Goal: Task Accomplishment & Management: Manage account settings

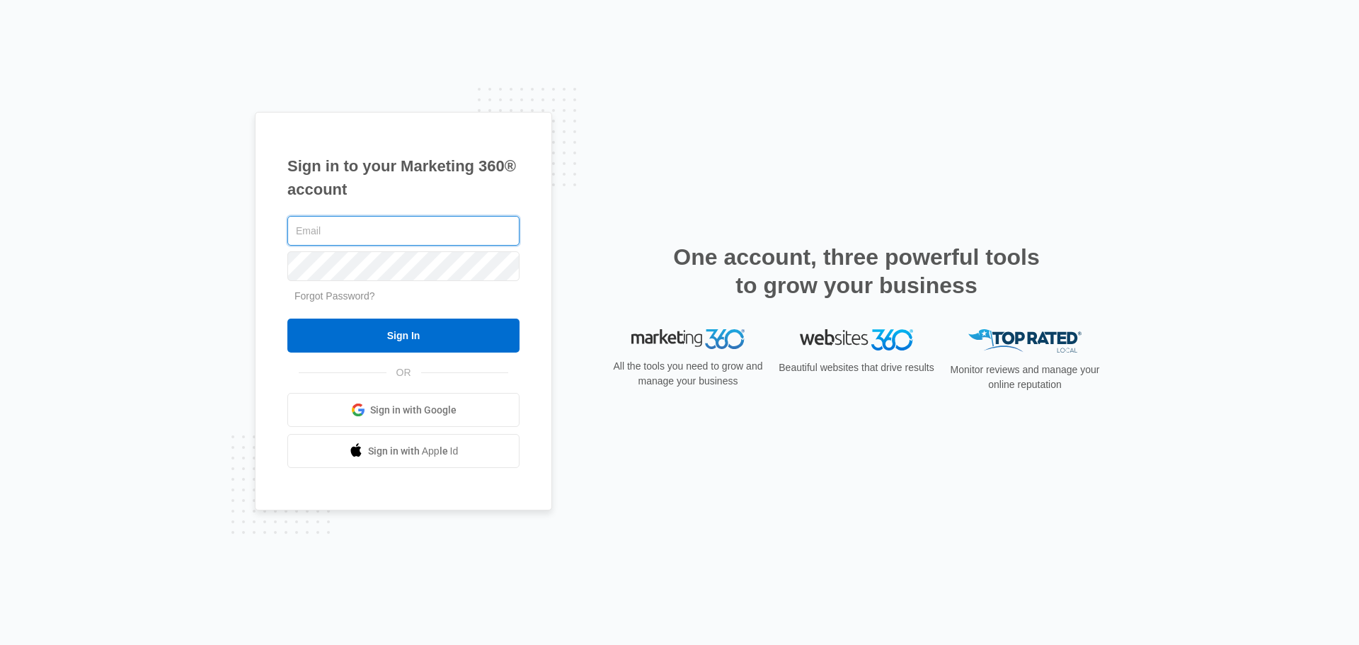
type input "john.obertubbesing@madwire.com"
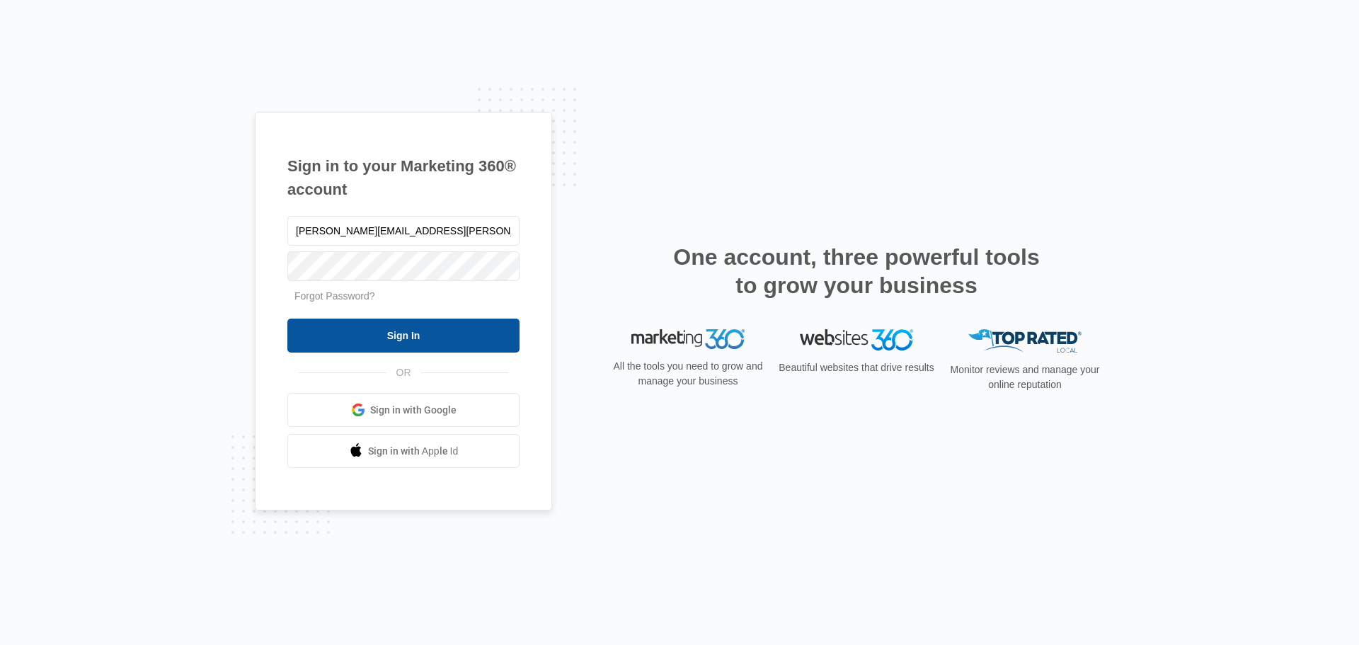
click at [355, 325] on input "Sign In" at bounding box center [403, 335] width 232 height 34
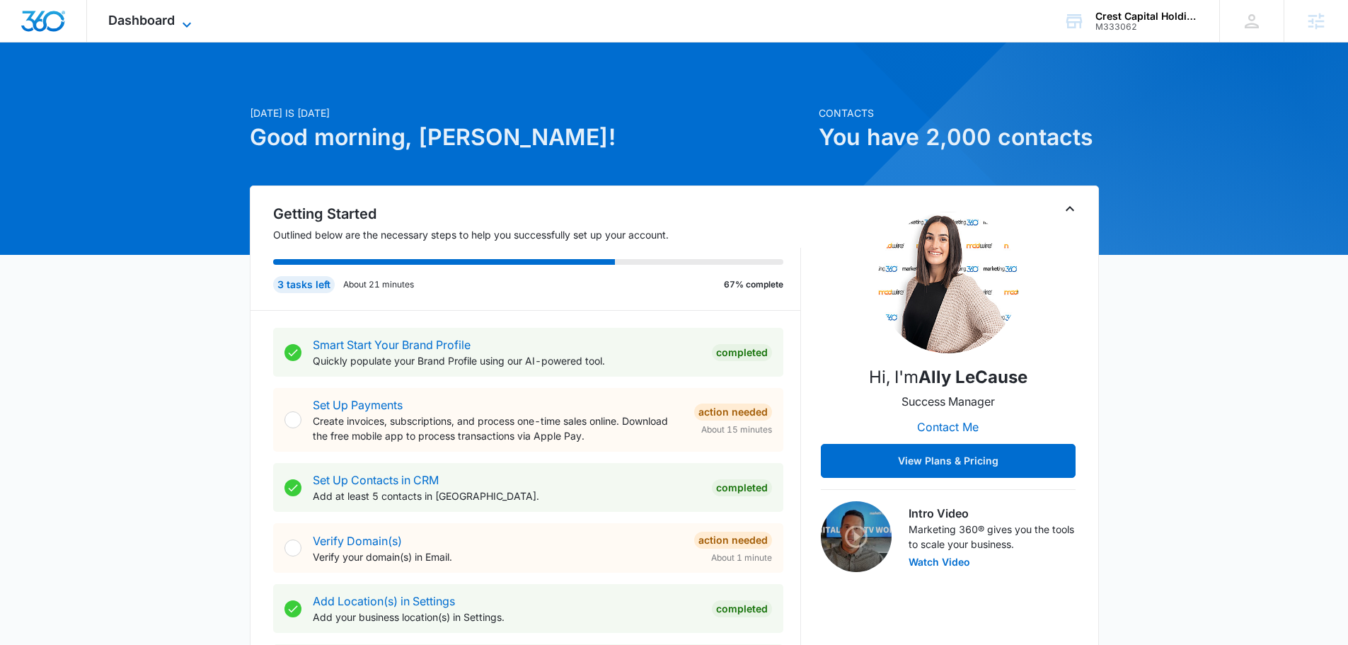
click at [180, 17] on icon at bounding box center [186, 24] width 17 height 17
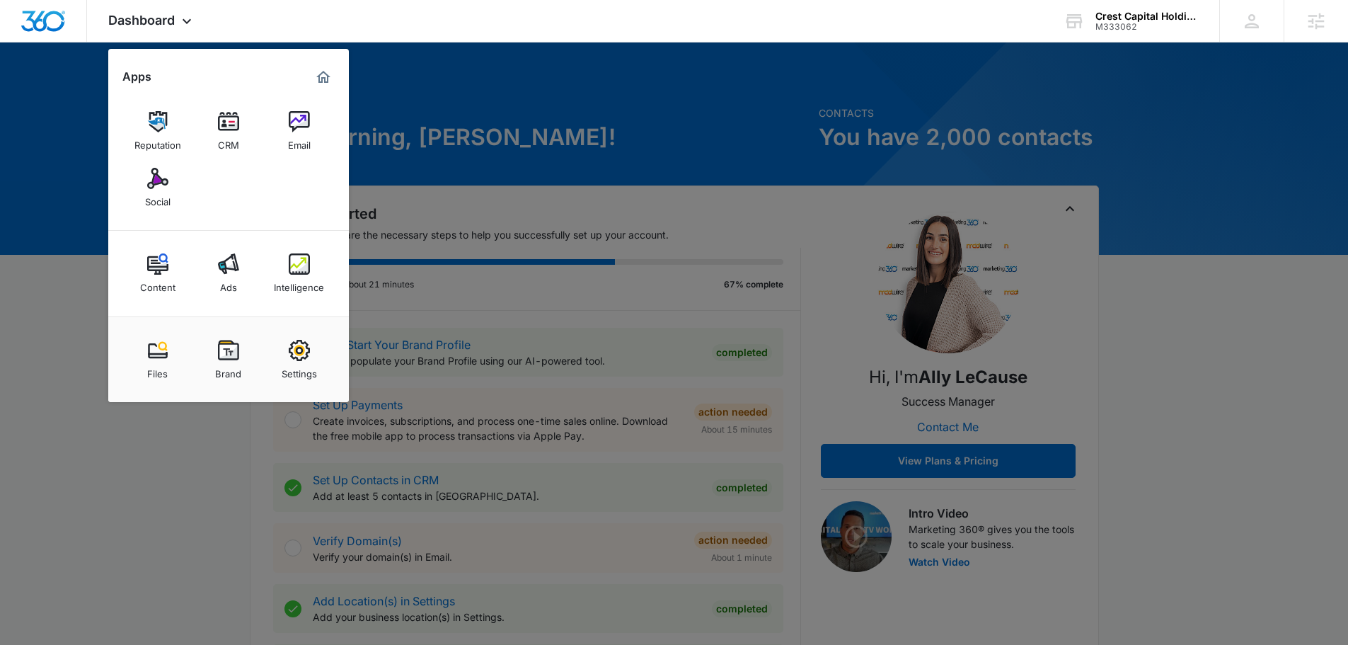
click at [296, 262] on img at bounding box center [299, 263] width 21 height 21
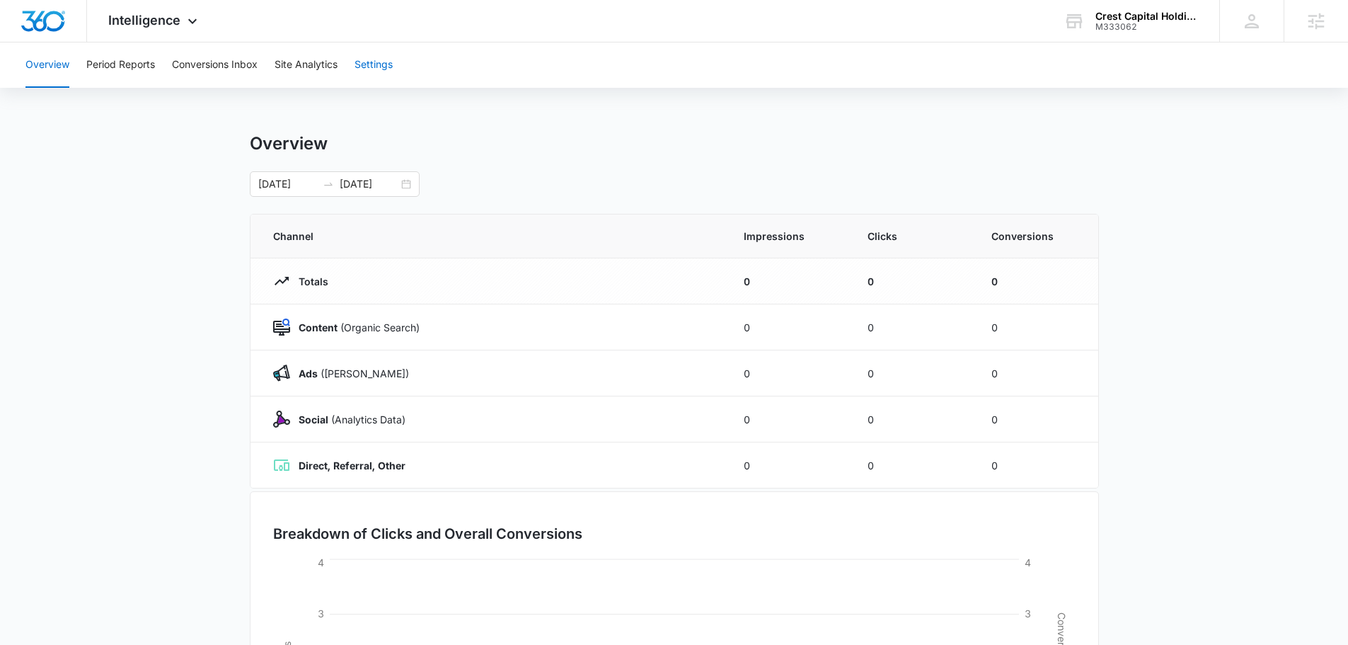
click at [387, 69] on button "Settings" at bounding box center [373, 64] width 38 height 45
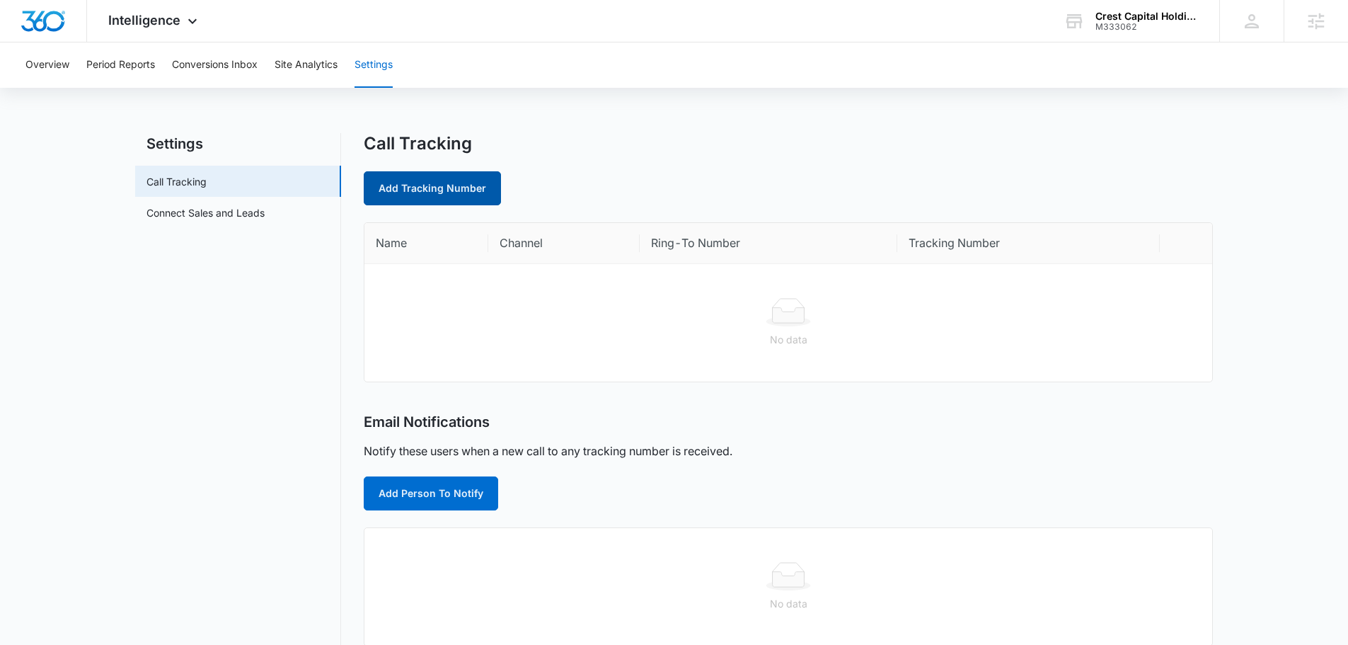
click at [406, 200] on link "Add Tracking Number" at bounding box center [432, 188] width 137 height 34
select select "by_area_code"
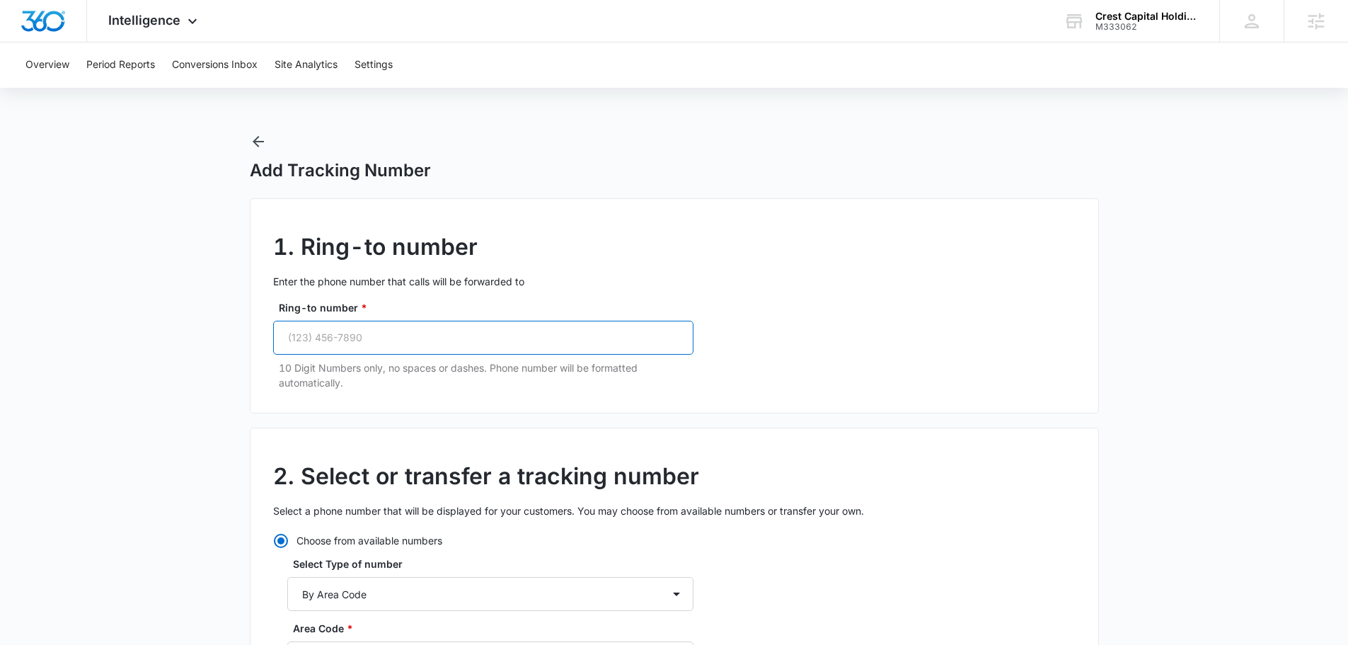
click at [470, 342] on input "Ring-to number *" at bounding box center [483, 338] width 420 height 34
paste input "(469) 481-2255"
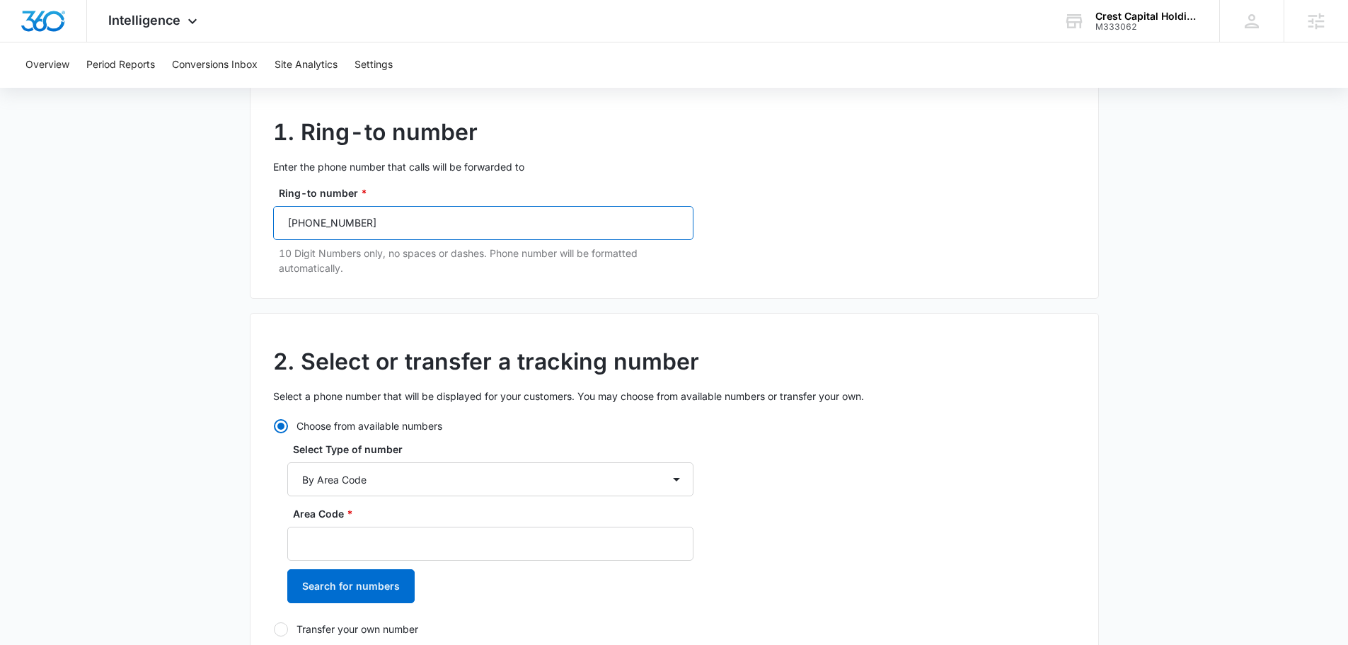
scroll to position [142, 0]
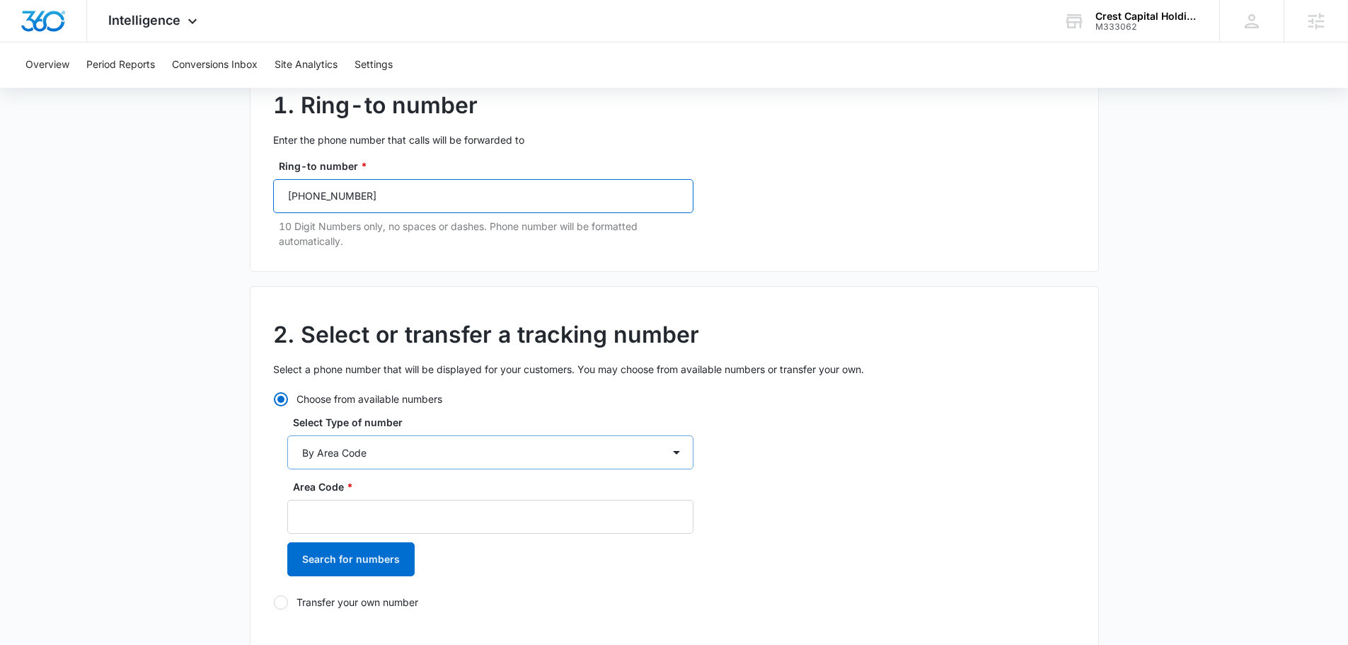
type input "(469) 481-2255"
click at [514, 459] on select "By City & State By State Only By Zip Code By Area Code Toll Free Numbers" at bounding box center [490, 452] width 406 height 34
click at [751, 335] on h2 "2. Select or transfer a tracking number" at bounding box center [674, 335] width 802 height 34
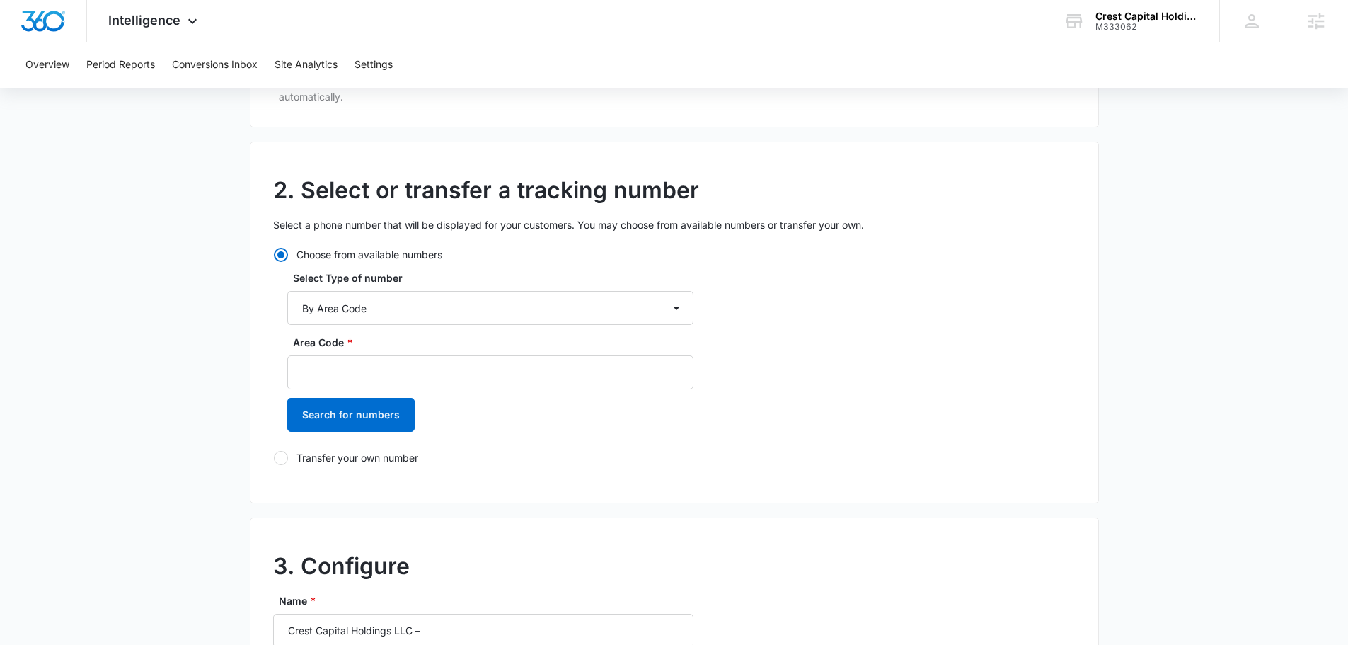
scroll to position [425, 0]
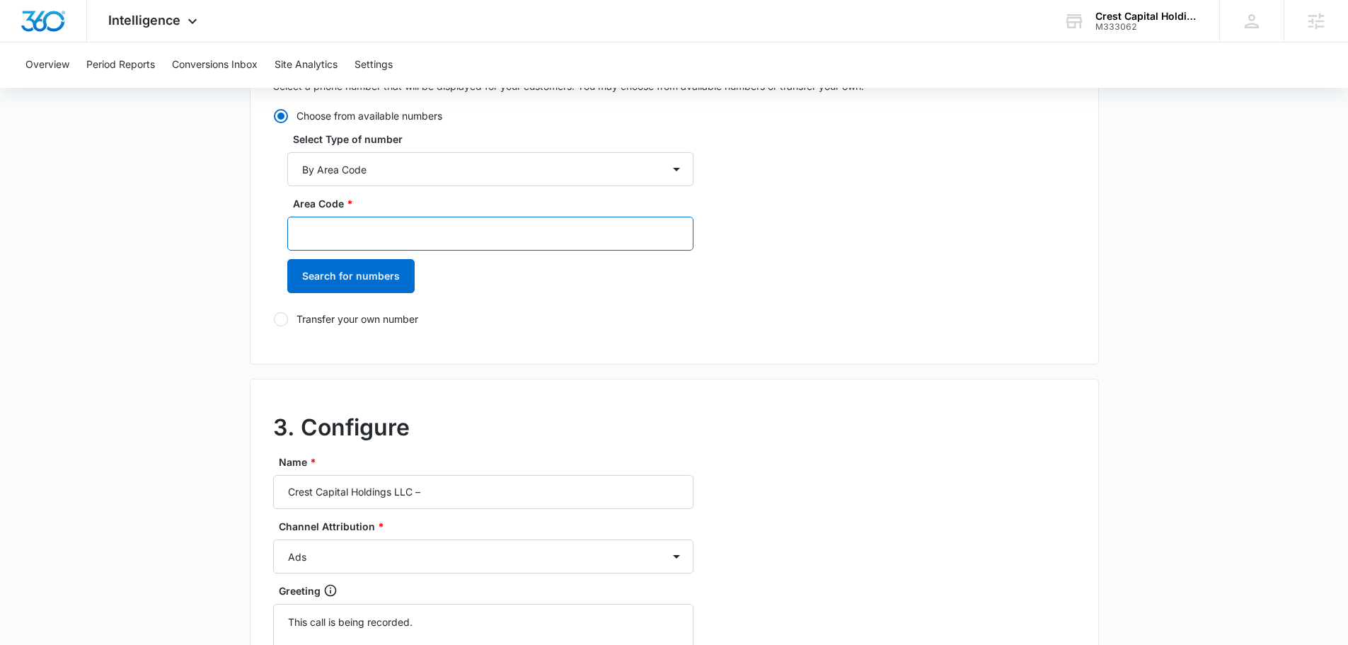
click at [465, 235] on input "Area Code *" at bounding box center [490, 234] width 406 height 34
type input "469"
click at [324, 304] on div "Choose from available numbers Select Type of number By City & State By State On…" at bounding box center [483, 217] width 420 height 218
click at [333, 282] on button "Search for numbers" at bounding box center [350, 276] width 127 height 34
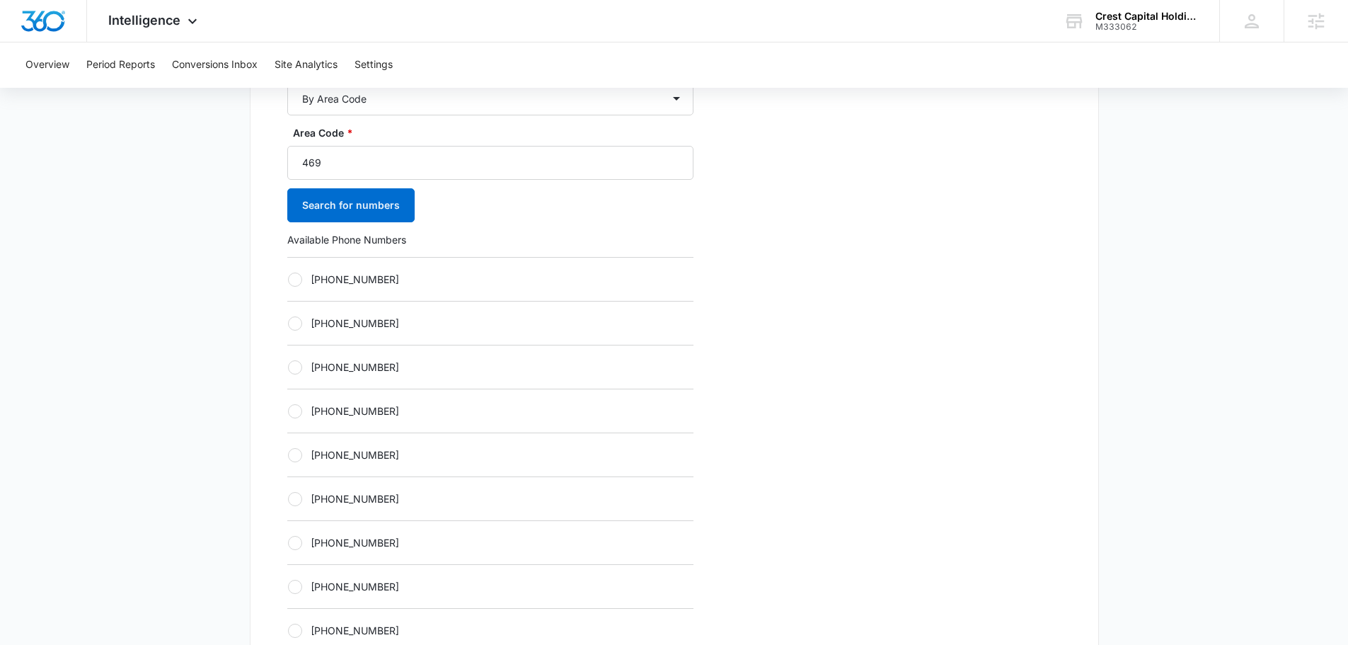
click at [446, 473] on div "+14692402376" at bounding box center [490, 454] width 406 height 44
click at [449, 456] on label "+14692402376" at bounding box center [490, 454] width 406 height 15
click at [288, 455] on input "+14692402376" at bounding box center [287, 454] width 1 height 1
radio input "true"
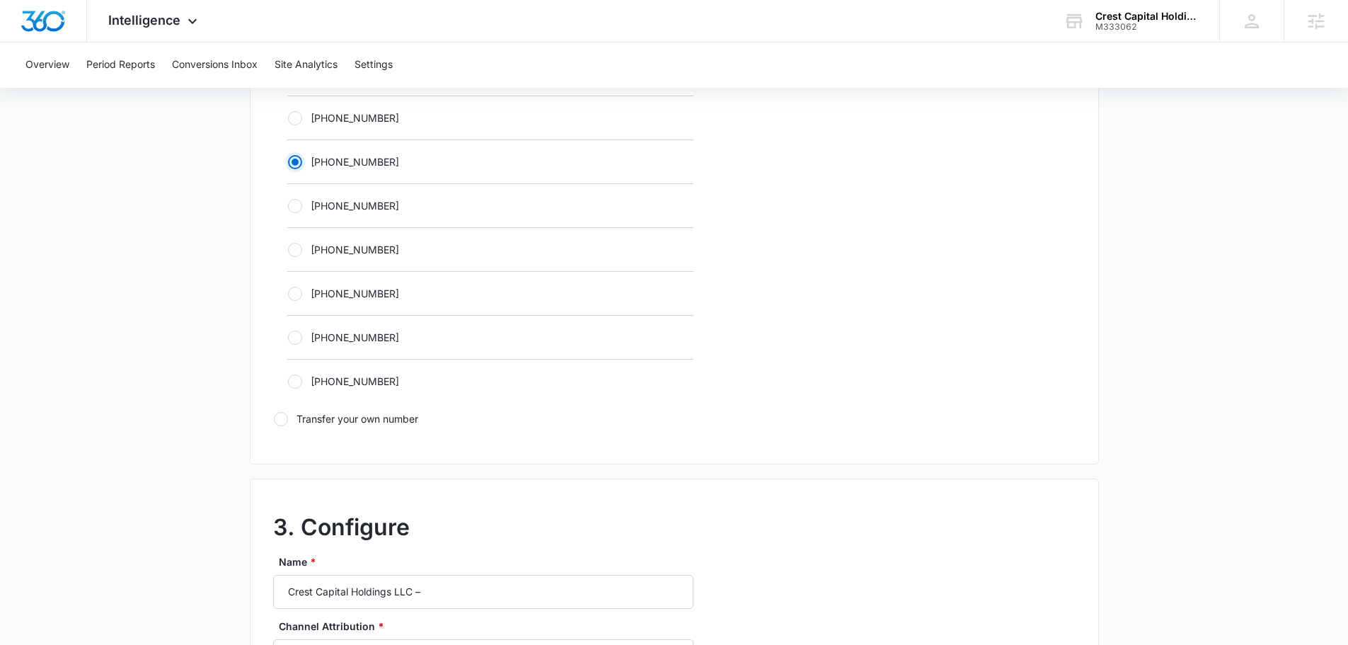
scroll to position [1061, 0]
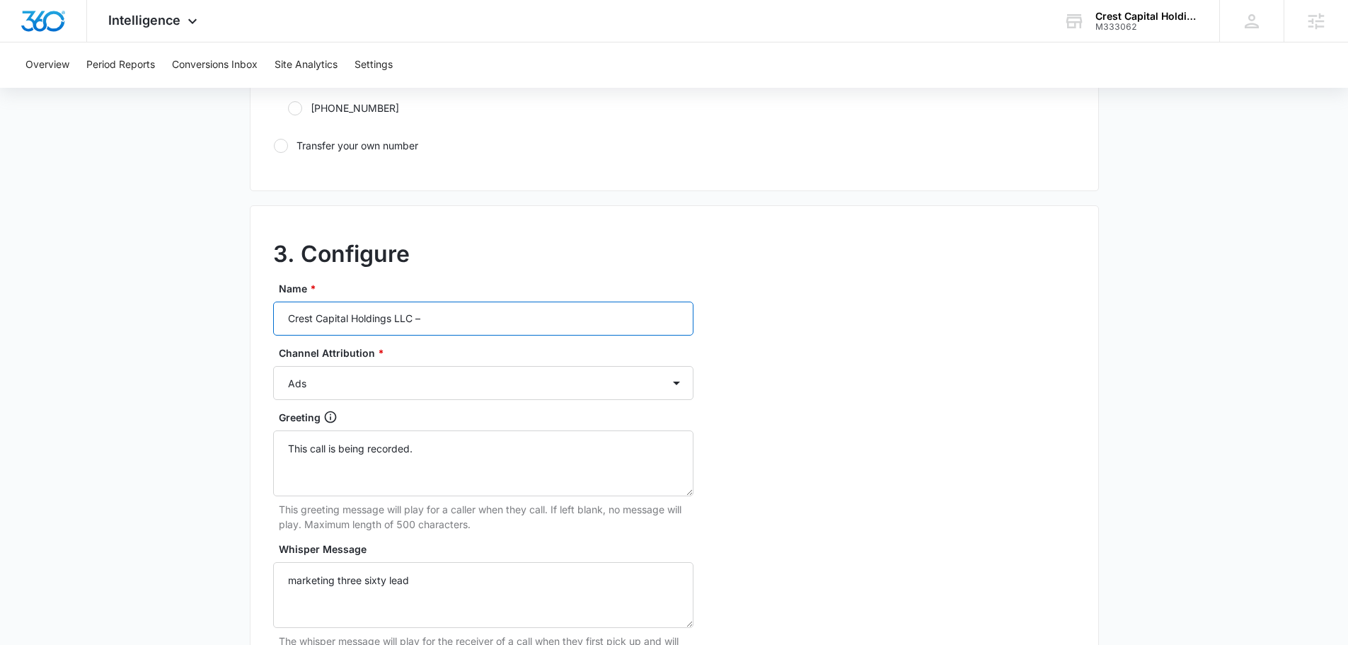
click at [490, 319] on input "Crest Capital Holdings LLC –" at bounding box center [483, 318] width 420 height 34
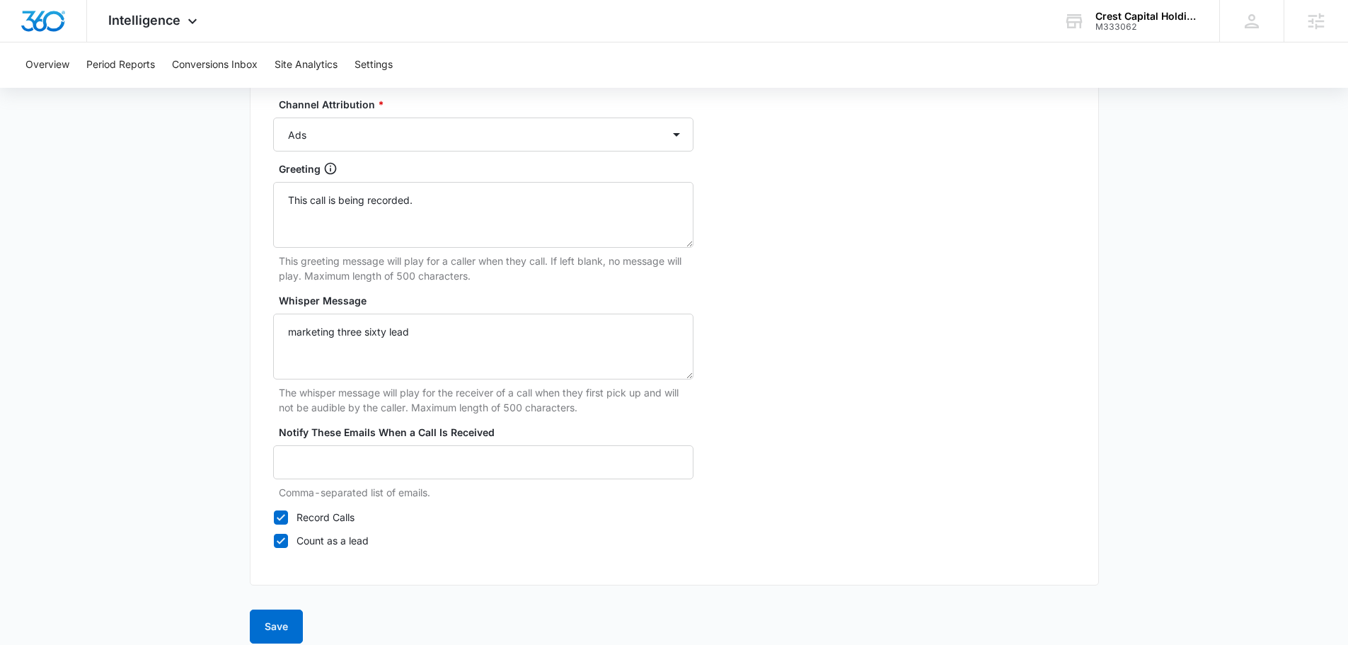
scroll to position [1325, 0]
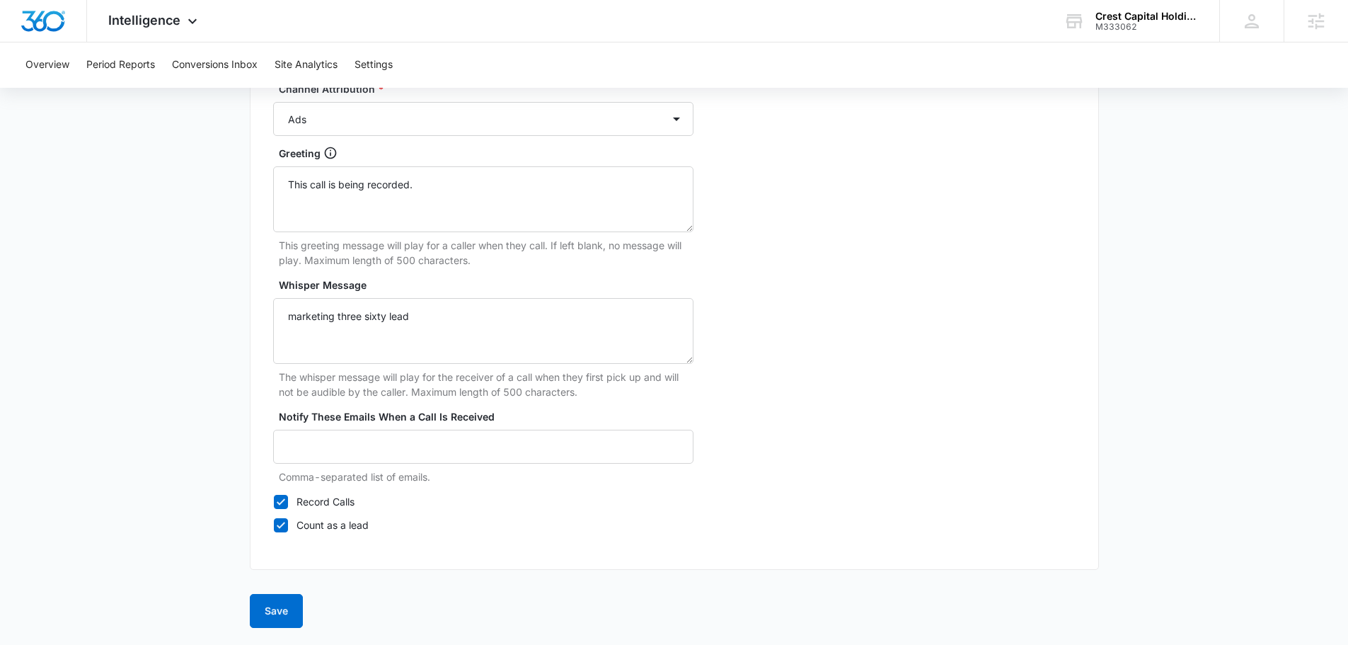
type input "Crest Capital Holdings LLC – ads -469"
click at [287, 609] on button "Save" at bounding box center [276, 611] width 53 height 34
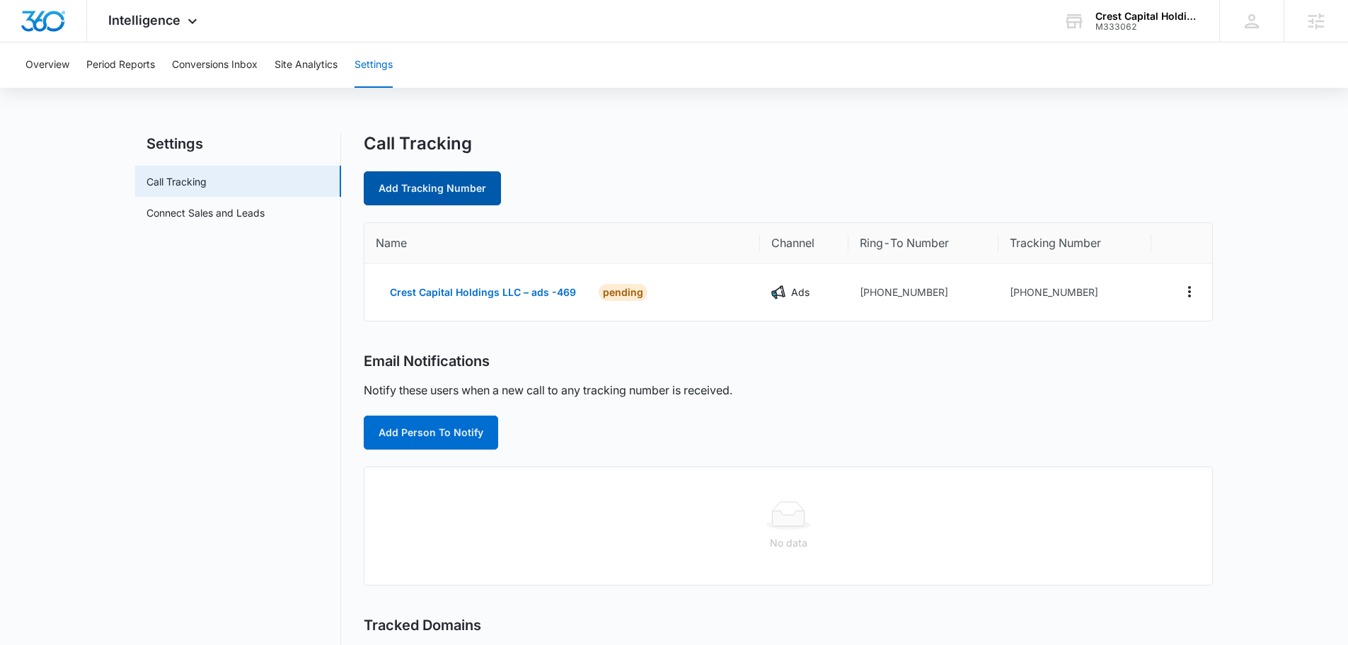
click at [451, 190] on link "Add Tracking Number" at bounding box center [432, 188] width 137 height 34
select select "by_area_code"
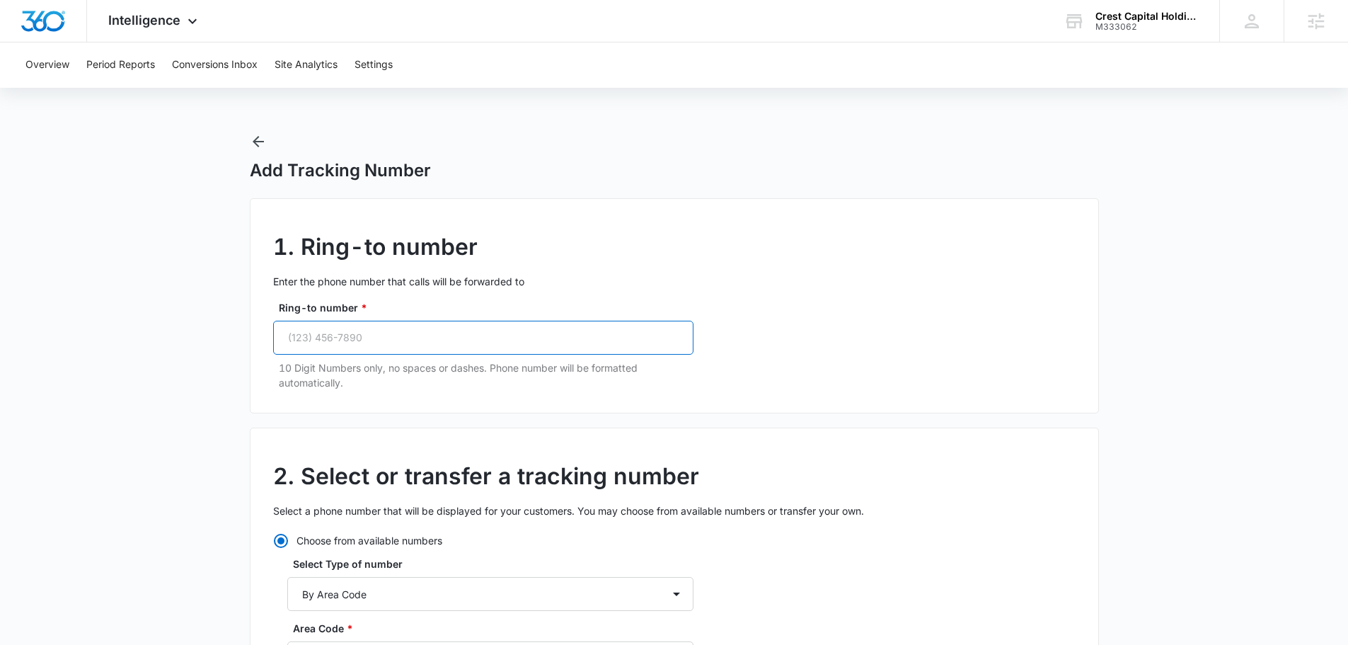
click at [438, 325] on input "Ring-to number *" at bounding box center [483, 338] width 420 height 34
paste input "(469) 481-2255"
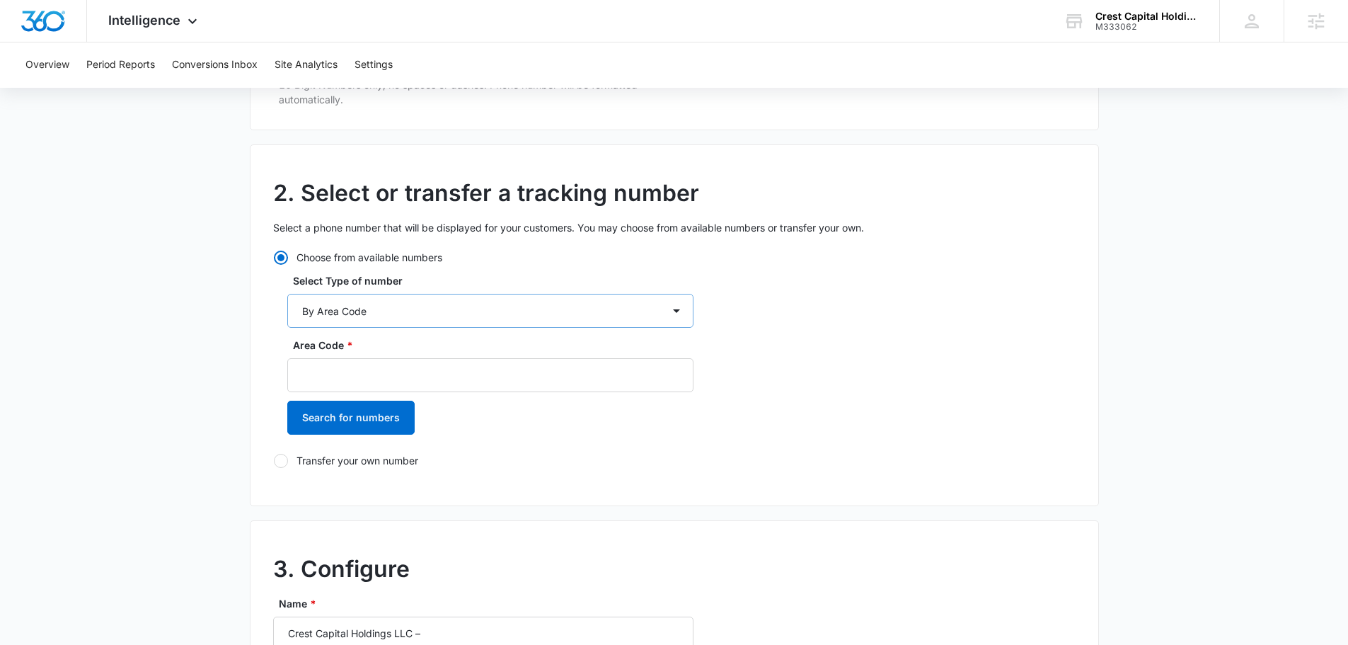
type input "(469) 481-2255"
click at [423, 322] on select "By City & State By State Only By Zip Code By Area Code Toll Free Numbers" at bounding box center [490, 311] width 406 height 34
click at [423, 318] on select "By City & State By State Only By Zip Code By Area Code Toll Free Numbers" at bounding box center [490, 311] width 406 height 34
click at [411, 388] on input "Area Code *" at bounding box center [490, 375] width 406 height 34
type input "469"
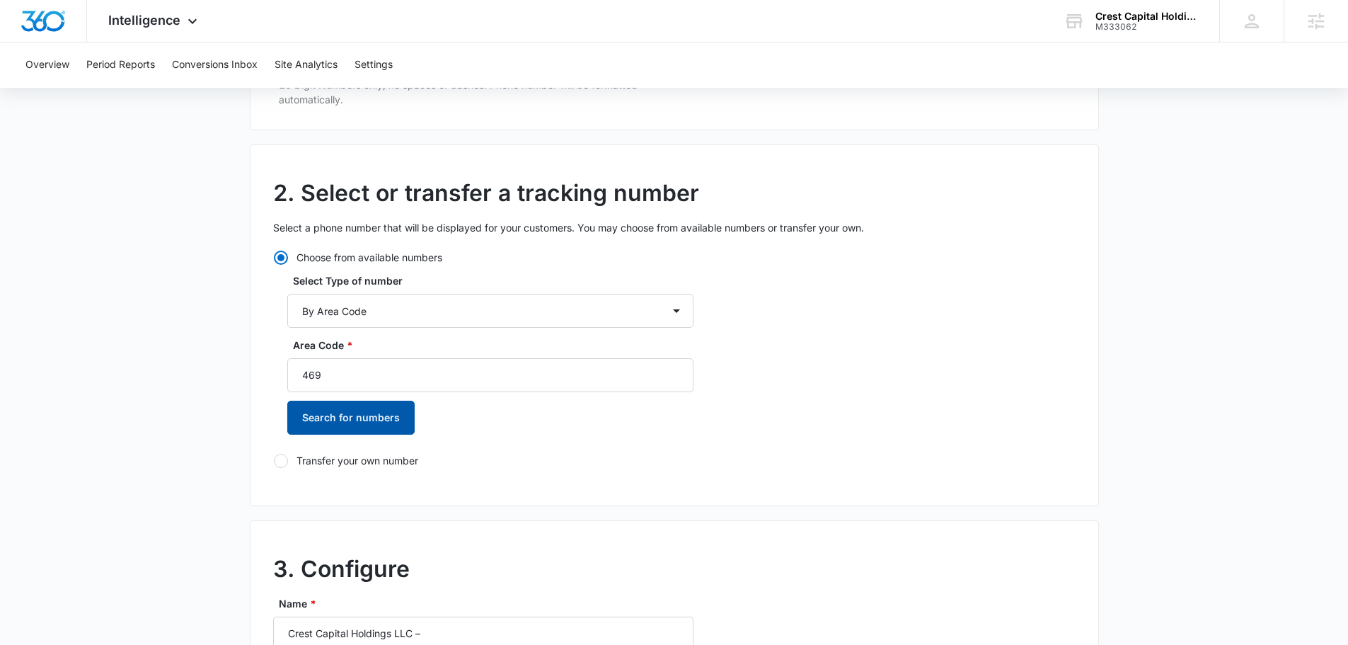
click at [388, 413] on button "Search for numbers" at bounding box center [350, 417] width 127 height 34
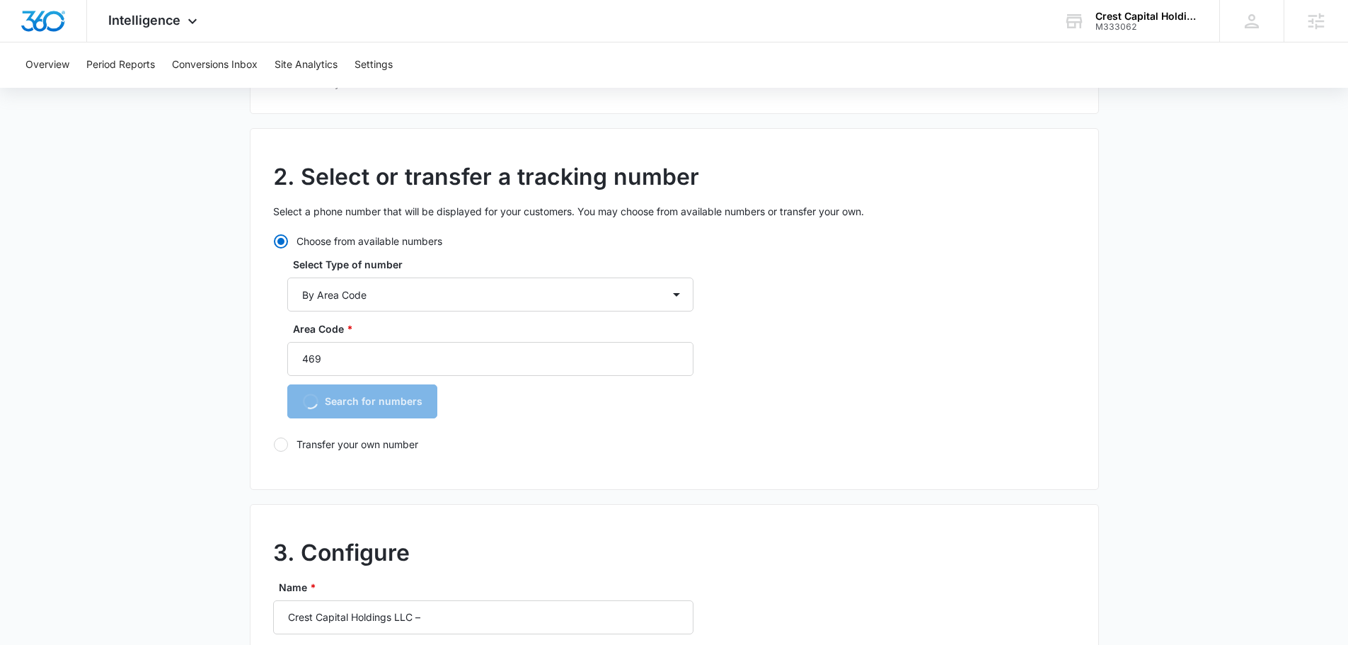
scroll to position [566, 0]
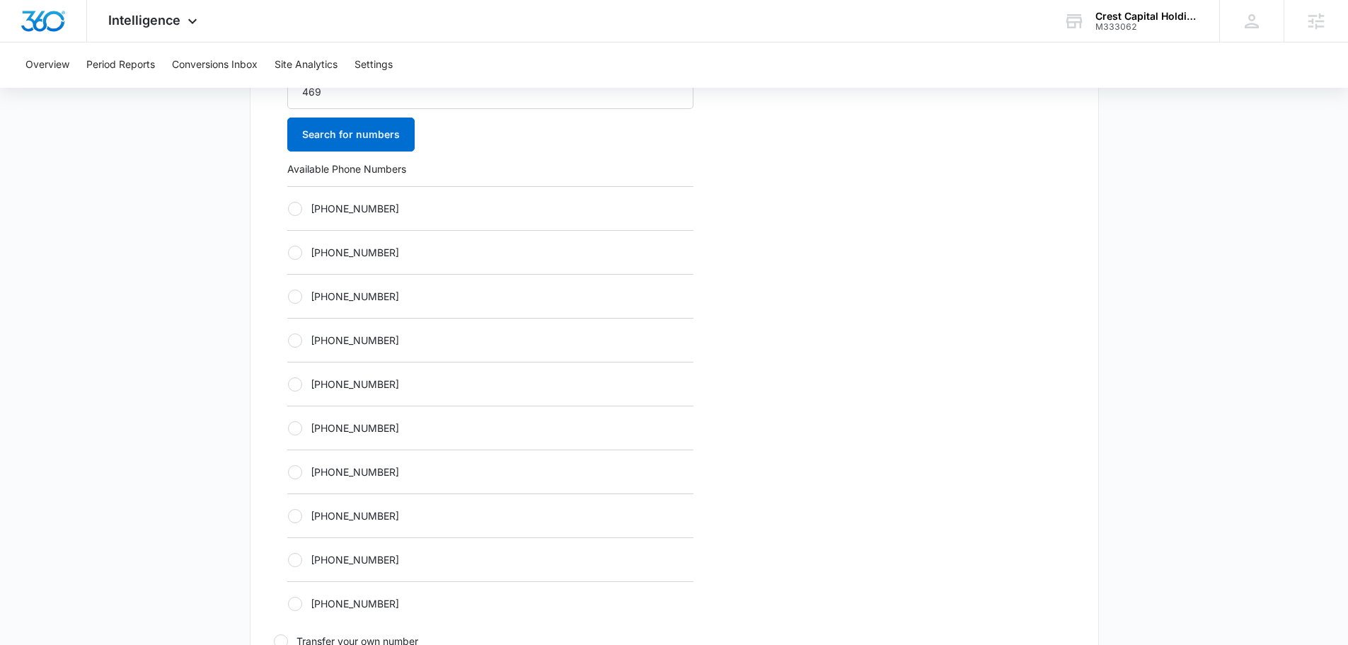
click at [408, 369] on div "+14692409125" at bounding box center [490, 384] width 406 height 44
click at [408, 375] on div "+14692409125" at bounding box center [490, 384] width 406 height 44
click at [395, 380] on label "+14692409125" at bounding box center [490, 383] width 406 height 15
click at [288, 384] on input "+14692409125" at bounding box center [287, 384] width 1 height 1
radio input "true"
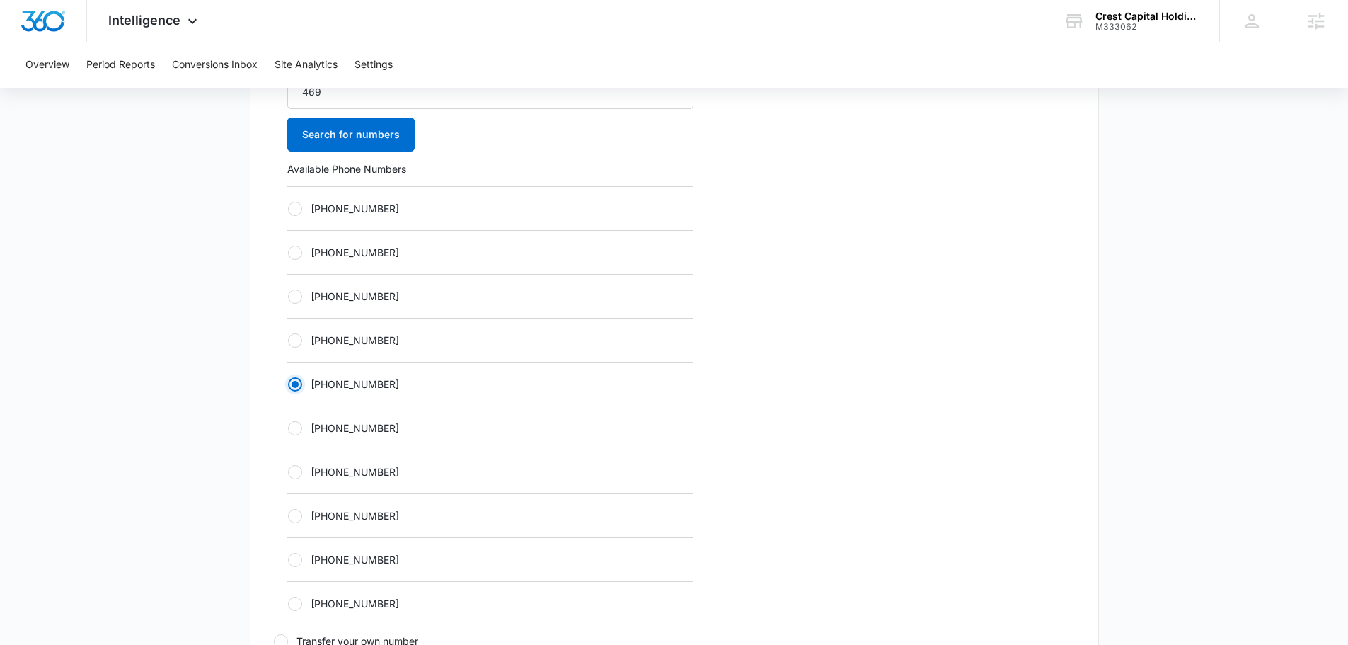
scroll to position [920, 0]
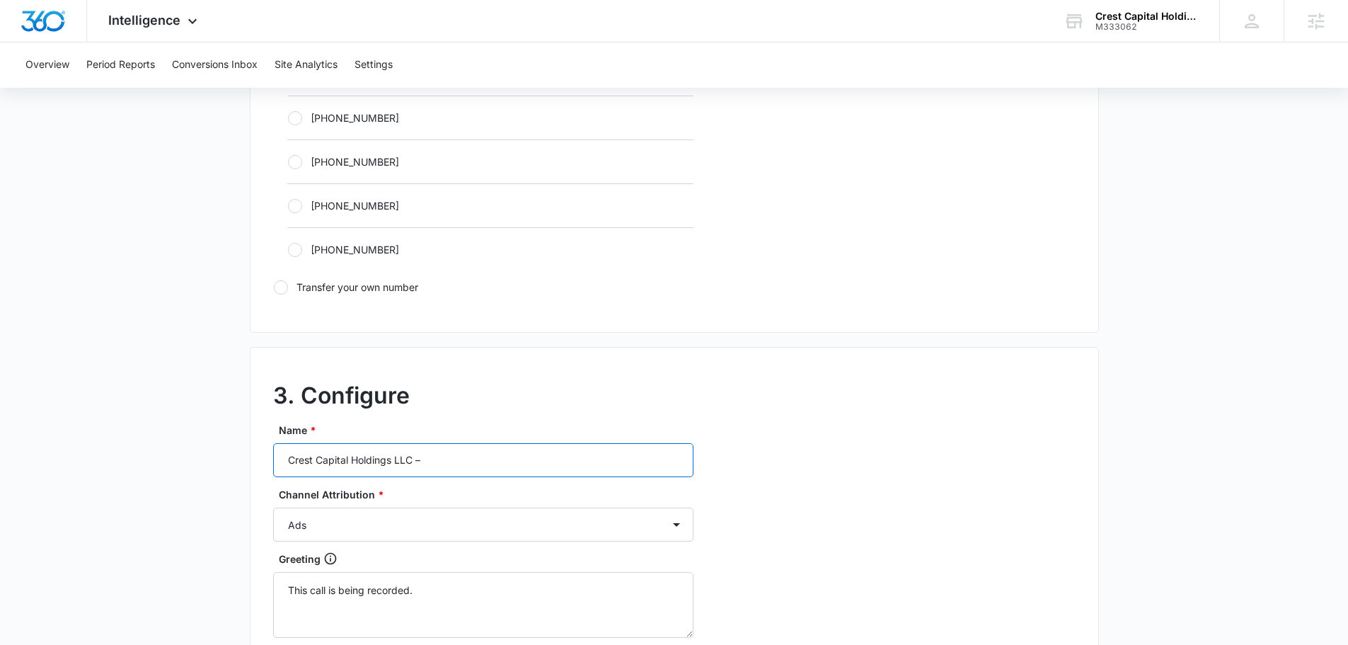
click at [483, 463] on input "Crest Capital Holdings LLC –" at bounding box center [483, 460] width 420 height 34
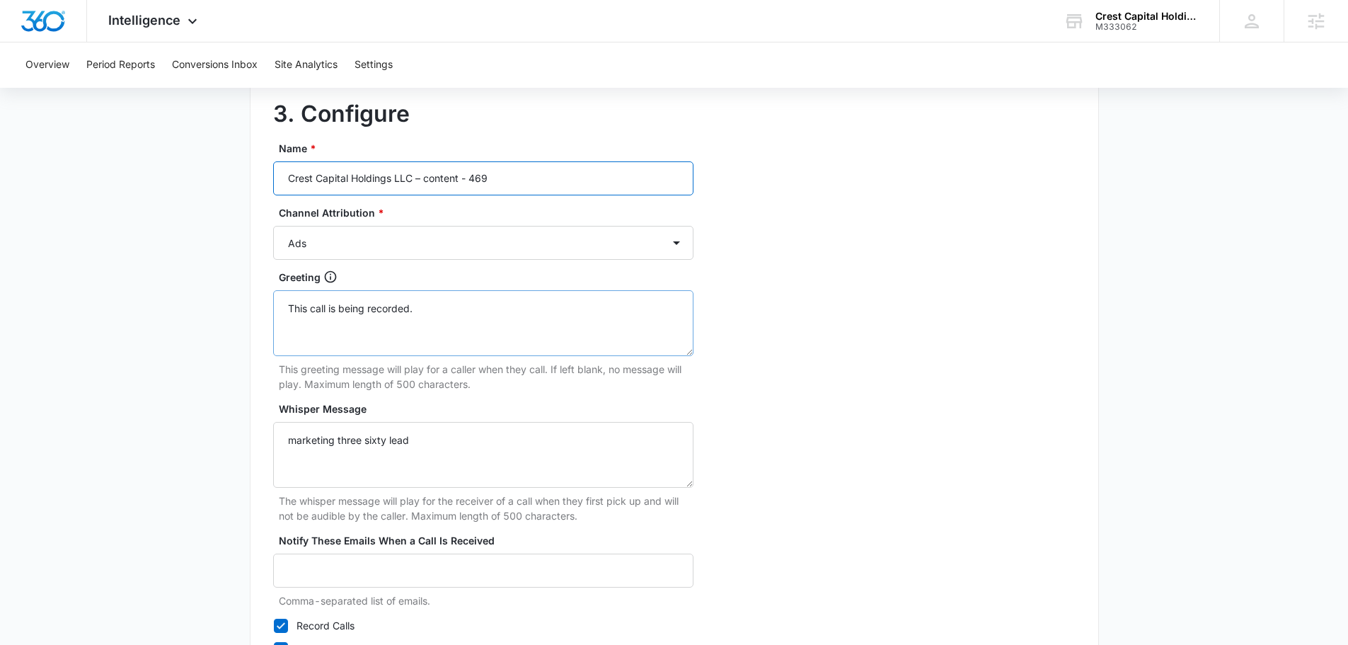
scroll to position [1203, 0]
type input "Crest Capital Holdings LLC – content - 469"
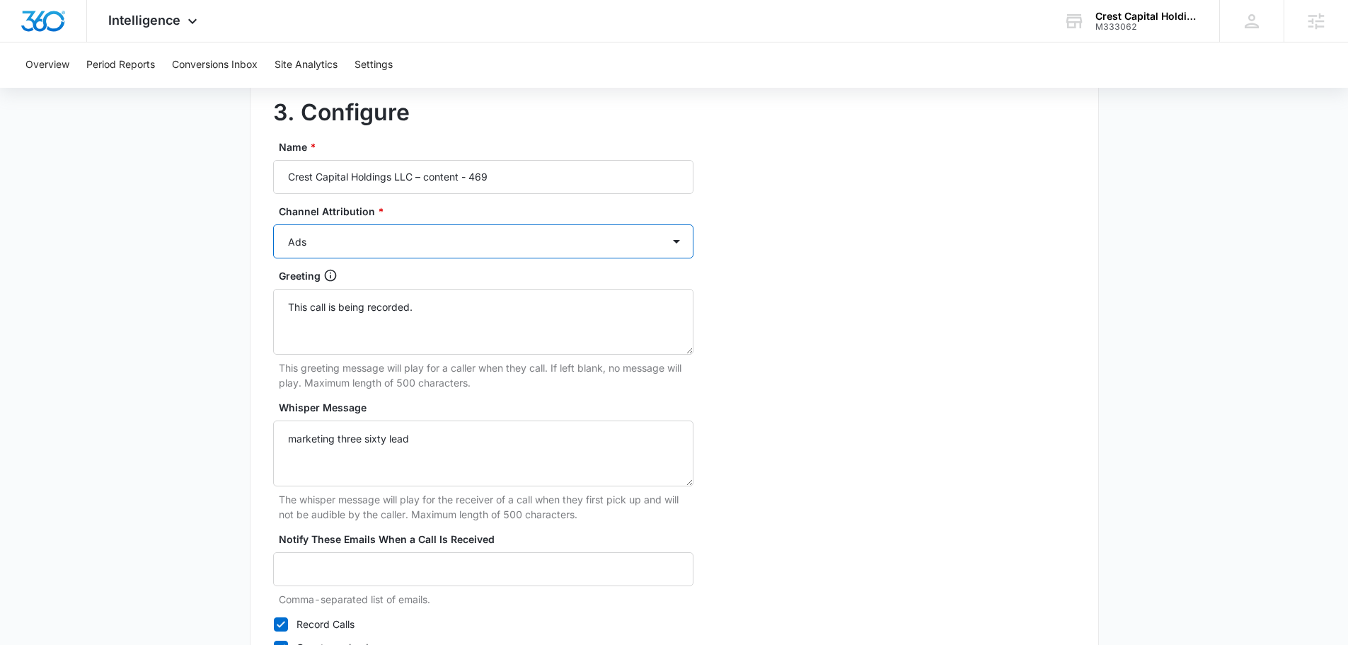
click at [374, 237] on select "Ads Local Service Ads Content Social Other" at bounding box center [483, 241] width 420 height 34
select select "CONTENT"
click at [273, 224] on select "Ads Local Service Ads Content Social Other" at bounding box center [483, 241] width 420 height 34
click at [378, 470] on textarea "Whisper Message" at bounding box center [483, 453] width 420 height 66
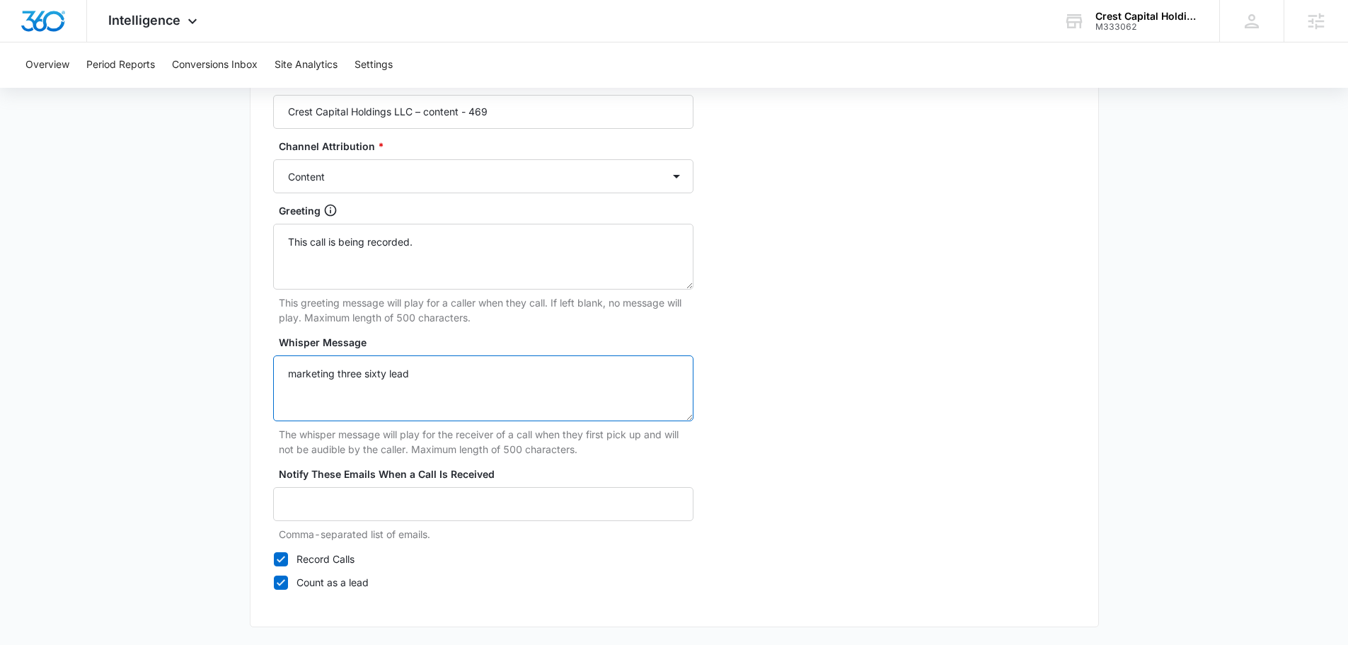
scroll to position [1325, 0]
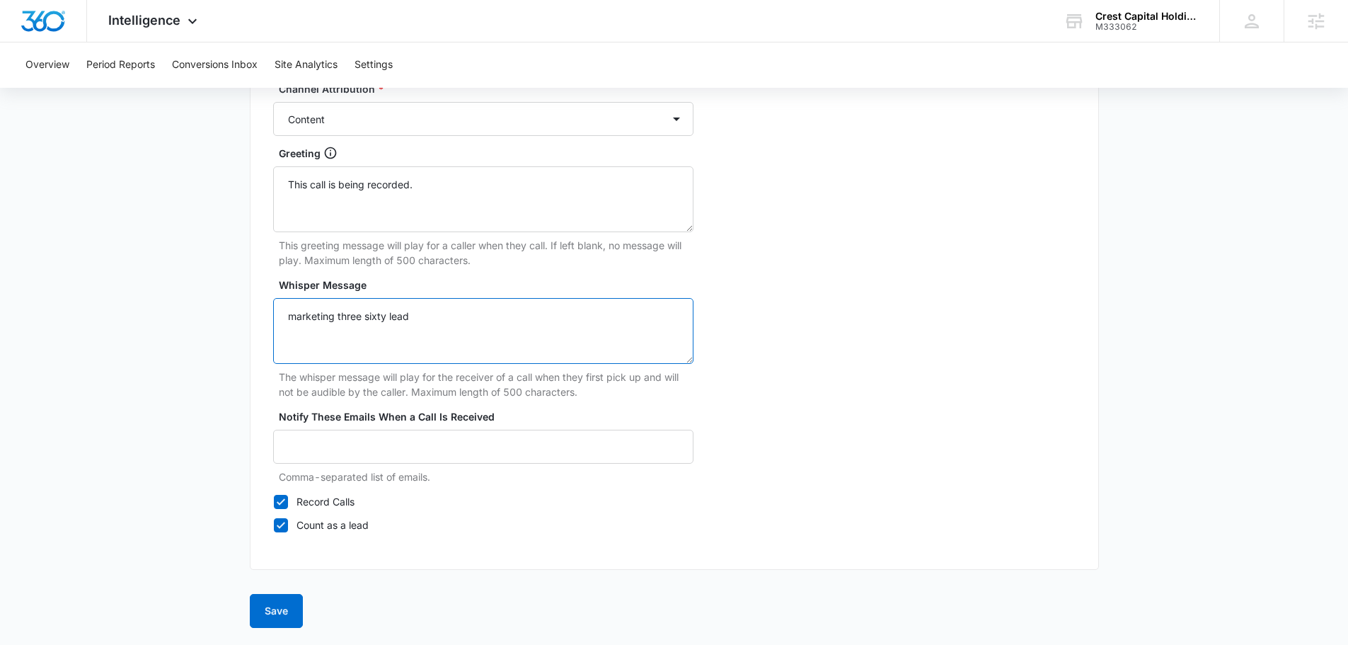
type textarea "marketing three sixty lead"
click at [279, 596] on button "Save" at bounding box center [276, 611] width 53 height 34
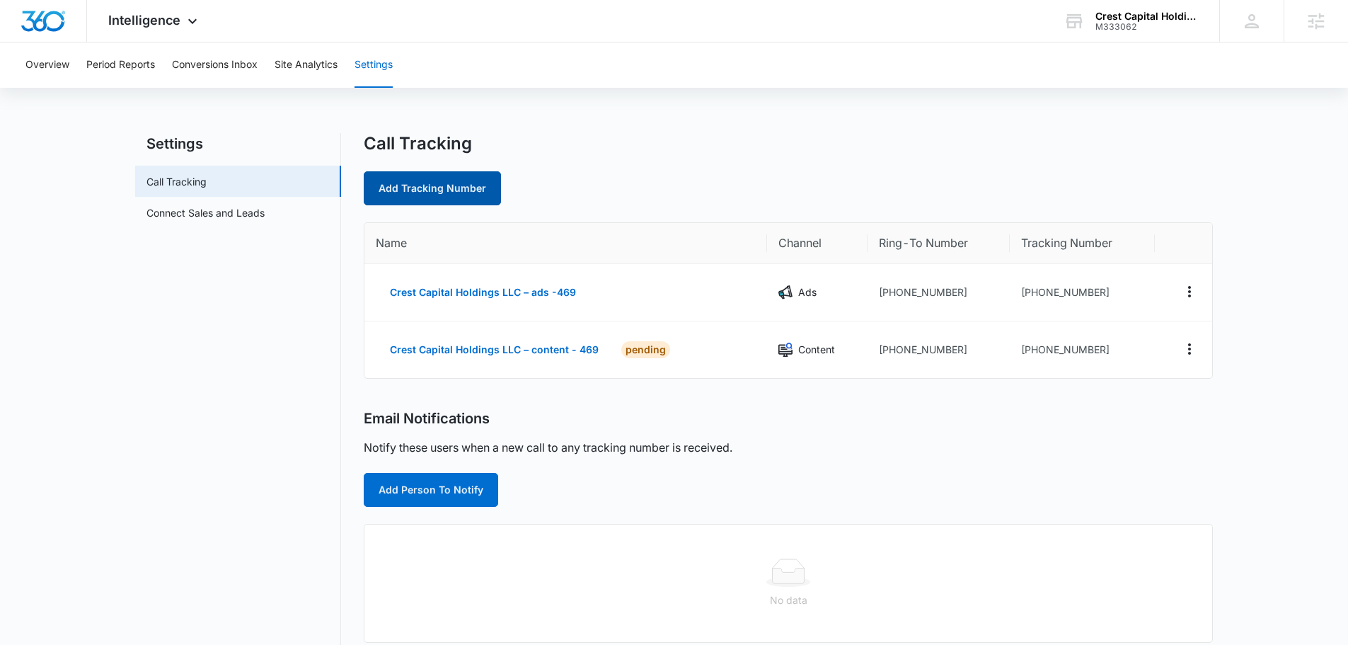
click at [471, 189] on link "Add Tracking Number" at bounding box center [432, 188] width 137 height 34
select select "by_area_code"
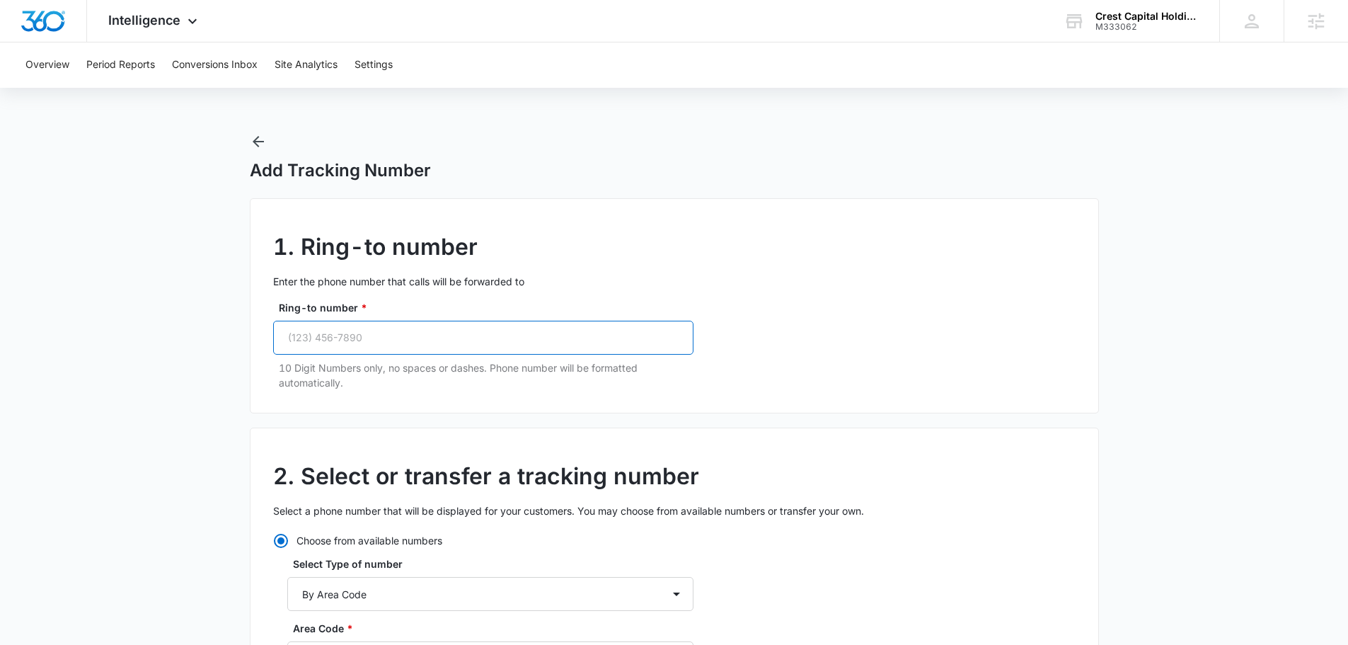
click at [427, 333] on input "Ring-to number *" at bounding box center [483, 338] width 420 height 34
paste input "(469) 481-2255"
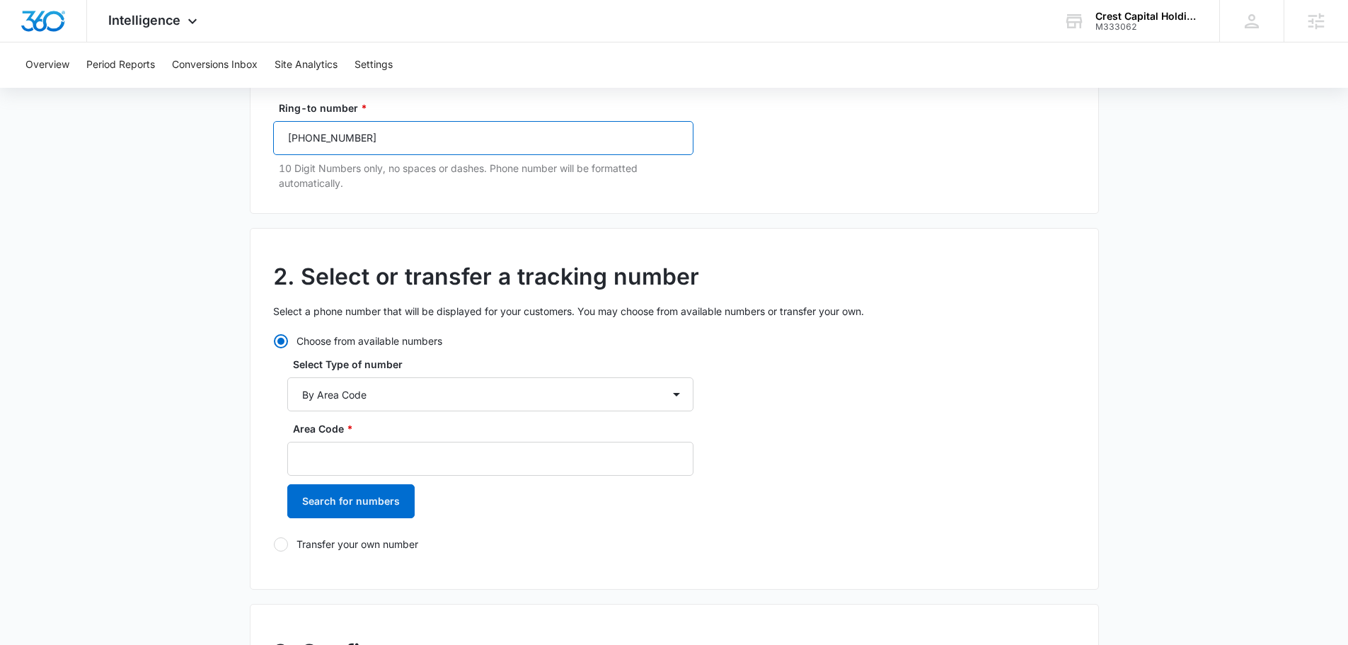
scroll to position [354, 0]
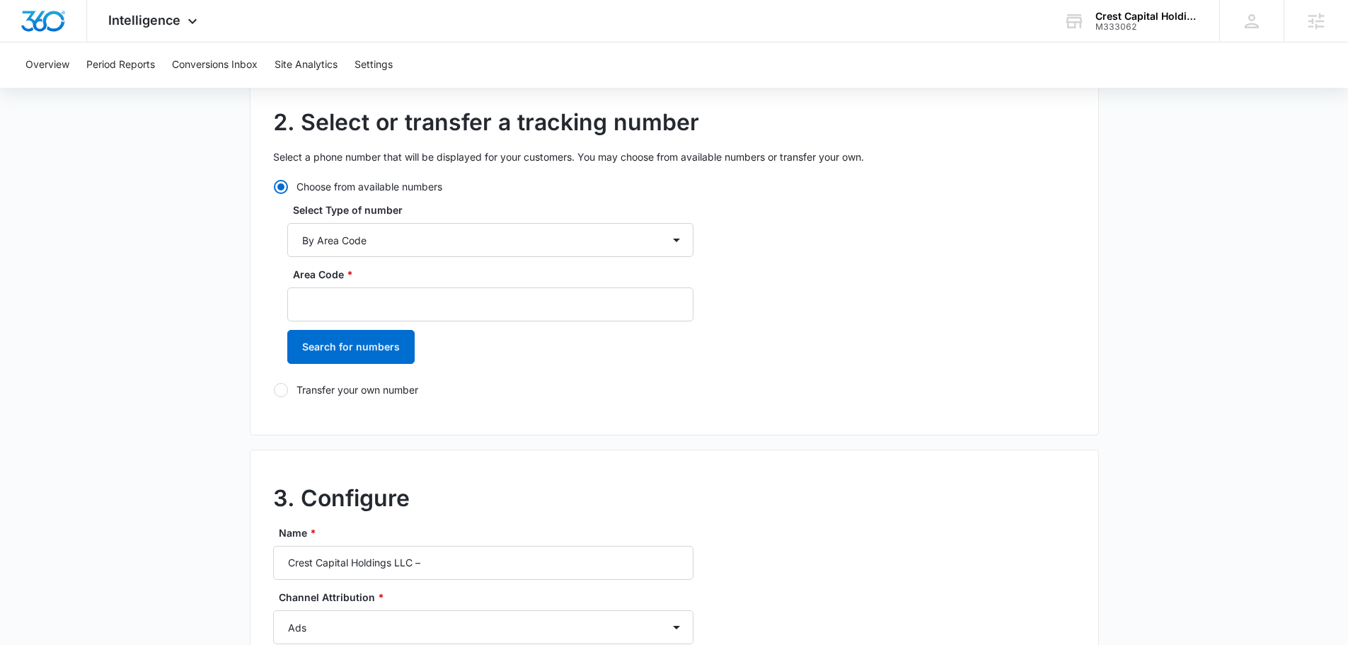
type input "(469) 481-2255"
click at [374, 262] on div "Select Type of number By City & State By State Only By Zip Code By Area Code To…" at bounding box center [490, 287] width 406 height 171
click at [372, 242] on select "By City & State By State Only By Zip Code By Area Code Toll Free Numbers" at bounding box center [490, 240] width 406 height 34
drag, startPoint x: 680, startPoint y: 428, endPoint x: 584, endPoint y: 408, distance: 97.7
click at [680, 428] on div "2. Select or transfer a tracking number Select a phone number that will be disp…" at bounding box center [674, 255] width 849 height 362
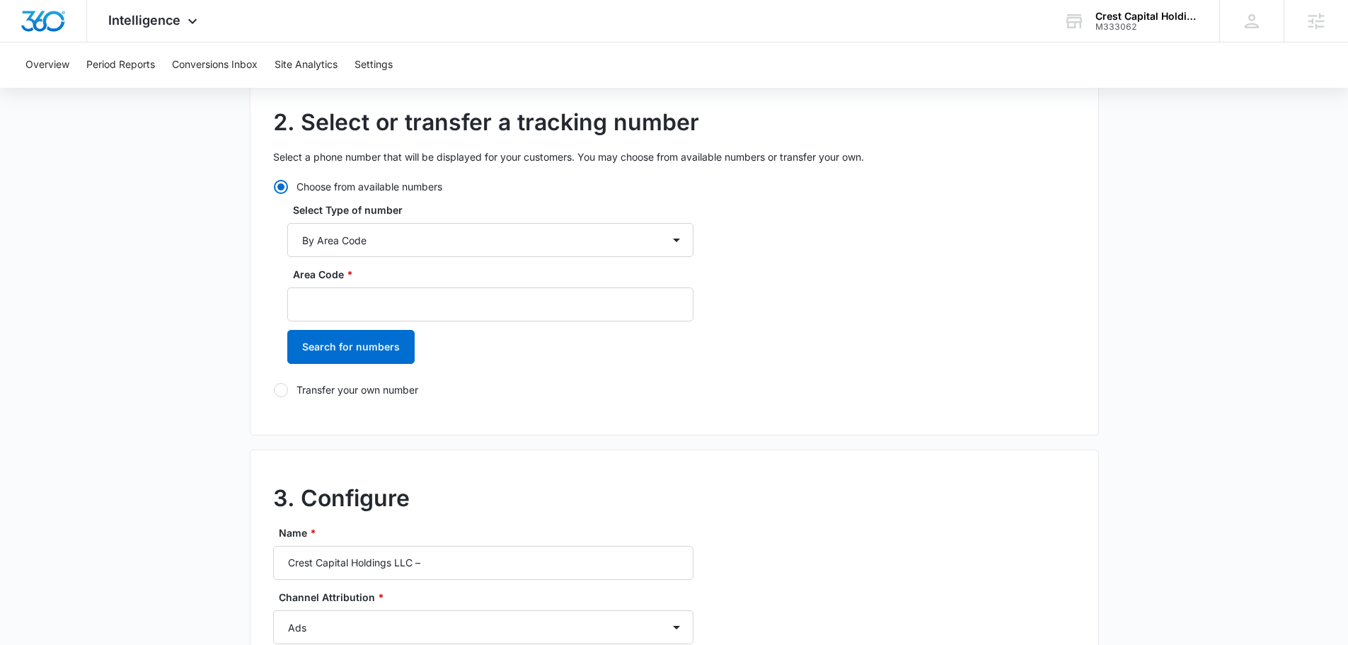
click at [371, 282] on div "Area Code *" at bounding box center [490, 294] width 406 height 54
click at [375, 302] on input "Area Code *" at bounding box center [490, 304] width 406 height 34
type input "469"
click at [371, 350] on button "Search for numbers" at bounding box center [350, 347] width 127 height 34
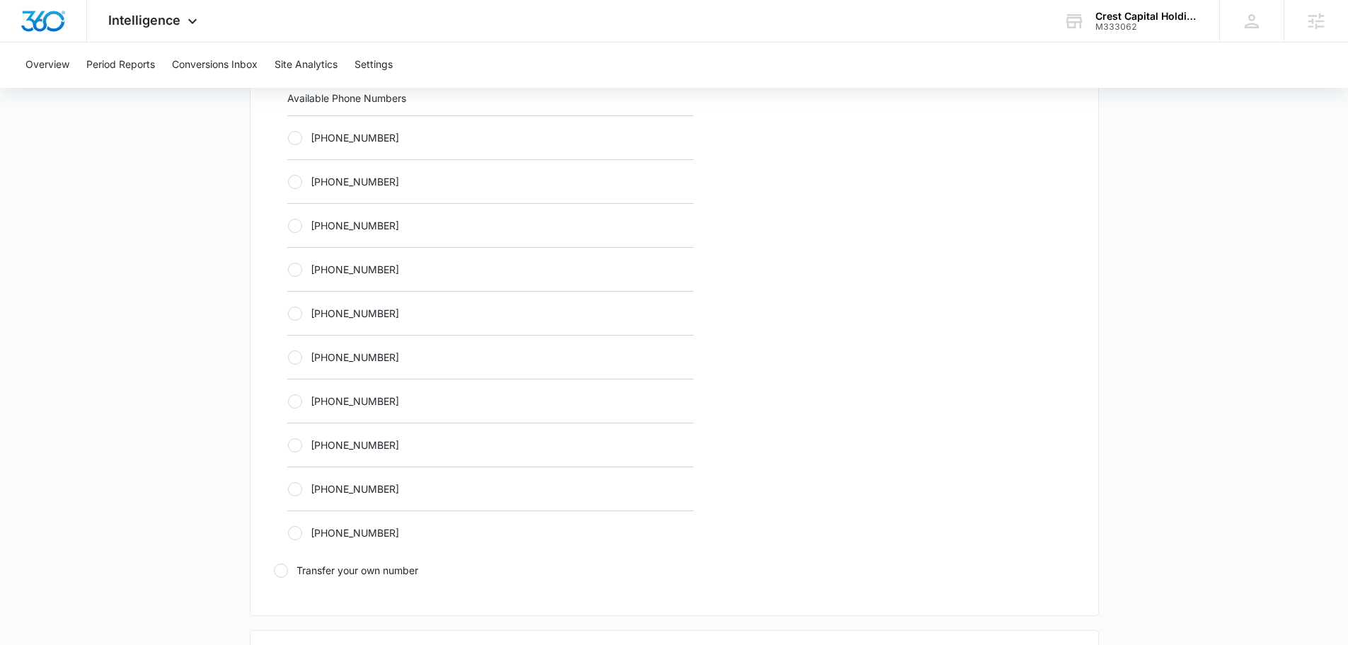
click at [454, 313] on label "+14692409236" at bounding box center [490, 313] width 406 height 15
click at [288, 313] on input "+14692409236" at bounding box center [287, 313] width 1 height 1
radio input "true"
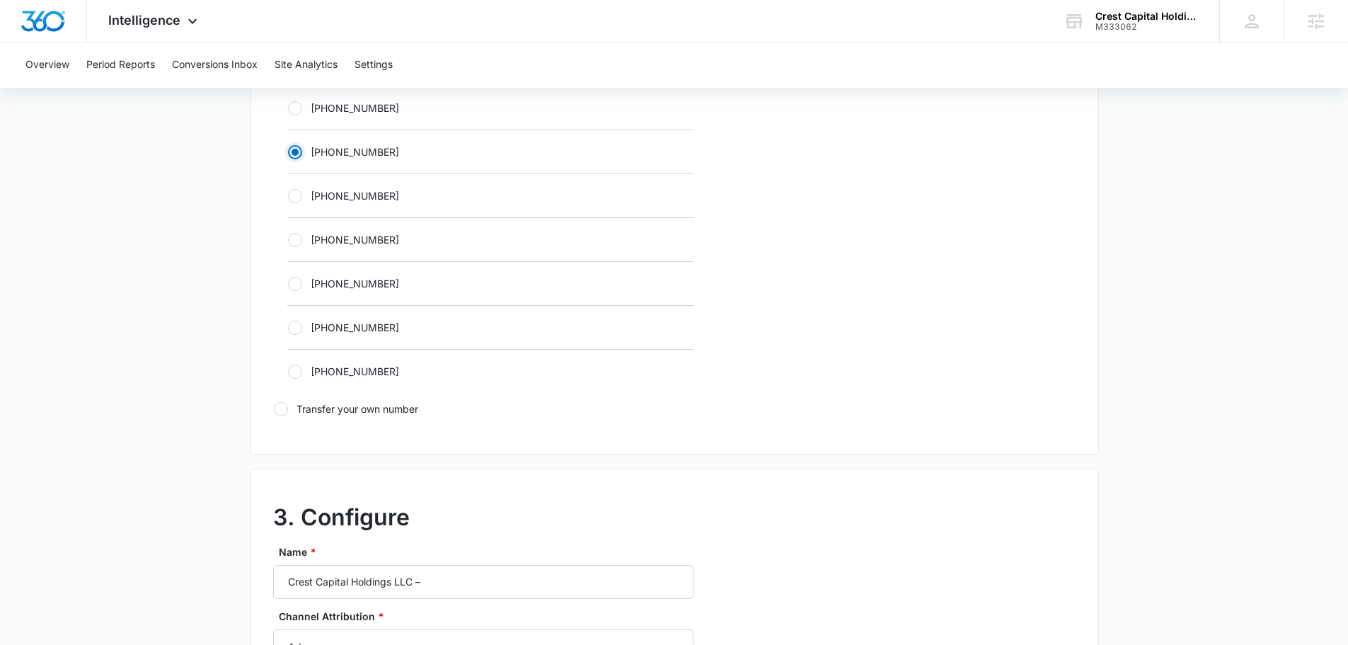
scroll to position [991, 0]
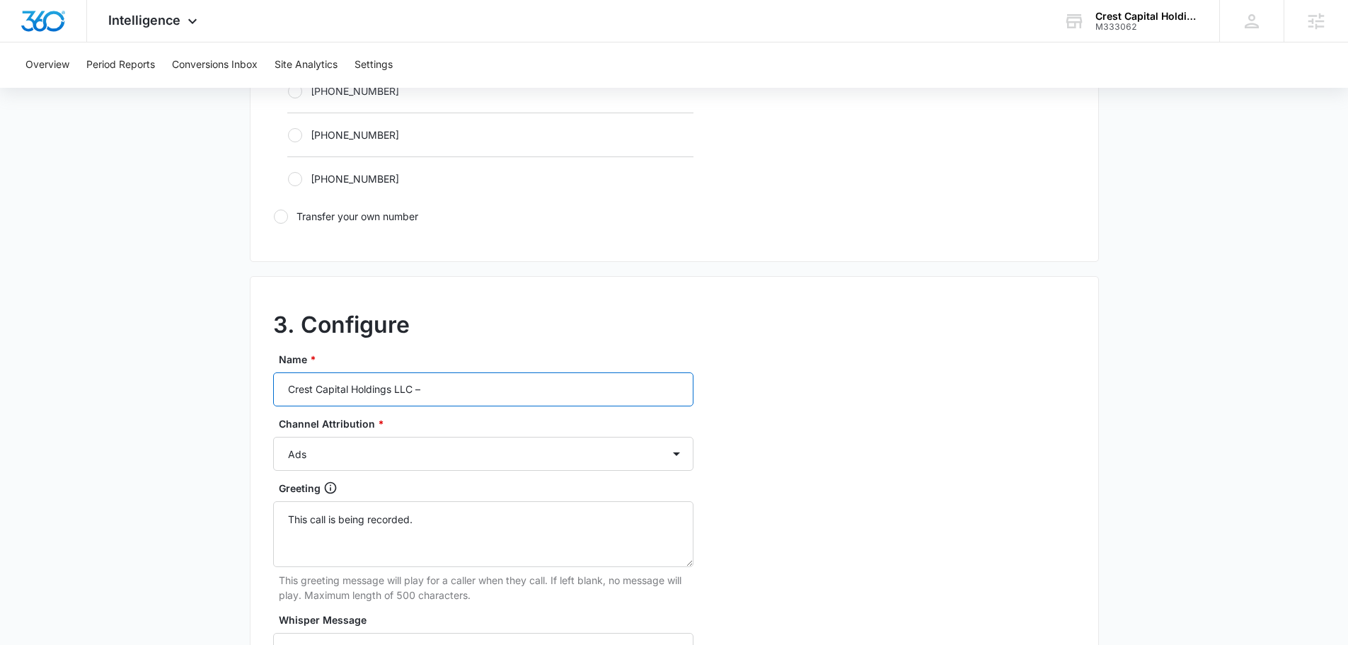
click at [467, 391] on input "Crest Capital Holdings LLC –" at bounding box center [483, 389] width 420 height 34
type input "Crest Capital Holdings LLC – social"
drag, startPoint x: 463, startPoint y: 456, endPoint x: 449, endPoint y: 461, distance: 15.2
click at [463, 456] on select "Ads Local Service Ads Content Social Other" at bounding box center [483, 454] width 420 height 34
select select "SOCIAL"
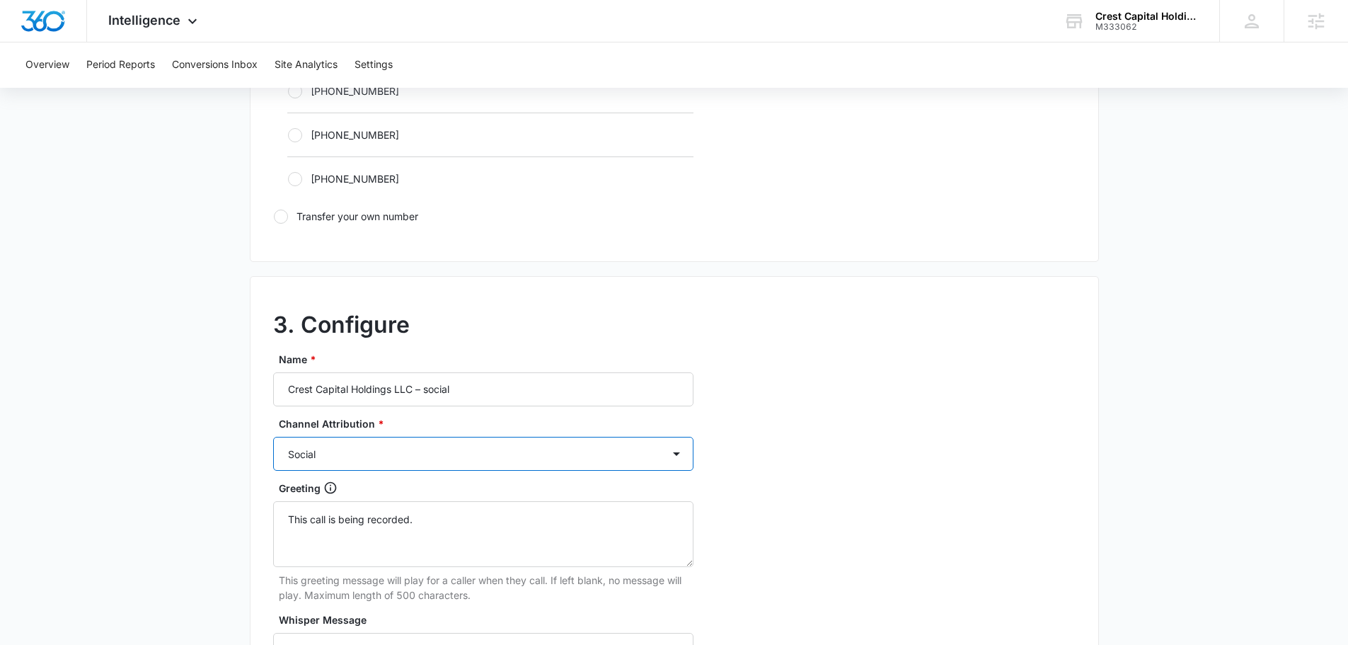
click at [273, 437] on select "Ads Local Service Ads Content Social Other" at bounding box center [483, 454] width 420 height 34
click at [913, 422] on div "3. Configure Name * Crest Capital Holdings LLC – social Channel Attribution * A…" at bounding box center [674, 590] width 849 height 628
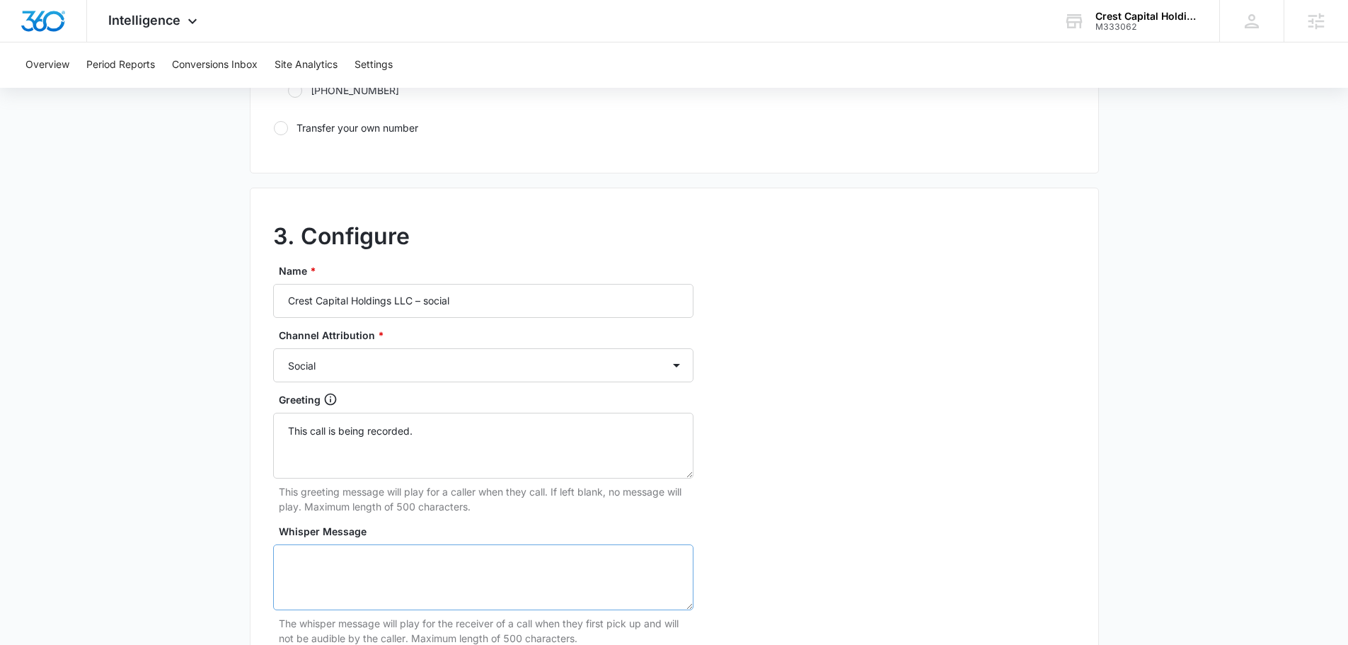
scroll to position [1203, 0]
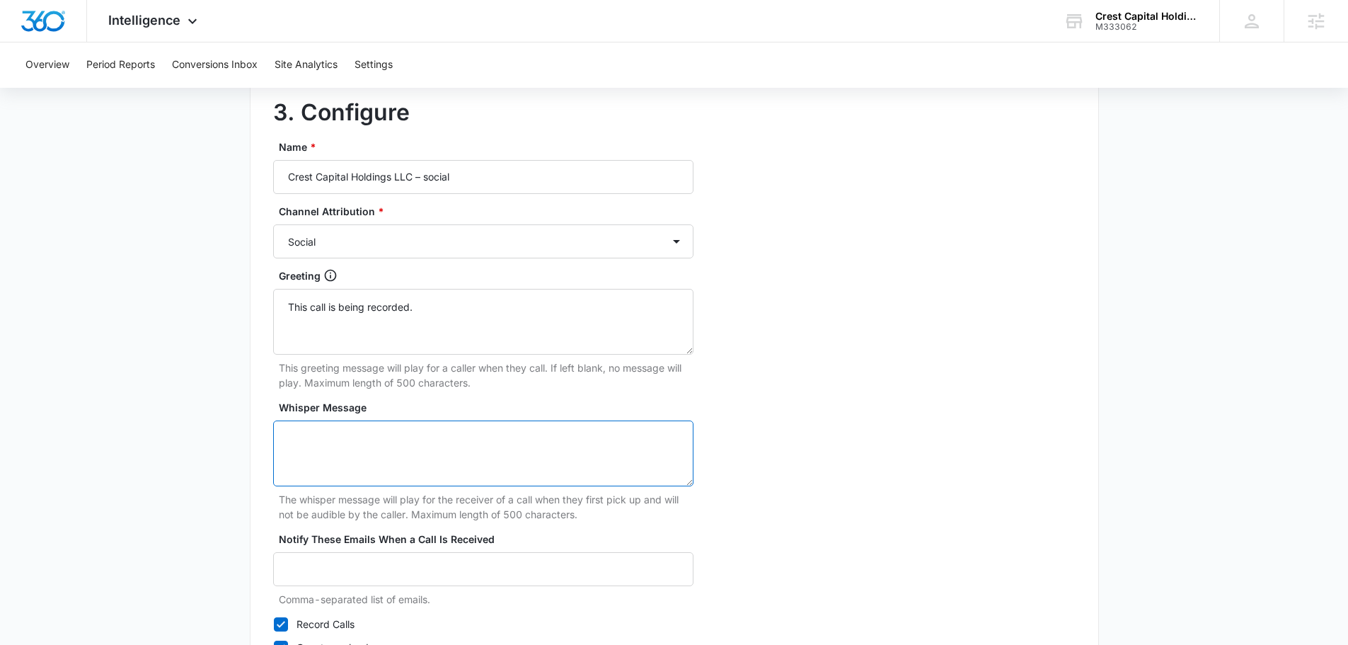
click at [407, 481] on textarea "Whisper Message" at bounding box center [483, 453] width 420 height 66
type textarea "marketing three sixty lead"
click at [735, 373] on div "3. Configure Name * Crest Capital Holdings LLC – social Channel Attribution * A…" at bounding box center [674, 378] width 849 height 628
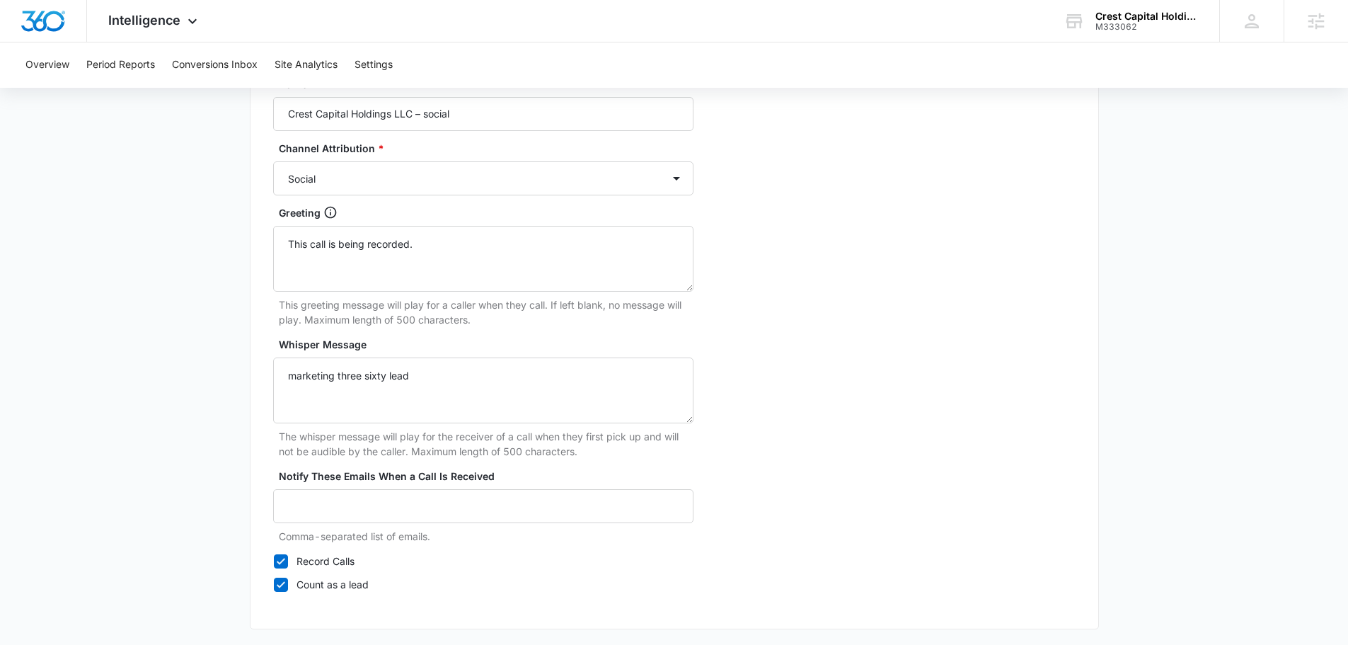
scroll to position [1325, 0]
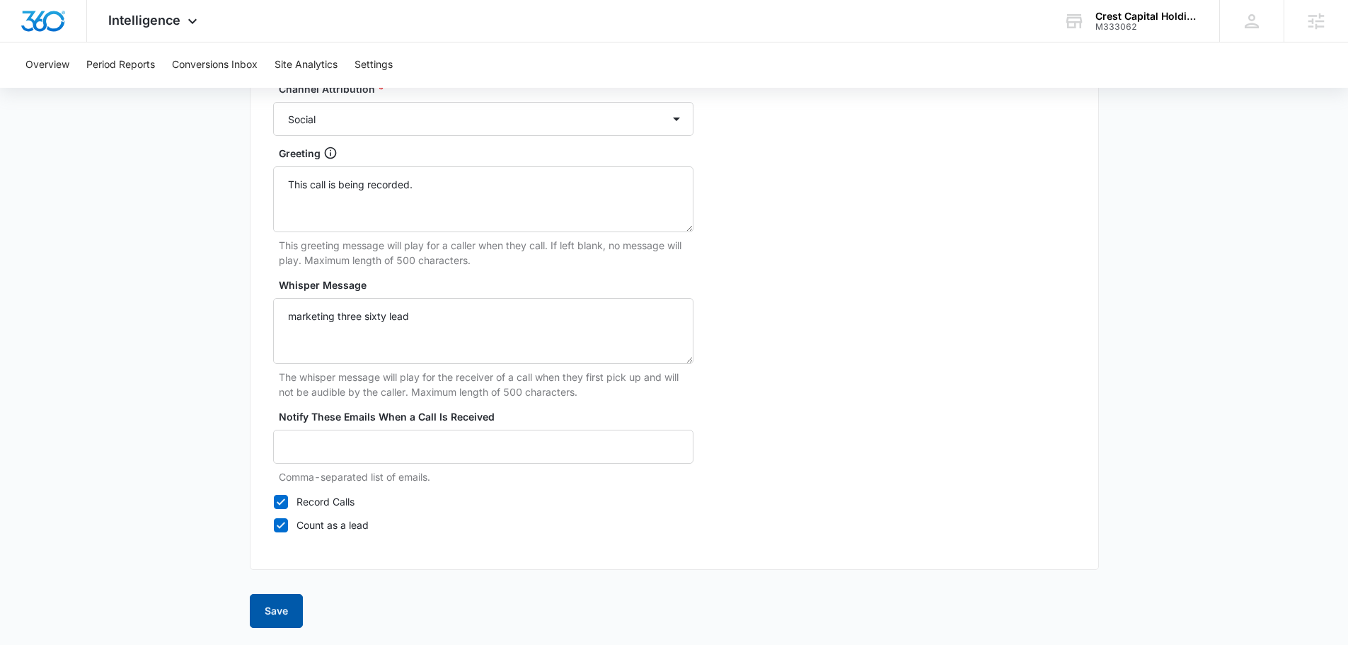
click at [284, 613] on button "Save" at bounding box center [276, 611] width 53 height 34
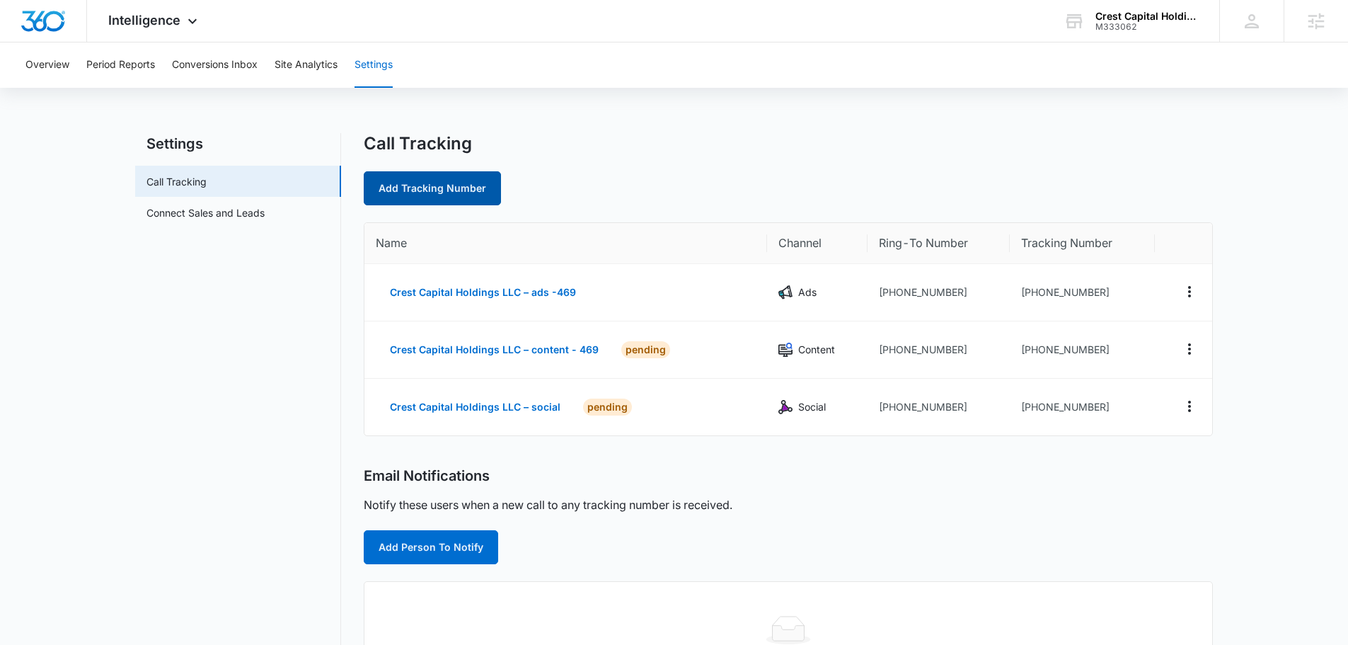
click at [445, 177] on link "Add Tracking Number" at bounding box center [432, 188] width 137 height 34
select select "by_area_code"
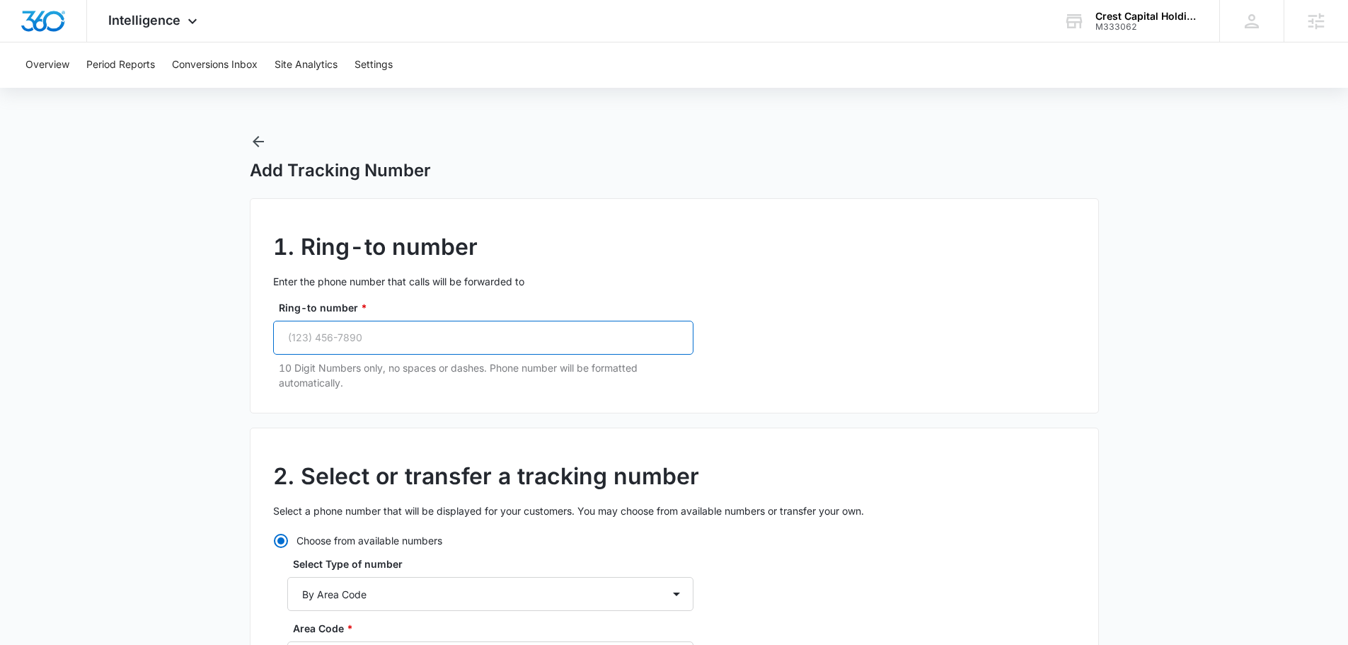
drag, startPoint x: 434, startPoint y: 328, endPoint x: 427, endPoint y: 323, distance: 8.3
click at [434, 328] on input "Ring-to number *" at bounding box center [483, 338] width 420 height 34
paste input "(469) 481-2255"
type input "(469) 481-2255"
click at [449, 602] on select "By City & State By State Only By Zip Code By Area Code Toll Free Numbers" at bounding box center [490, 594] width 406 height 34
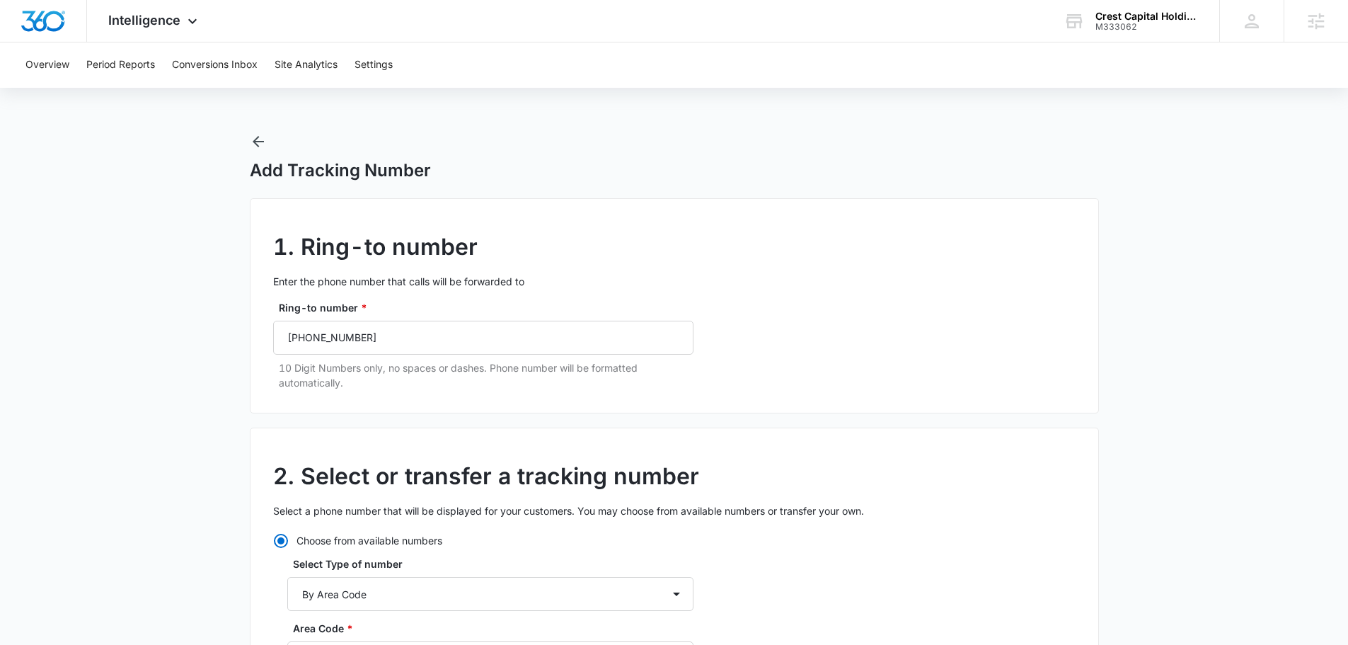
click at [974, 413] on div "1. Ring-to number Enter the phone number that calls will be forwarded to Ring-t…" at bounding box center [674, 305] width 849 height 215
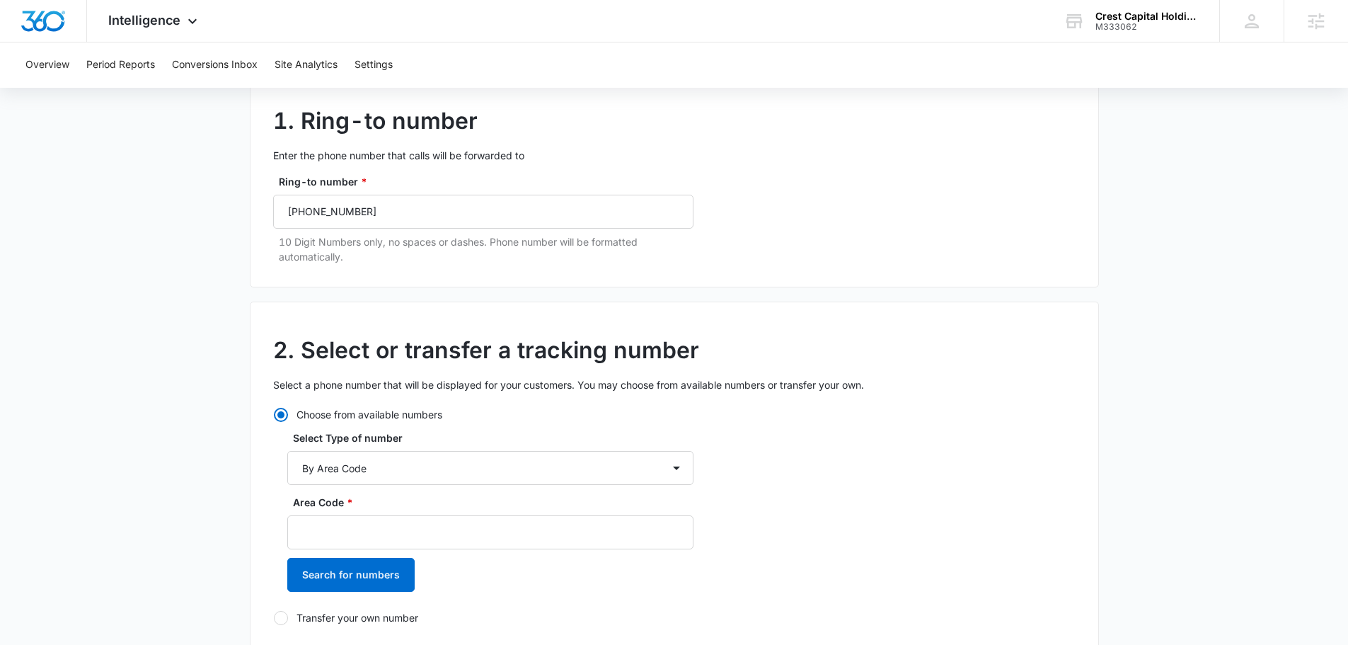
scroll to position [283, 0]
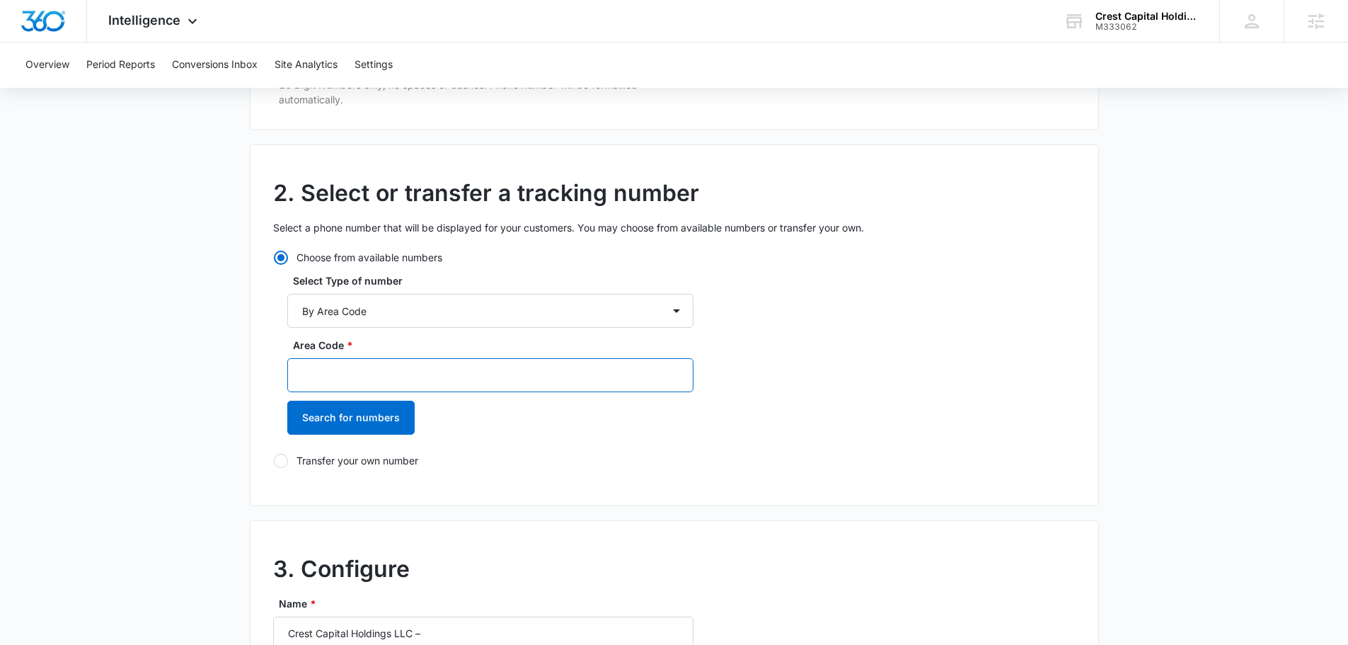
click at [378, 376] on input "Area Code *" at bounding box center [490, 375] width 406 height 34
type input "469"
click at [380, 418] on button "Search for numbers" at bounding box center [350, 417] width 127 height 34
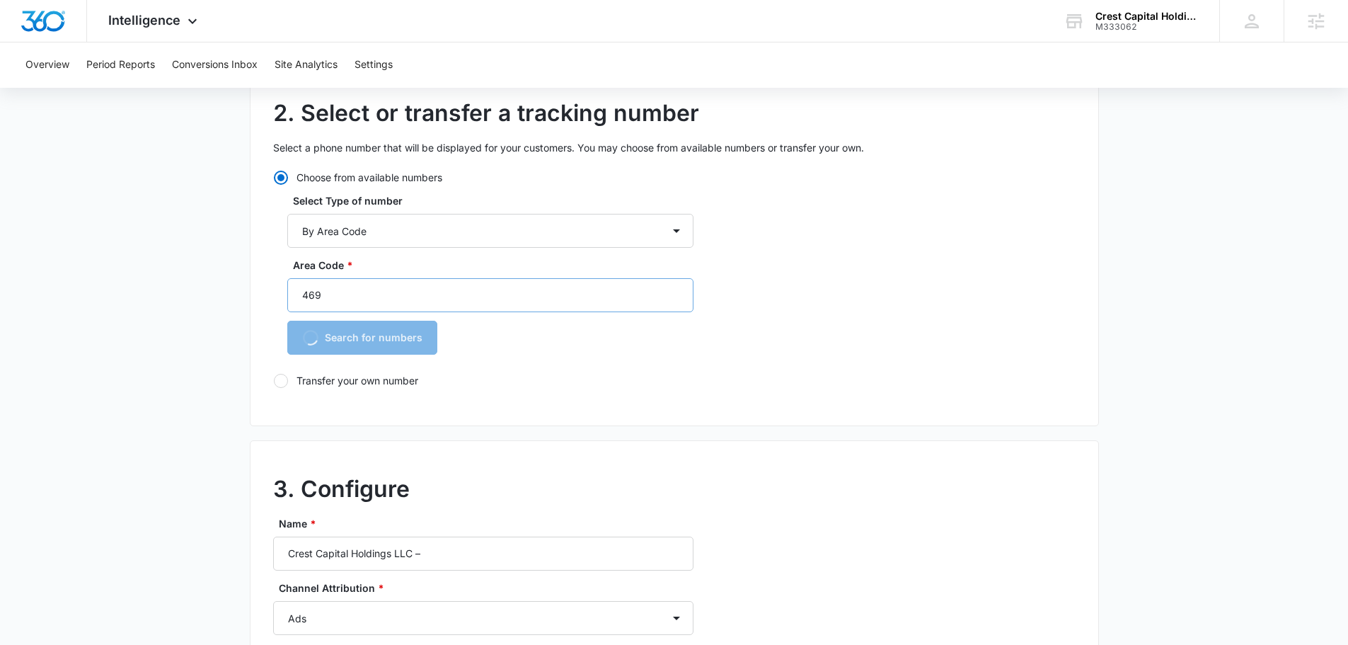
scroll to position [566, 0]
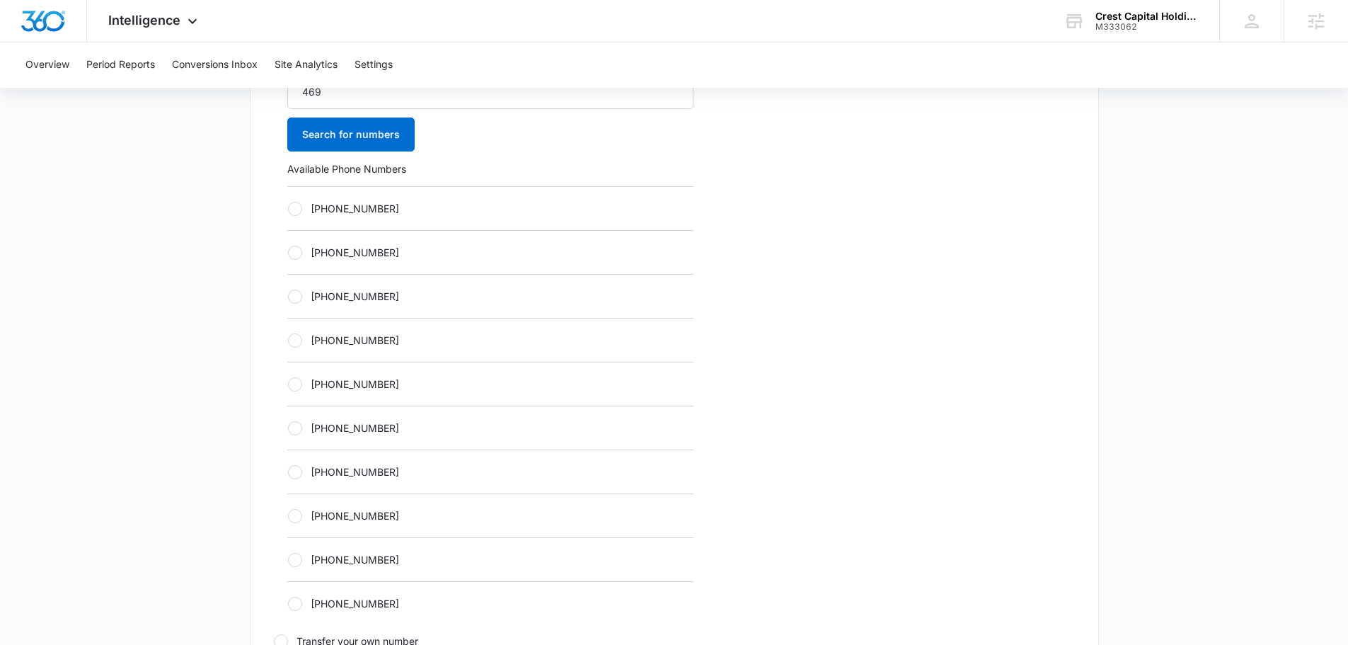
click at [514, 359] on div "+14692402364" at bounding box center [490, 340] width 406 height 44
click at [484, 338] on label "+14692402364" at bounding box center [490, 340] width 406 height 15
click at [288, 340] on input "+14692402364" at bounding box center [287, 340] width 1 height 1
radio input "true"
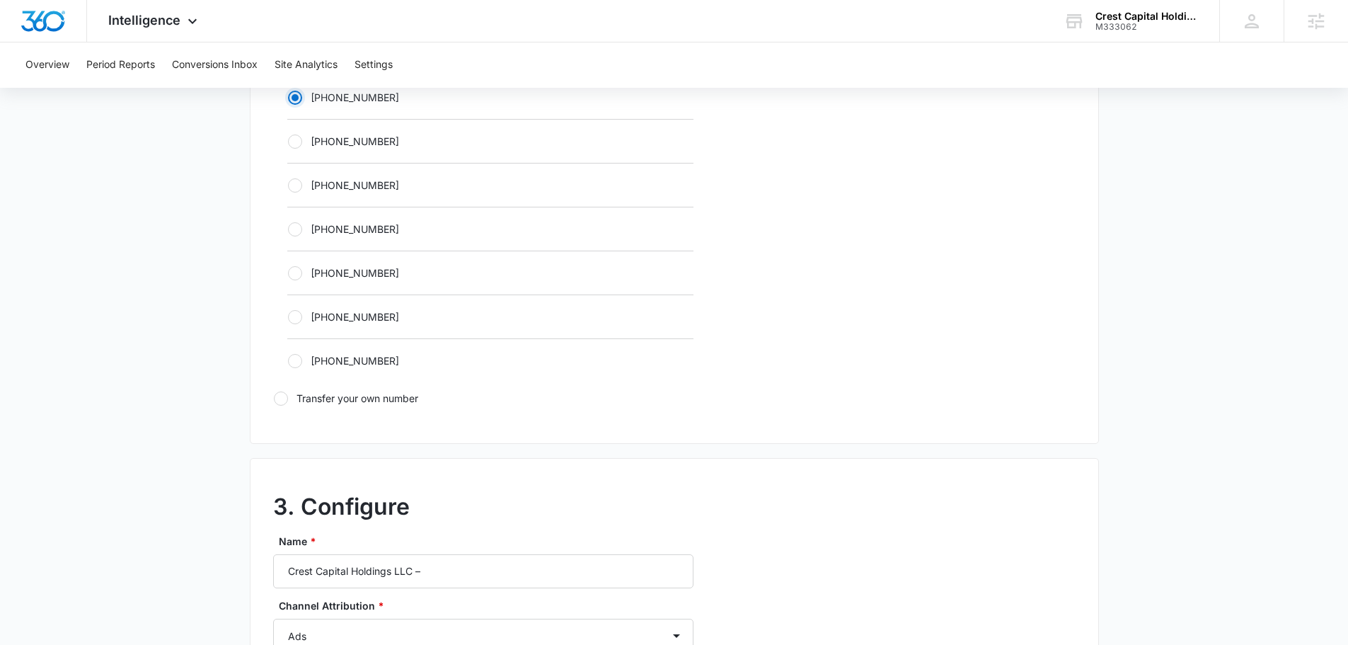
scroll to position [920, 0]
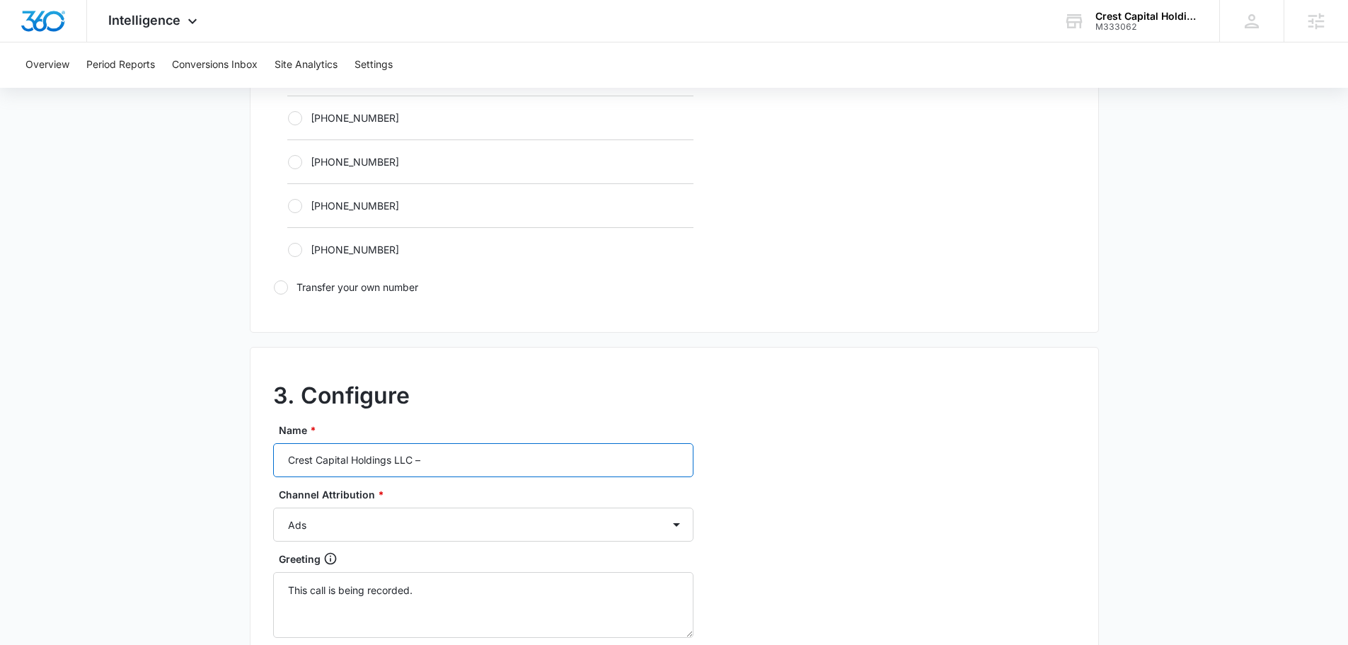
click at [475, 455] on input "Crest Capital Holdings LLC –" at bounding box center [483, 460] width 420 height 34
type input "Crest Capital Holdings LLC – other"
click at [598, 532] on select "Ads Local Service Ads Content Social Other" at bounding box center [483, 524] width 420 height 34
select select "OTHER"
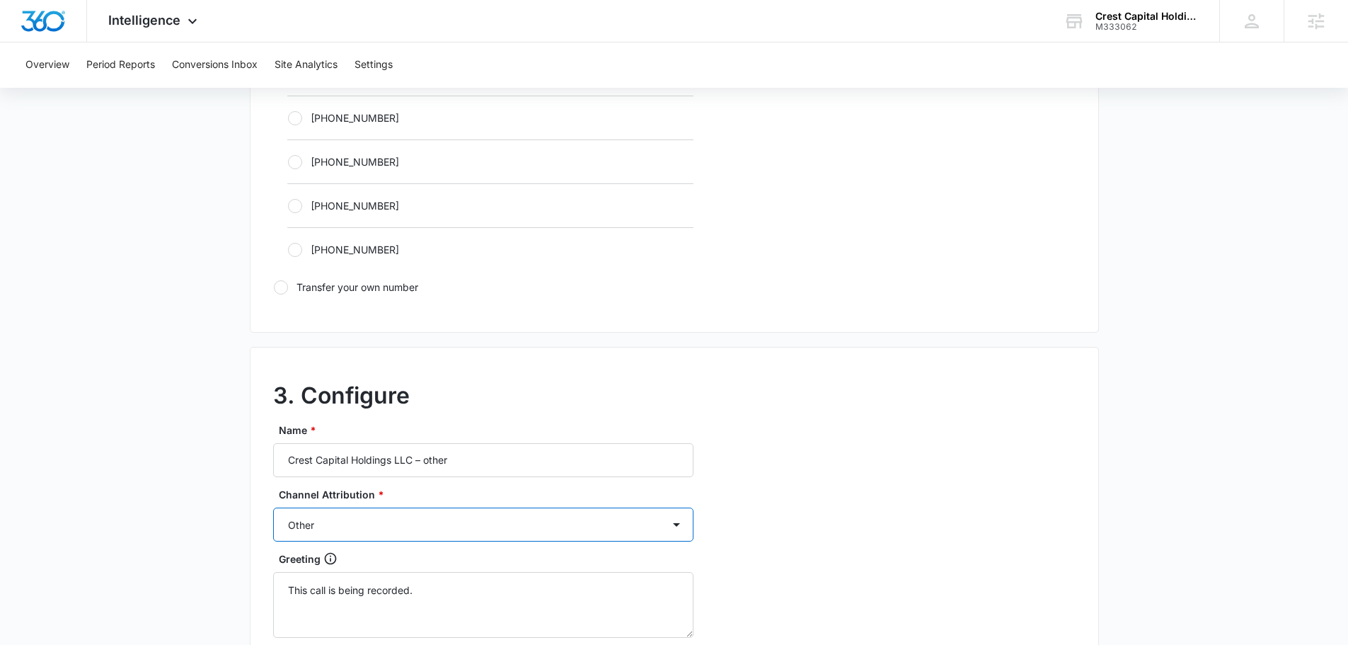
click at [273, 507] on select "Ads Local Service Ads Content Social Other" at bounding box center [483, 524] width 420 height 34
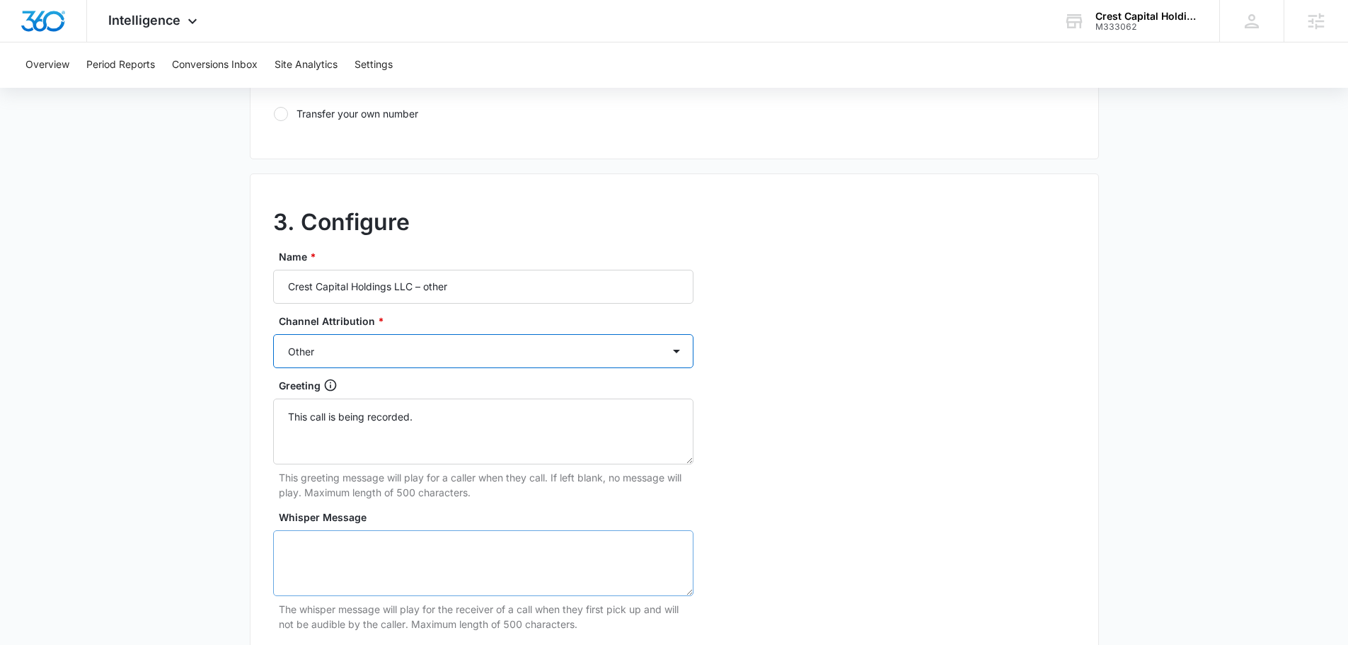
scroll to position [1132, 0]
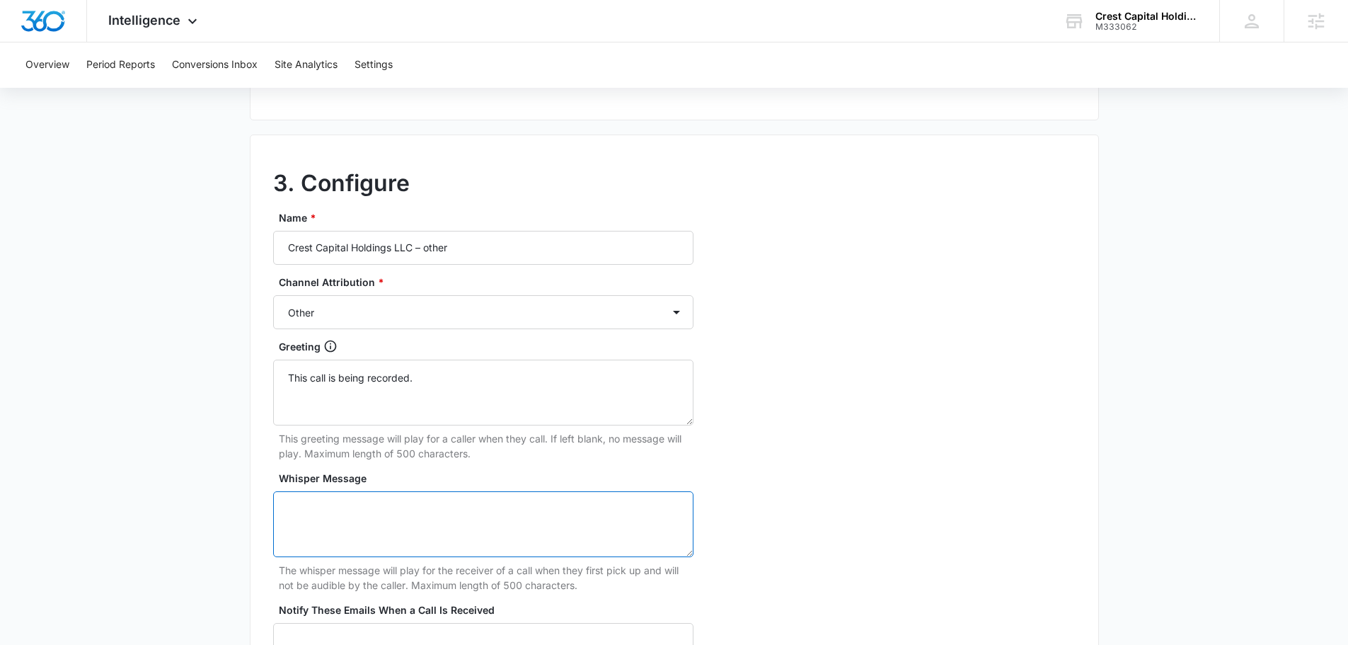
click at [425, 517] on textarea "Whisper Message" at bounding box center [483, 524] width 420 height 66
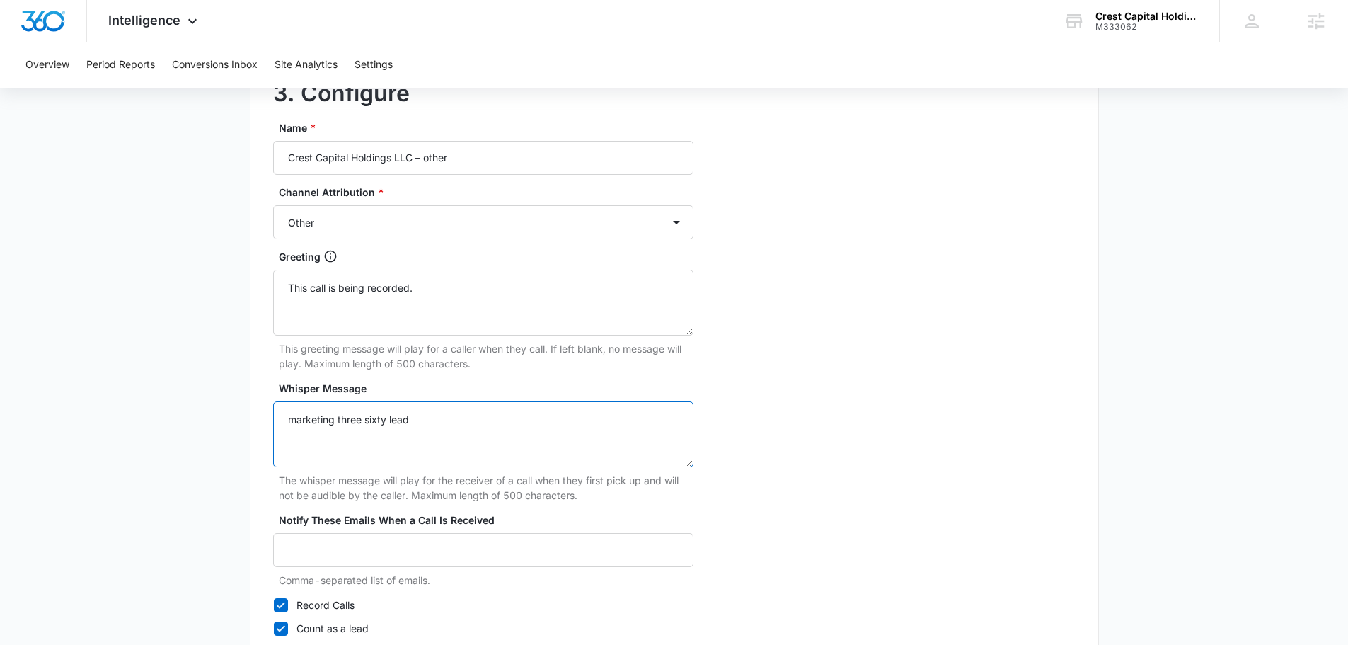
scroll to position [1325, 0]
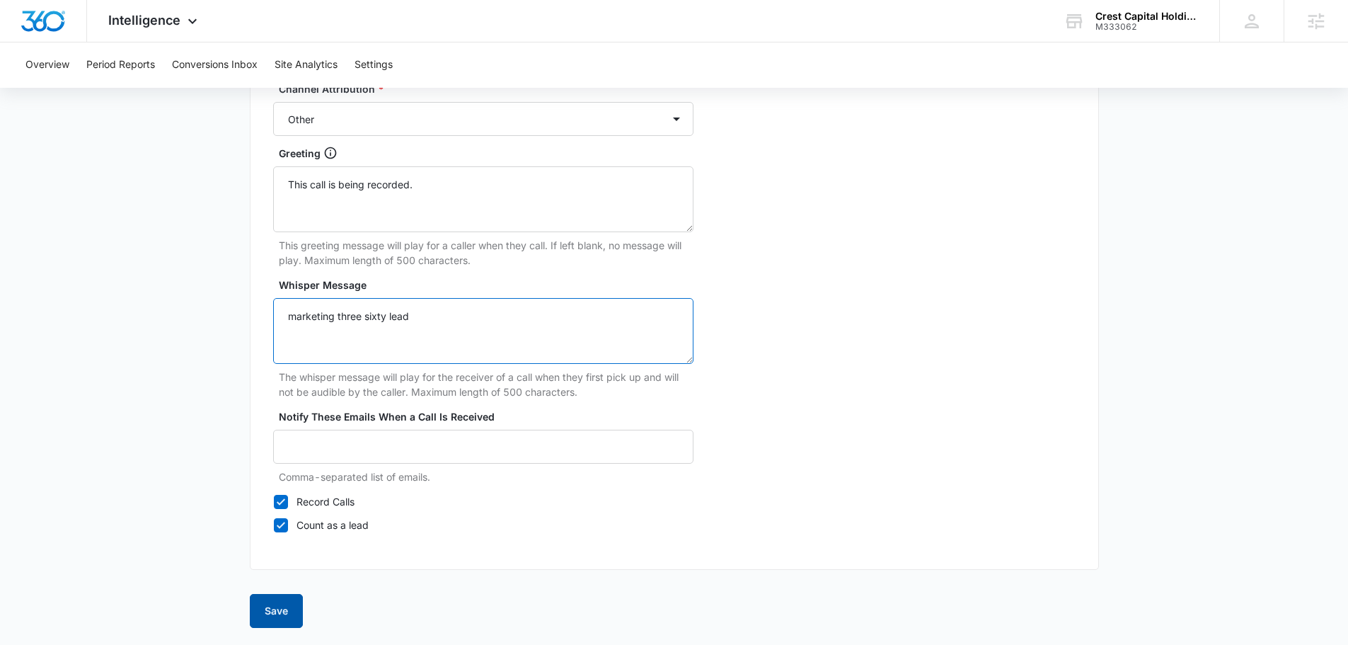
type textarea "marketing three sixty lead"
drag, startPoint x: 284, startPoint y: 611, endPoint x: 321, endPoint y: 616, distance: 37.8
click at [284, 611] on button "Save" at bounding box center [276, 611] width 53 height 34
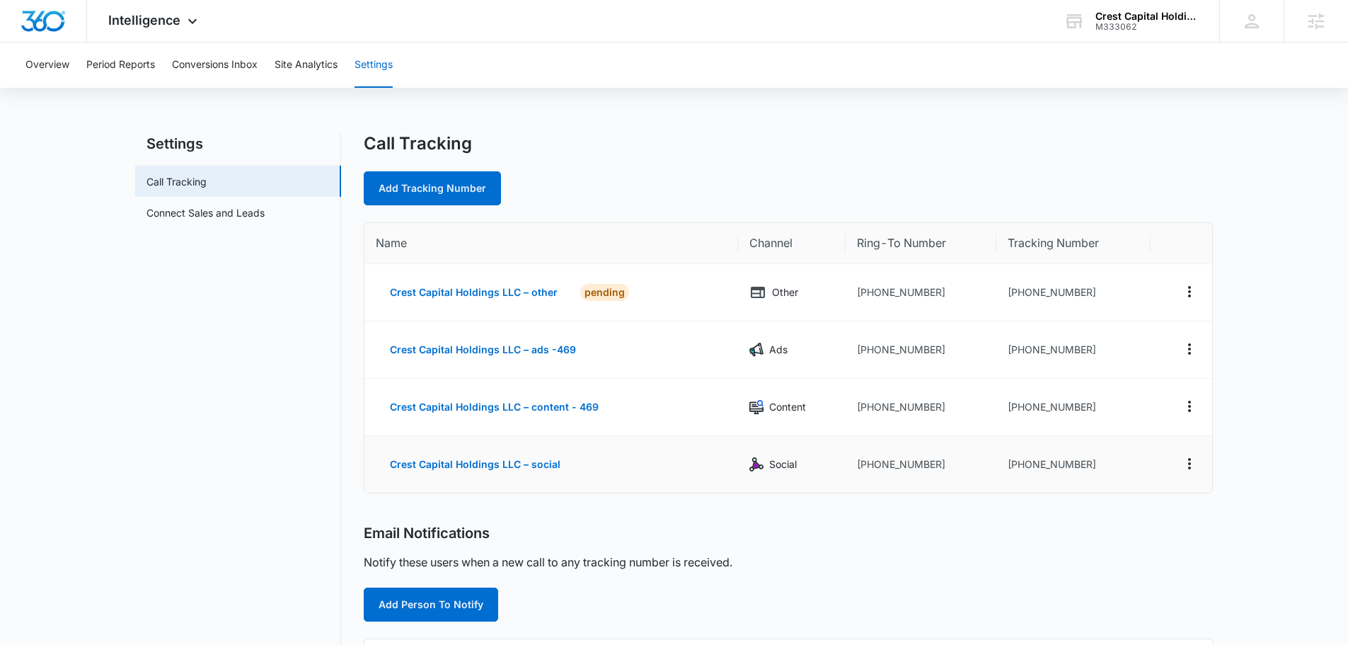
click at [637, 474] on td "Crest Capital Holdings LLC – social" at bounding box center [551, 464] width 374 height 57
click at [1203, 293] on td at bounding box center [1182, 292] width 62 height 57
click at [1189, 299] on icon "Actions" at bounding box center [1189, 291] width 17 height 17
click at [1145, 275] on button "Edit" at bounding box center [1131, 280] width 81 height 21
select select "OTHER"
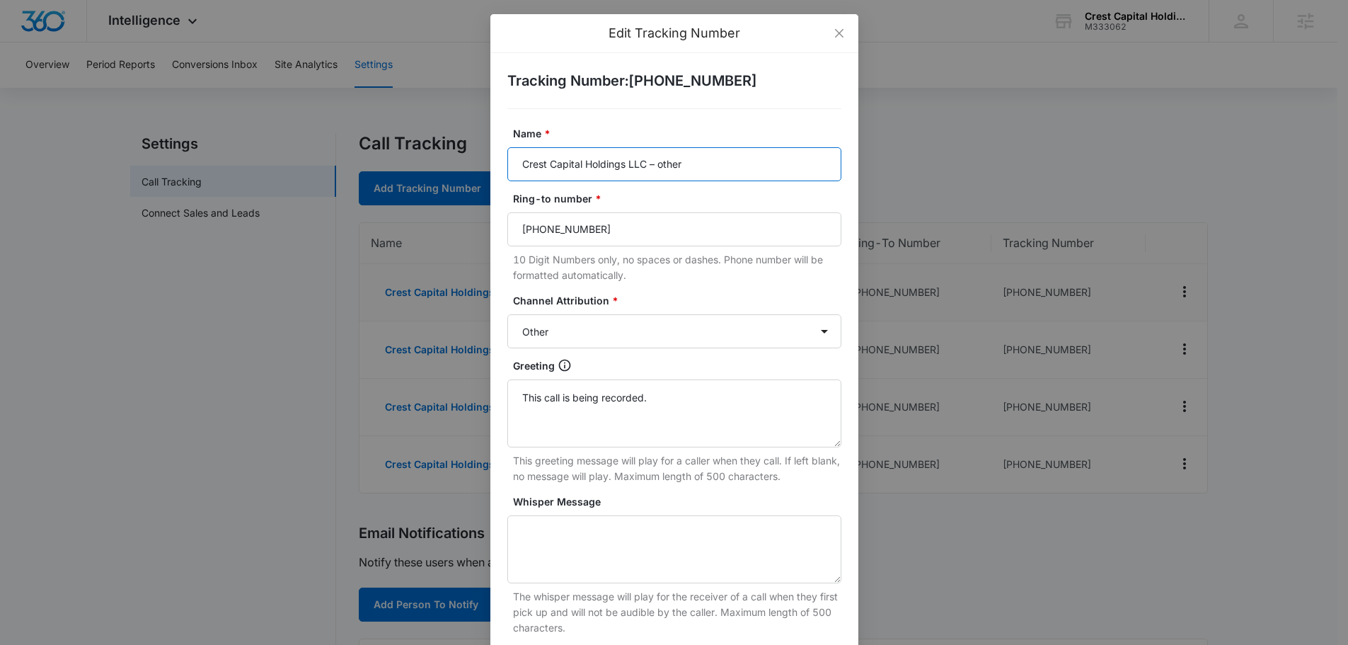
click at [708, 165] on input "Crest Capital Holdings LLC – other" at bounding box center [674, 164] width 334 height 34
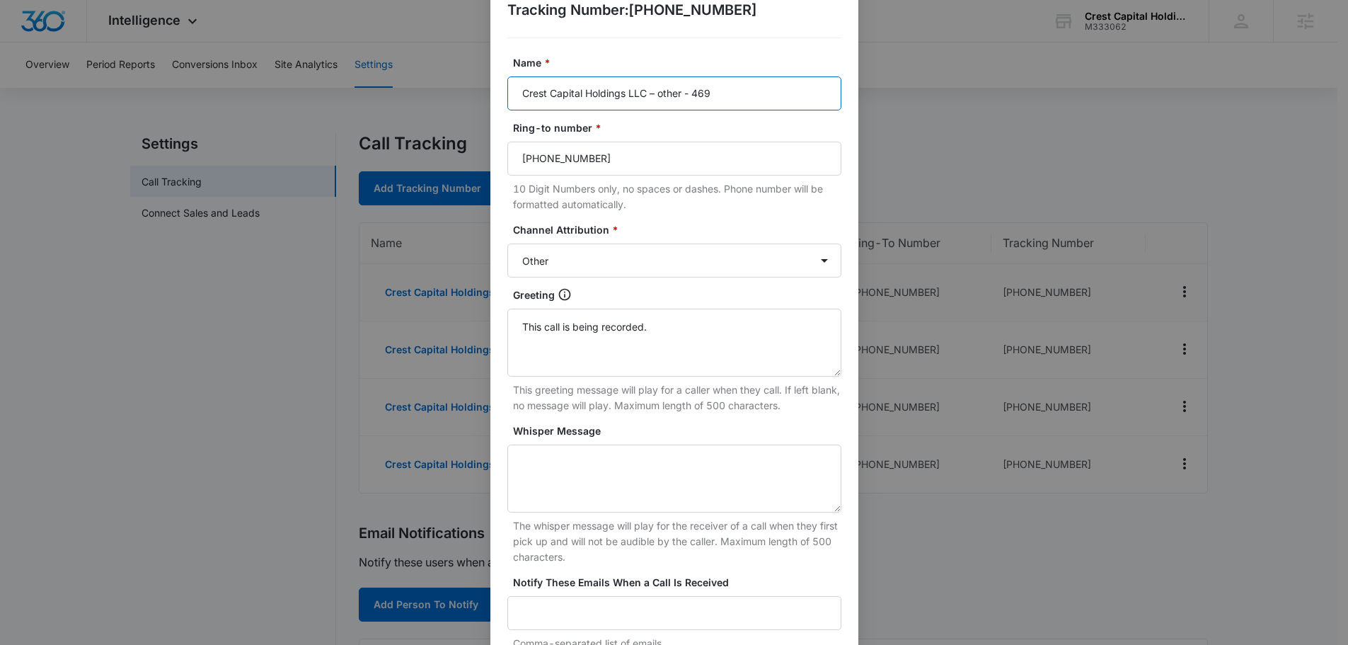
scroll to position [209, 0]
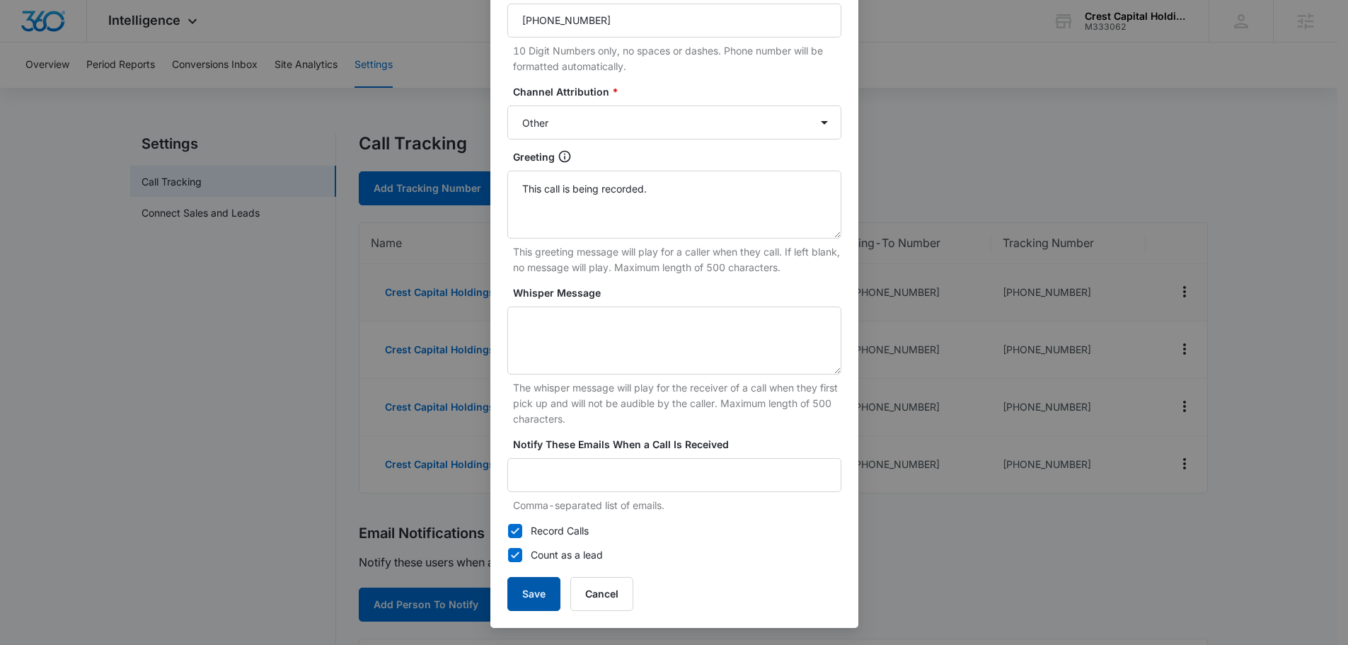
type input "Crest Capital Holdings LLC – other - 469"
click at [527, 605] on button "Save" at bounding box center [533, 594] width 53 height 34
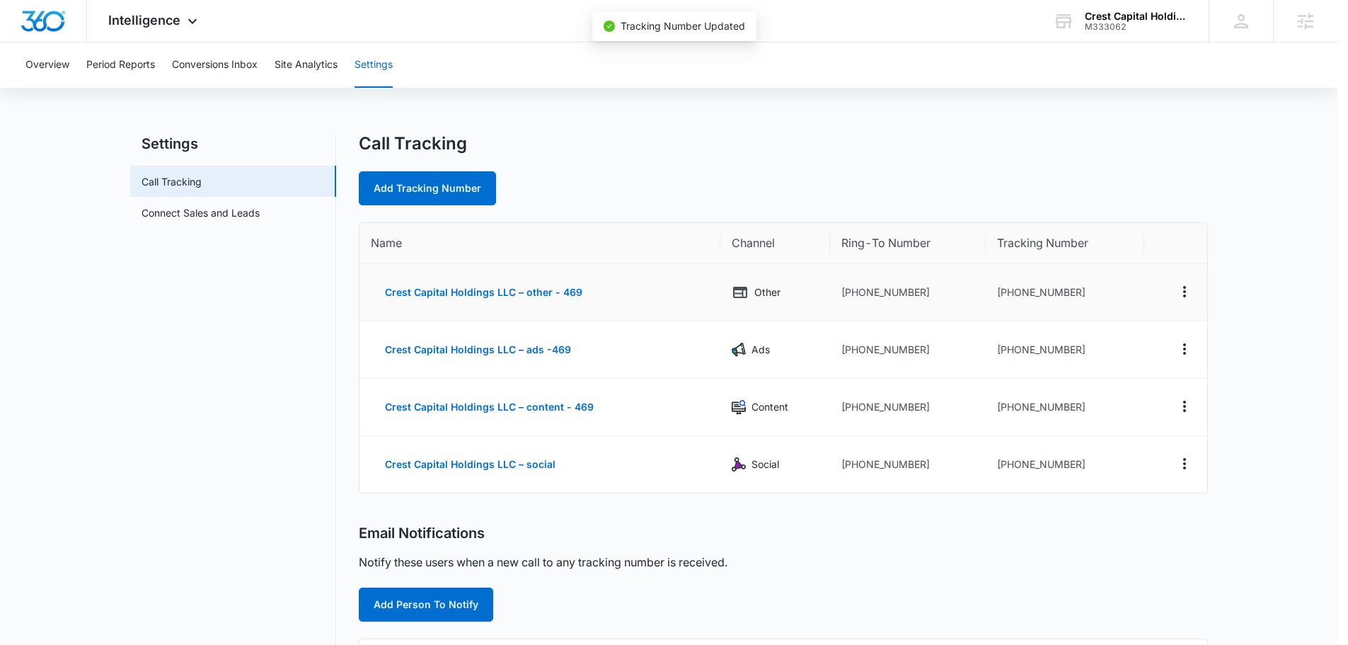
scroll to position [195, 0]
click at [1190, 464] on icon "Actions" at bounding box center [1189, 463] width 17 height 17
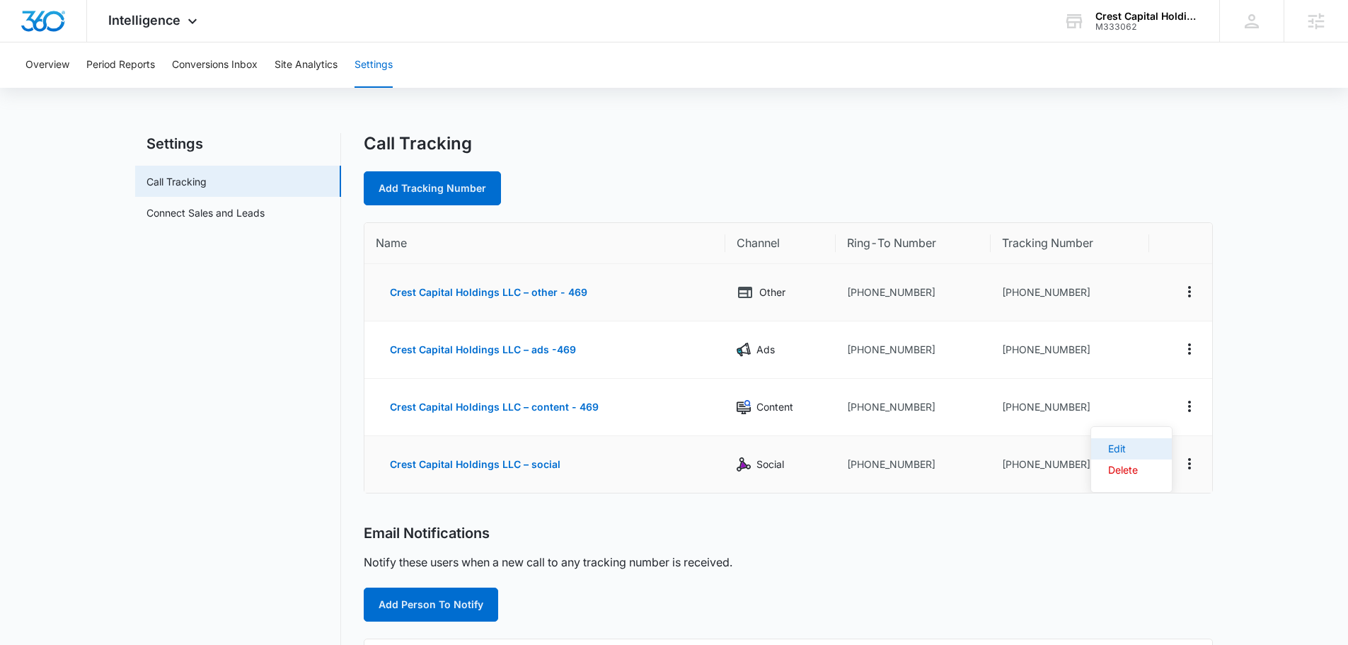
click at [1136, 445] on div "Edit" at bounding box center [1123, 449] width 30 height 10
select select "SOCIAL"
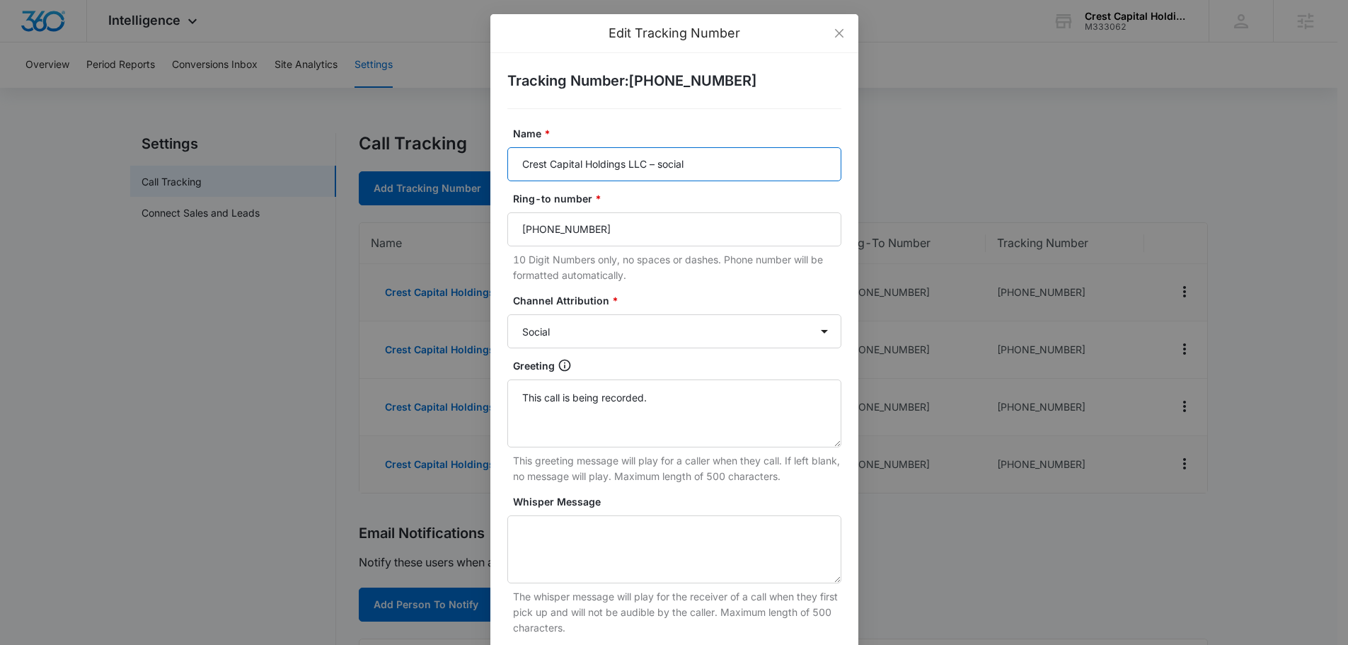
click at [722, 166] on input "Crest Capital Holdings LLC – social" at bounding box center [674, 164] width 334 height 34
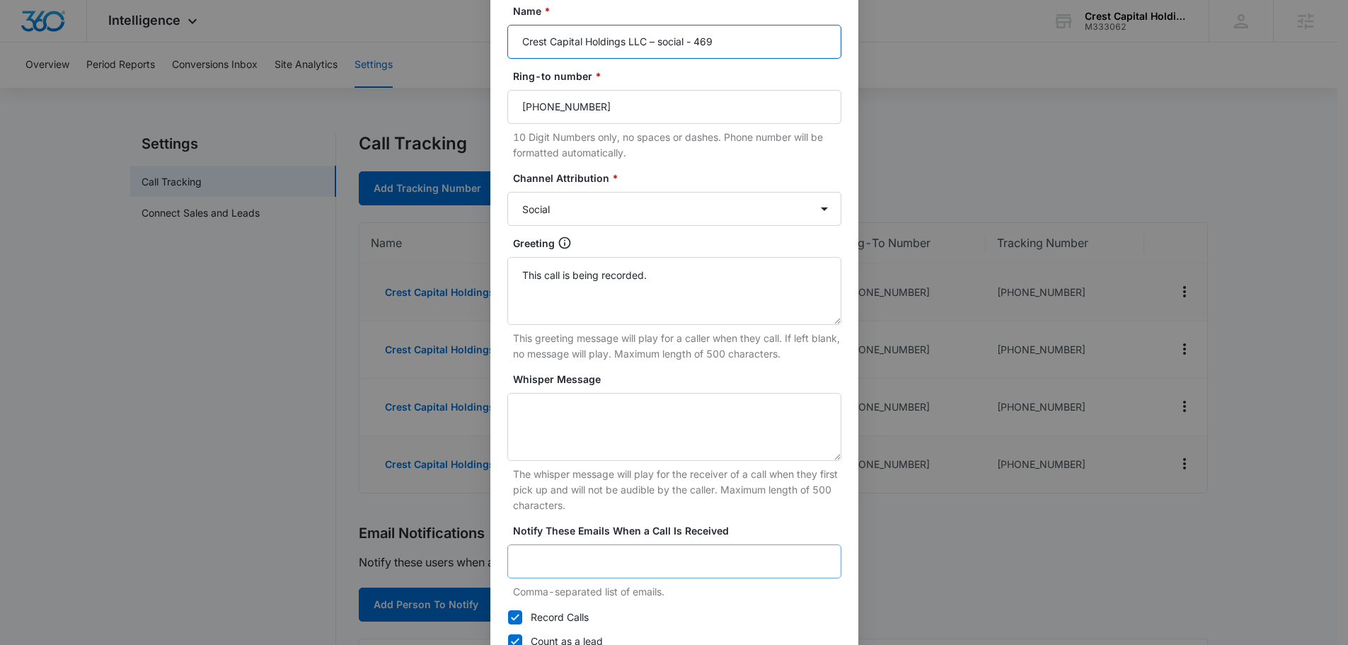
scroll to position [209, 0]
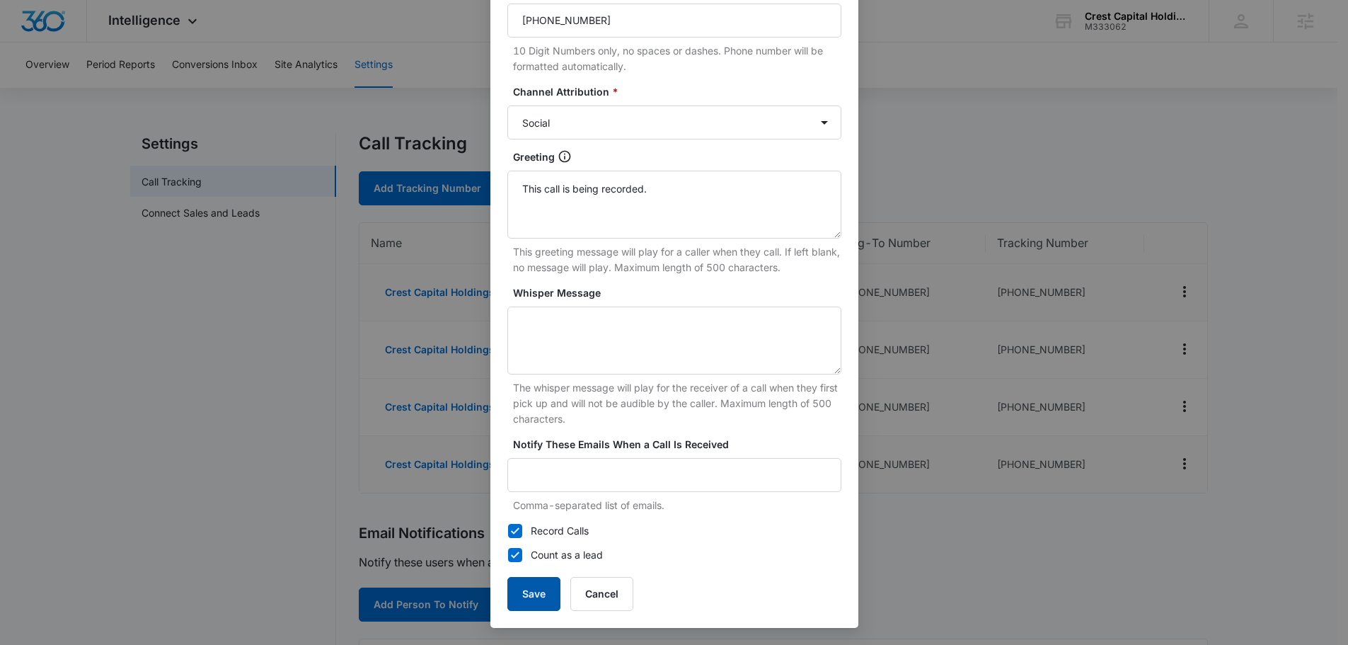
type input "Crest Capital Holdings LLC – social - 469"
click at [521, 591] on button "Save" at bounding box center [533, 594] width 53 height 34
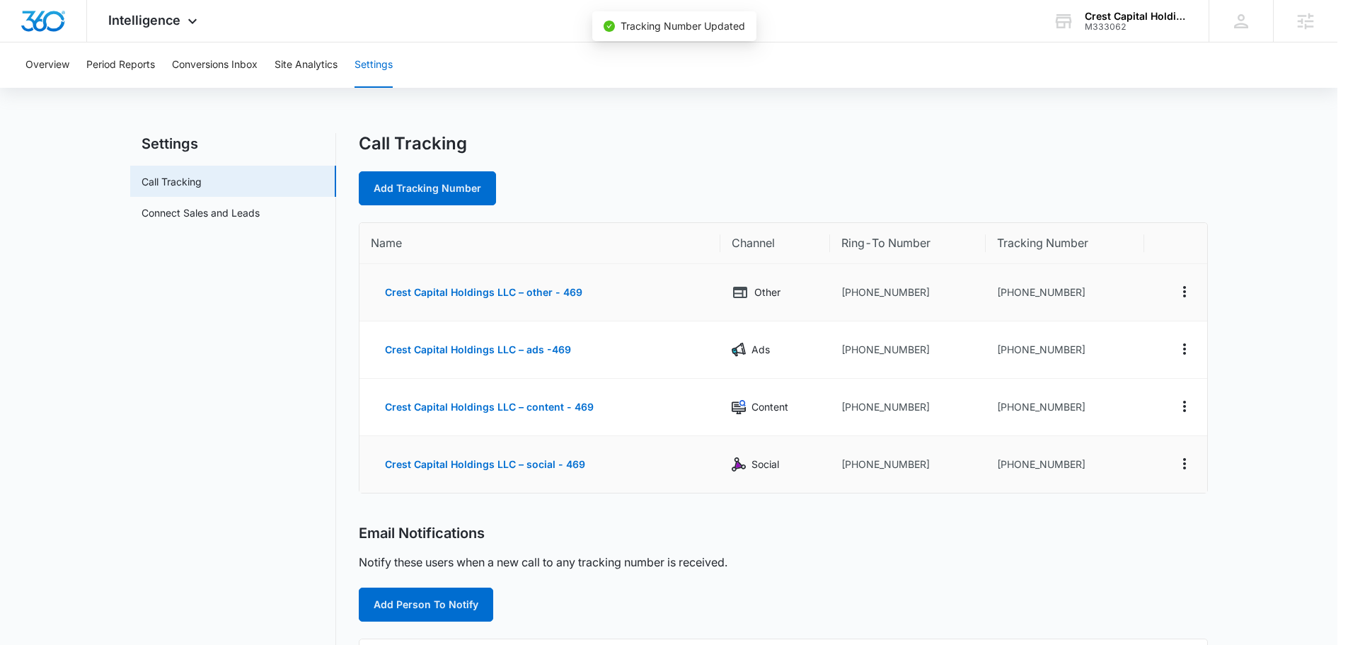
scroll to position [195, 0]
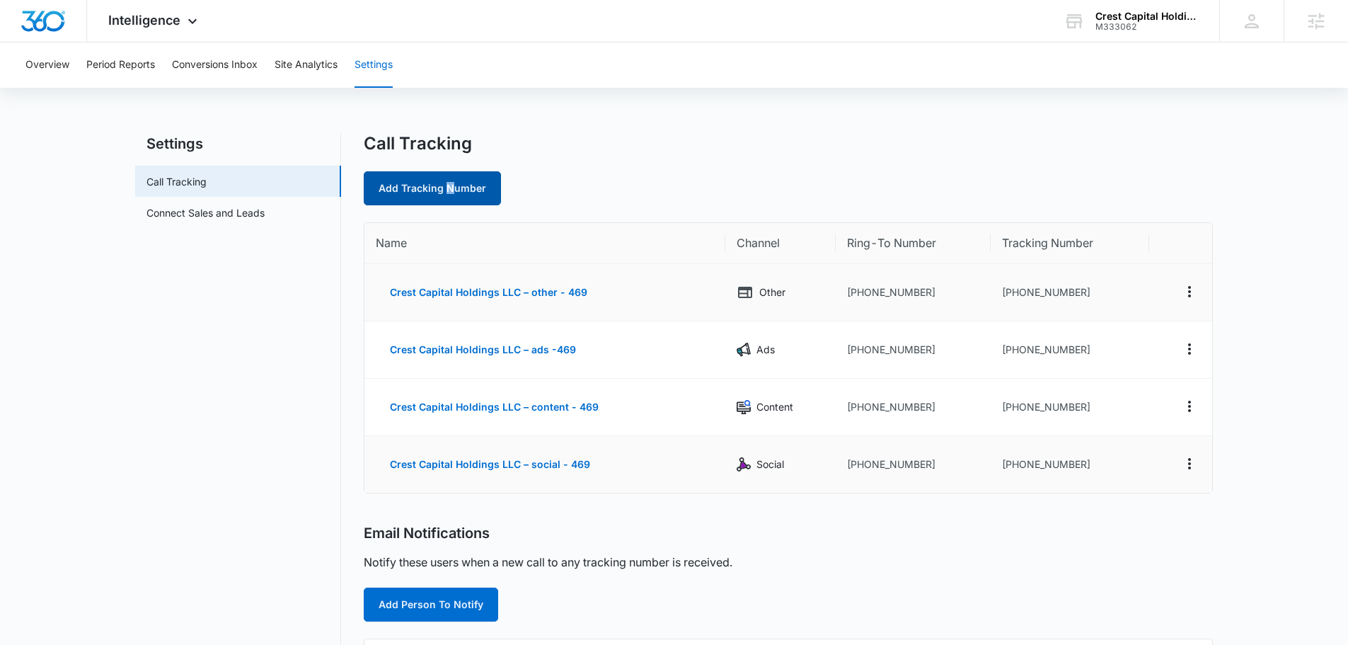
click at [444, 198] on link "Add Tracking Number" at bounding box center [432, 188] width 137 height 34
select select "by_area_code"
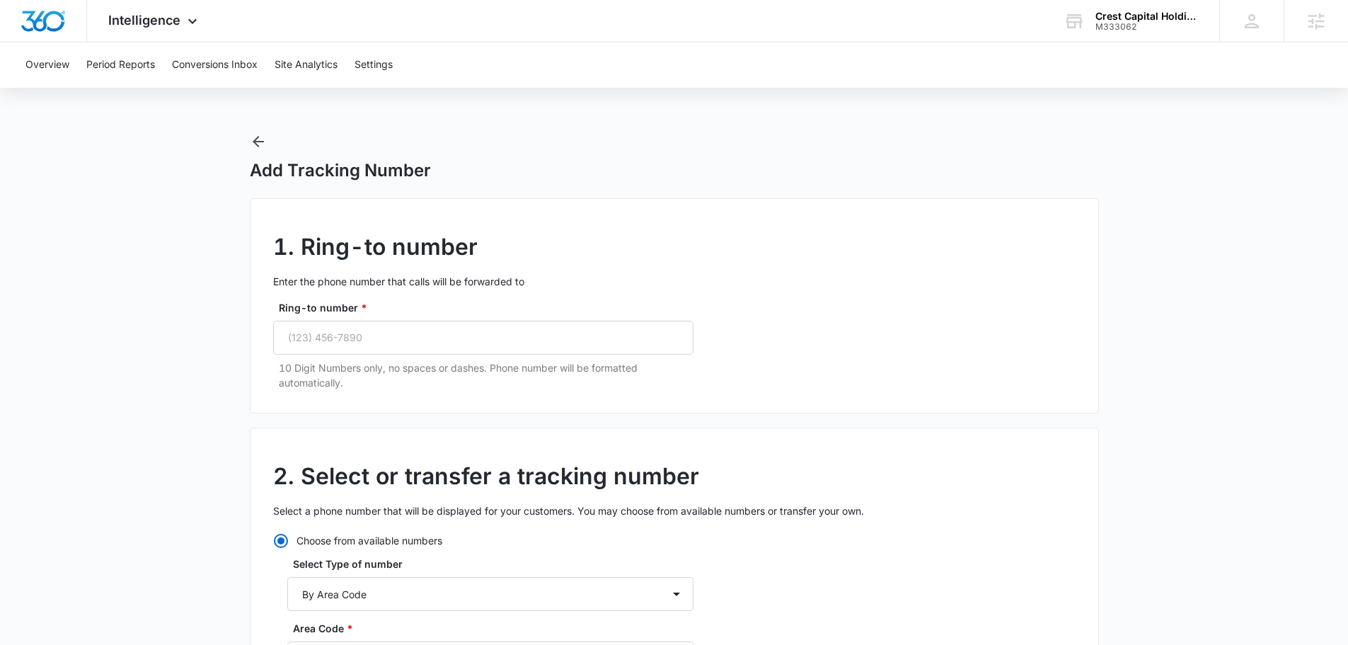
radio input "true"
click at [451, 323] on div "Ring-to number * 10 Digit Numbers only, no spaces or dashes. Phone number will …" at bounding box center [483, 345] width 420 height 90
click at [446, 330] on input "Ring-to number *" at bounding box center [483, 338] width 420 height 34
paste input "(214) 856-3338"
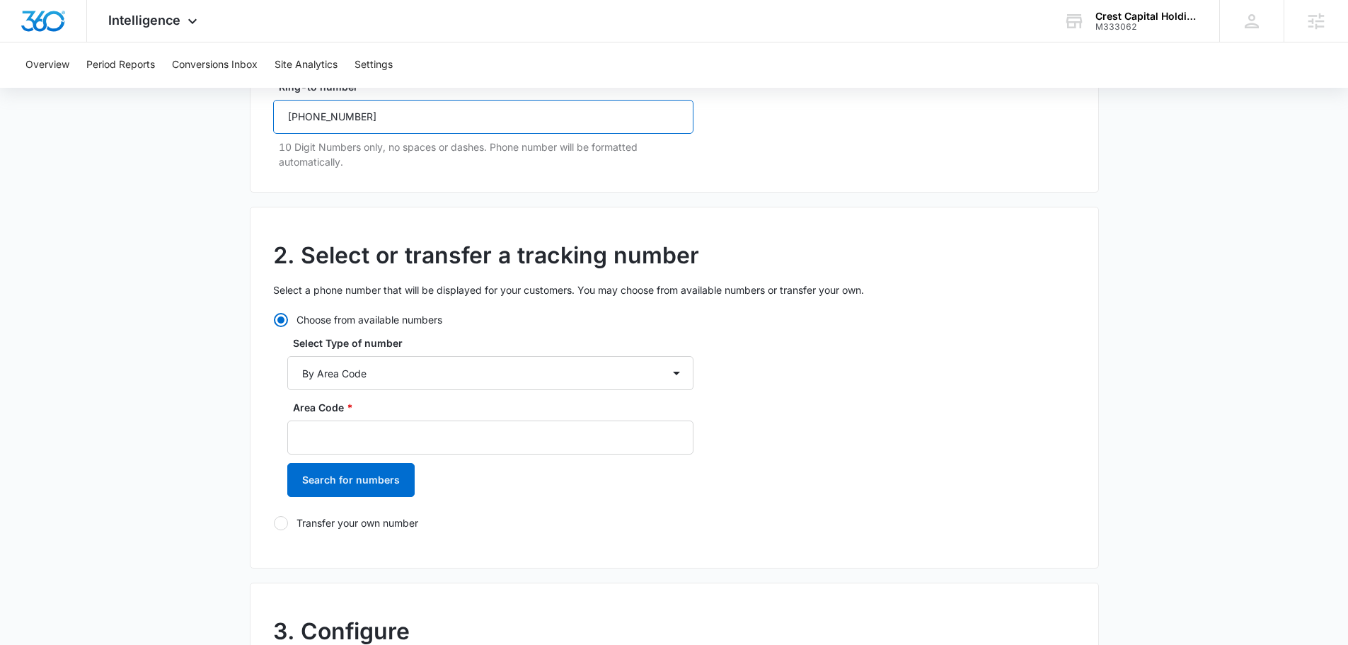
scroll to position [354, 0]
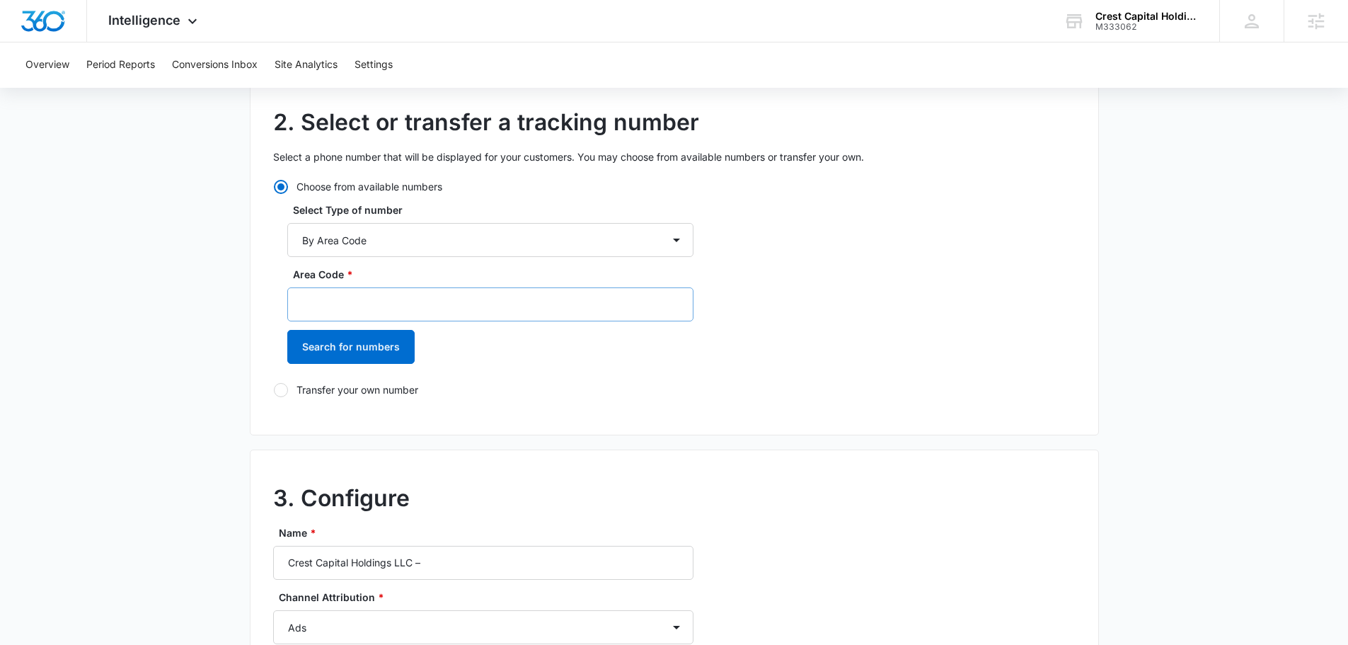
type input "(214) 856-3338"
click at [408, 303] on input "Area Code *" at bounding box center [490, 304] width 406 height 34
type input "214"
click at [375, 357] on button "Search for numbers" at bounding box center [350, 347] width 127 height 34
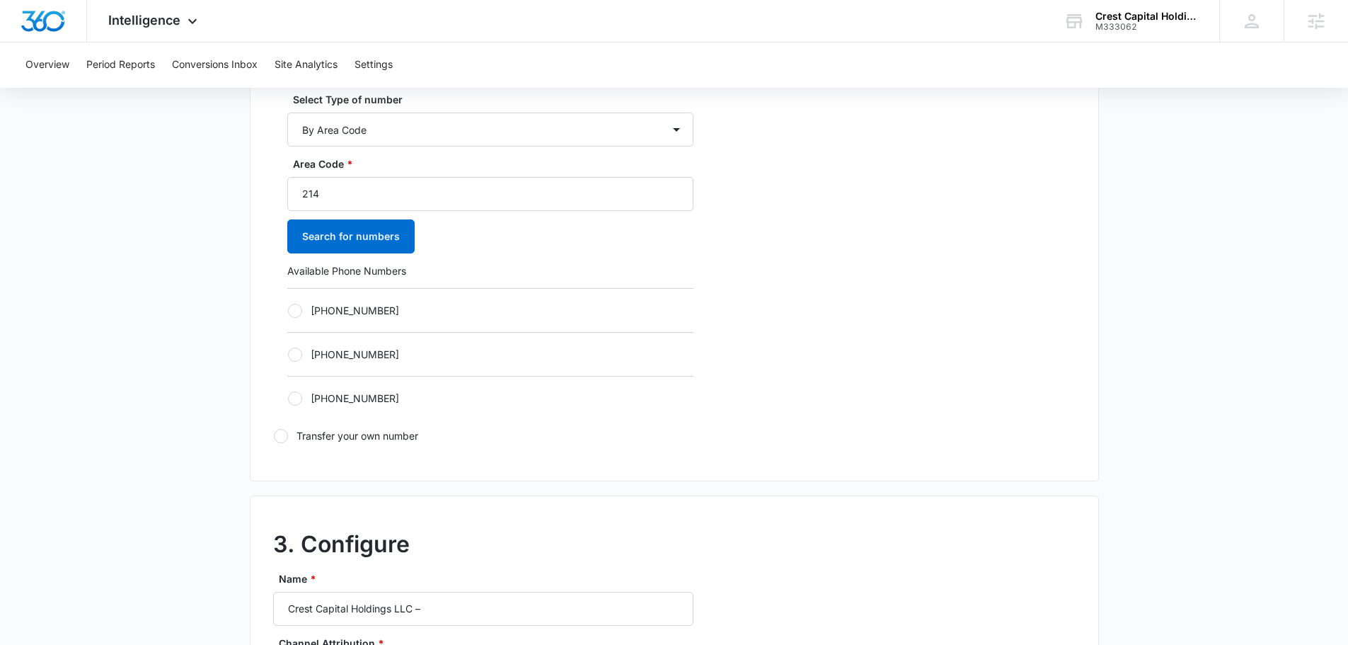
scroll to position [495, 0]
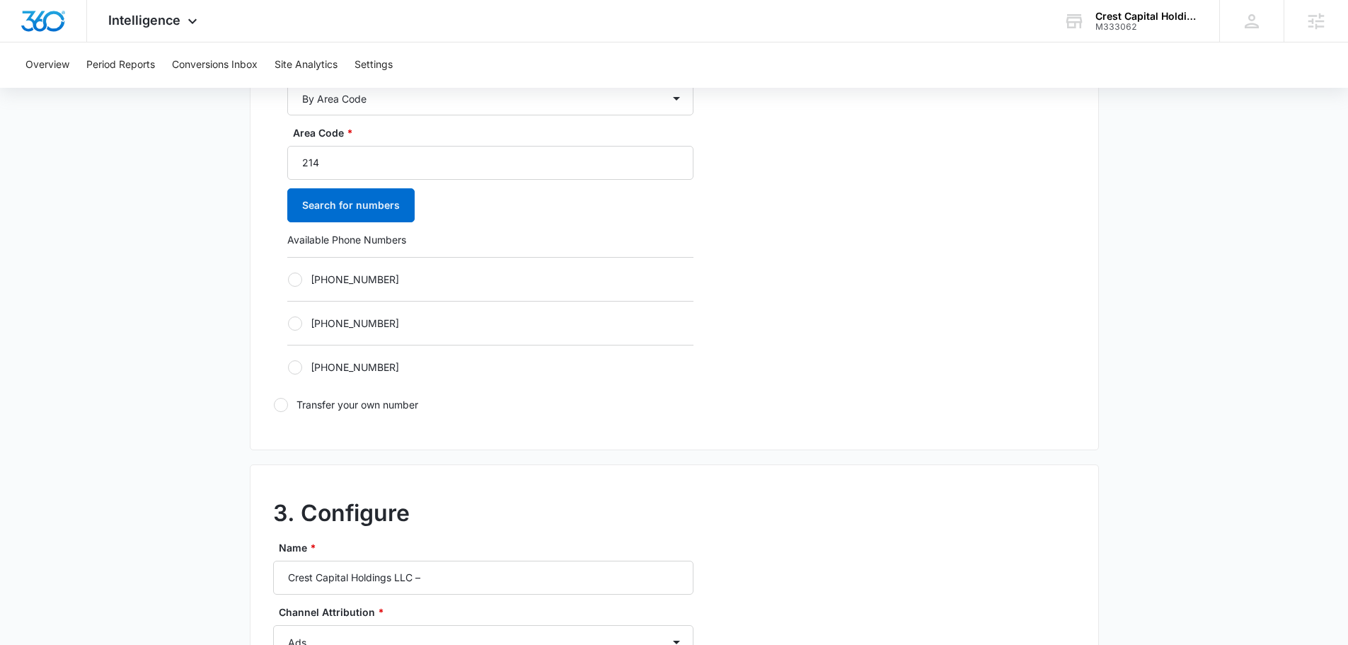
click at [504, 327] on label "+12148317806" at bounding box center [490, 323] width 406 height 15
click at [288, 323] on input "+12148317806" at bounding box center [287, 323] width 1 height 1
radio input "true"
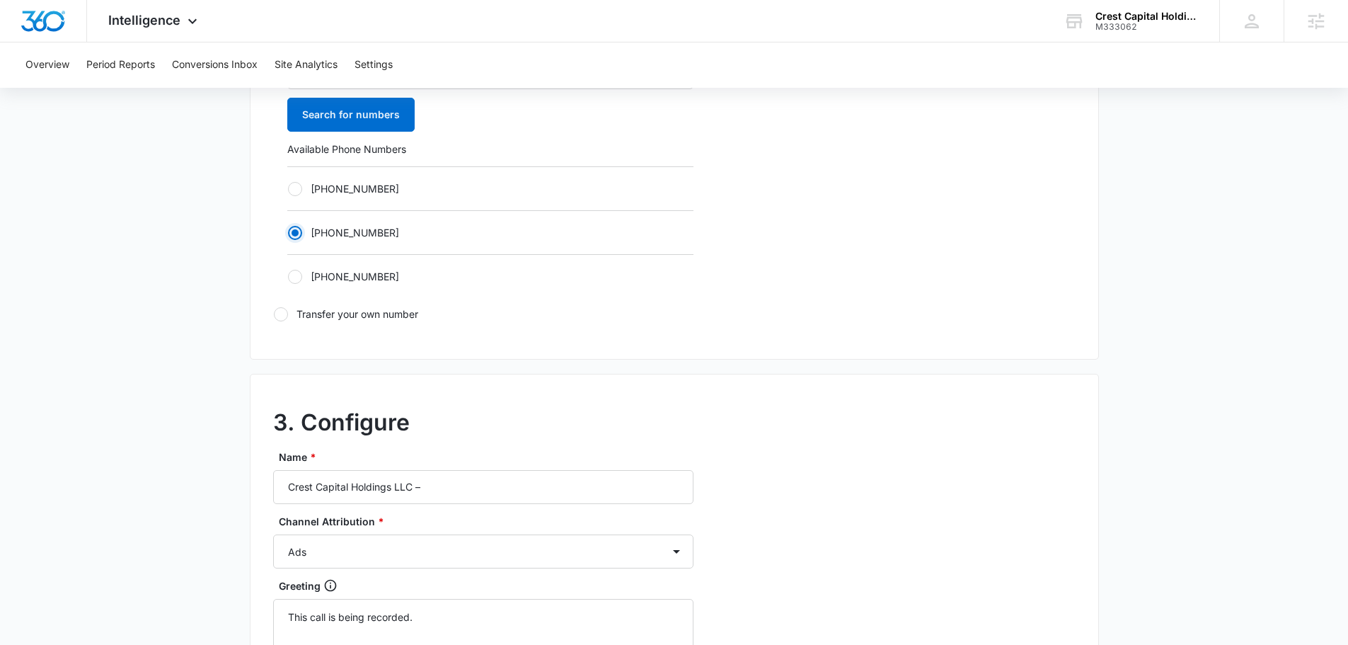
scroll to position [778, 0]
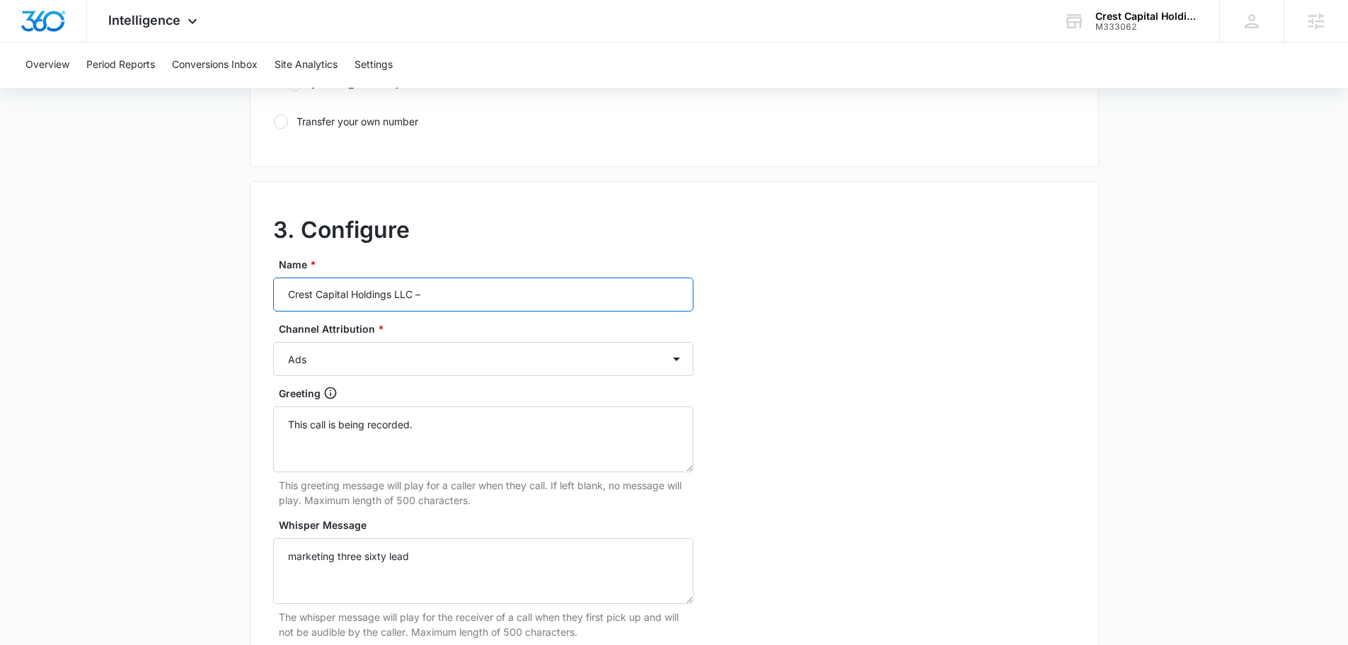
click at [506, 287] on input "Crest Capital Holdings LLC –" at bounding box center [483, 294] width 420 height 34
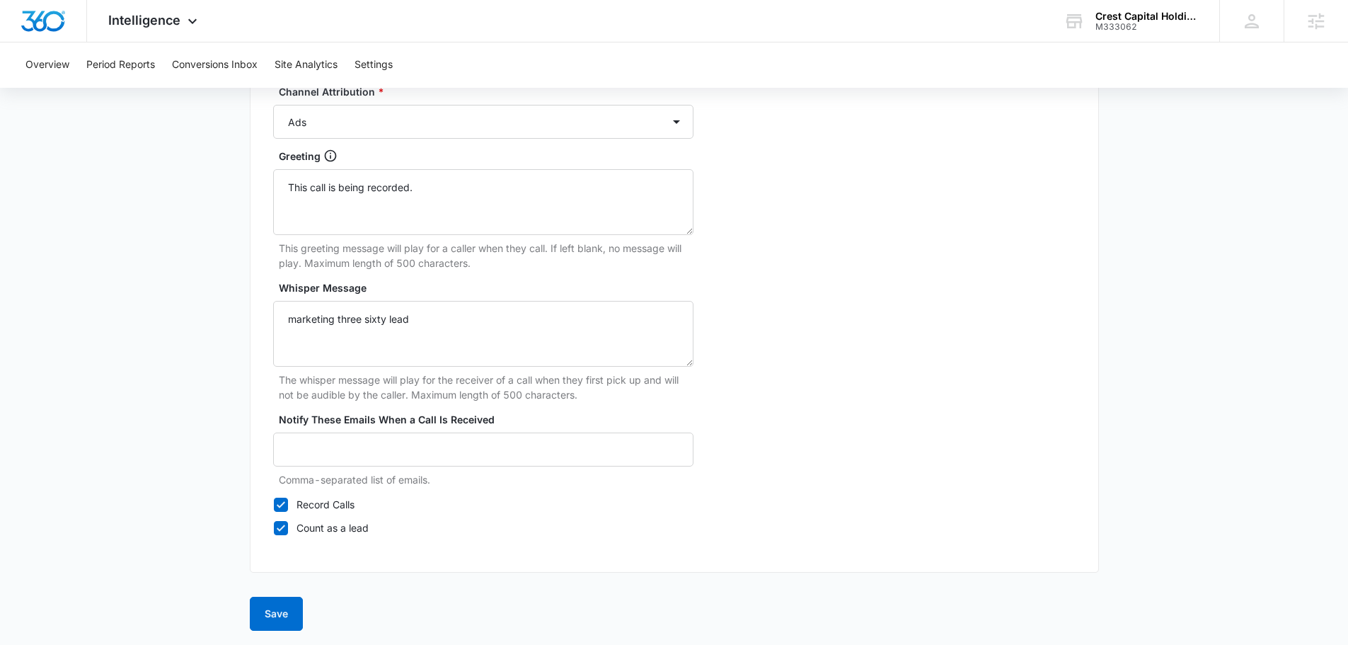
scroll to position [1018, 0]
type input "Crest Capital Holdings LLC – ads - 214"
click at [296, 616] on button "Save" at bounding box center [276, 611] width 53 height 34
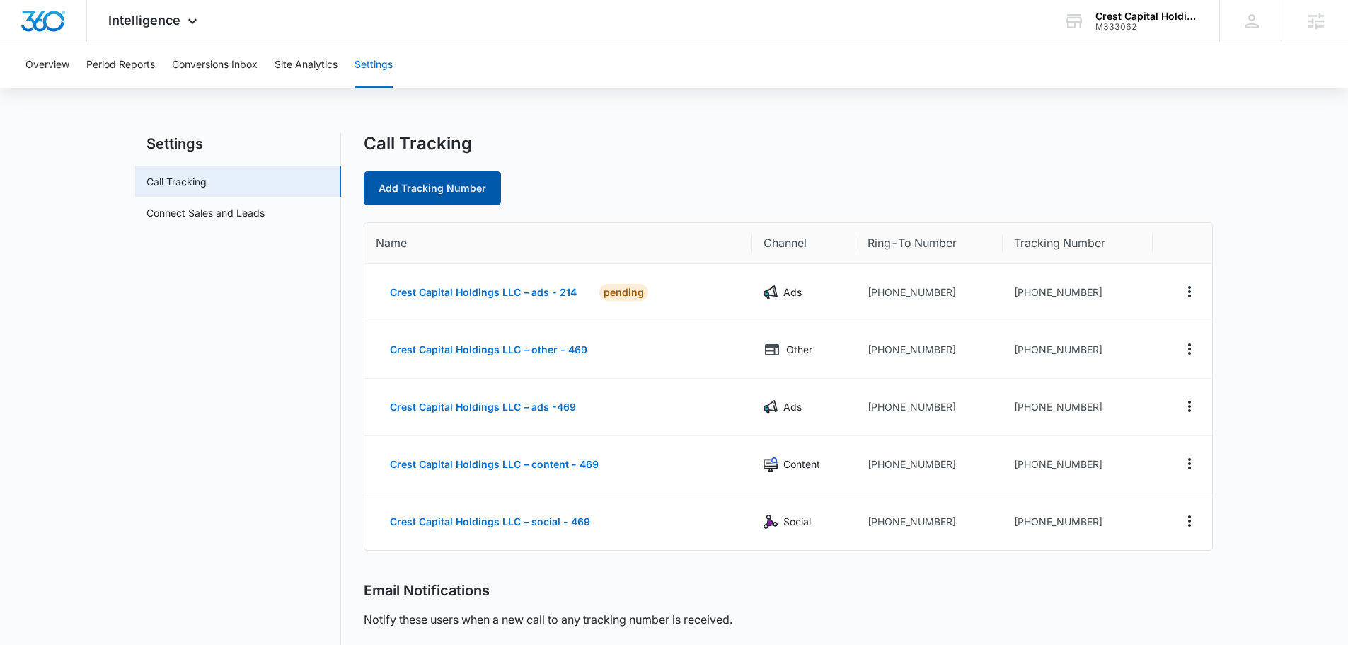
click at [430, 178] on link "Add Tracking Number" at bounding box center [432, 188] width 137 height 34
select select "by_area_code"
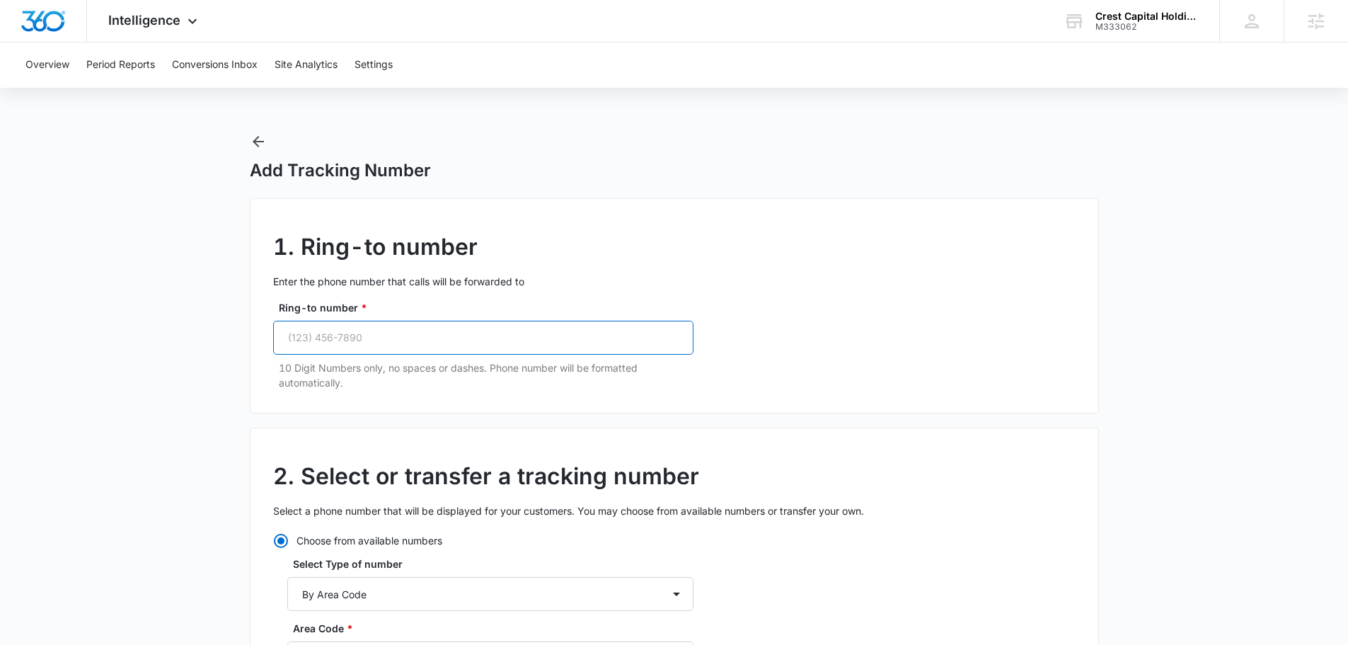
click at [412, 348] on input "Ring-to number *" at bounding box center [483, 338] width 420 height 34
paste input "(214) 856-3338"
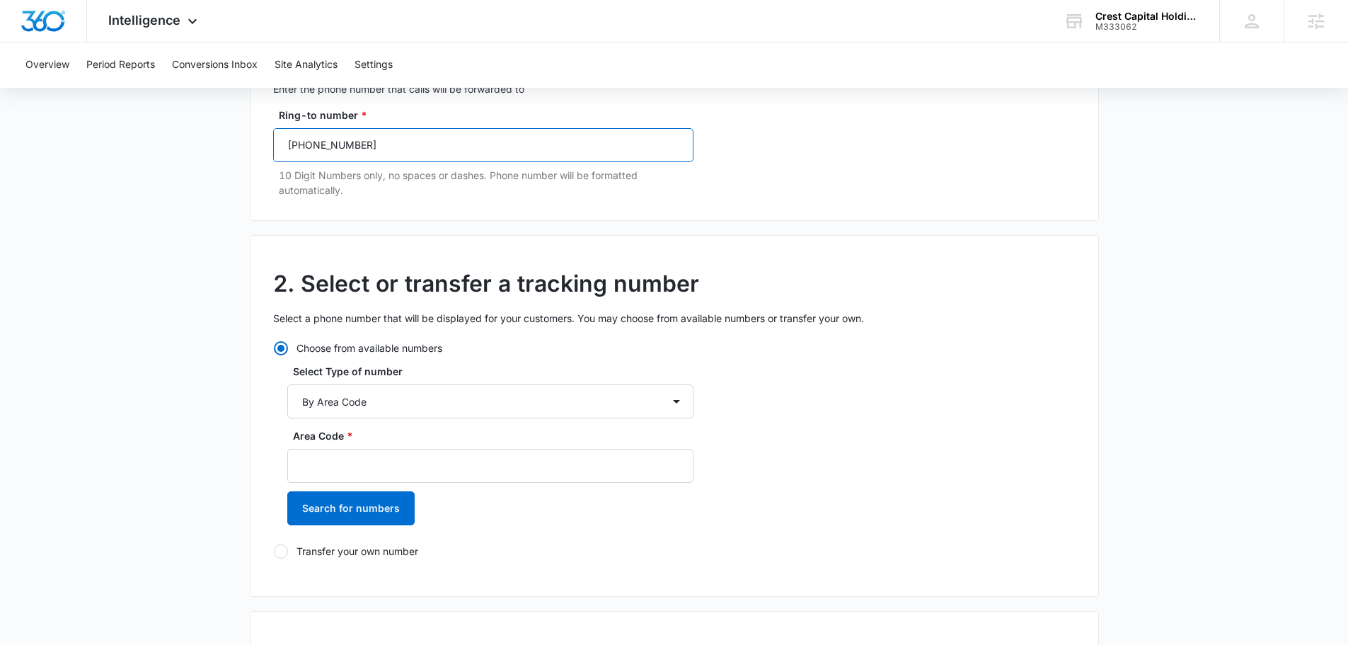
scroll to position [212, 0]
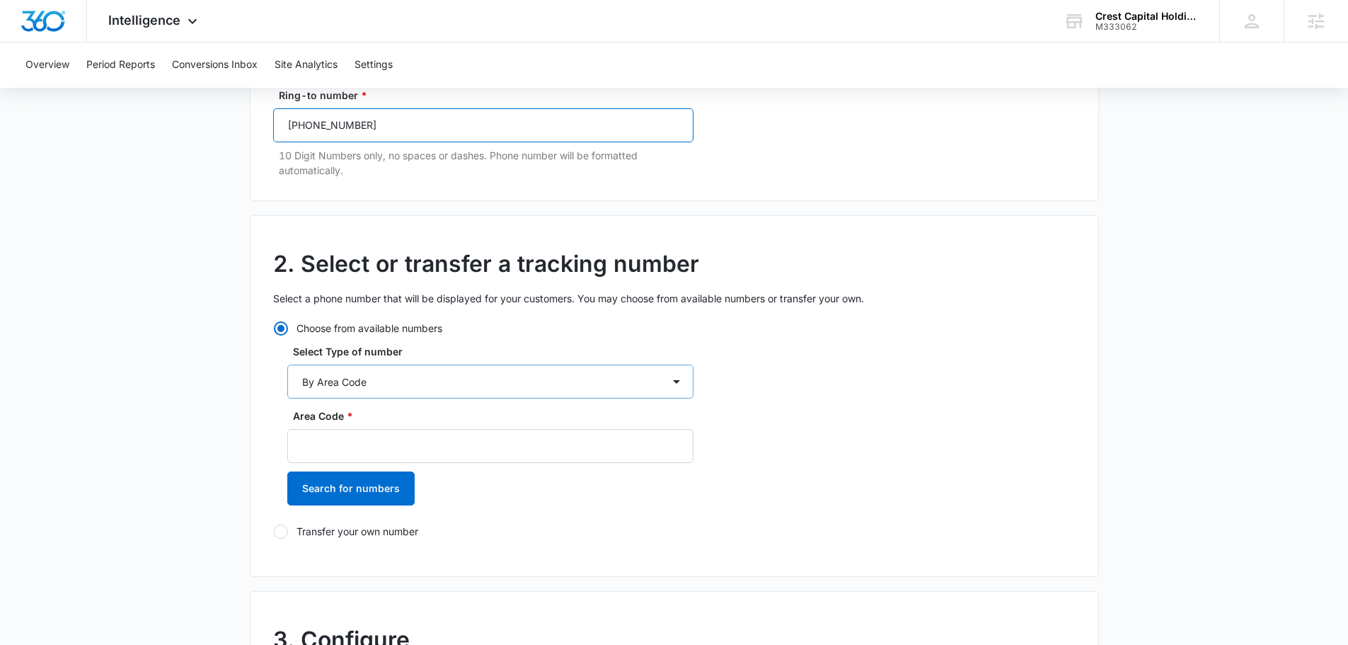
type input "(214) 856-3338"
click at [374, 380] on select "By City & State By State Only By Zip Code By Area Code Toll Free Numbers" at bounding box center [490, 381] width 406 height 34
click at [375, 385] on select "By City & State By State Only By Zip Code By Area Code Toll Free Numbers" at bounding box center [490, 381] width 406 height 34
click at [415, 471] on div "Area Code * Search for numbers" at bounding box center [490, 461] width 406 height 107
click at [420, 451] on input "Area Code *" at bounding box center [490, 446] width 406 height 34
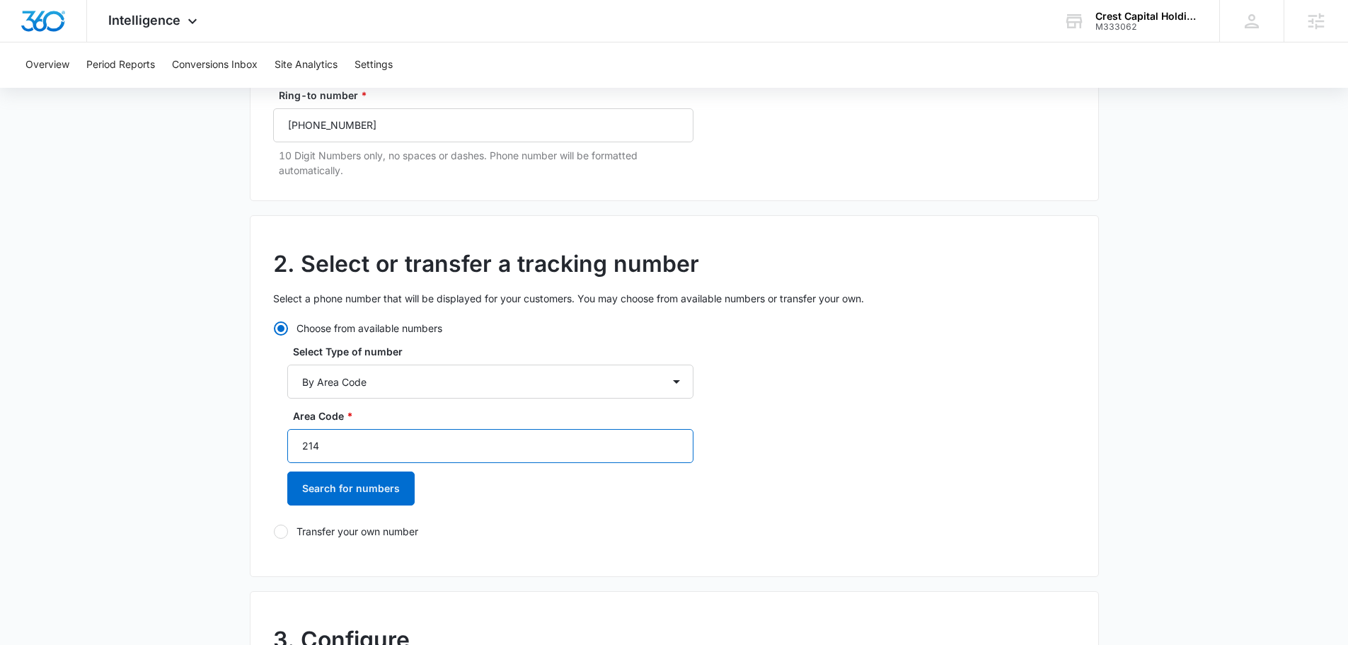
type input "214"
drag, startPoint x: 357, startPoint y: 471, endPoint x: 345, endPoint y: 488, distance: 21.4
click at [354, 475] on div "Area Code * 214 Search for numbers" at bounding box center [490, 461] width 406 height 107
click at [343, 491] on button "Search for numbers" at bounding box center [350, 488] width 127 height 34
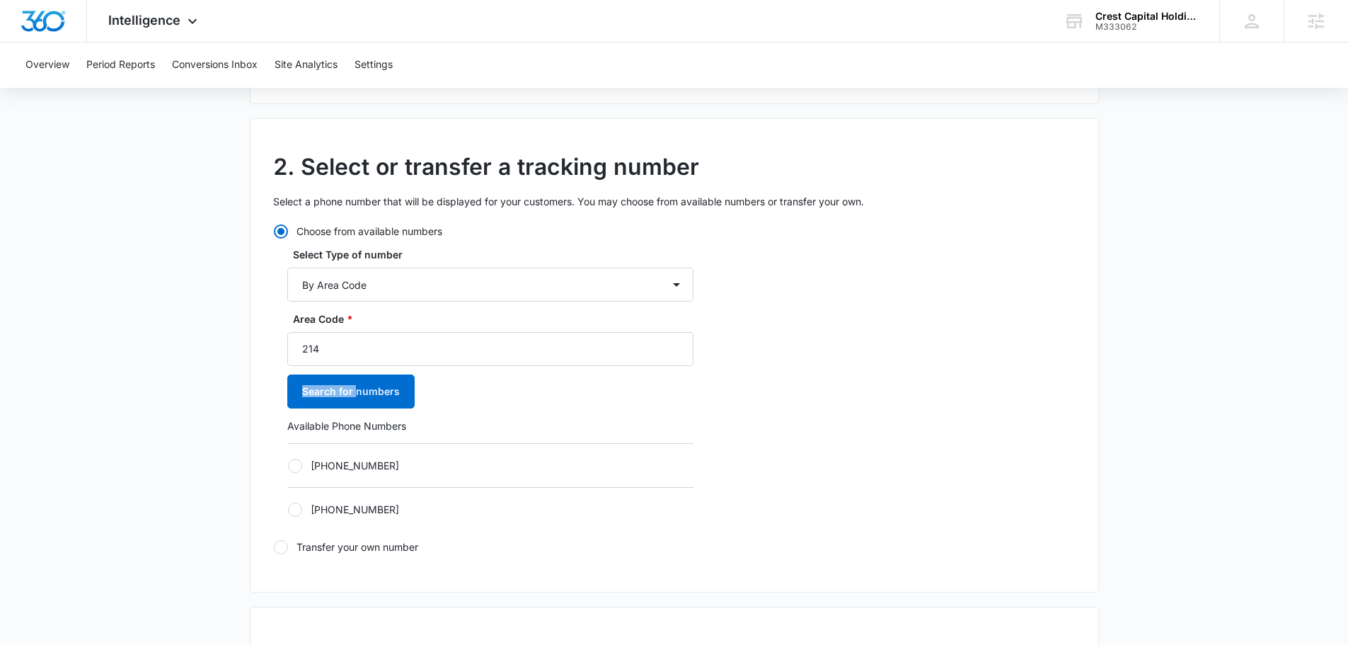
scroll to position [495, 0]
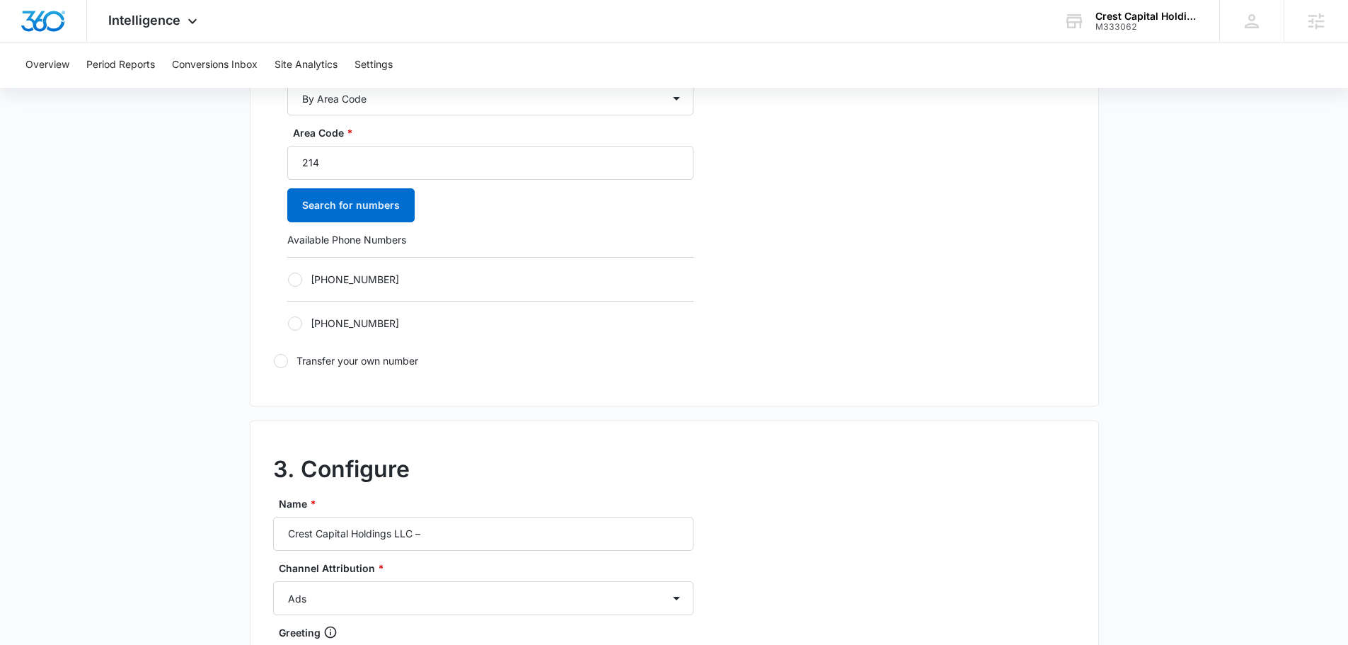
click at [420, 325] on label "+12148518657" at bounding box center [490, 323] width 406 height 15
click at [288, 323] on input "+12148518657" at bounding box center [287, 323] width 1 height 1
radio input "true"
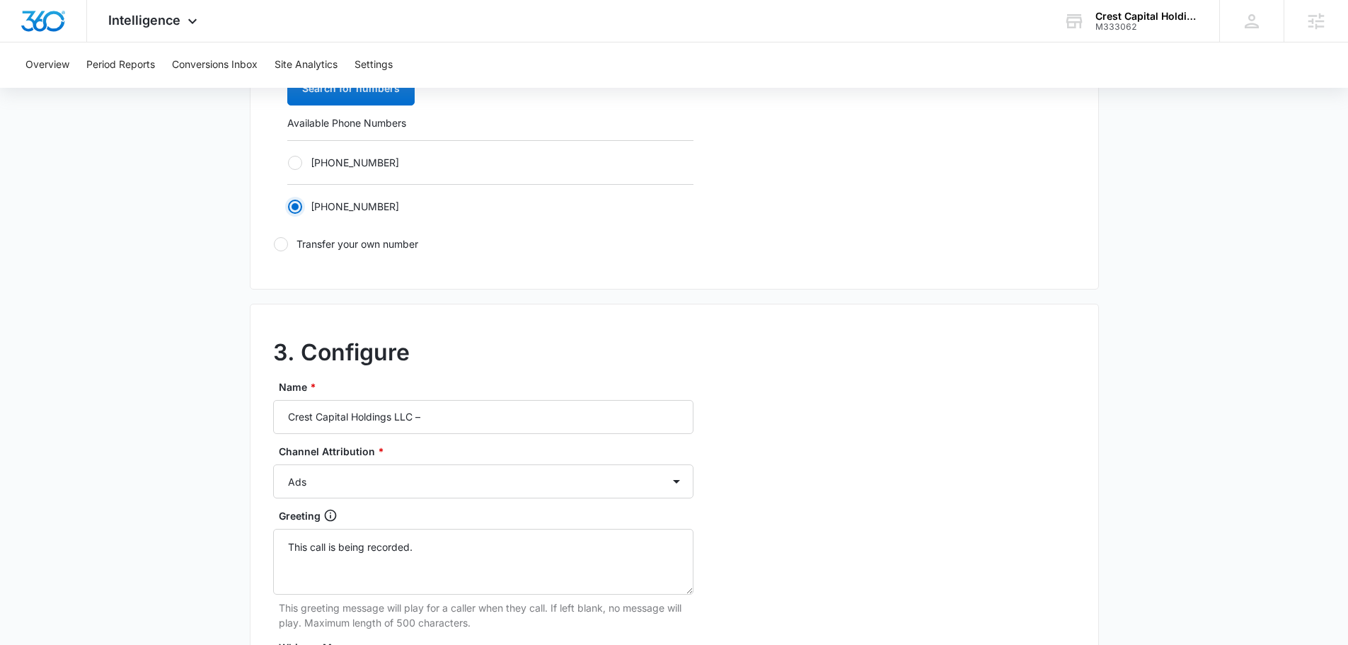
scroll to position [637, 0]
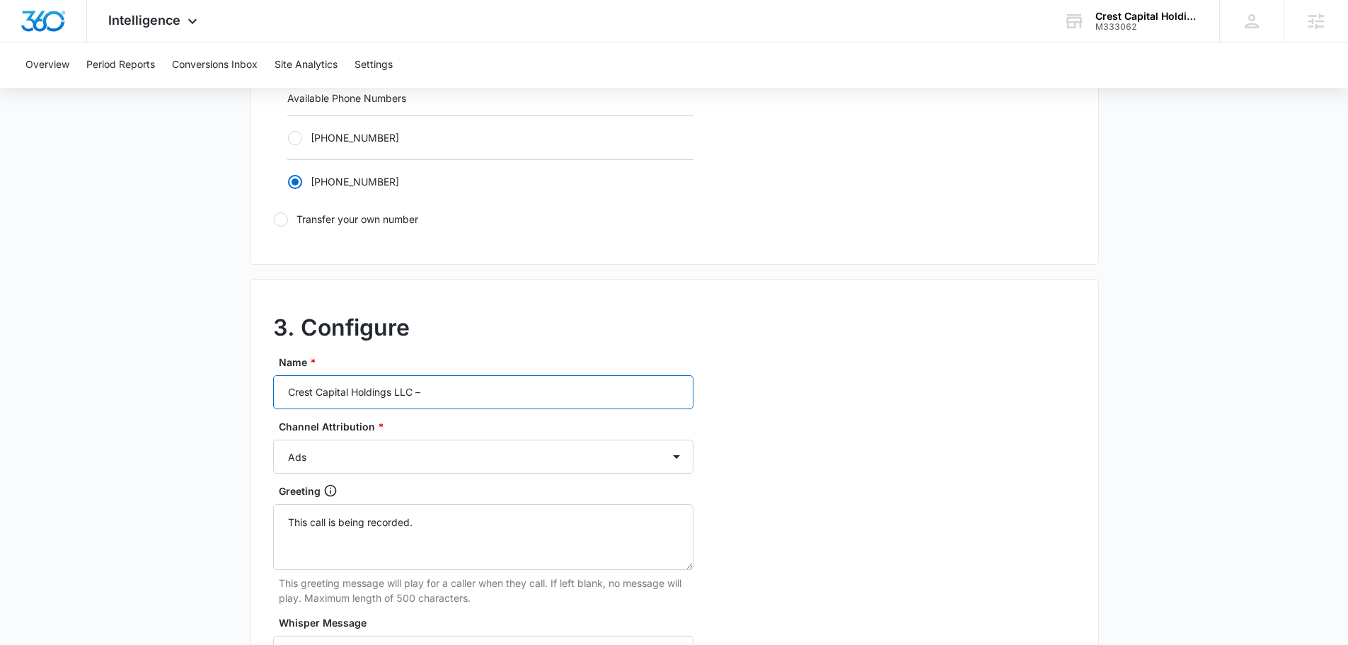
click at [479, 394] on input "Crest Capital Holdings LLC –" at bounding box center [483, 392] width 420 height 34
click at [508, 392] on input "Crest Capital Holdings LLC – social" at bounding box center [483, 392] width 420 height 34
type input "Crest Capital Holdings LLC –"
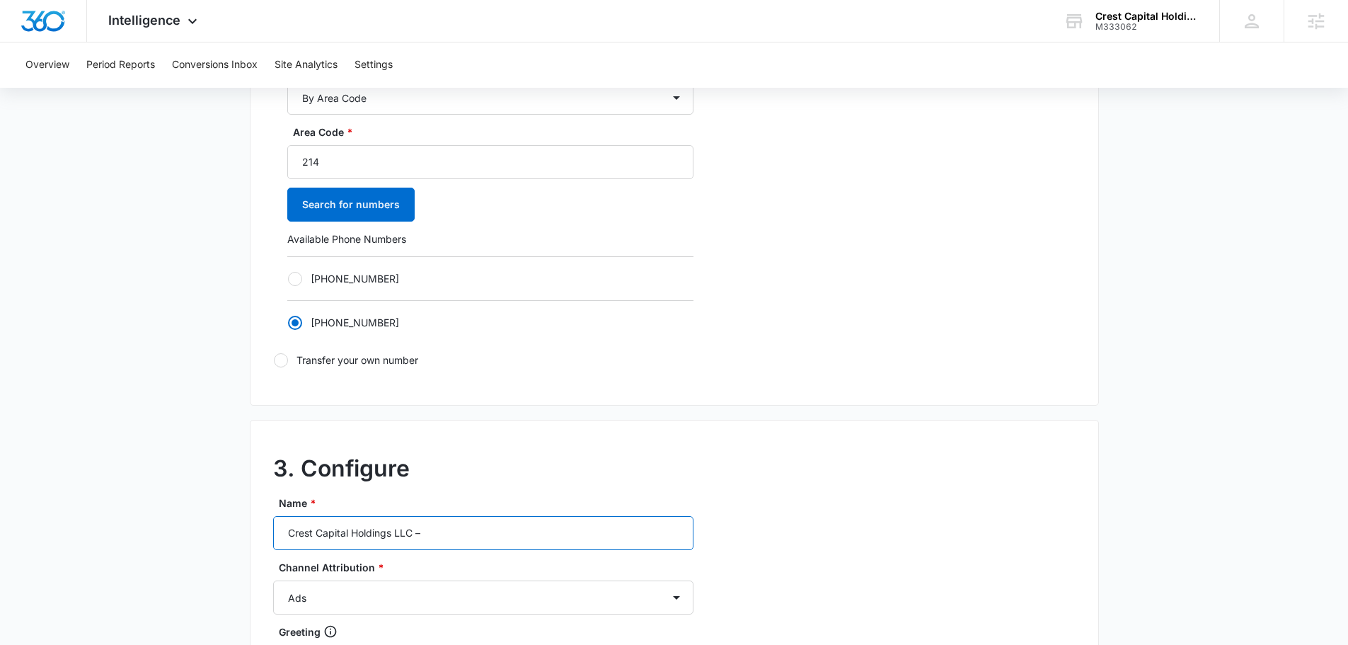
scroll to position [354, 0]
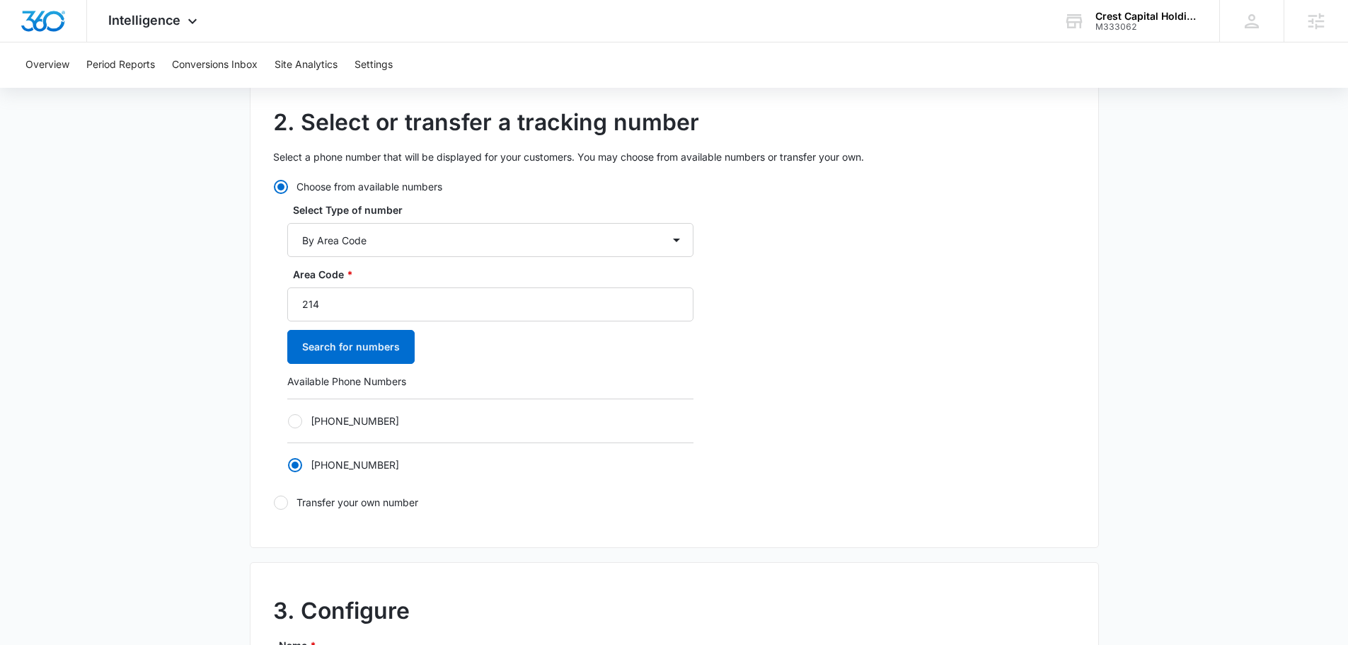
click at [1088, 385] on div "2. Select or transfer a tracking number Select a phone number that will be disp…" at bounding box center [674, 311] width 849 height 474
click at [427, 217] on label "Select Type of number" at bounding box center [496, 209] width 406 height 15
click at [427, 223] on select "By City & State By State Only By Zip Code By Area Code Toll Free Numbers" at bounding box center [490, 240] width 406 height 34
click at [430, 242] on select "By City & State By State Only By Zip Code By Area Code Toll Free Numbers" at bounding box center [490, 240] width 406 height 34
select select "by_toll_free"
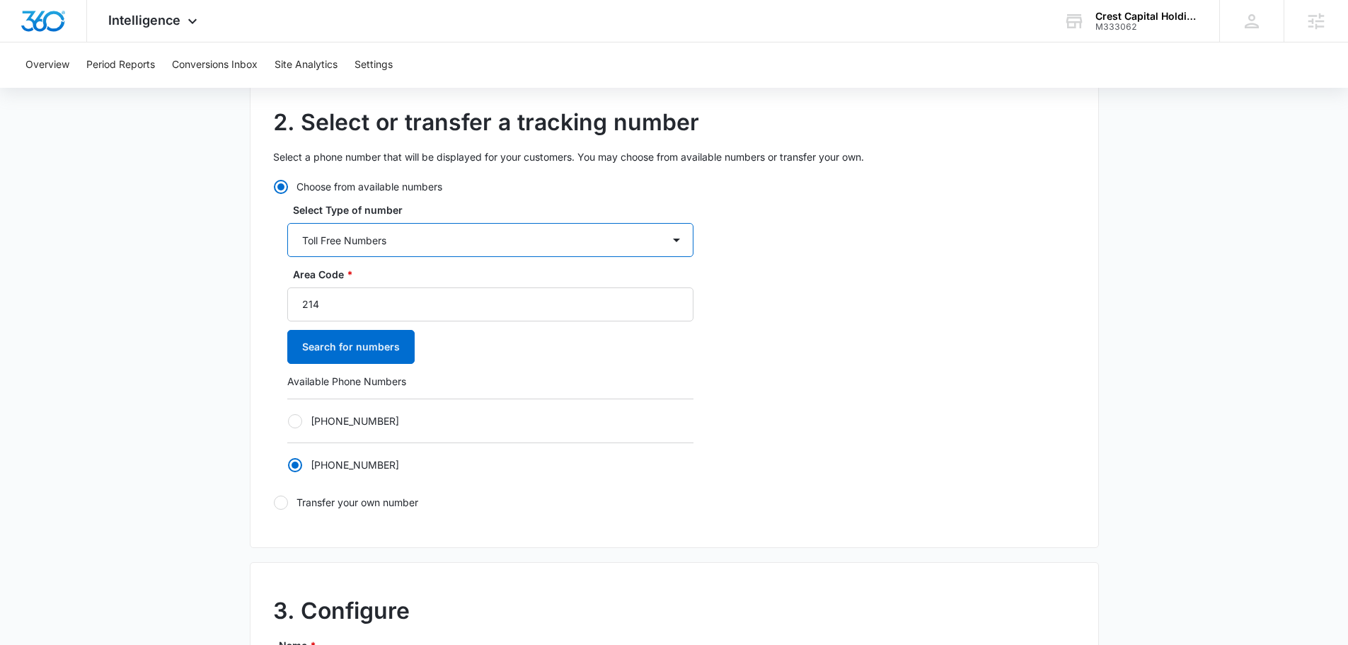
click at [287, 223] on select "By City & State By State Only By Zip Code By Area Code Toll Free Numbers" at bounding box center [490, 240] width 406 height 34
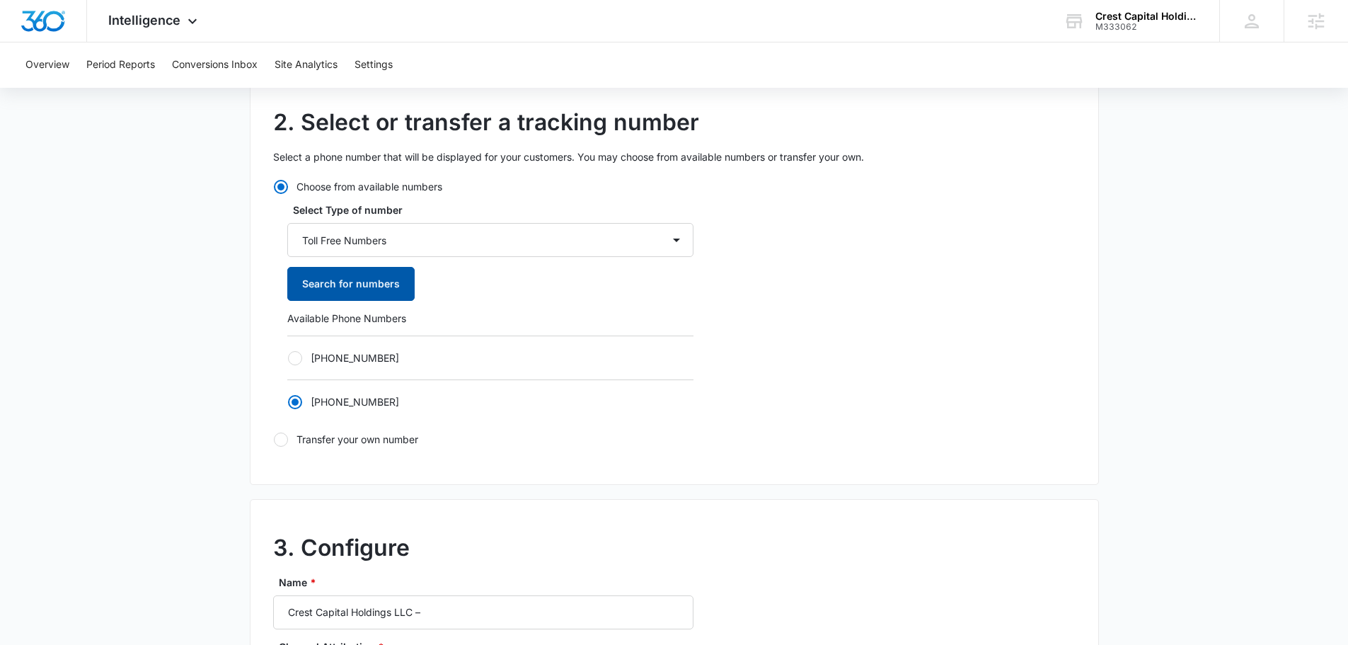
click at [360, 289] on button "Search for numbers" at bounding box center [350, 284] width 127 height 34
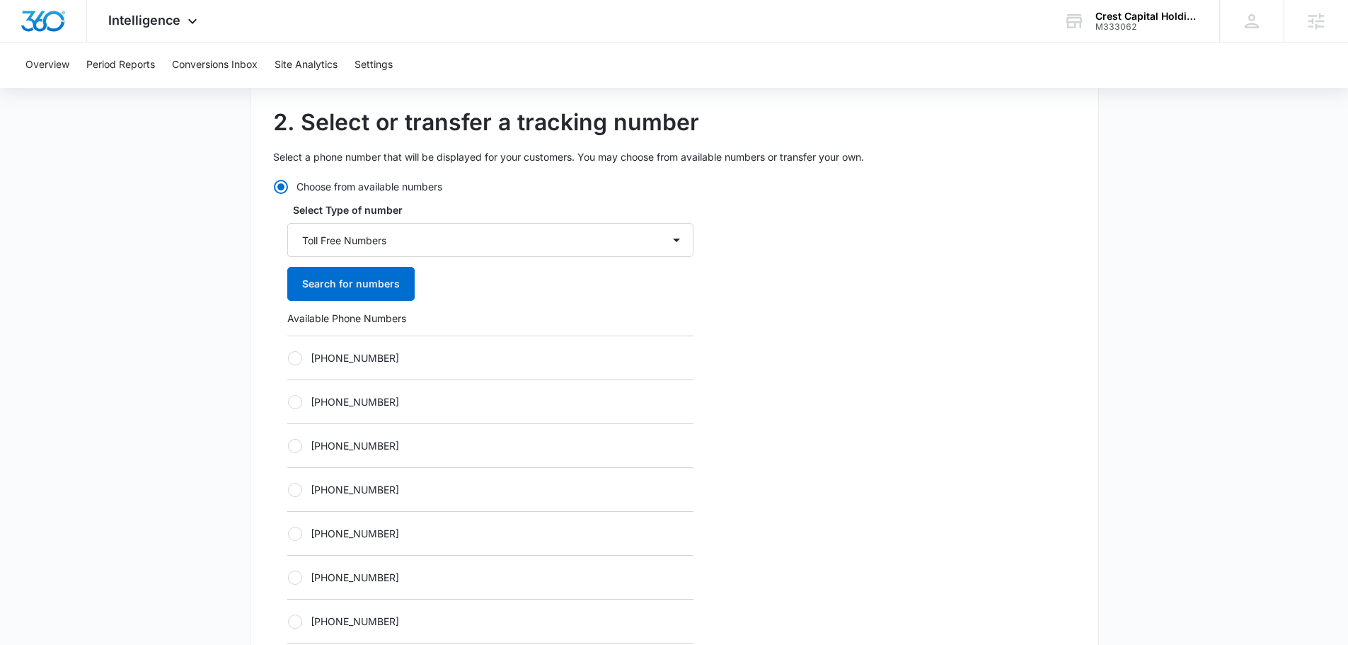
click at [453, 487] on label "+18336139343" at bounding box center [490, 489] width 406 height 15
click at [288, 489] on input "+18336139343" at bounding box center [287, 489] width 1 height 1
radio input "true"
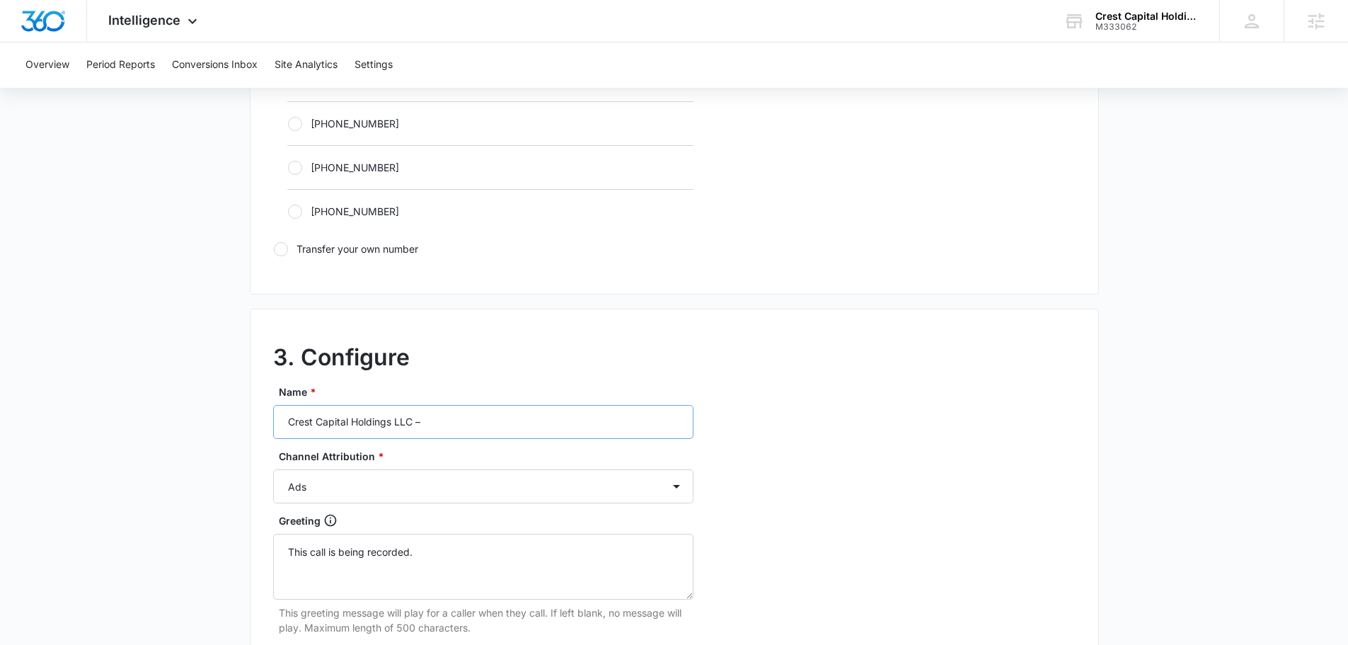
scroll to position [920, 0]
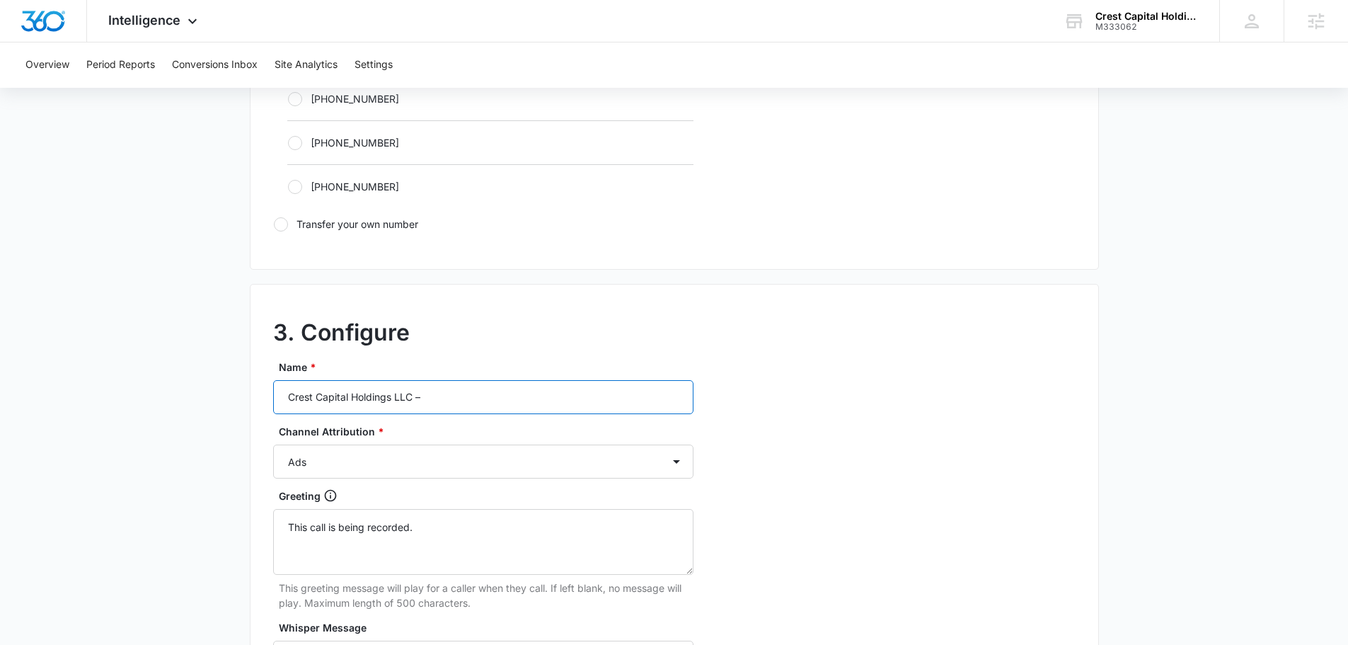
click at [543, 401] on input "Crest Capital Holdings LLC –" at bounding box center [483, 397] width 420 height 34
type input "Crest Capital Holdings LLC – ads - 214"
drag, startPoint x: 807, startPoint y: 397, endPoint x: 815, endPoint y: 388, distance: 11.5
click at [808, 395] on div "3. Configure Name * Crest Capital Holdings LLC – ads - 214 Channel Attribution …" at bounding box center [674, 598] width 849 height 628
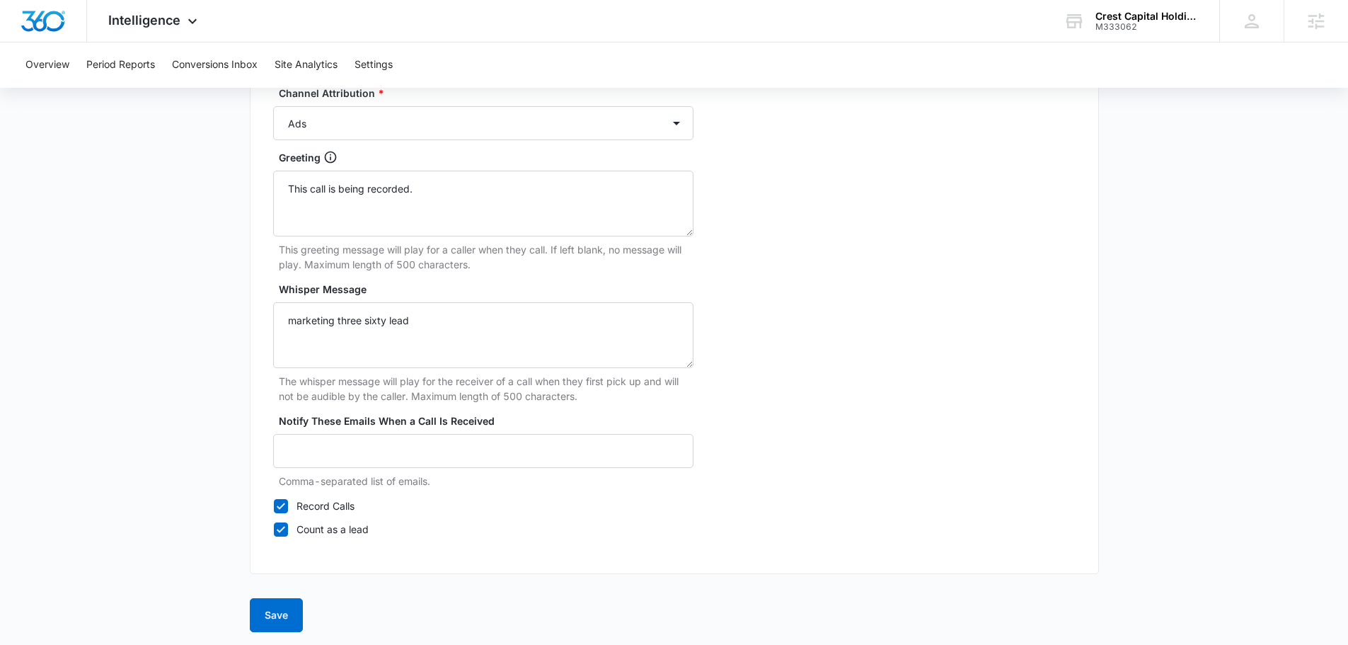
scroll to position [1262, 0]
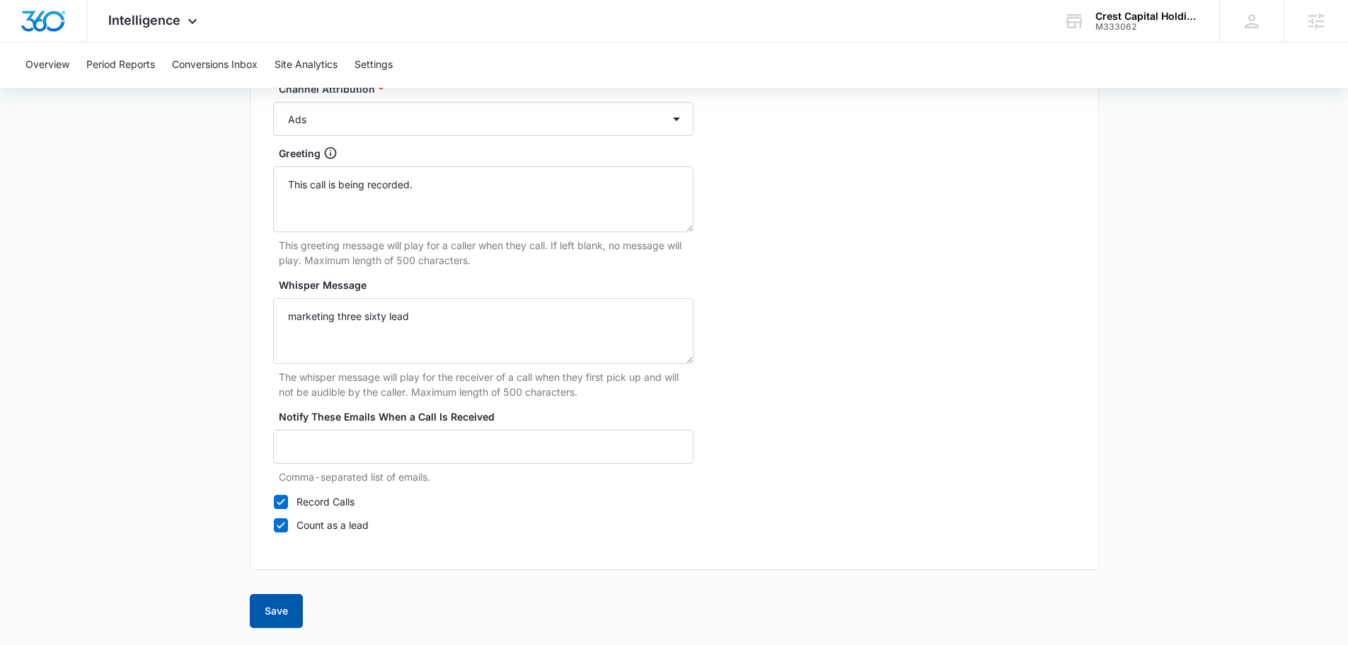
drag, startPoint x: 264, startPoint y: 612, endPoint x: 290, endPoint y: 610, distance: 26.3
click at [266, 612] on button "Save" at bounding box center [276, 611] width 53 height 34
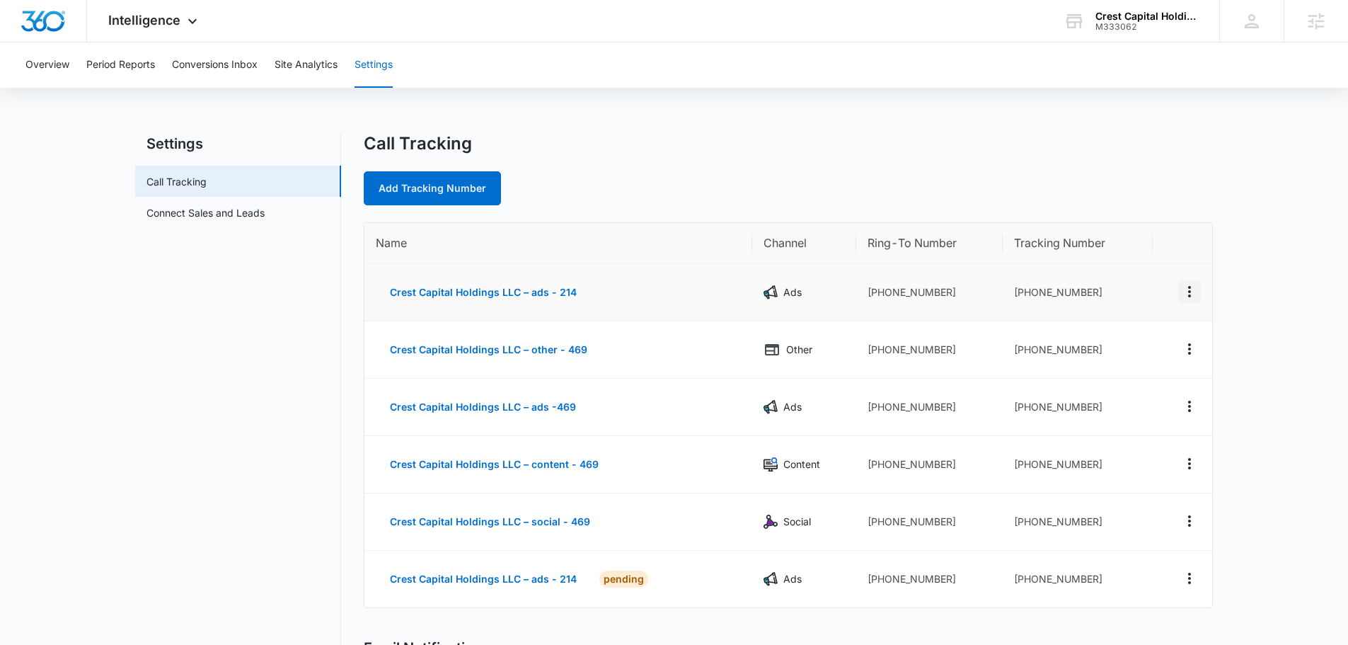
click at [1187, 295] on icon "Actions" at bounding box center [1189, 291] width 17 height 17
click at [1141, 307] on button "Delete" at bounding box center [1131, 302] width 81 height 21
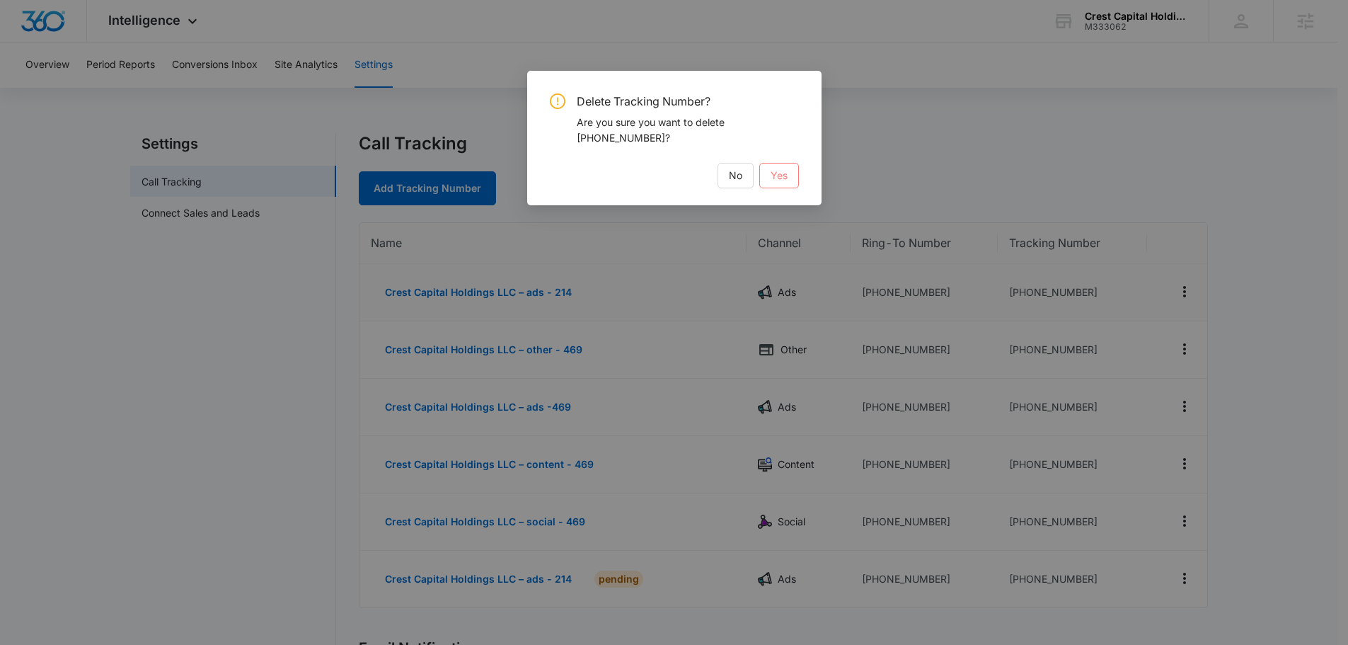
click at [783, 177] on span "Yes" at bounding box center [779, 176] width 17 height 16
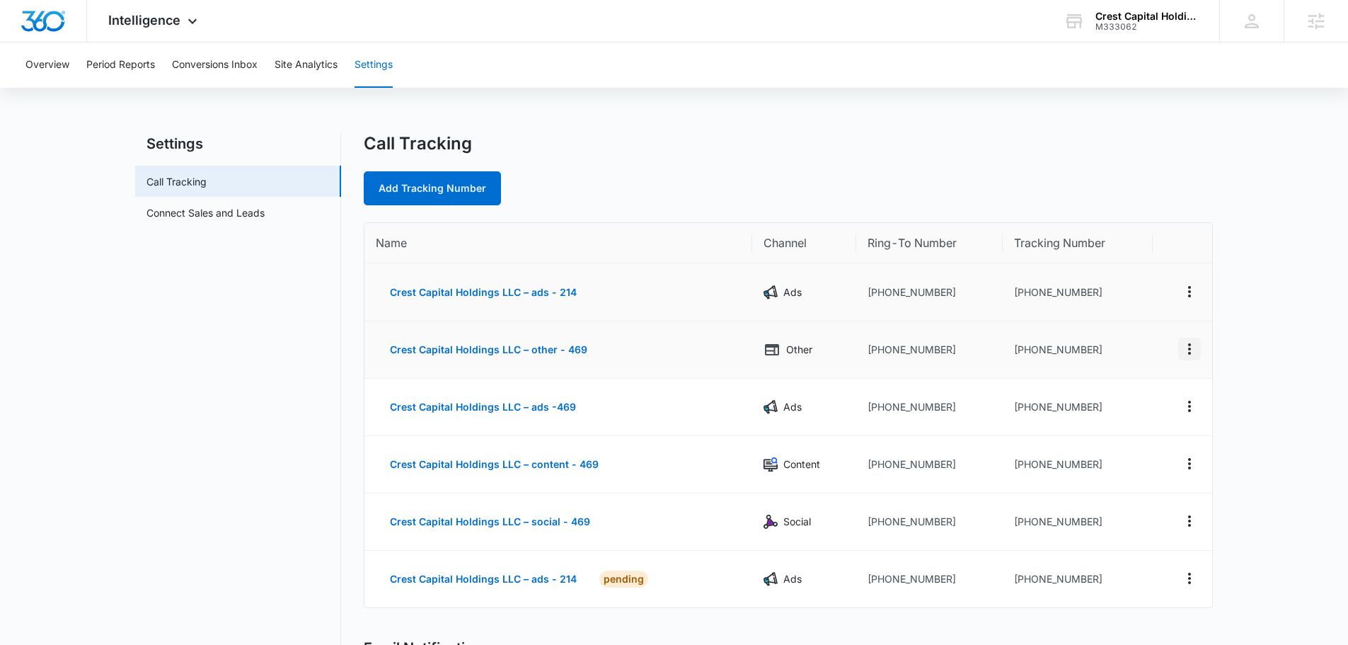
click at [1197, 351] on tbody "Crest Capital Holdings LLC – ads - 214 Ads +12148563338 +12148317806 Crest Capi…" at bounding box center [788, 435] width 848 height 343
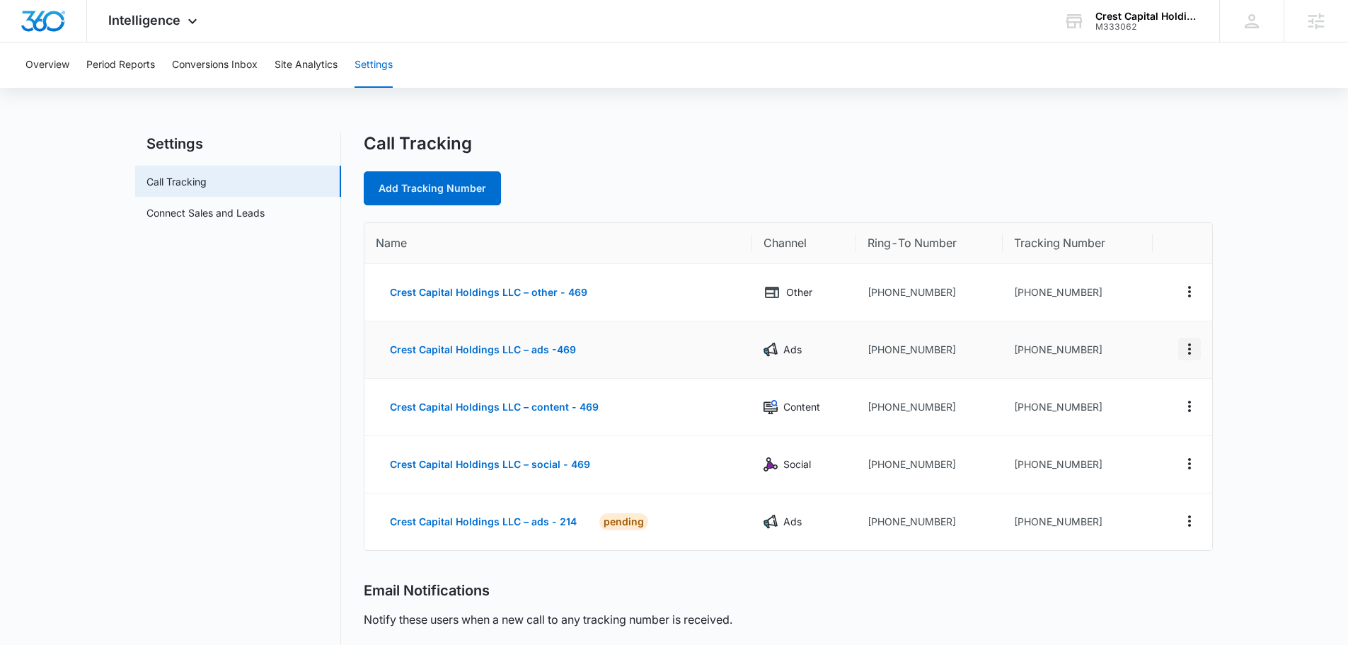
click at [1198, 346] on button "Actions" at bounding box center [1189, 349] width 23 height 23
click at [1129, 364] on div "Delete" at bounding box center [1123, 359] width 30 height 10
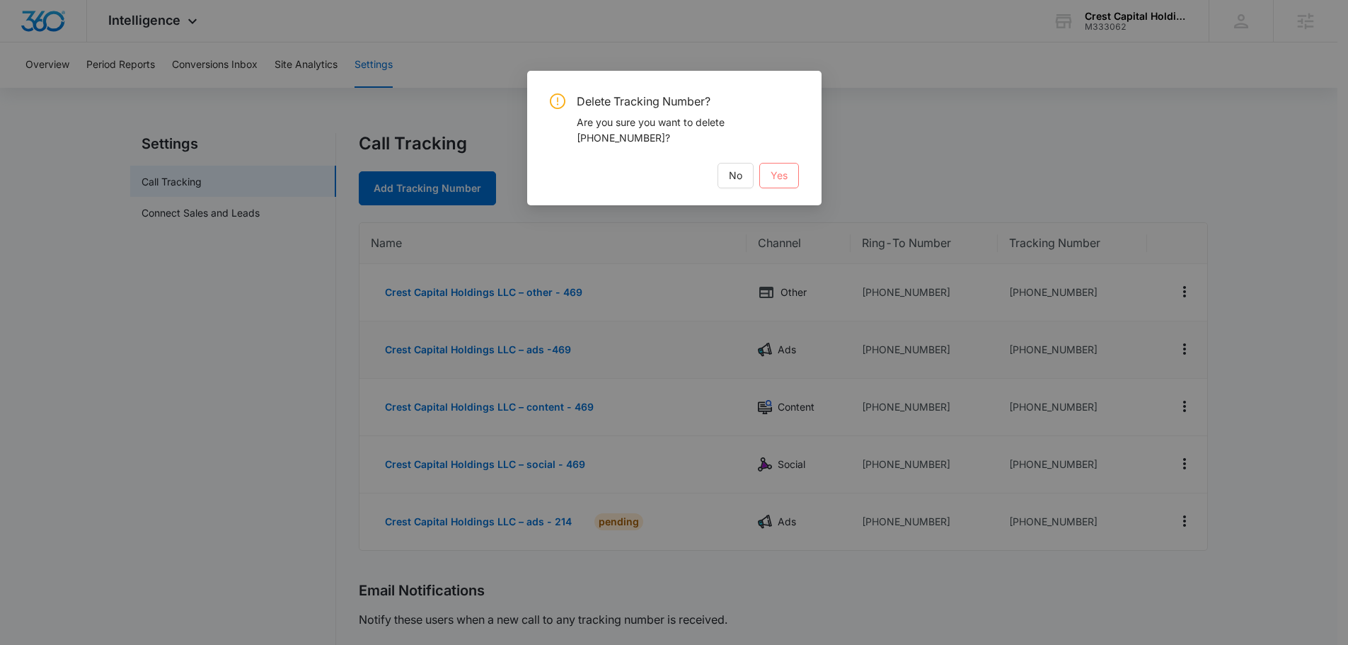
click at [770, 183] on button "Yes" at bounding box center [779, 175] width 40 height 25
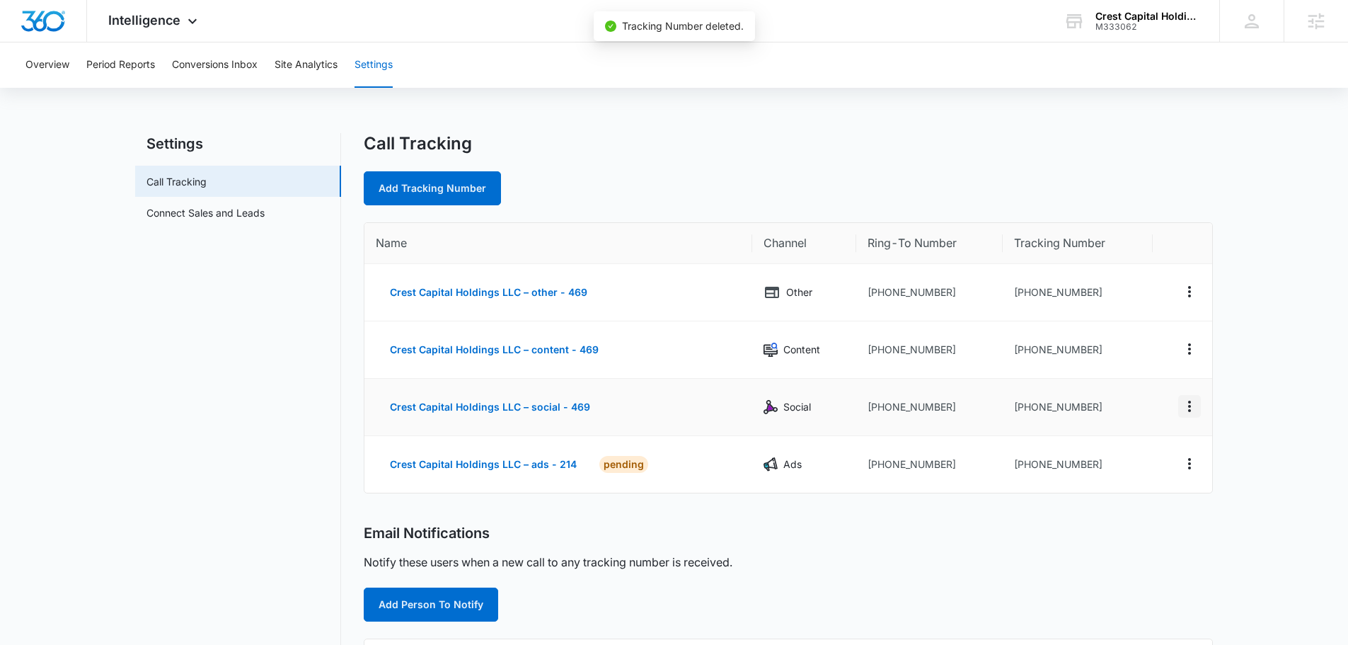
click at [1188, 411] on icon "Actions" at bounding box center [1189, 406] width 17 height 17
click at [1127, 427] on div "Edit Delete" at bounding box center [1131, 406] width 82 height 67
click at [1182, 400] on icon "Actions" at bounding box center [1189, 406] width 17 height 17
click at [1146, 426] on button "Delete" at bounding box center [1131, 416] width 81 height 21
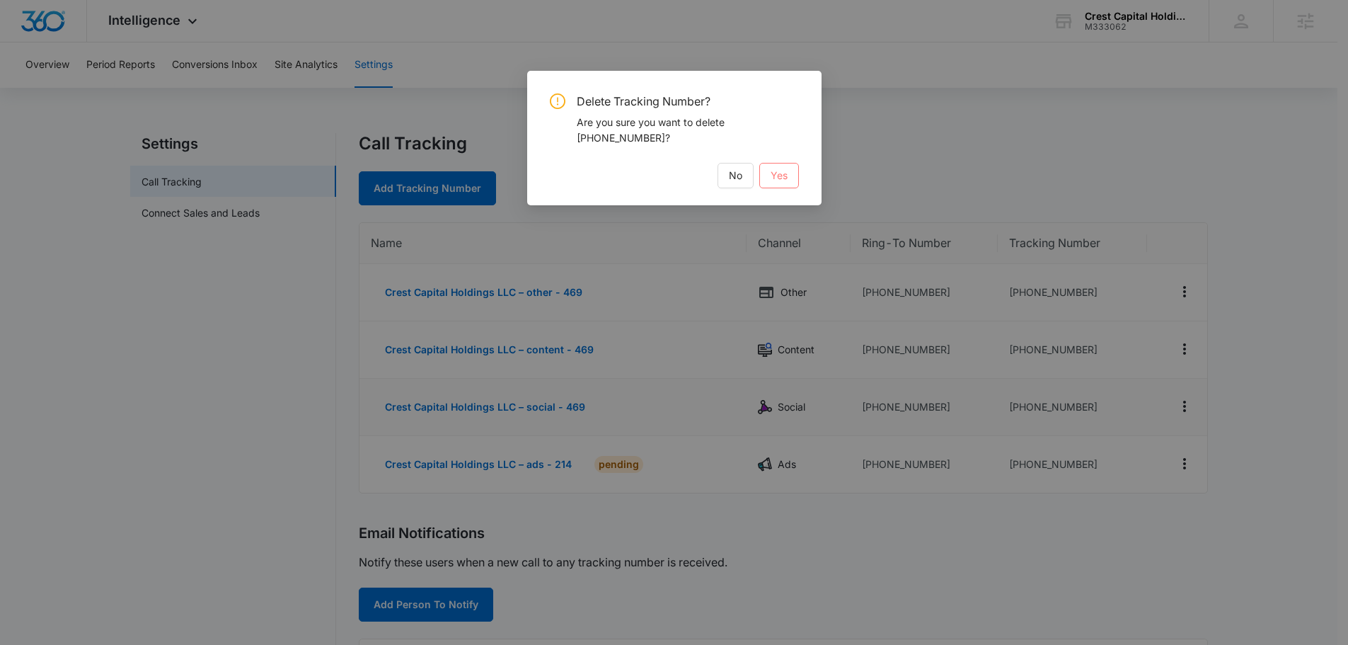
click at [773, 182] on span "Yes" at bounding box center [779, 176] width 17 height 16
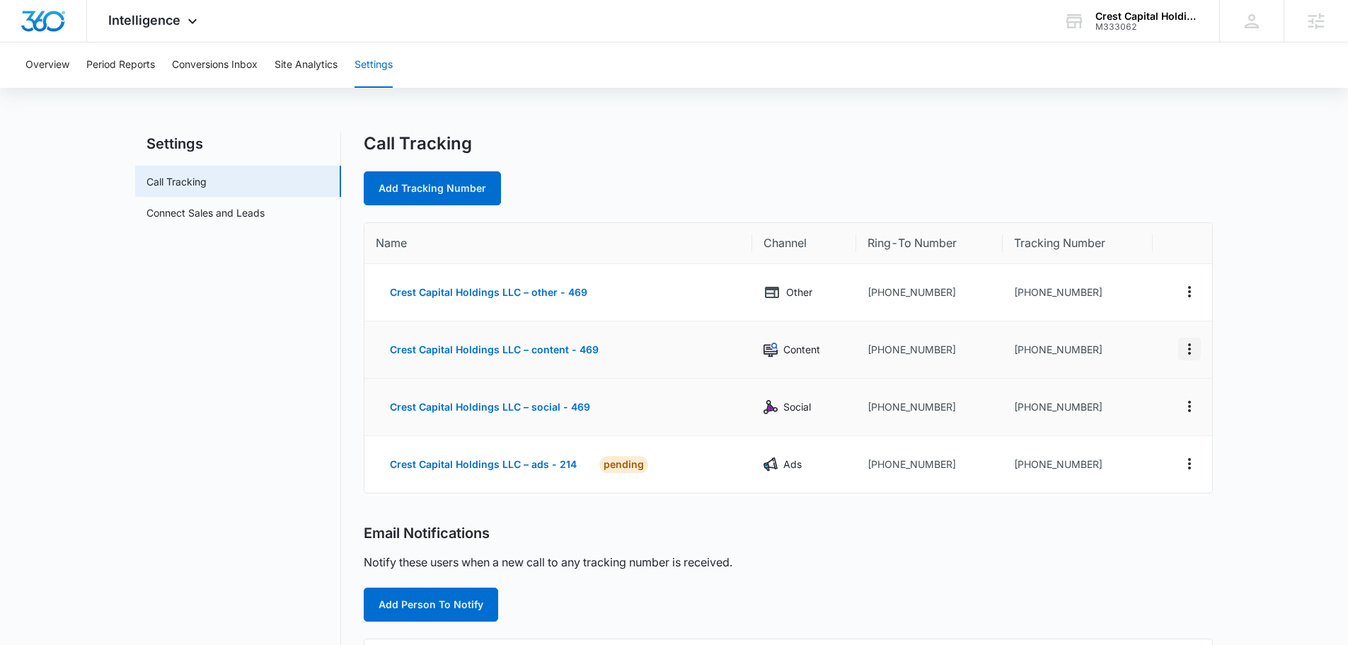
click at [1185, 350] on icon "Actions" at bounding box center [1189, 348] width 17 height 17
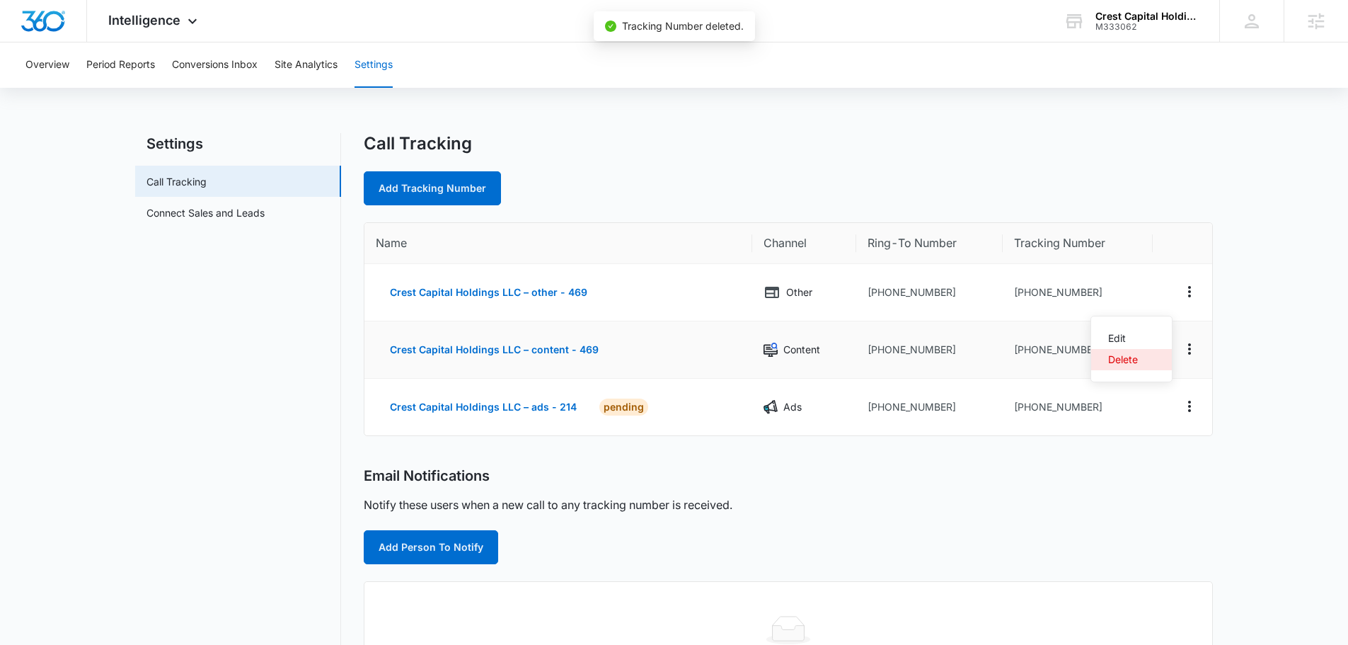
click at [1131, 360] on div "Delete" at bounding box center [1123, 359] width 30 height 10
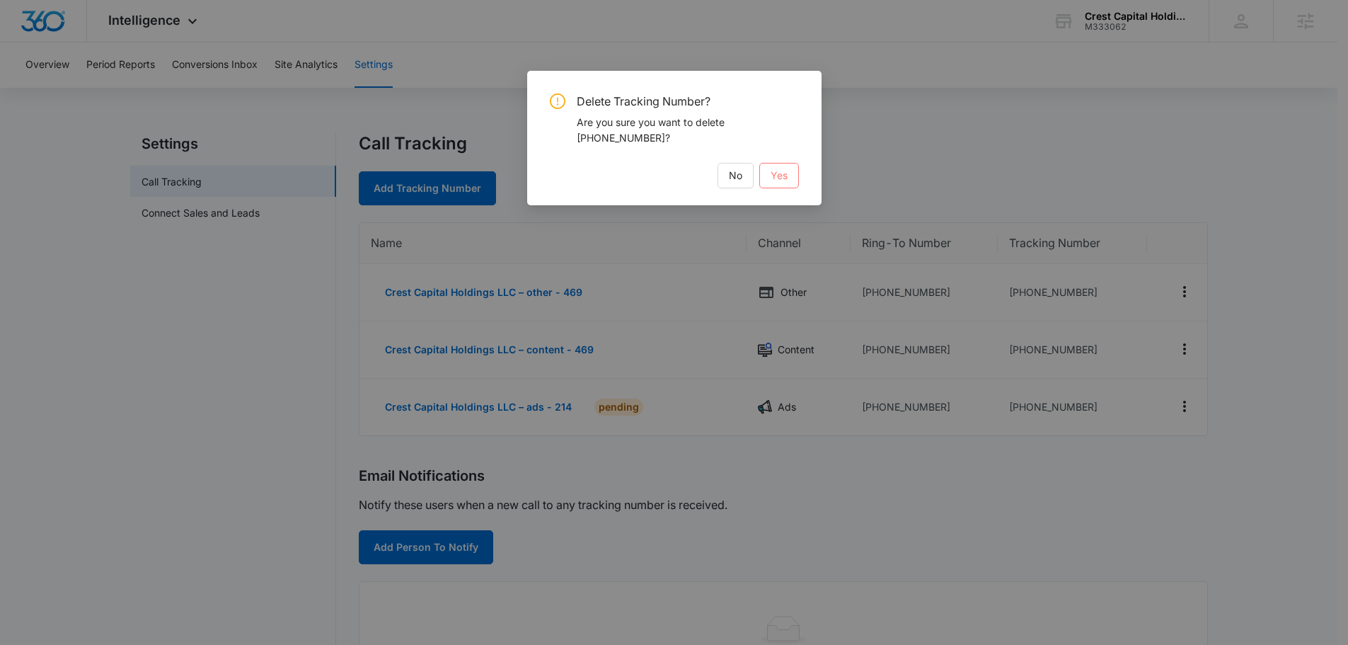
click at [773, 176] on span "Yes" at bounding box center [779, 176] width 17 height 16
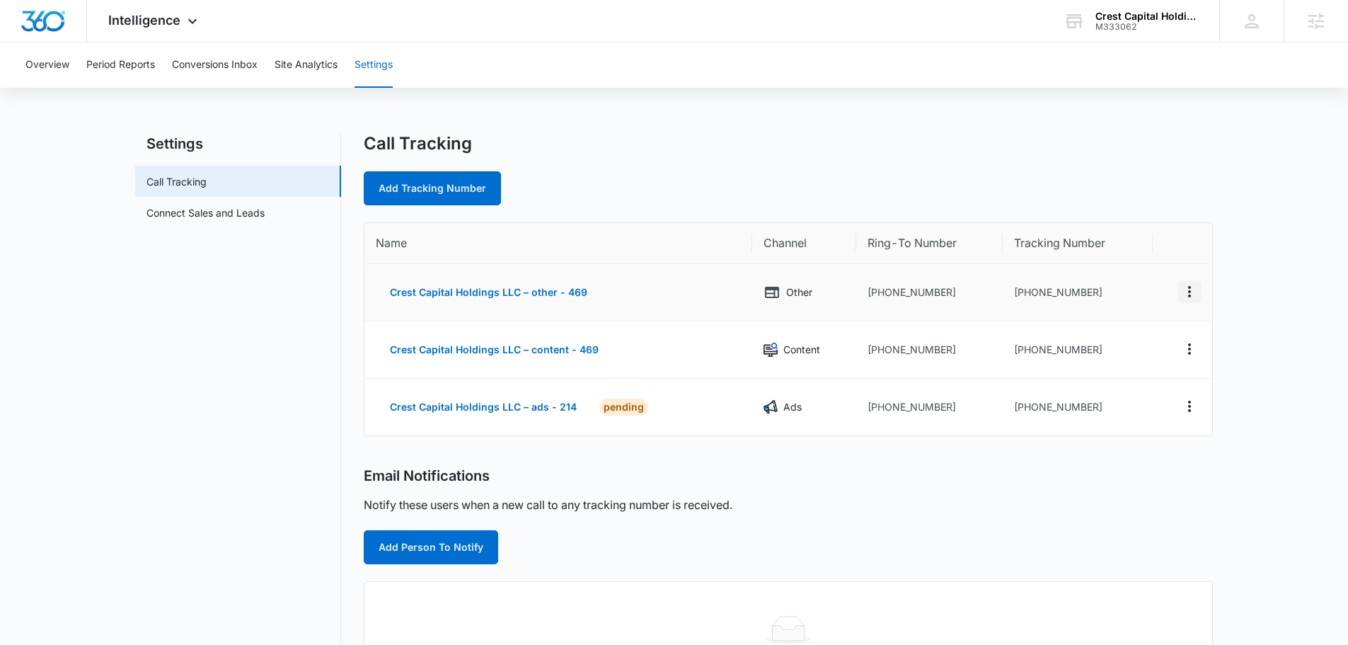
click at [1187, 296] on icon "Actions" at bounding box center [1189, 291] width 17 height 17
click at [1139, 306] on button "Delete" at bounding box center [1131, 302] width 81 height 21
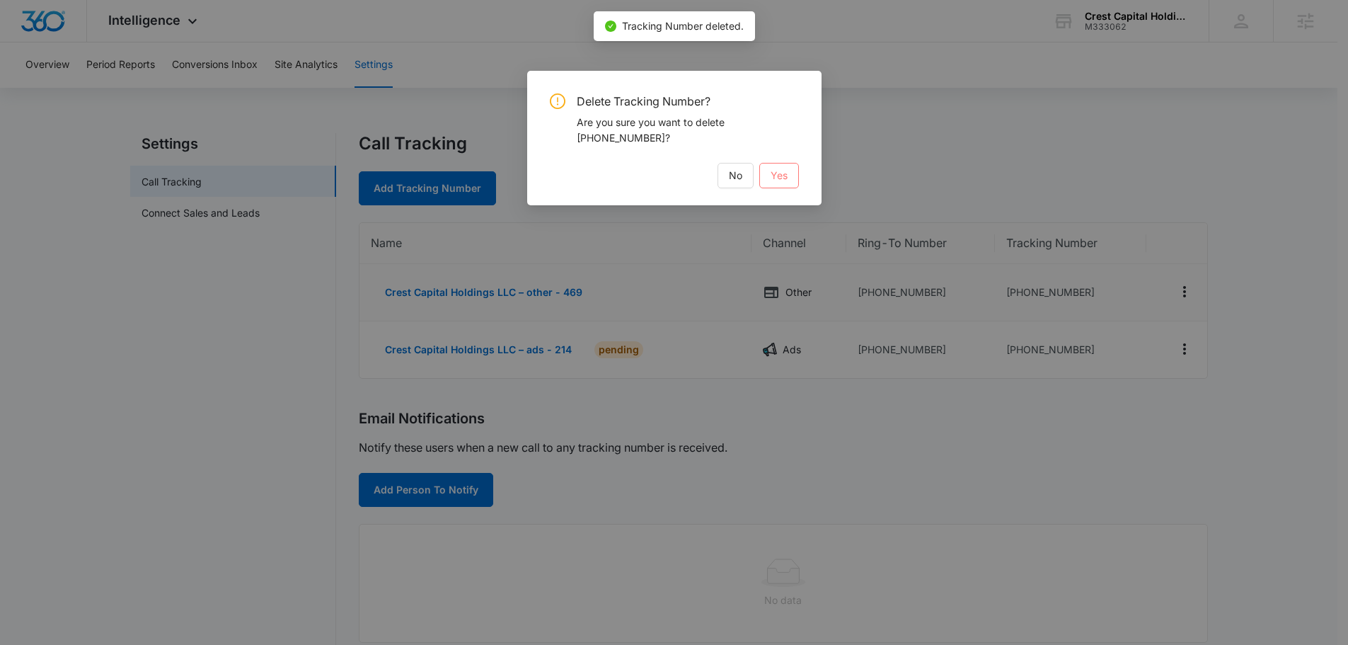
click at [797, 179] on button "Yes" at bounding box center [779, 175] width 40 height 25
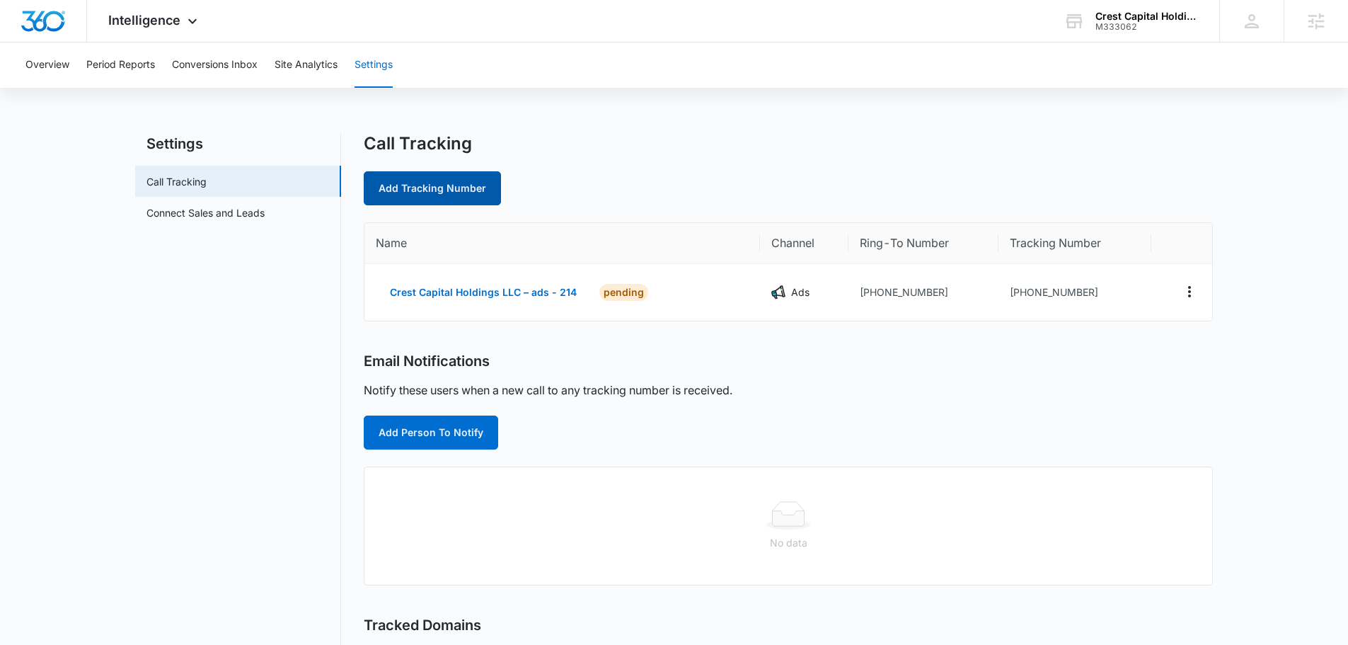
drag, startPoint x: 462, startPoint y: 182, endPoint x: 467, endPoint y: 176, distance: 7.5
click at [467, 177] on link "Add Tracking Number" at bounding box center [432, 188] width 137 height 34
select select "by_area_code"
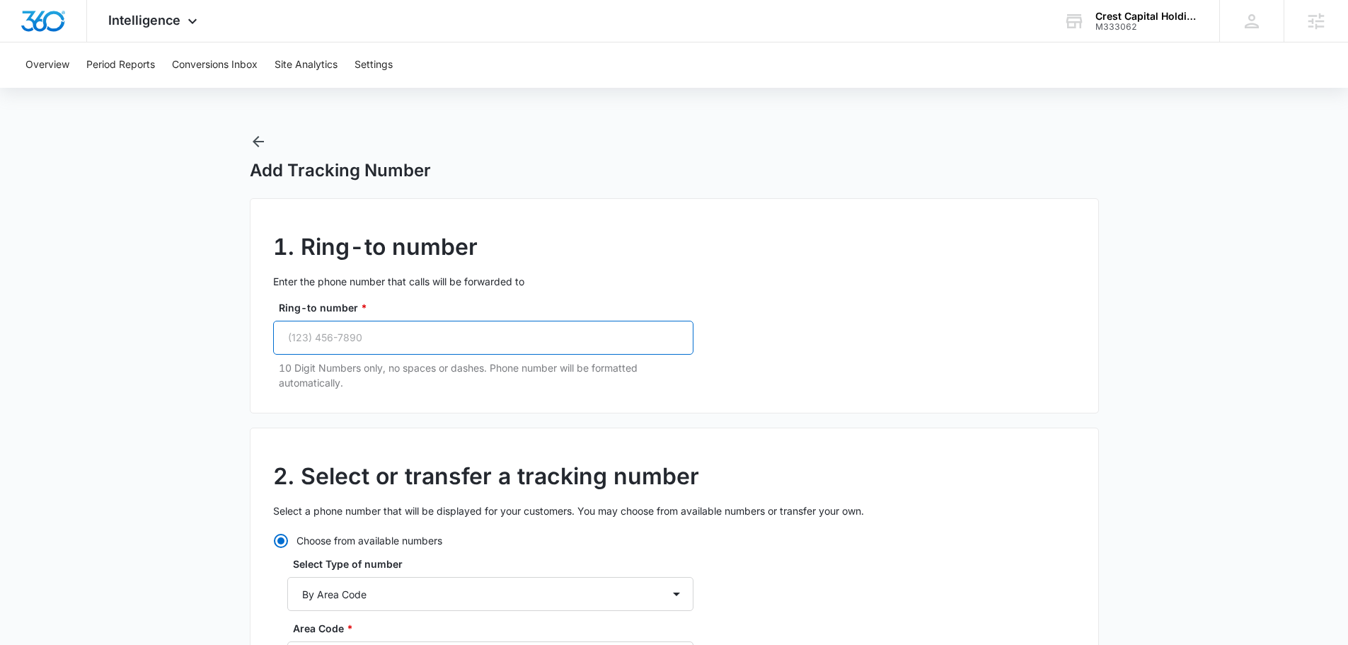
click at [497, 333] on input "Ring-to number *" at bounding box center [483, 338] width 420 height 34
paste input "(214) 856-3338"
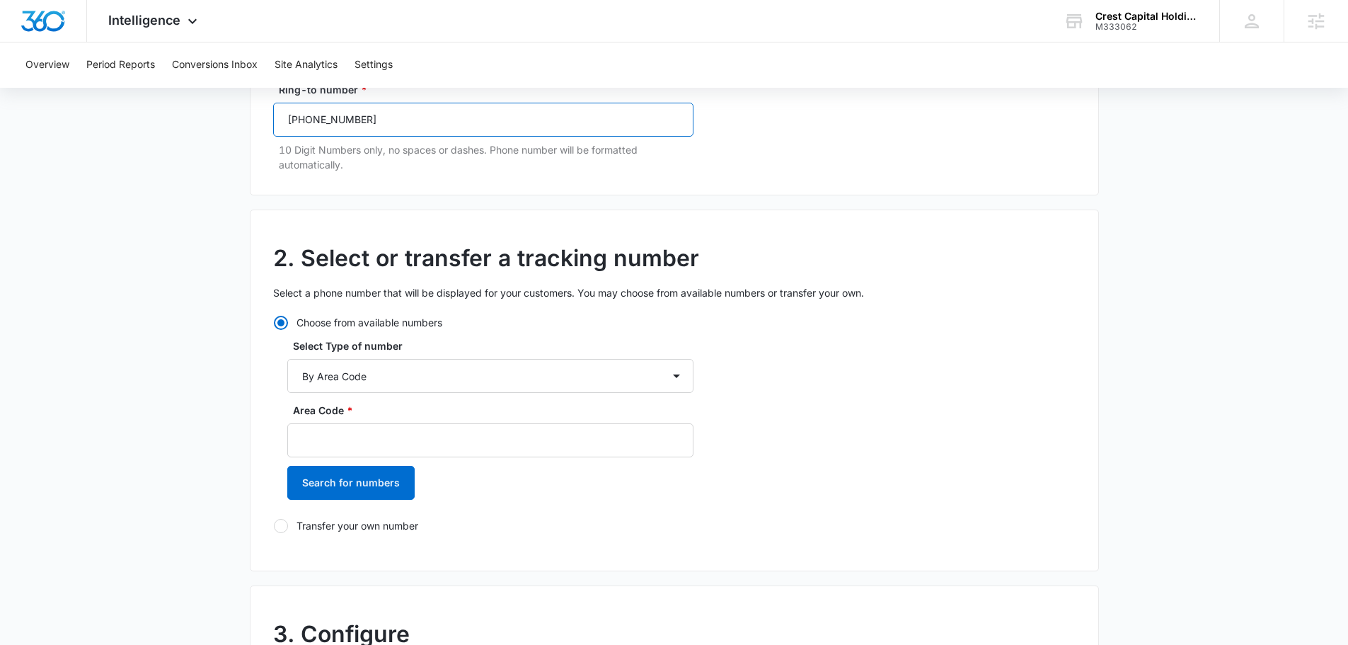
scroll to position [425, 0]
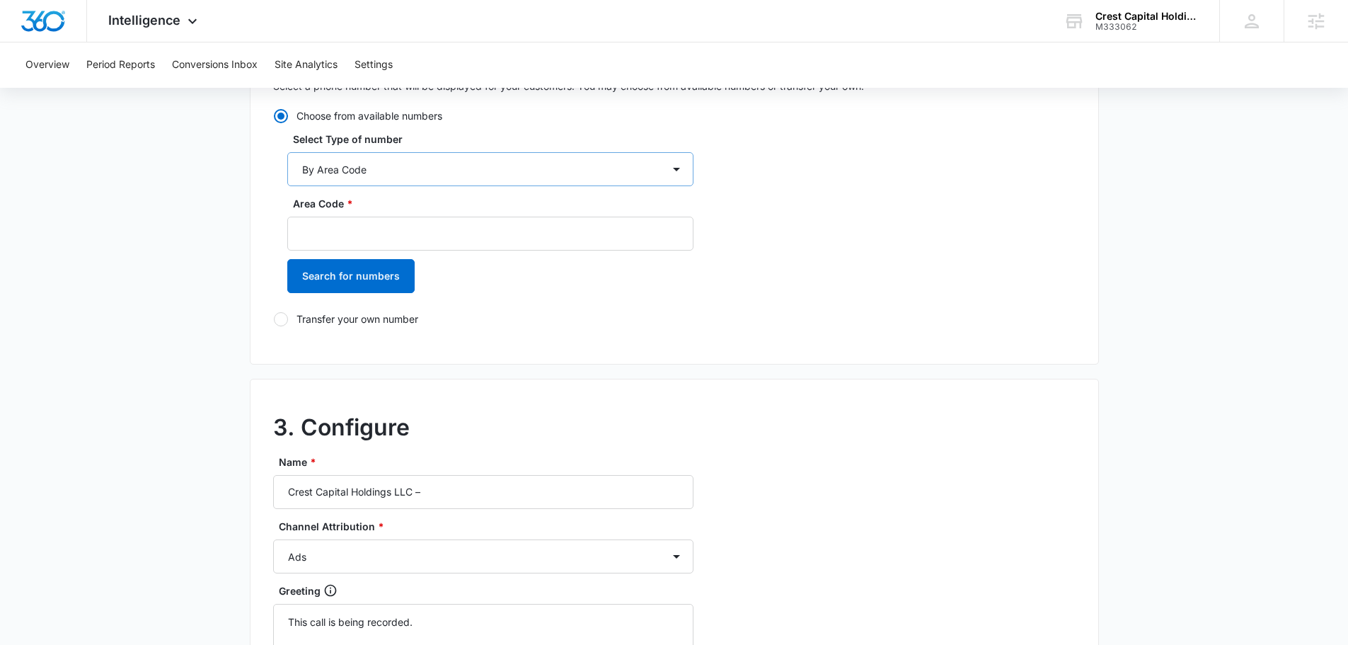
type input "(214) 856-3338"
click at [400, 165] on select "By City & State By State Only By Zip Code By Area Code Toll Free Numbers" at bounding box center [490, 169] width 406 height 34
select select "by_toll_free"
click at [287, 152] on select "By City & State By State Only By Zip Code By Area Code Toll Free Numbers" at bounding box center [490, 169] width 406 height 34
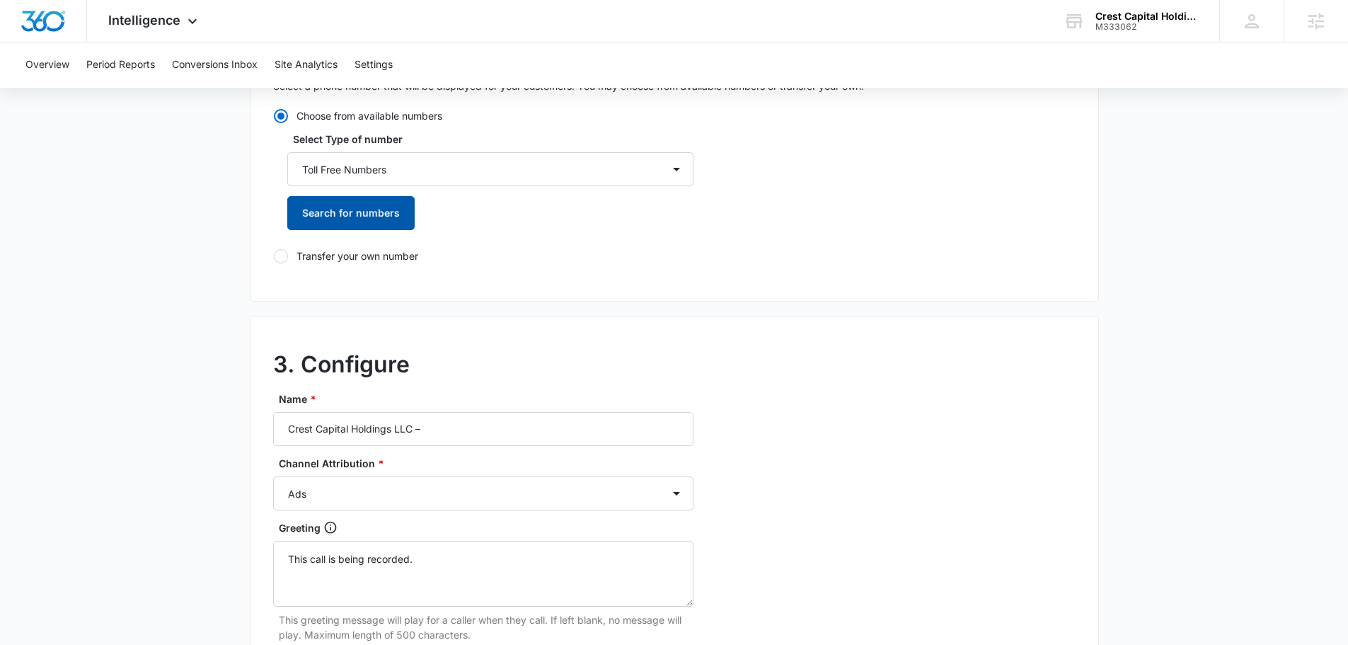
click at [355, 215] on button "Search for numbers" at bounding box center [350, 213] width 127 height 34
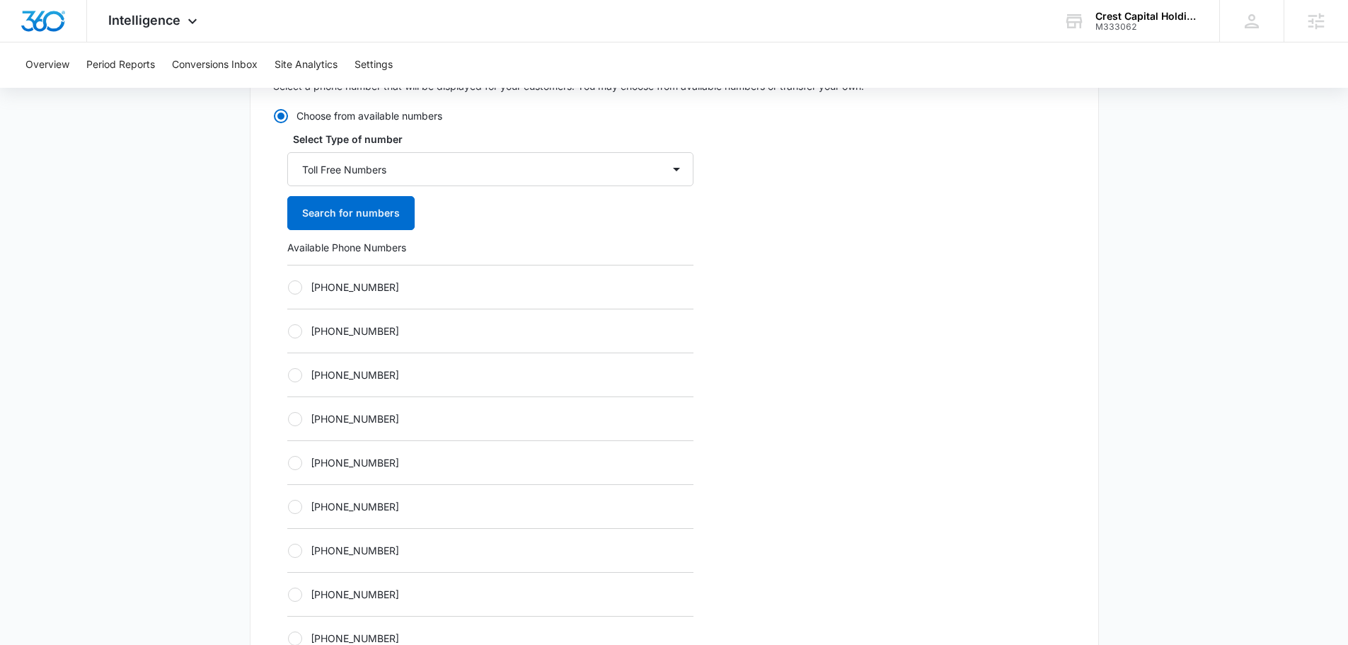
click at [359, 400] on div "+18336139344" at bounding box center [490, 418] width 406 height 44
click at [362, 413] on label "+18336139344" at bounding box center [490, 418] width 406 height 15
click at [288, 418] on input "+18336139344" at bounding box center [287, 418] width 1 height 1
radio input "true"
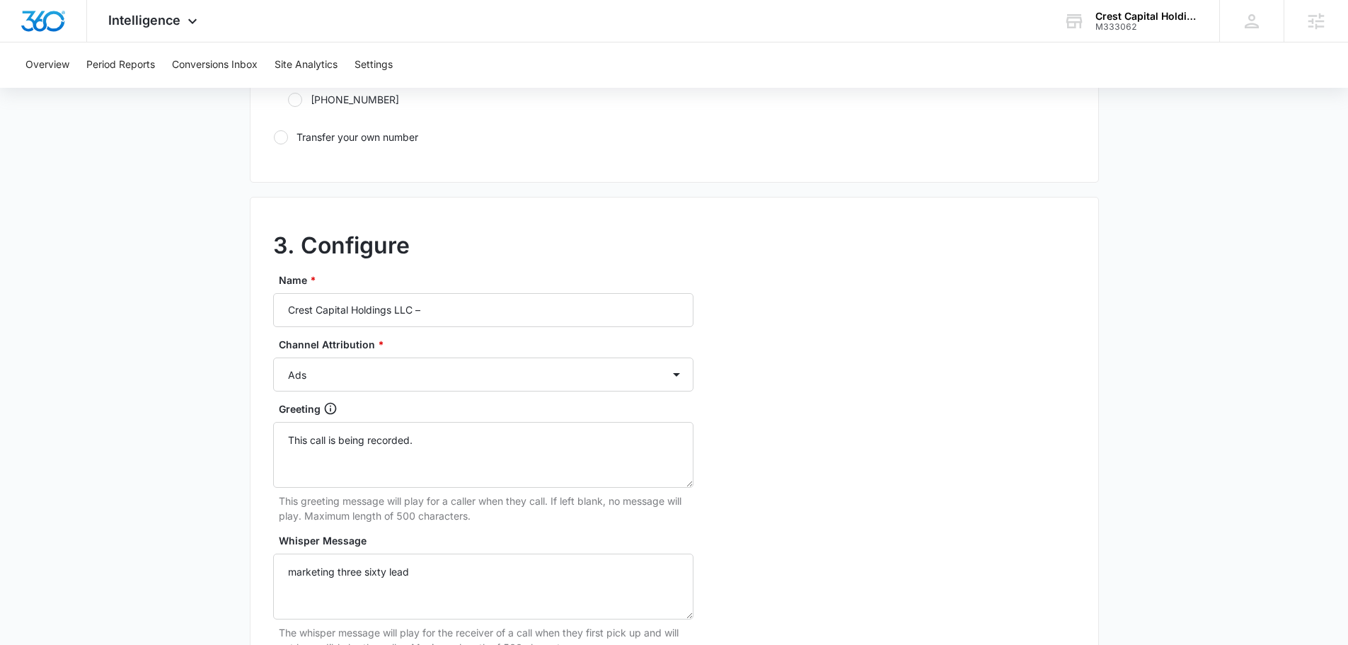
scroll to position [1061, 0]
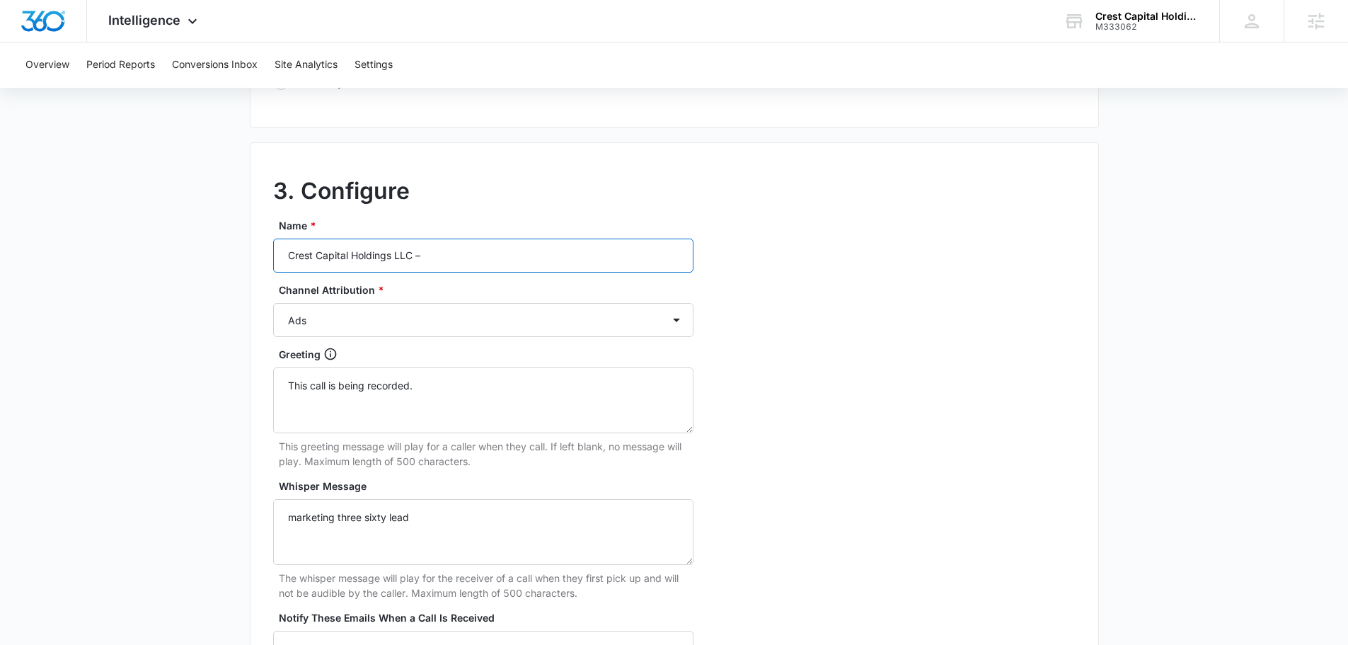
click at [492, 263] on input "Crest Capital Holdings LLC –" at bounding box center [483, 255] width 420 height 34
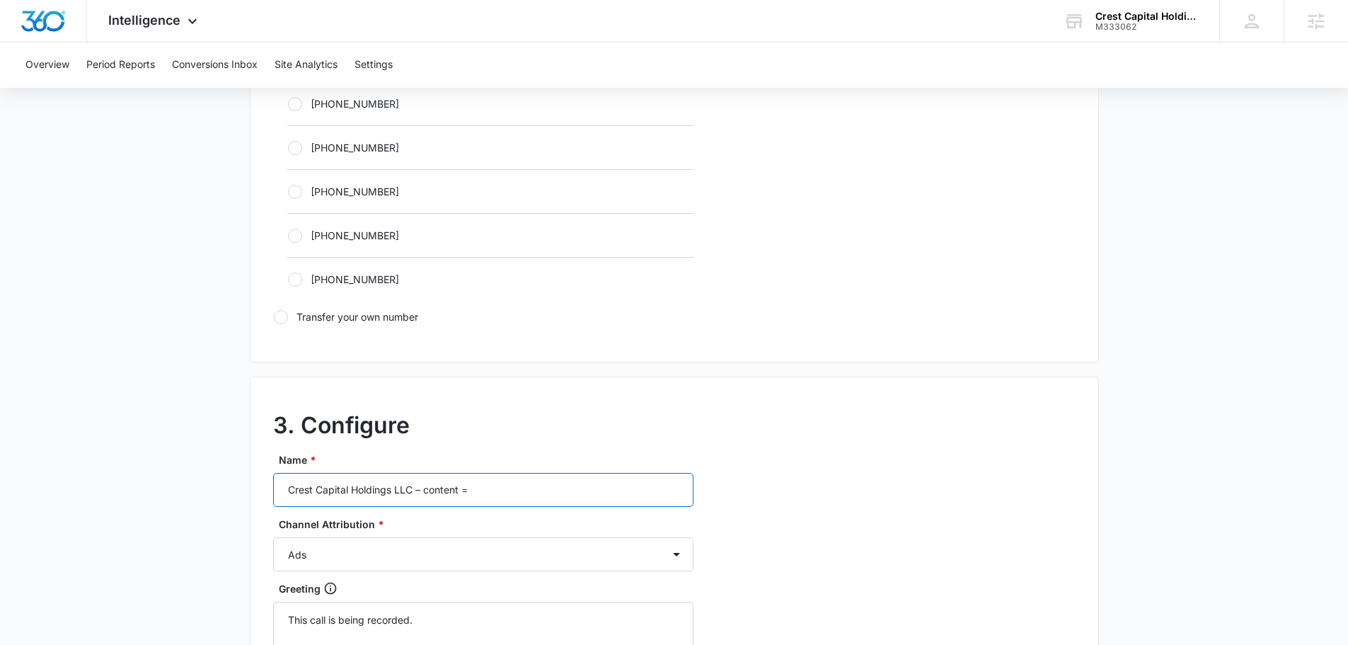
scroll to position [1205, 0]
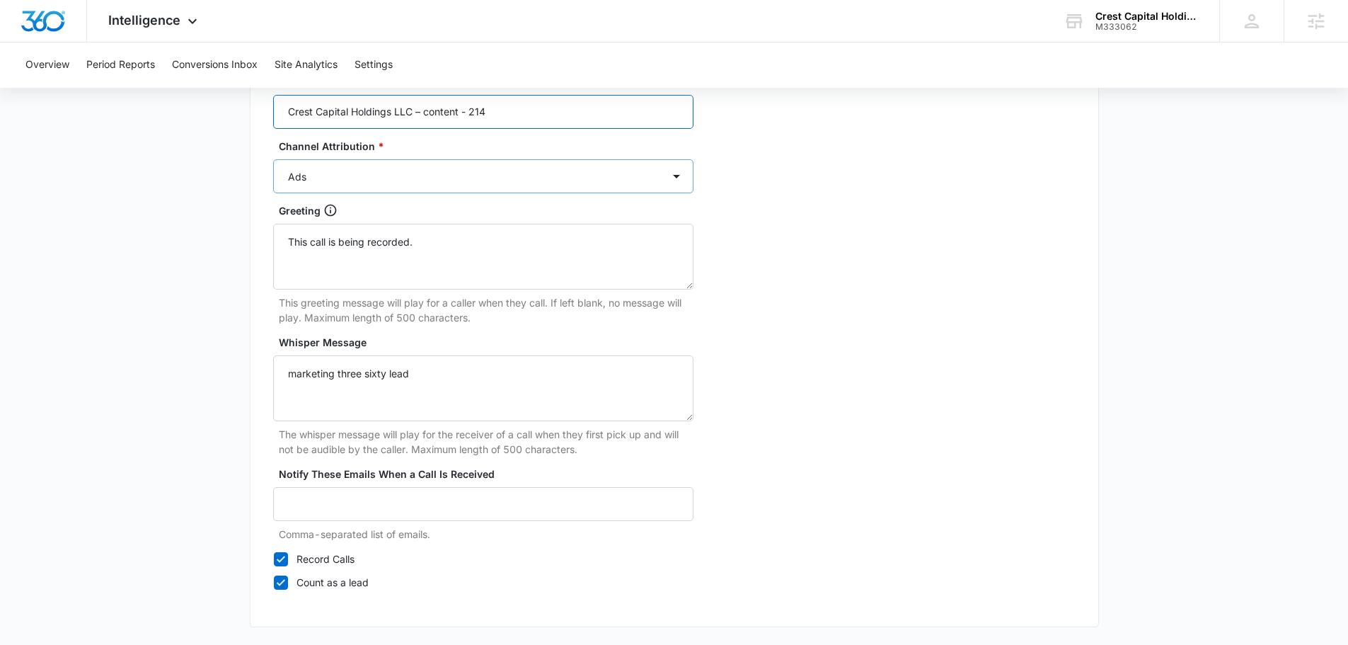
type input "Crest Capital Holdings LLC – content - 214"
click at [446, 168] on select "Ads Local Service Ads Content Social Other" at bounding box center [483, 176] width 420 height 34
select select "CONTENT"
click at [273, 159] on select "Ads Local Service Ads Content Social Other" at bounding box center [483, 176] width 420 height 34
click at [471, 376] on textarea "Whisper Message" at bounding box center [483, 388] width 420 height 66
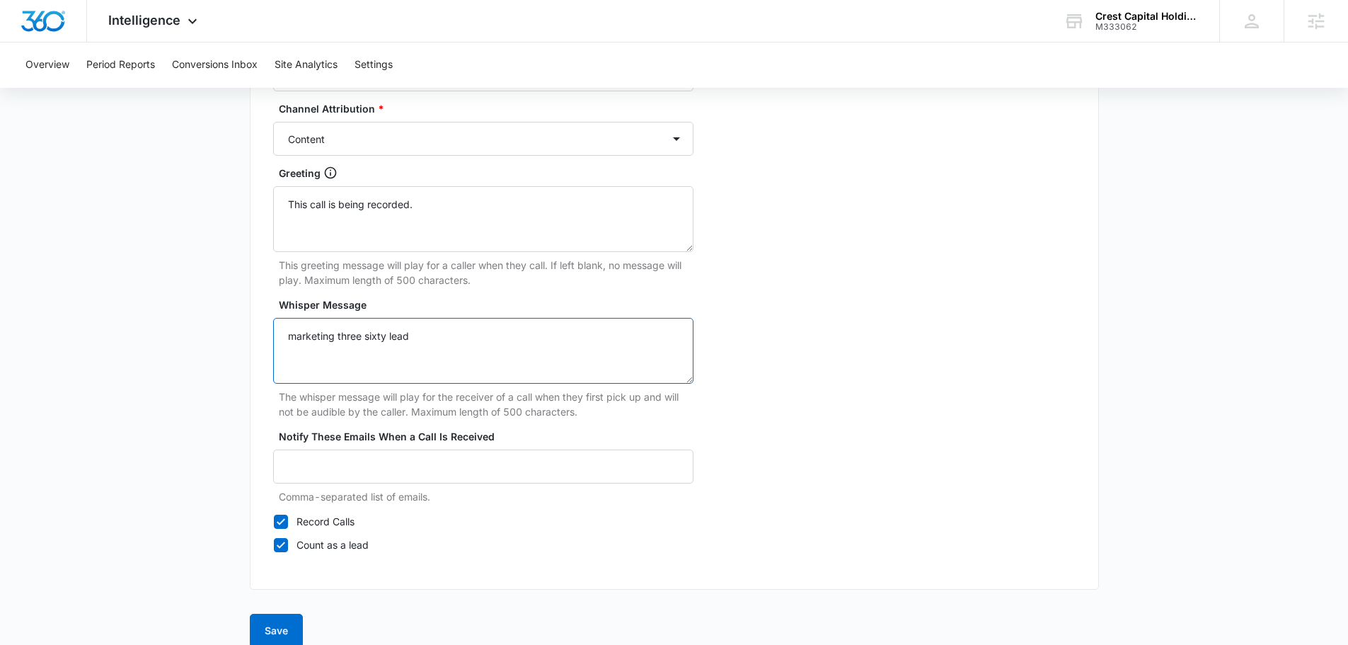
scroll to position [1262, 0]
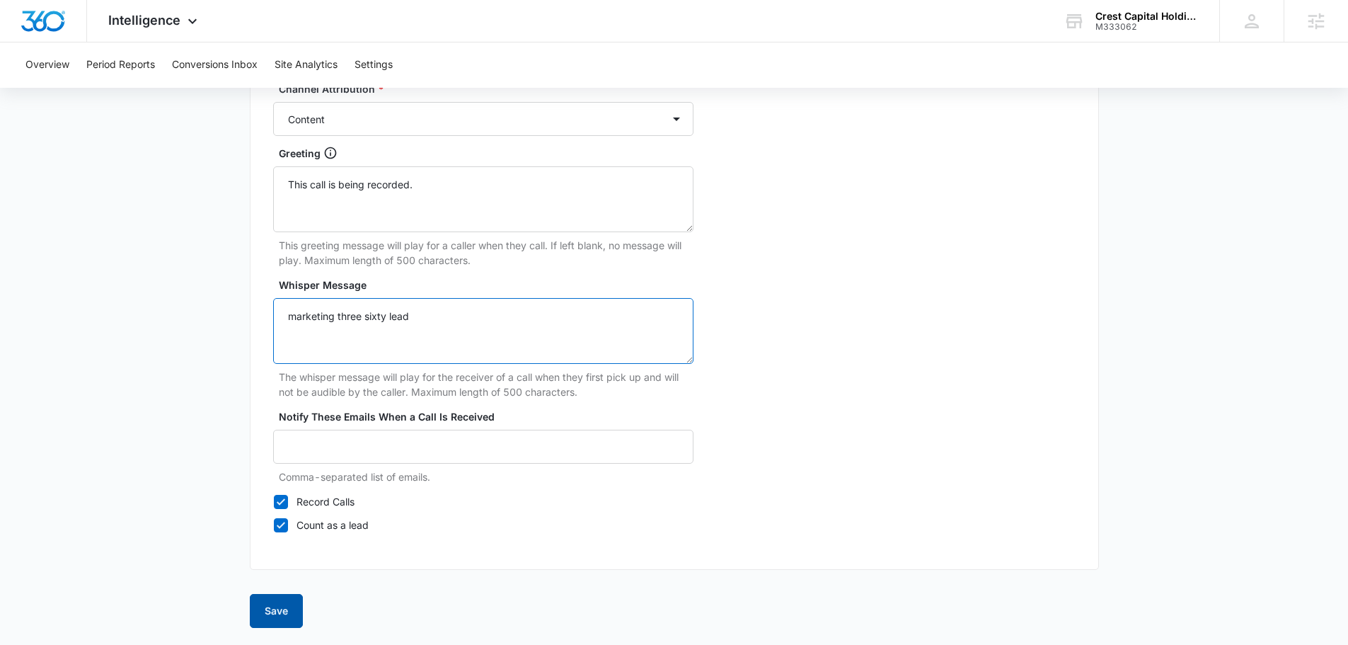
type textarea "marketing three sixty lead"
click at [292, 605] on button "Save" at bounding box center [276, 611] width 53 height 34
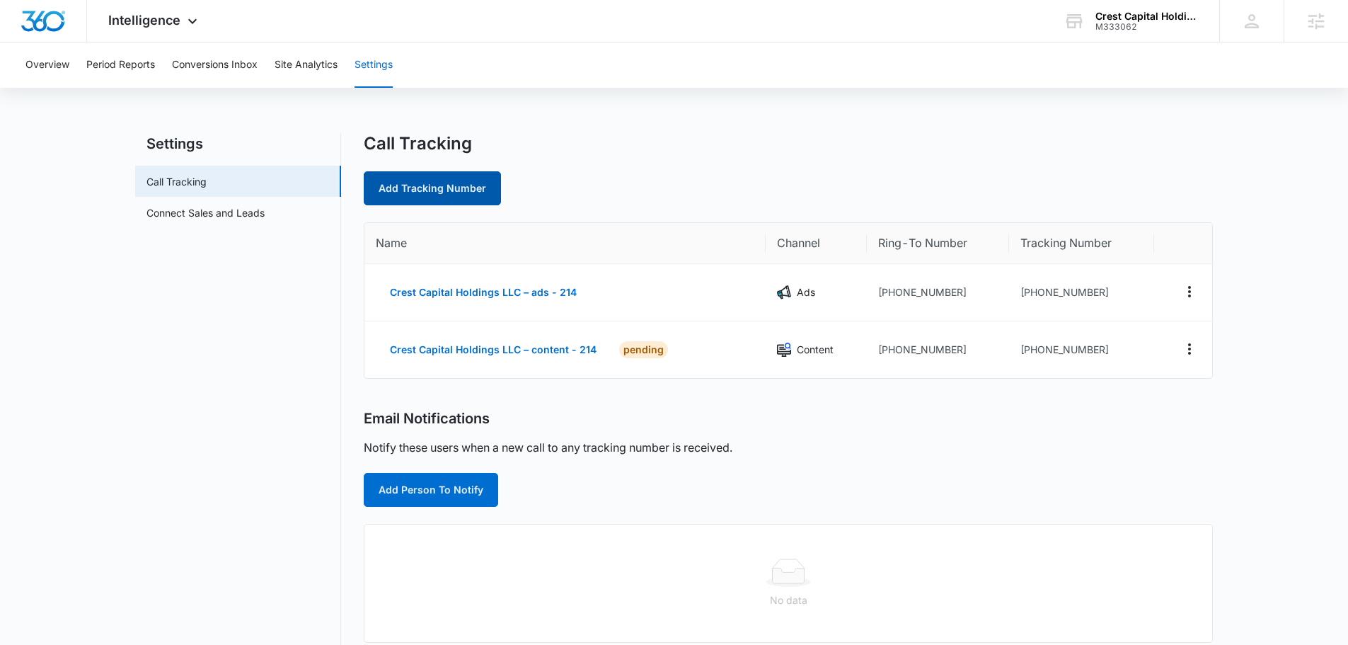
click at [410, 194] on link "Add Tracking Number" at bounding box center [432, 188] width 137 height 34
select select "by_area_code"
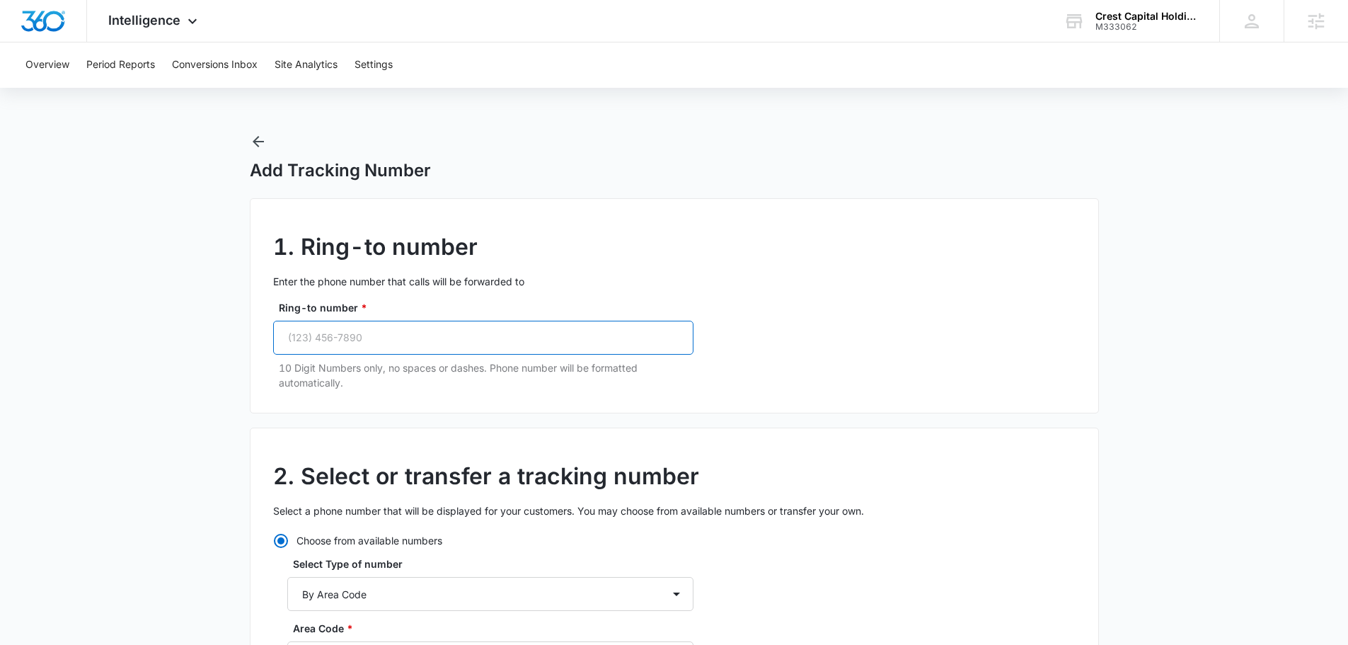
click at [428, 335] on input "Ring-to number *" at bounding box center [483, 338] width 420 height 34
paste input "(214) 856-3338"
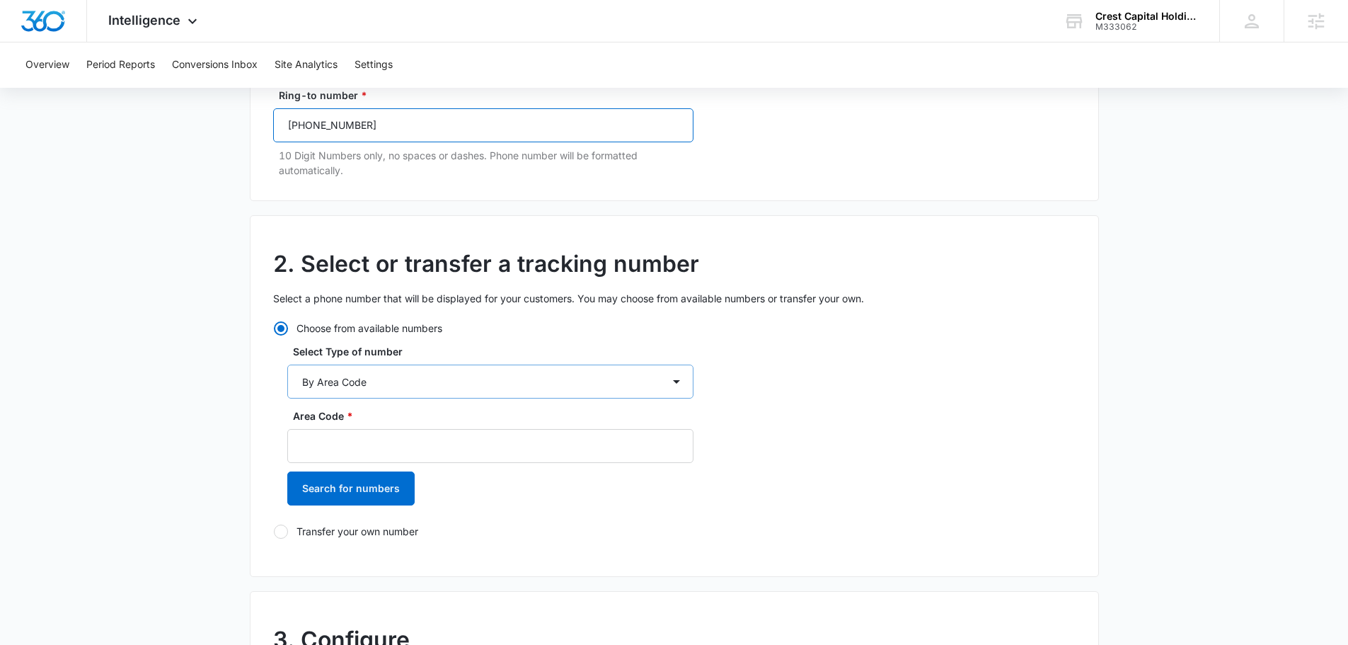
type input "(214) 856-3338"
click at [391, 390] on select "By City & State By State Only By Zip Code By Area Code Toll Free Numbers" at bounding box center [490, 381] width 406 height 34
select select "by_toll_free"
click at [287, 364] on select "By City & State By State Only By Zip Code By Area Code Toll Free Numbers" at bounding box center [490, 381] width 406 height 34
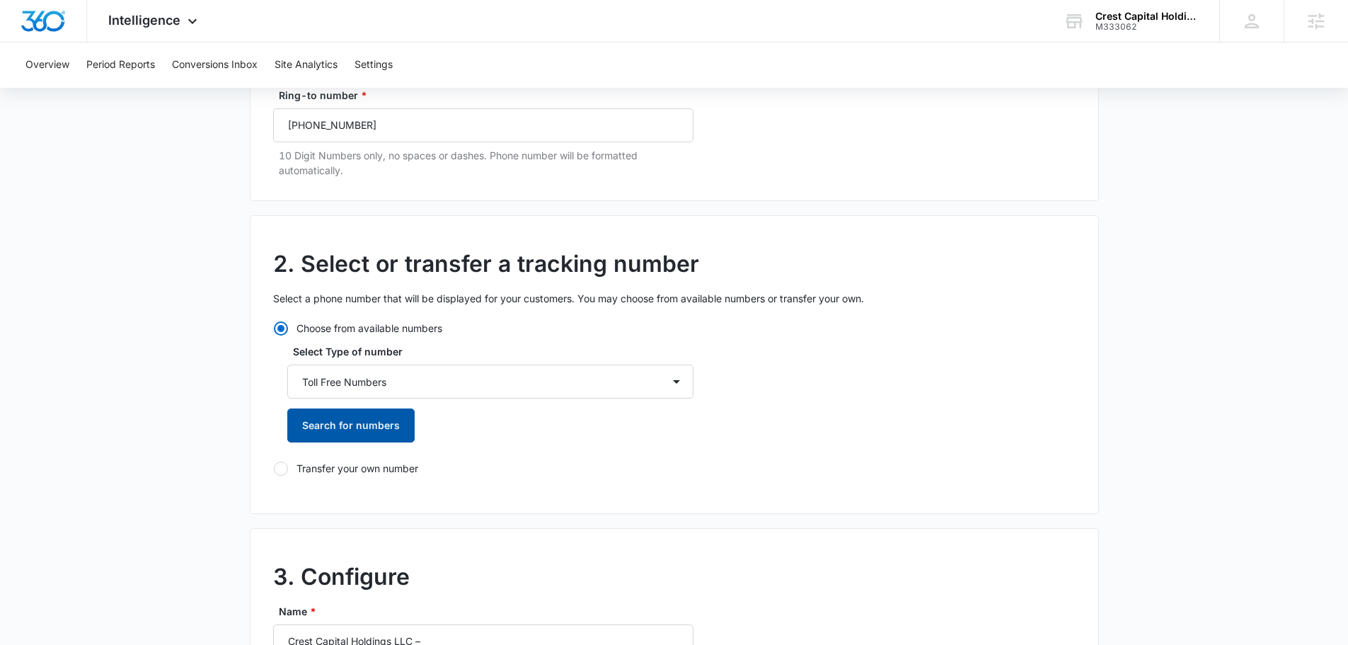
click at [363, 427] on button "Search for numbers" at bounding box center [350, 425] width 127 height 34
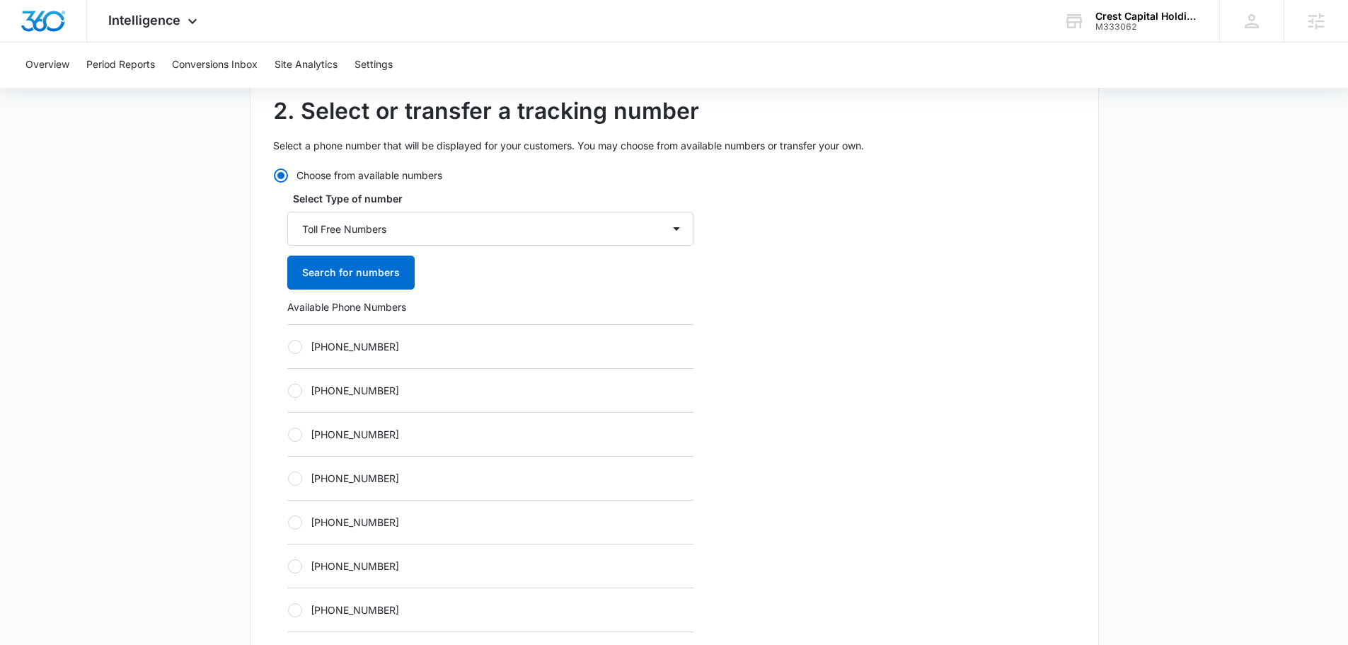
scroll to position [425, 0]
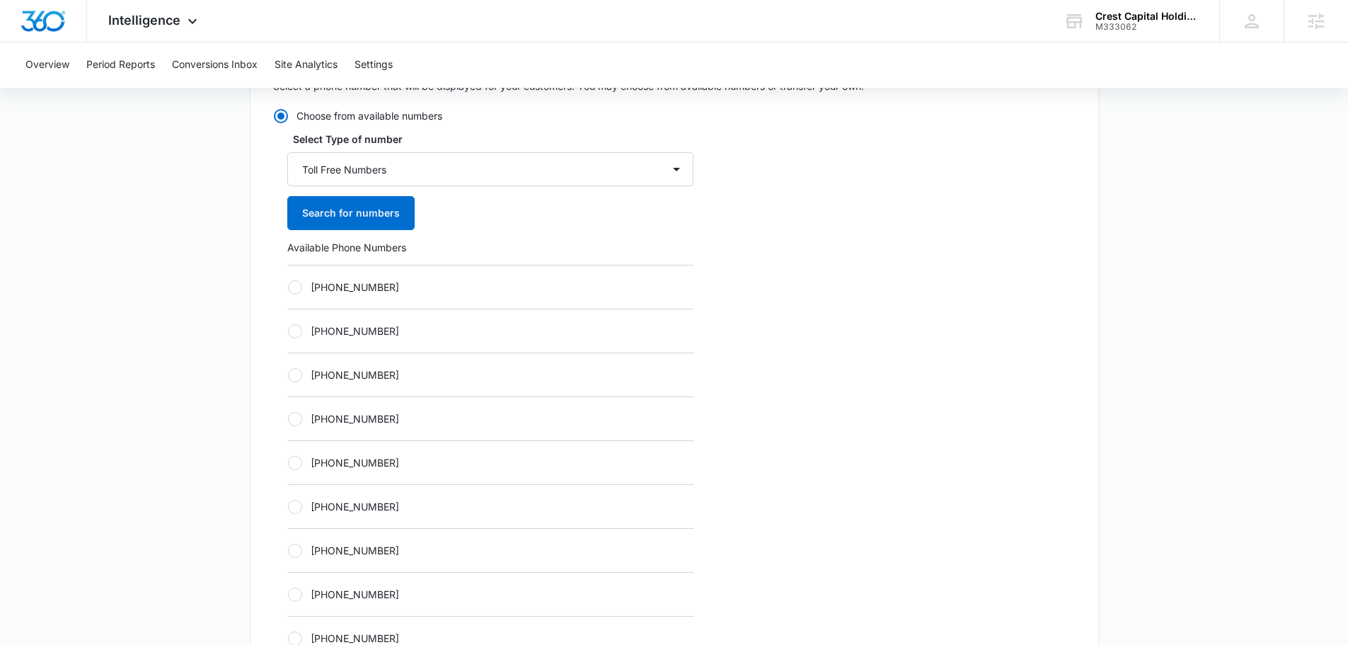
click at [413, 434] on div "+18336139346" at bounding box center [490, 418] width 406 height 44
click at [399, 417] on label "+18336139346" at bounding box center [490, 418] width 406 height 15
click at [288, 418] on input "+18336139346" at bounding box center [287, 418] width 1 height 1
radio input "true"
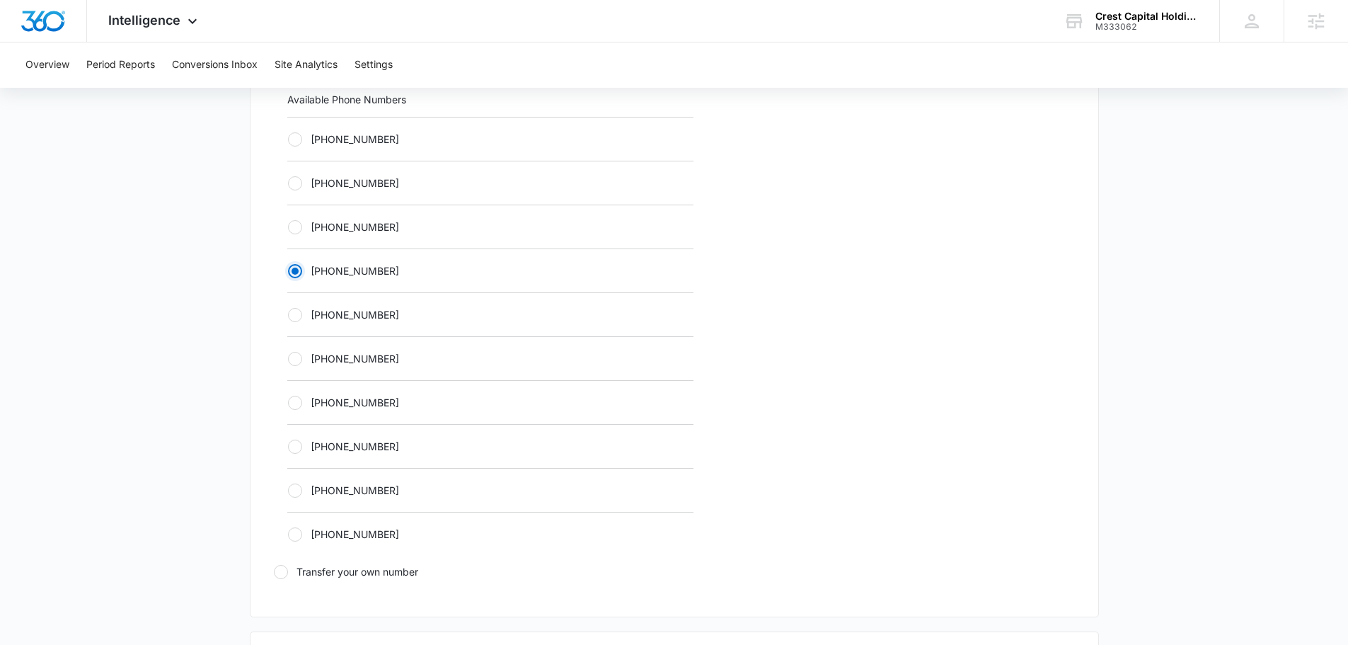
scroll to position [849, 0]
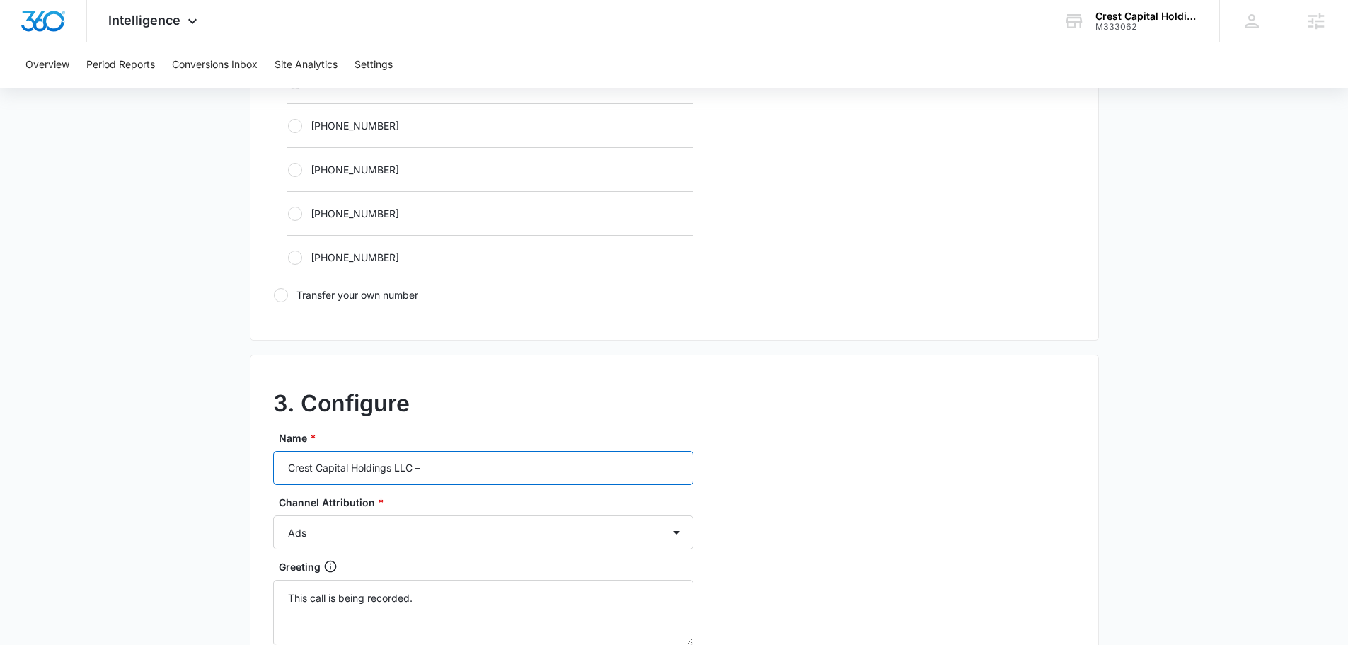
drag, startPoint x: 446, startPoint y: 463, endPoint x: 527, endPoint y: 473, distance: 81.3
click at [447, 463] on input "Crest Capital Holdings LLC –" at bounding box center [483, 468] width 420 height 34
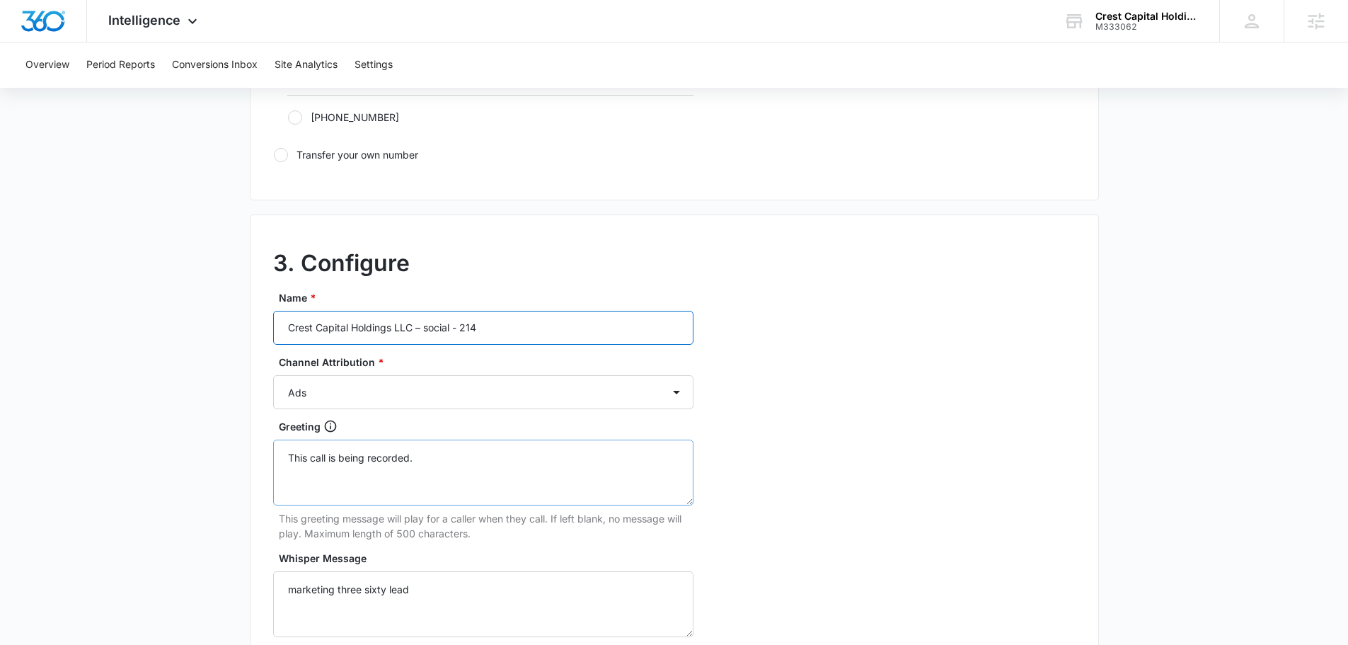
scroll to position [991, 0]
type input "Crest Capital Holdings LLC – social - 214"
click at [415, 386] on select "Ads Local Service Ads Content Social Other" at bounding box center [483, 391] width 420 height 34
select select "SOCIAL"
click at [273, 374] on select "Ads Local Service Ads Content Social Other" at bounding box center [483, 391] width 420 height 34
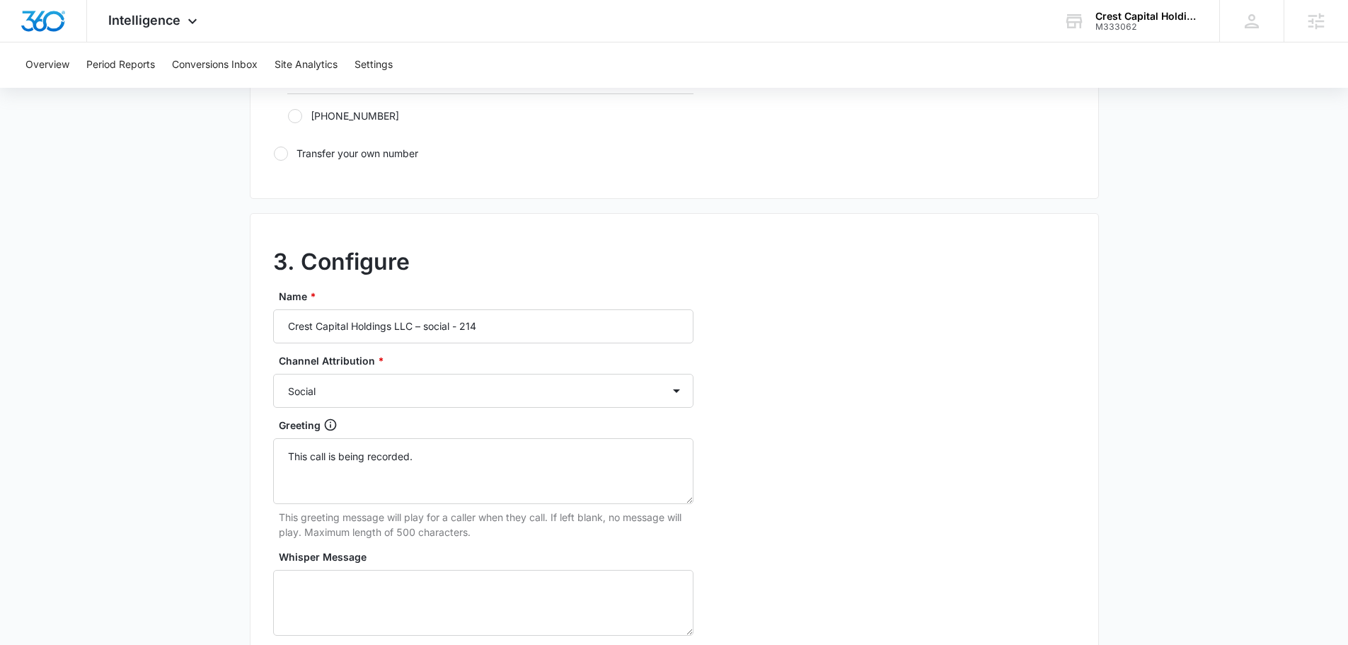
click at [974, 411] on div "3. Configure Name * Crest Capital Holdings LLC – social - 214 Channel Attributi…" at bounding box center [674, 527] width 849 height 628
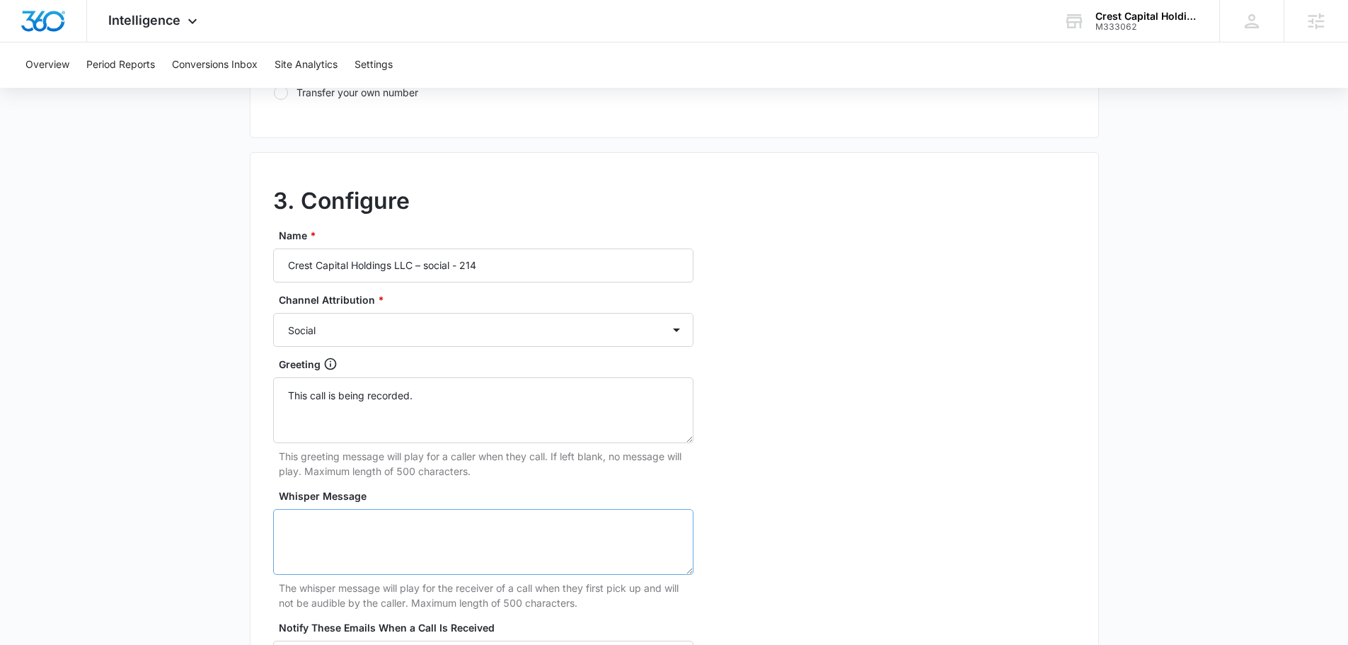
scroll to position [1132, 0]
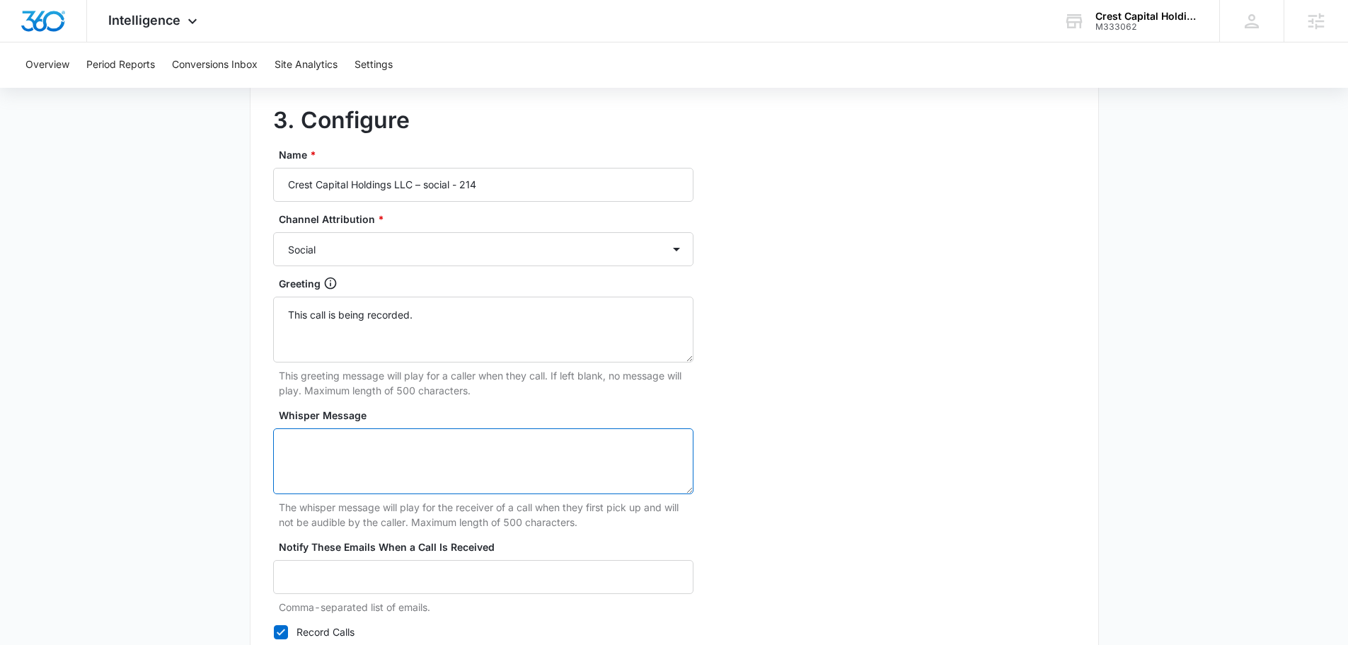
drag, startPoint x: 456, startPoint y: 467, endPoint x: 462, endPoint y: 435, distance: 32.3
click at [456, 466] on textarea "Whisper Message" at bounding box center [483, 461] width 420 height 66
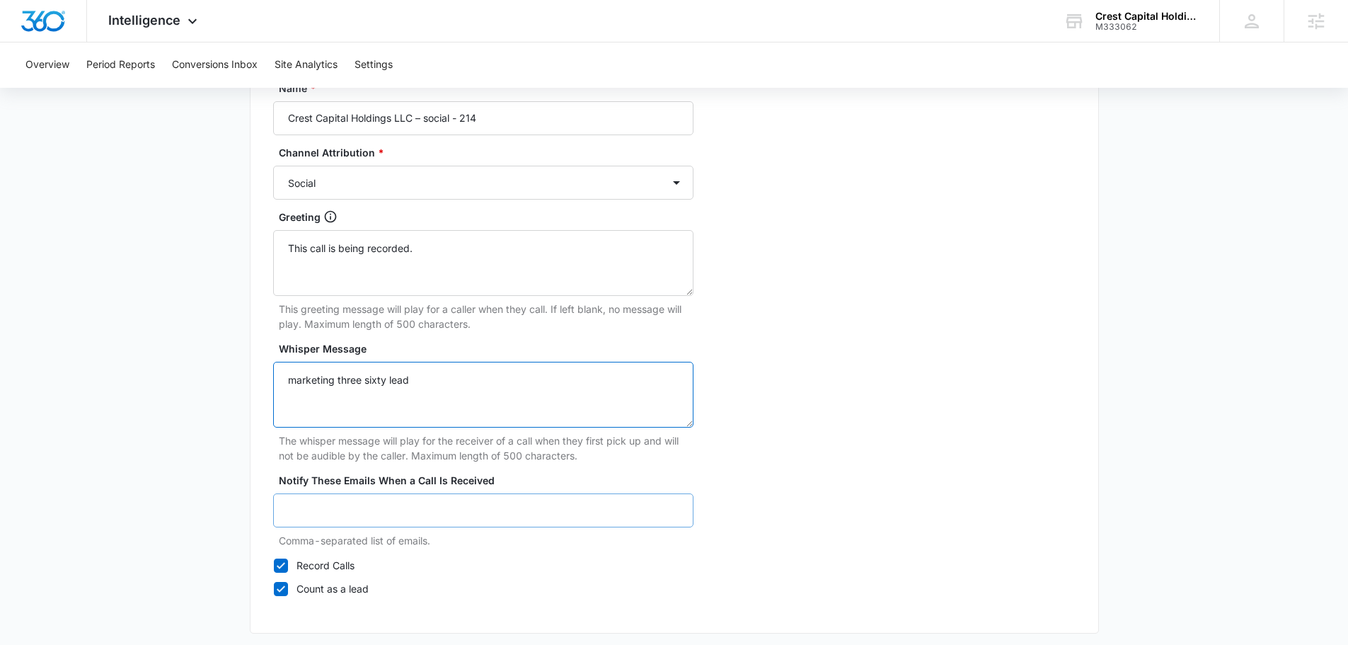
scroll to position [1262, 0]
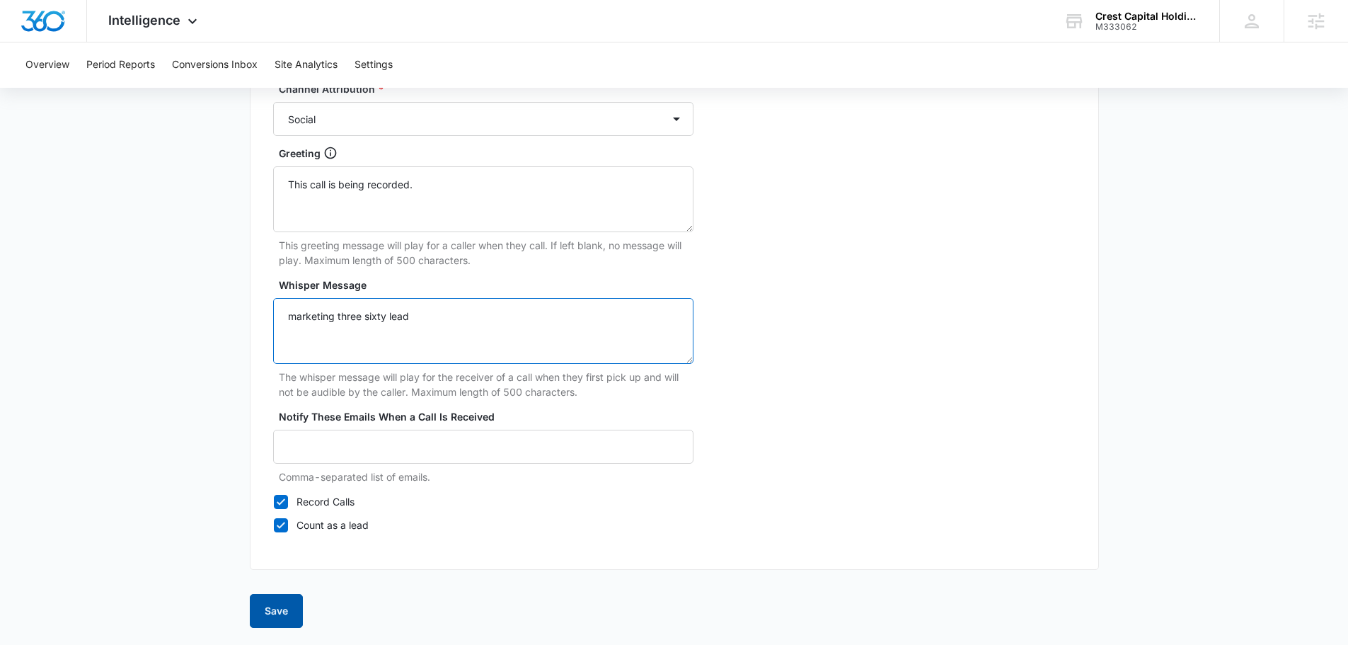
type textarea "marketing three sixty lead"
click at [297, 610] on button "Save" at bounding box center [276, 611] width 53 height 34
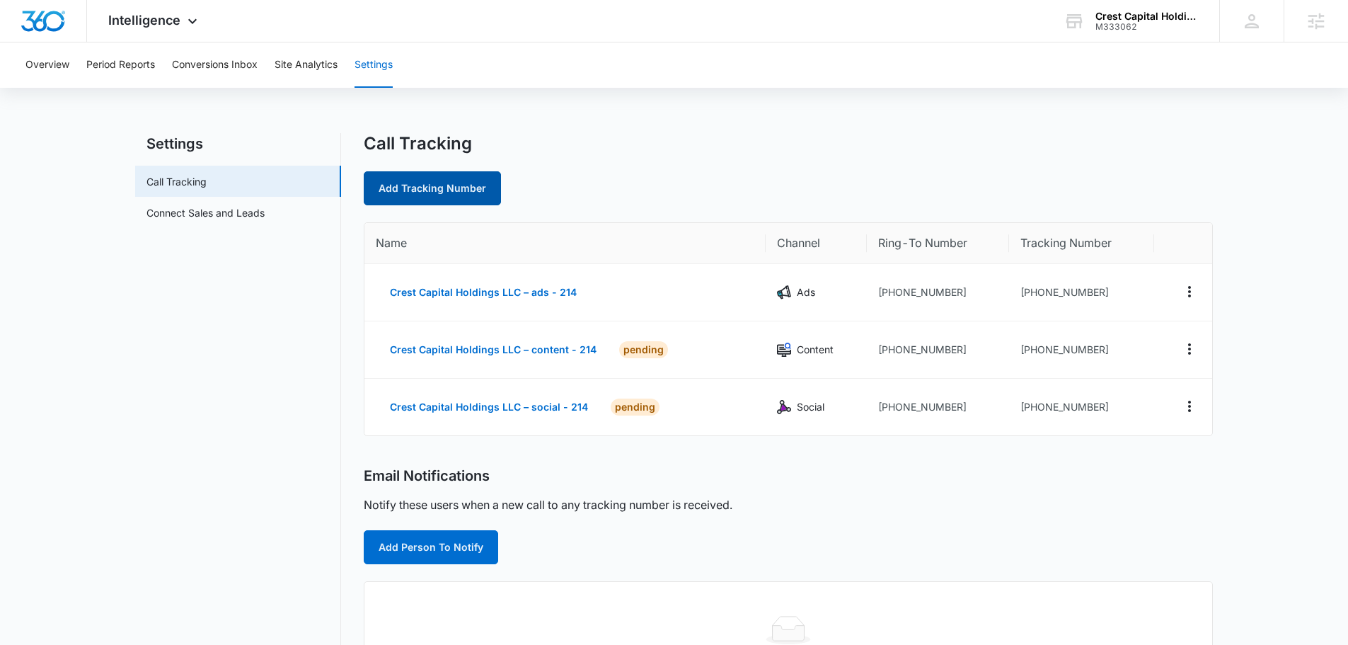
click at [434, 197] on link "Add Tracking Number" at bounding box center [432, 188] width 137 height 34
select select "by_area_code"
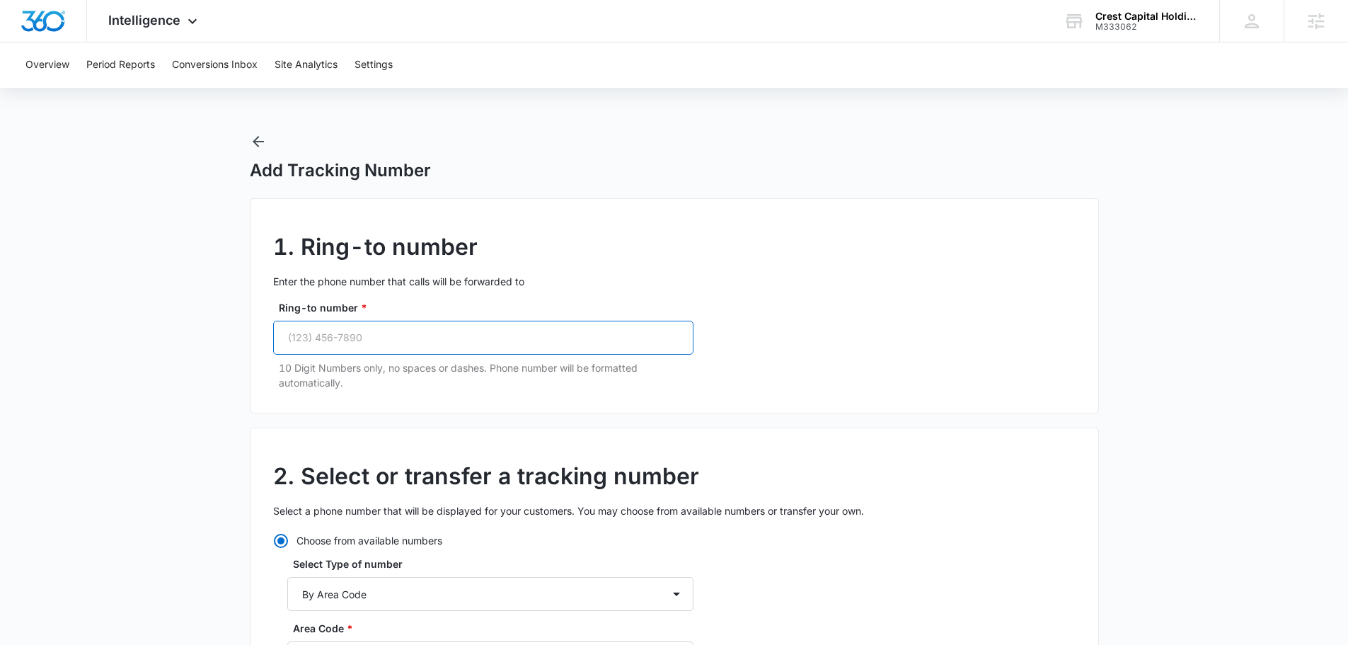
click at [397, 331] on input "Ring-to number *" at bounding box center [483, 338] width 420 height 34
paste input "(214) 856-3338"
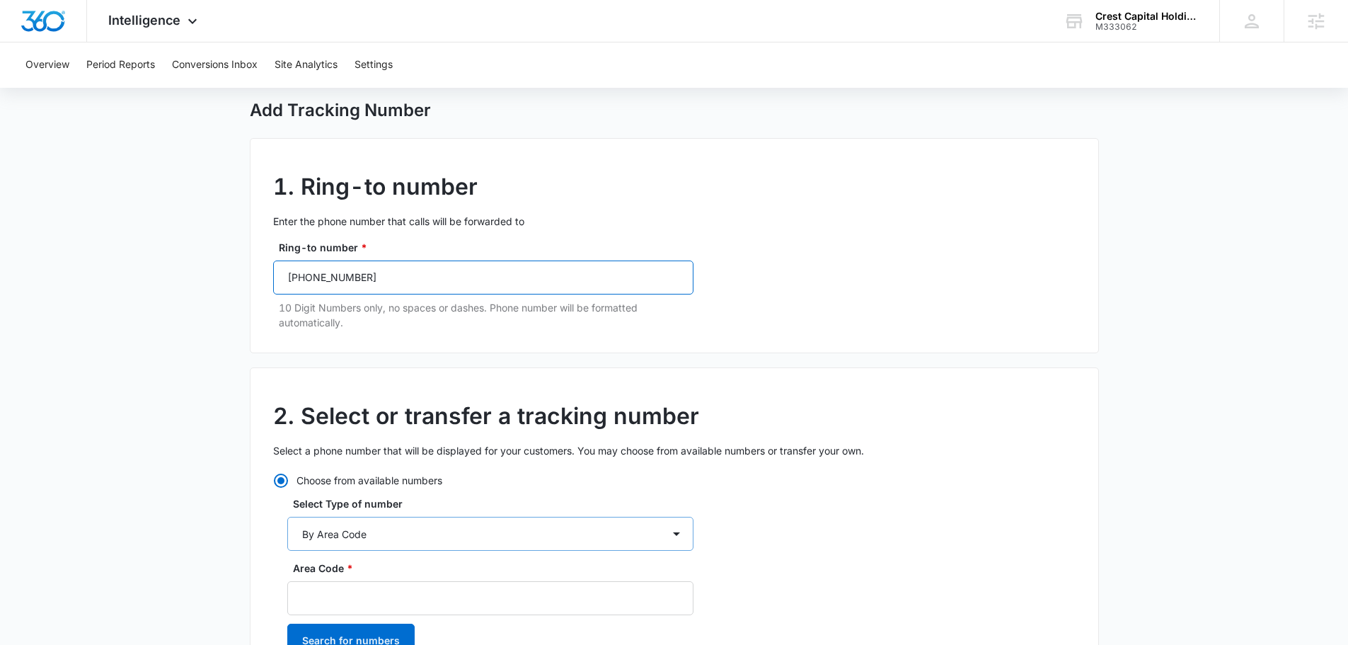
scroll to position [142, 0]
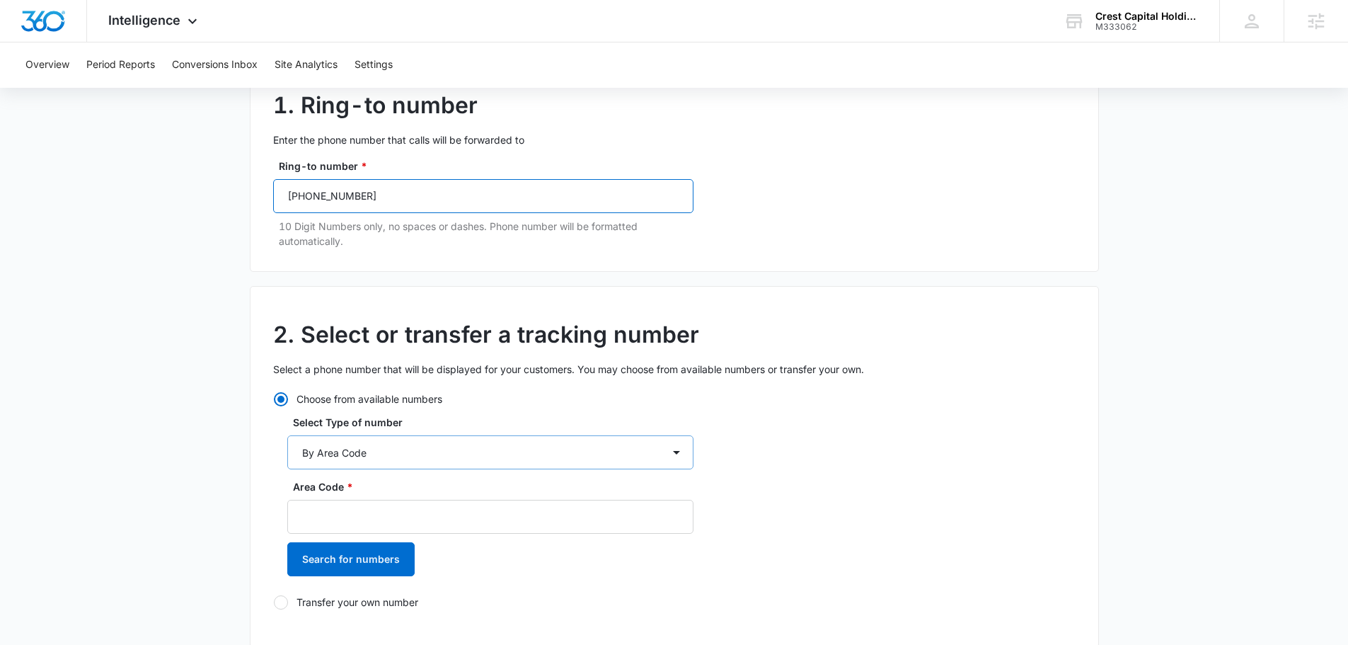
type input "(214) 856-3338"
click at [420, 449] on select "By City & State By State Only By Zip Code By Area Code Toll Free Numbers" at bounding box center [490, 452] width 406 height 34
click at [350, 441] on select "By City & State By State Only By Zip Code By Area Code Toll Free Numbers" at bounding box center [490, 452] width 406 height 34
select select "by_toll_free"
click at [287, 435] on select "By City & State By State Only By Zip Code By Area Code Toll Free Numbers" at bounding box center [490, 452] width 406 height 34
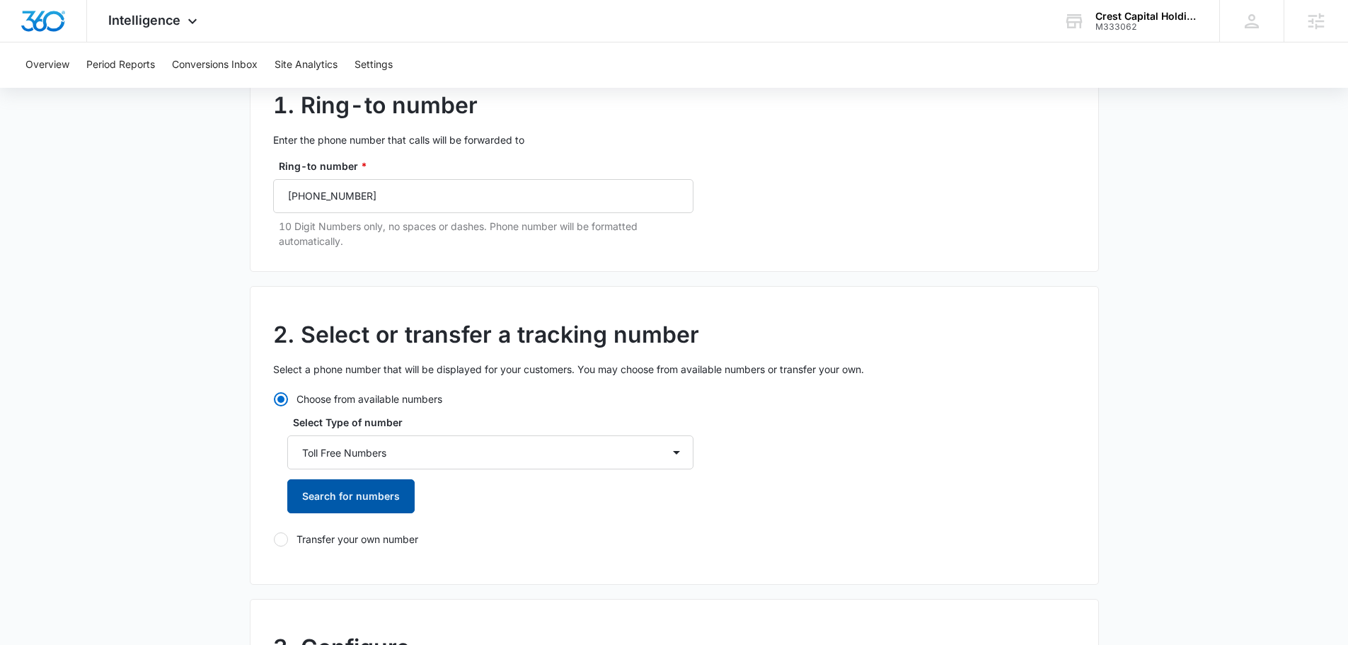
click at [378, 500] on button "Search for numbers" at bounding box center [350, 496] width 127 height 34
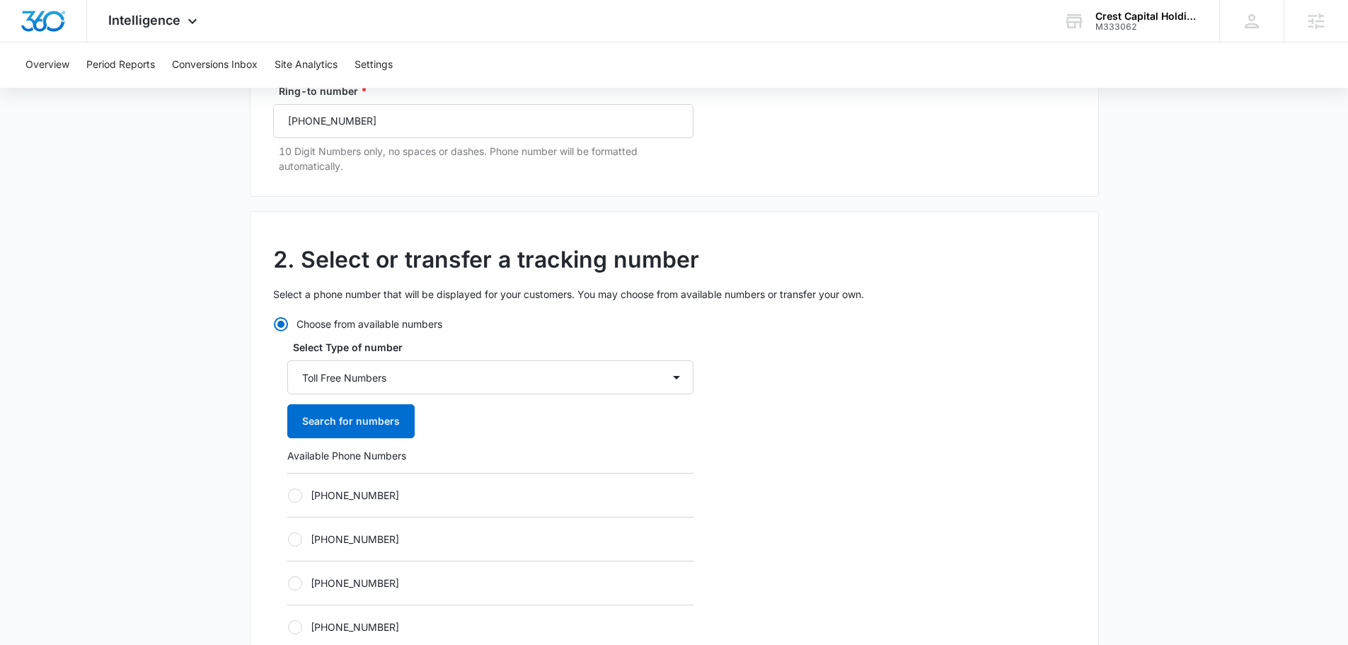
scroll to position [354, 0]
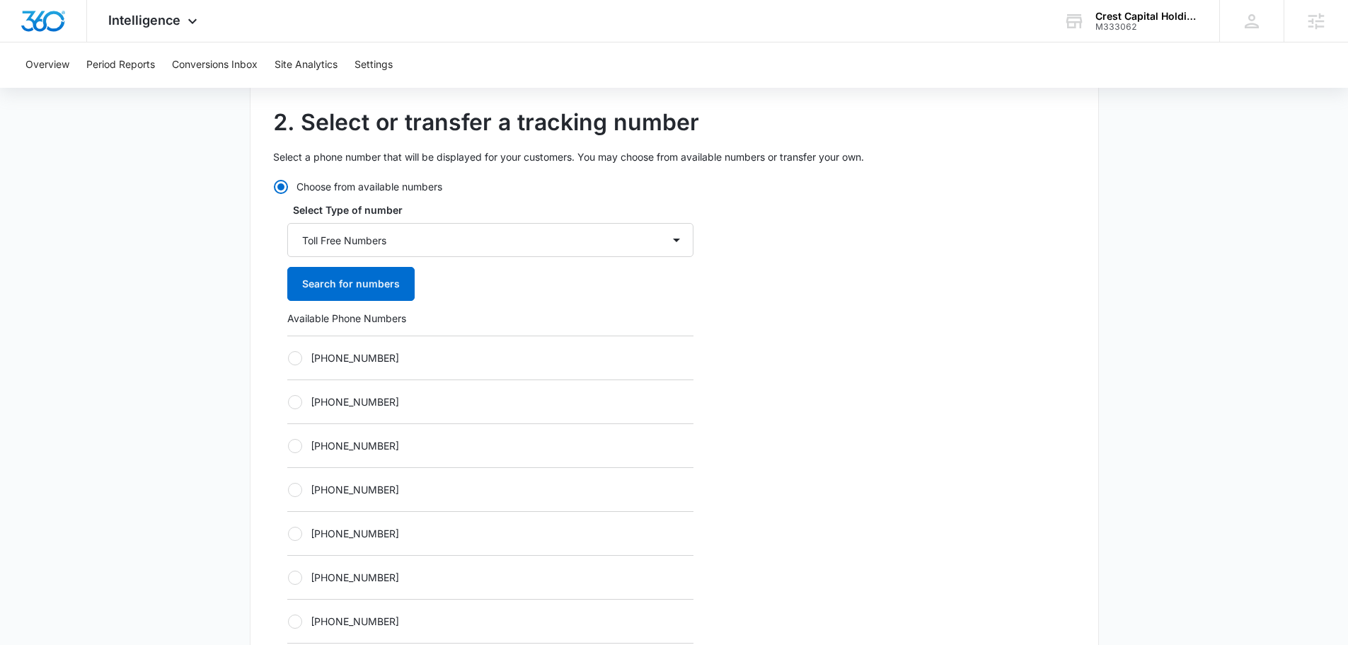
click at [382, 497] on div "+18336139348" at bounding box center [490, 489] width 406 height 44
click at [381, 492] on label "+18336139348" at bounding box center [490, 489] width 406 height 15
click at [288, 490] on input "+18336139348" at bounding box center [287, 489] width 1 height 1
radio input "true"
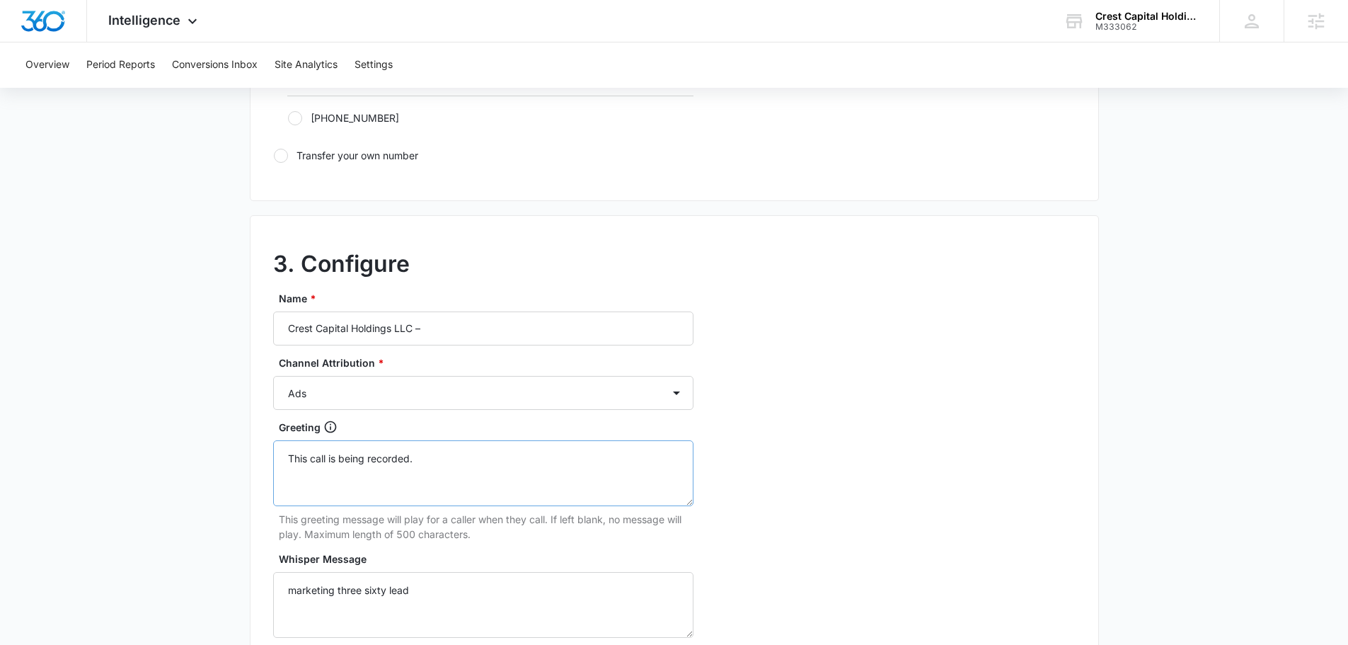
scroll to position [991, 0]
click at [498, 333] on input "Crest Capital Holdings LLC –" at bounding box center [483, 326] width 420 height 34
type input "Crest Capital Holdings LLC – other - 214"
click at [478, 391] on select "Ads Local Service Ads Content Social Other" at bounding box center [483, 391] width 420 height 34
select select "OTHER"
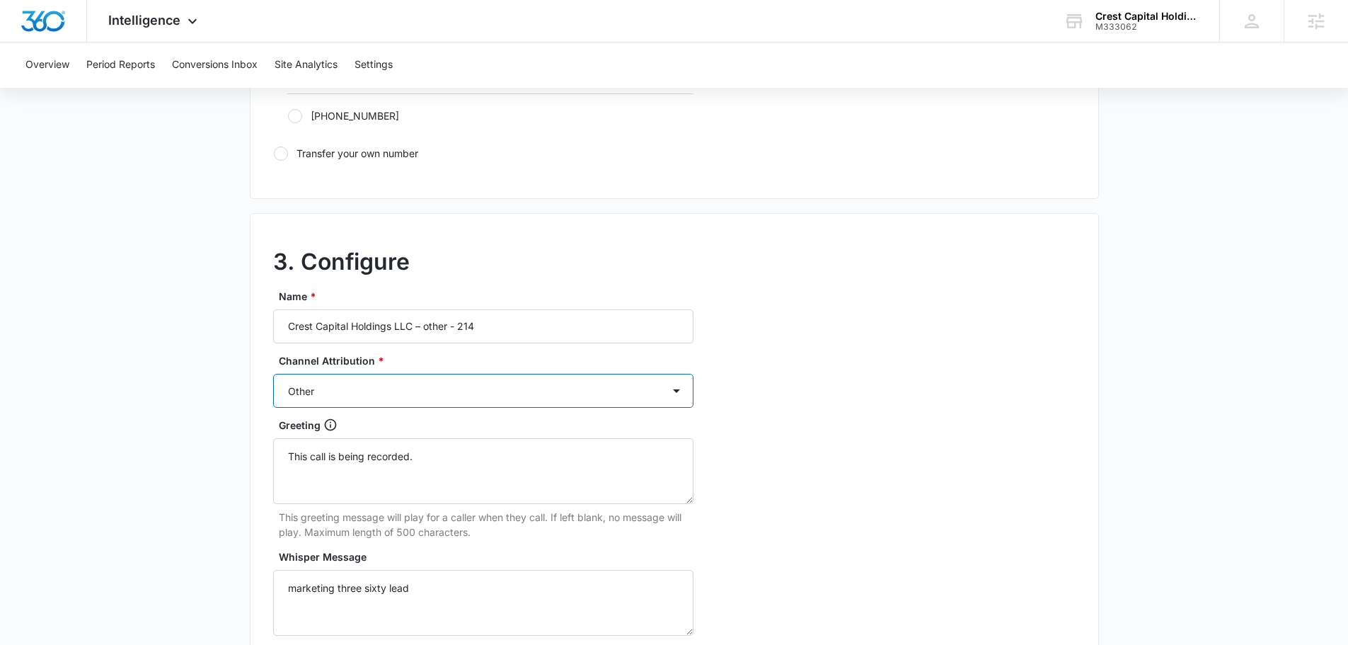
click at [273, 374] on select "Ads Local Service Ads Content Social Other" at bounding box center [483, 391] width 420 height 34
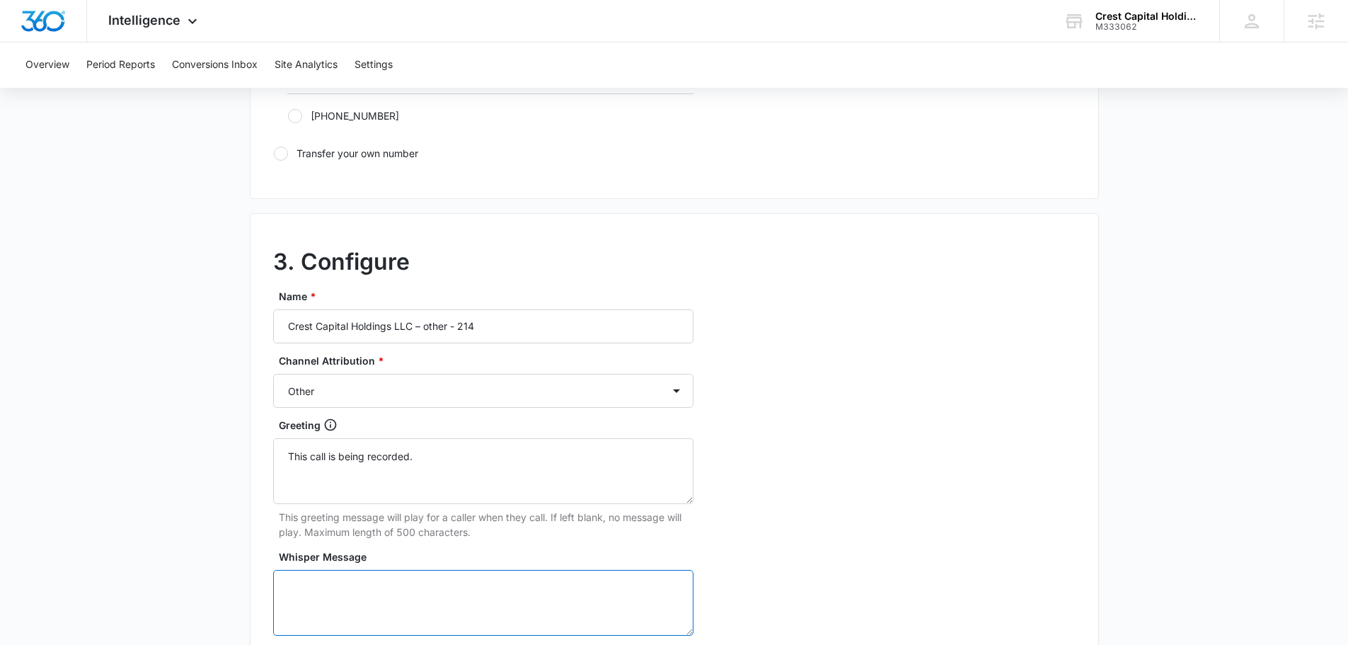
click at [403, 589] on textarea "Whisper Message" at bounding box center [483, 603] width 420 height 66
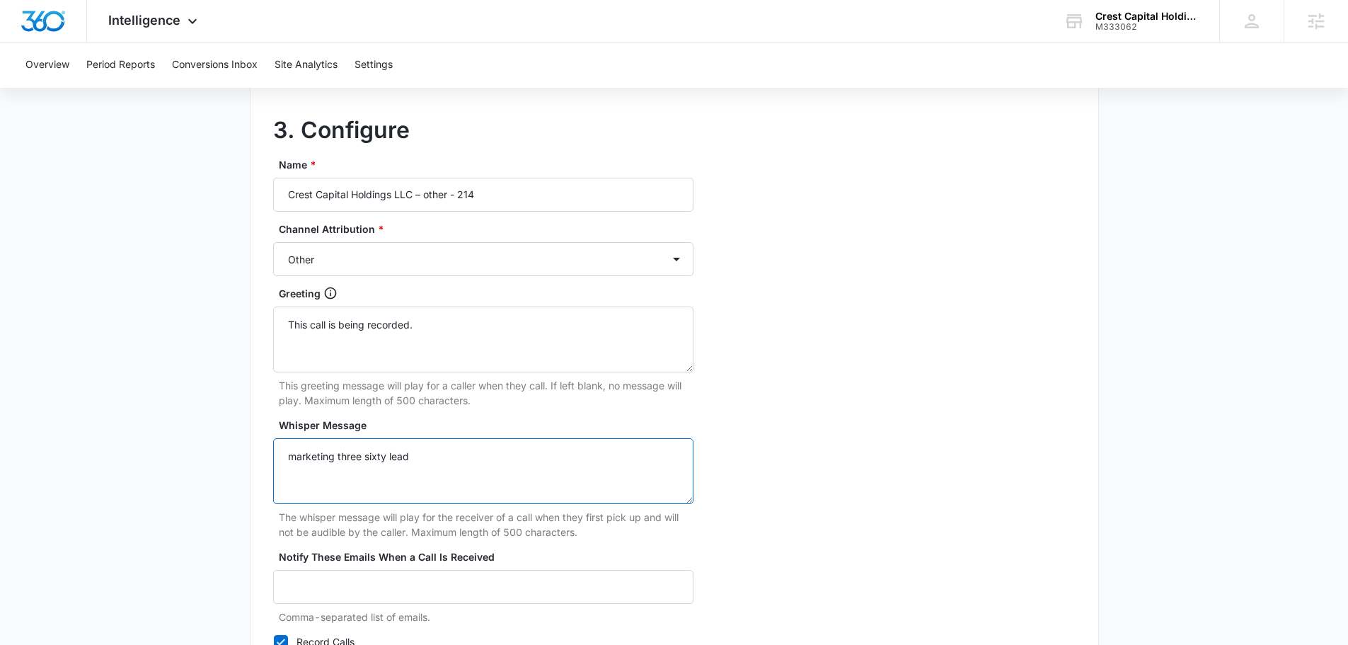
scroll to position [1262, 0]
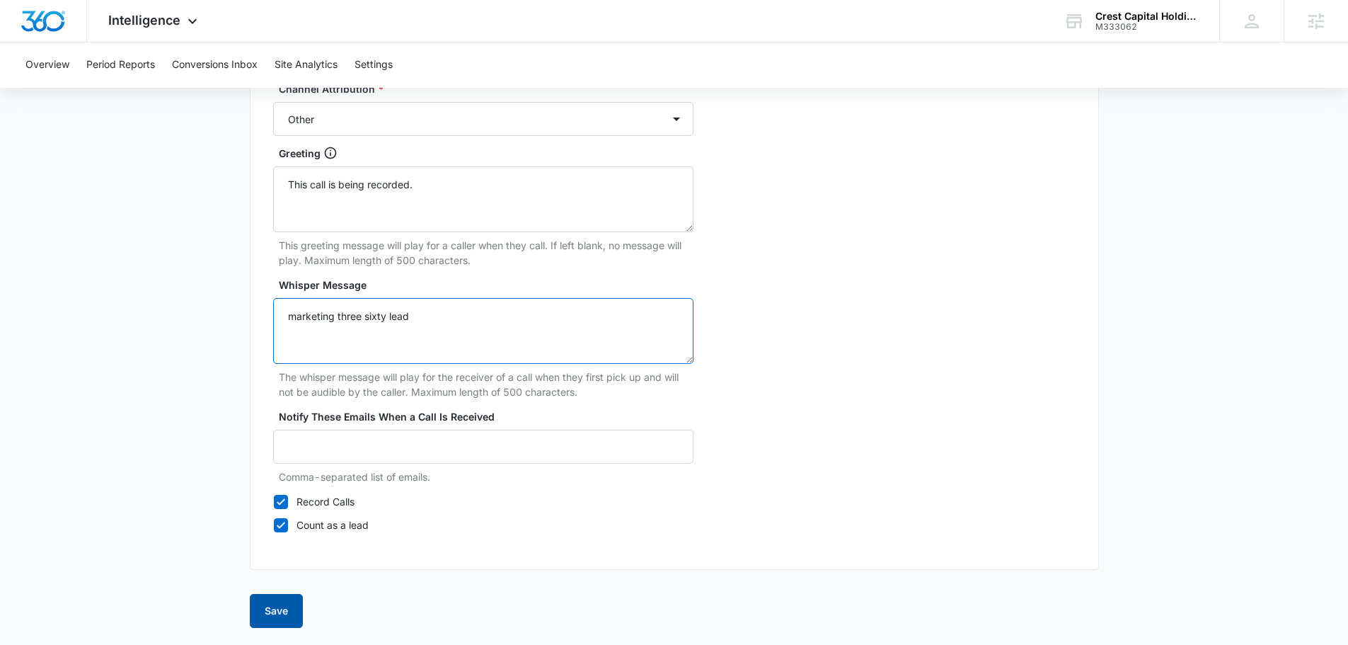
type textarea "marketing three sixty lead"
click at [287, 614] on button "Save" at bounding box center [276, 611] width 53 height 34
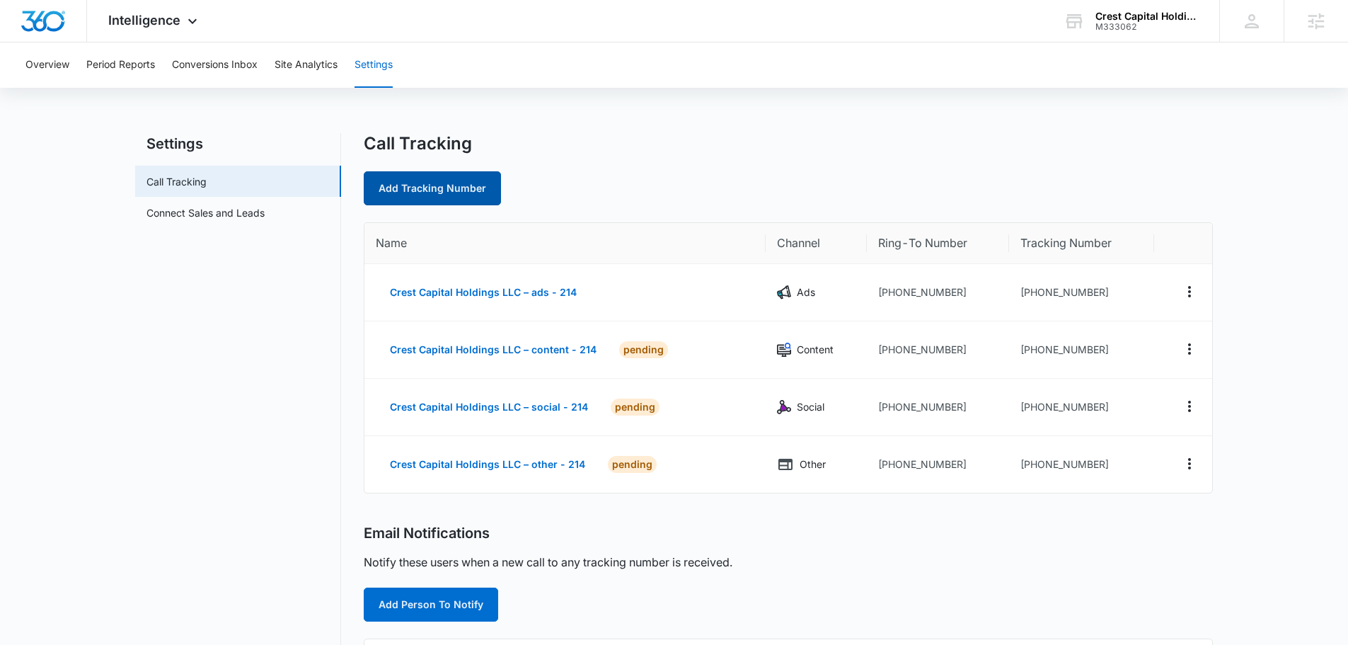
click at [463, 192] on link "Add Tracking Number" at bounding box center [432, 188] width 137 height 34
select select "by_area_code"
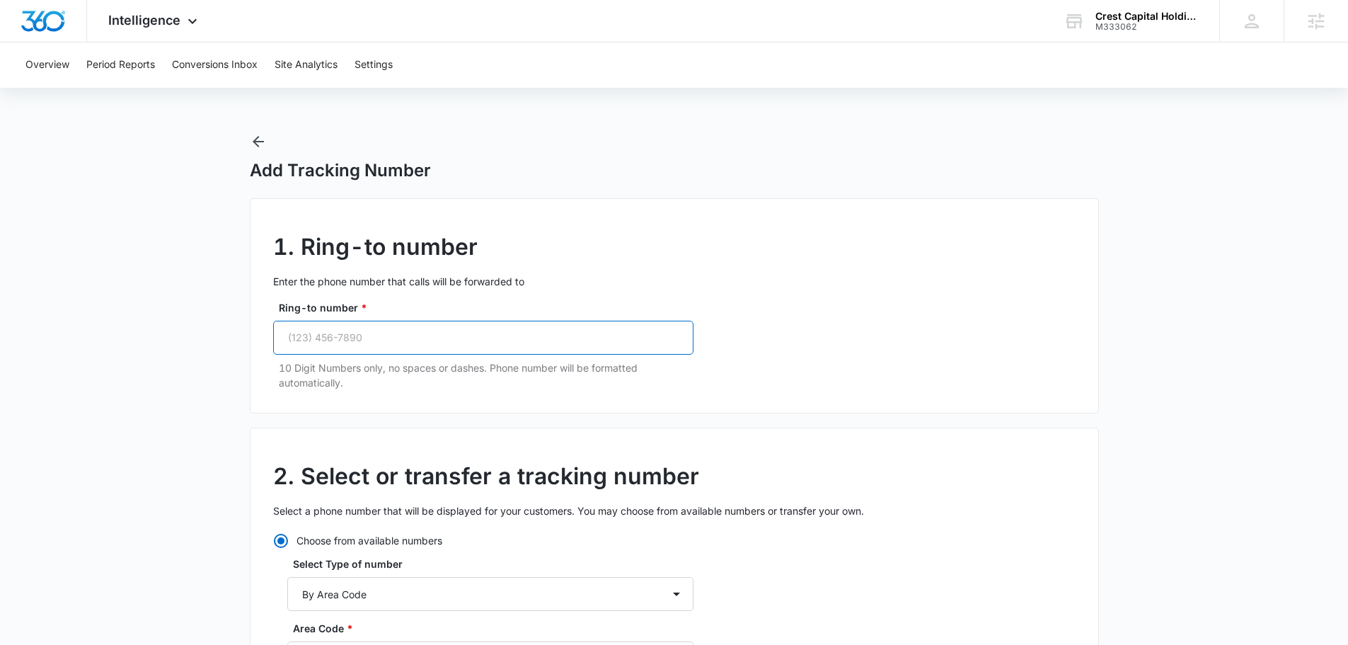
click at [411, 323] on input "Ring-to number *" at bounding box center [483, 338] width 420 height 34
click at [410, 334] on input "Ring-to number *" at bounding box center [483, 338] width 420 height 34
paste input "(469) 481-2255"
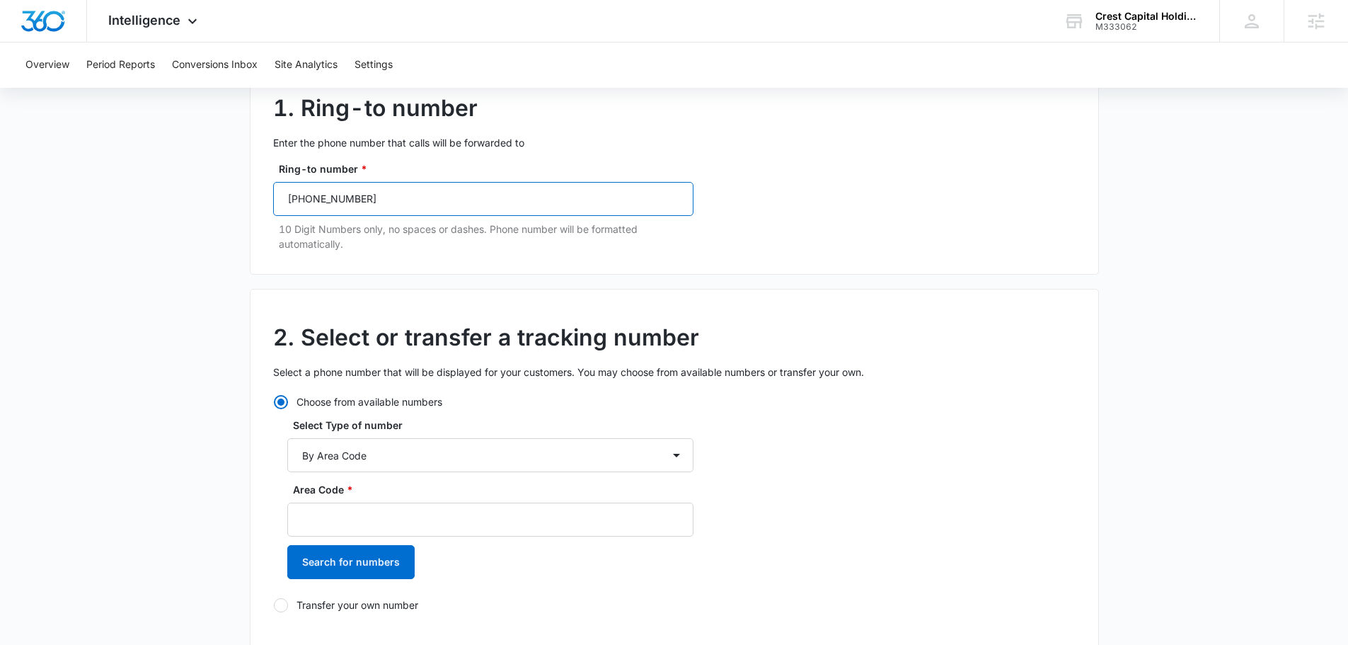
scroll to position [142, 0]
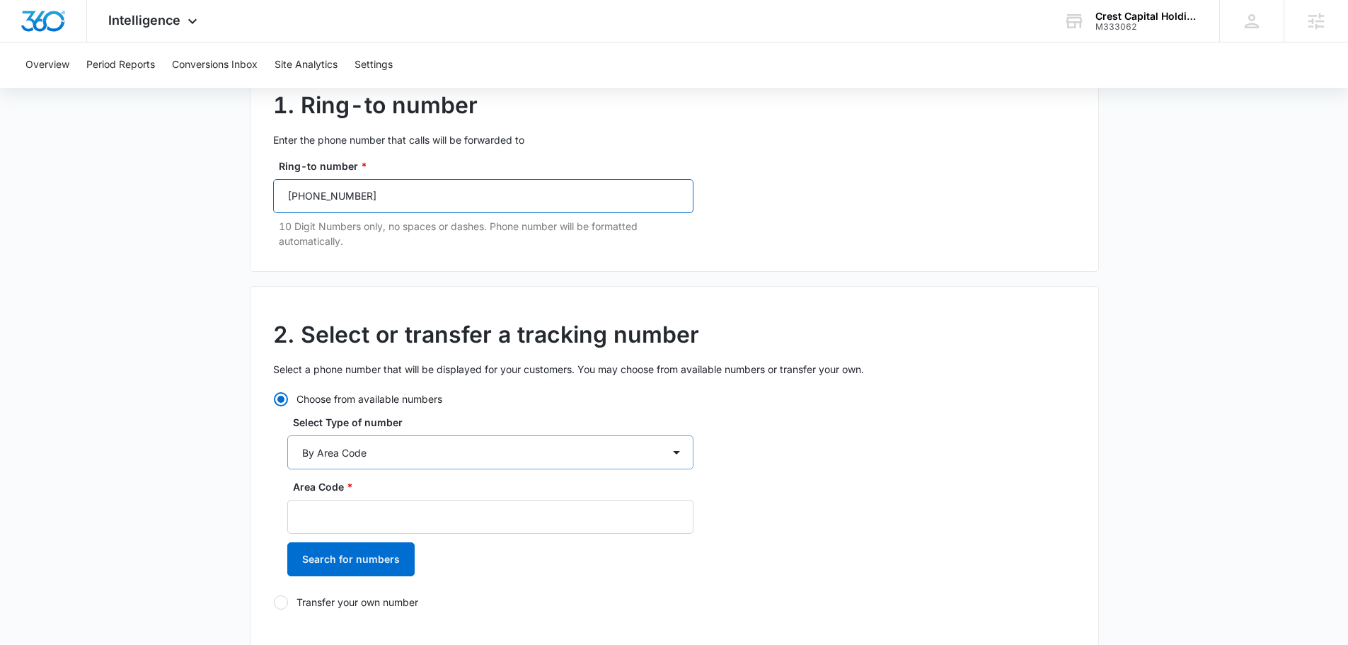
type input "(469) 481-2255"
drag, startPoint x: 415, startPoint y: 451, endPoint x: 408, endPoint y: 468, distance: 18.7
click at [415, 451] on select "By City & State By State Only By Zip Code By Area Code Toll Free Numbers" at bounding box center [490, 452] width 406 height 34
select select "by_toll_free"
click at [287, 435] on select "By City & State By State Only By Zip Code By Area Code Toll Free Numbers" at bounding box center [490, 452] width 406 height 34
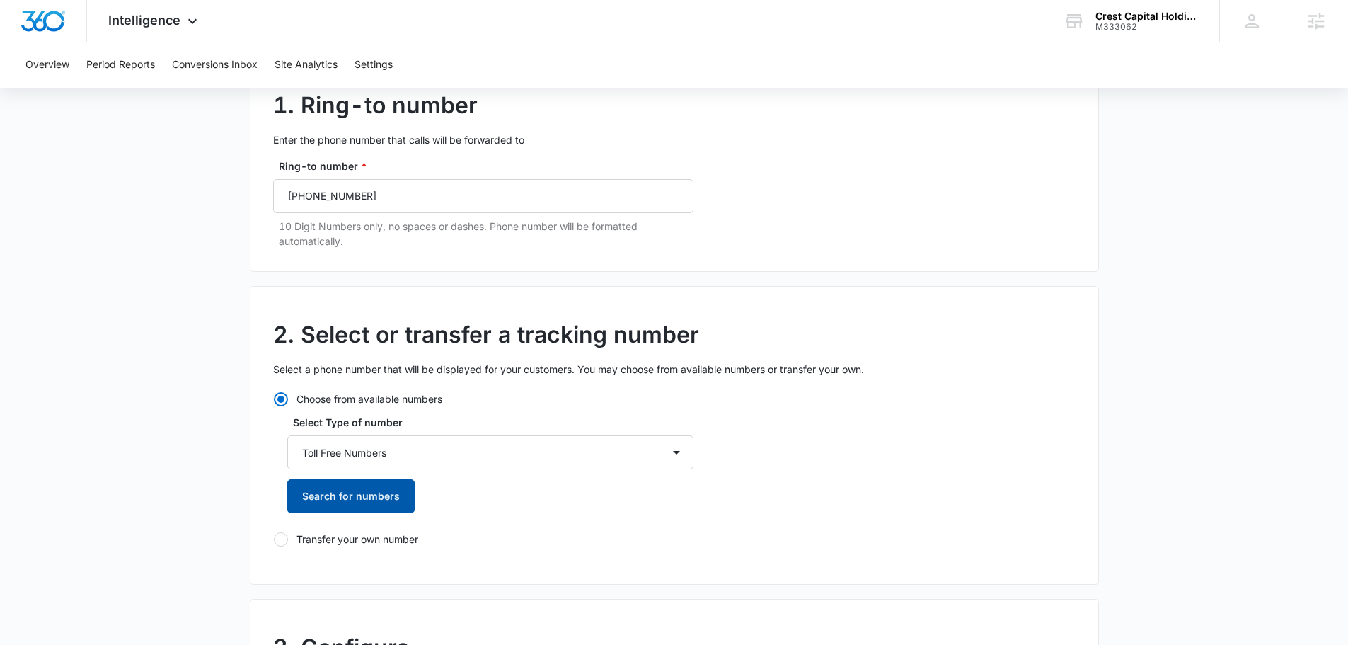
click at [370, 497] on button "Search for numbers" at bounding box center [350, 496] width 127 height 34
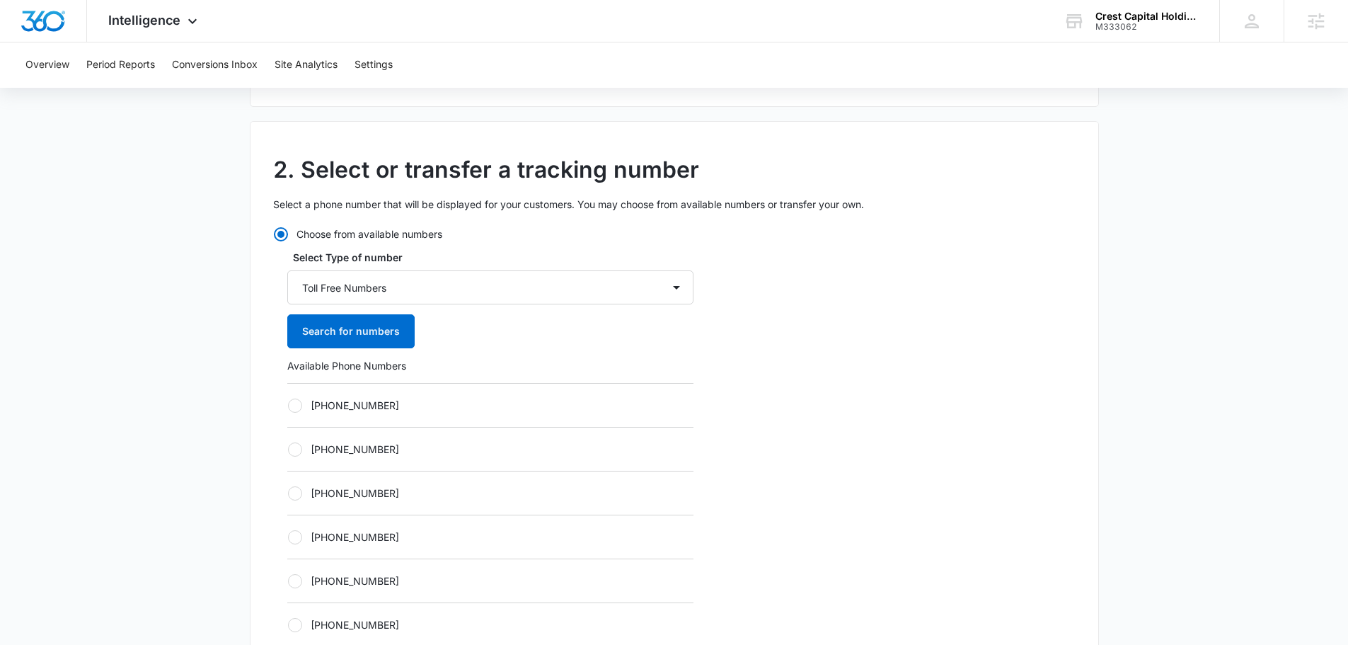
scroll to position [354, 0]
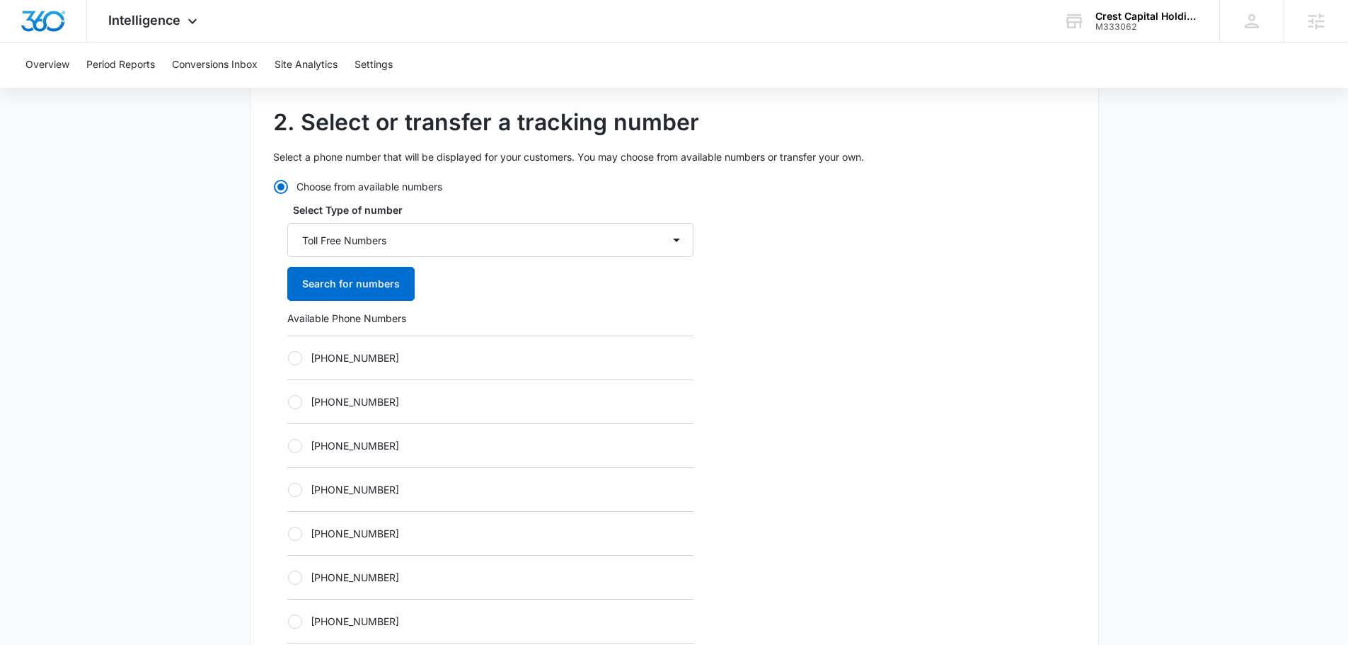
click at [408, 462] on div "+18336139342" at bounding box center [490, 445] width 406 height 44
click at [399, 454] on div "+18336139342" at bounding box center [490, 445] width 406 height 44
click at [351, 446] on label "+18336139342" at bounding box center [490, 445] width 406 height 15
click at [288, 446] on input "+18336139342" at bounding box center [287, 445] width 1 height 1
radio input "true"
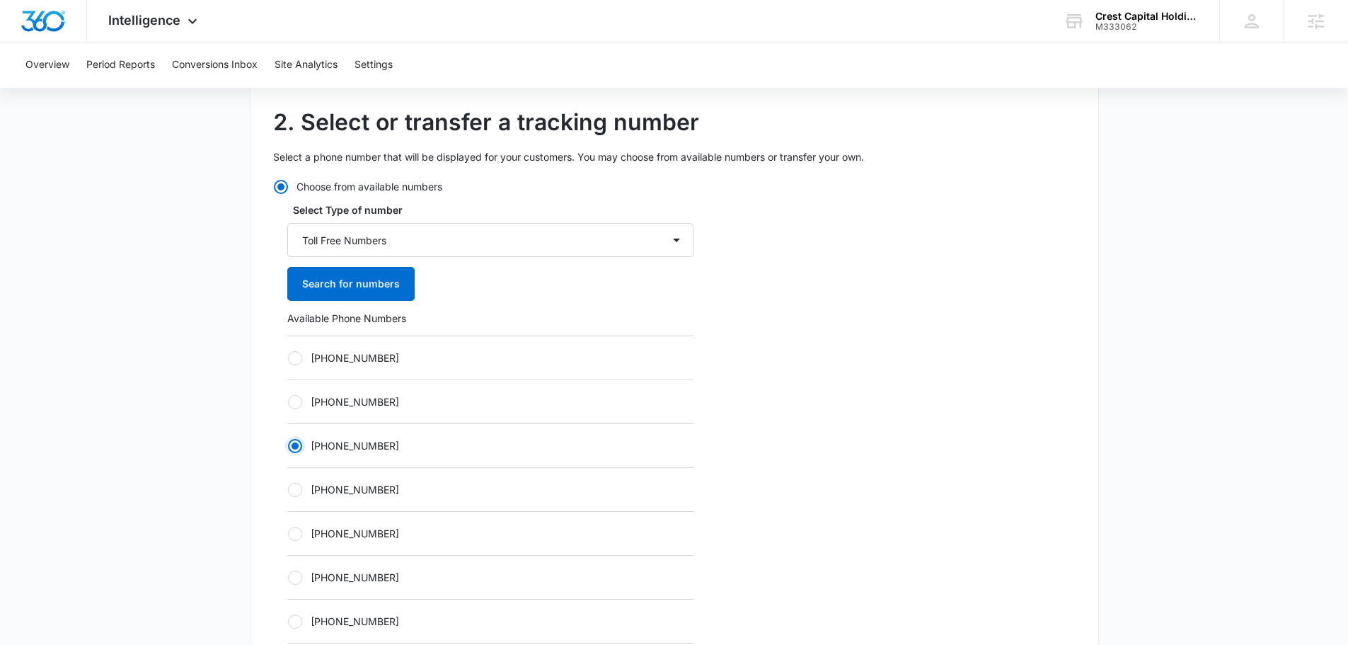
scroll to position [778, 0]
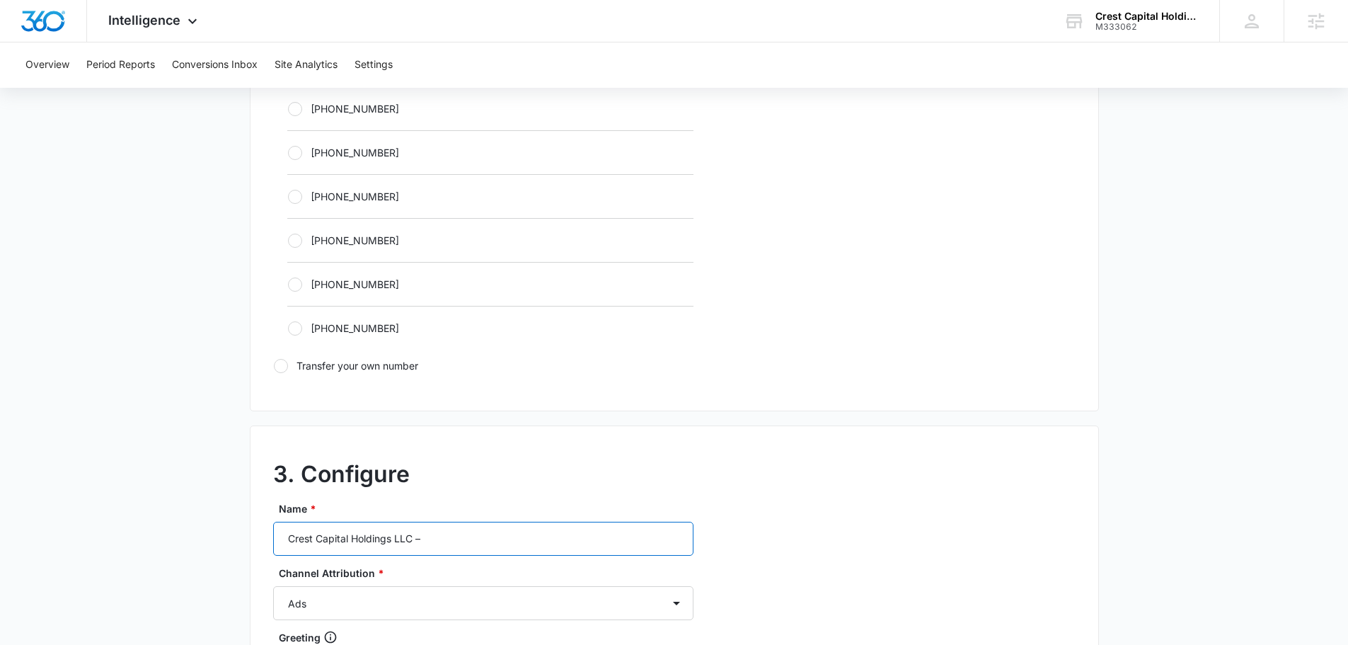
click at [492, 543] on input "Crest Capital Holdings LLC –" at bounding box center [483, 538] width 420 height 34
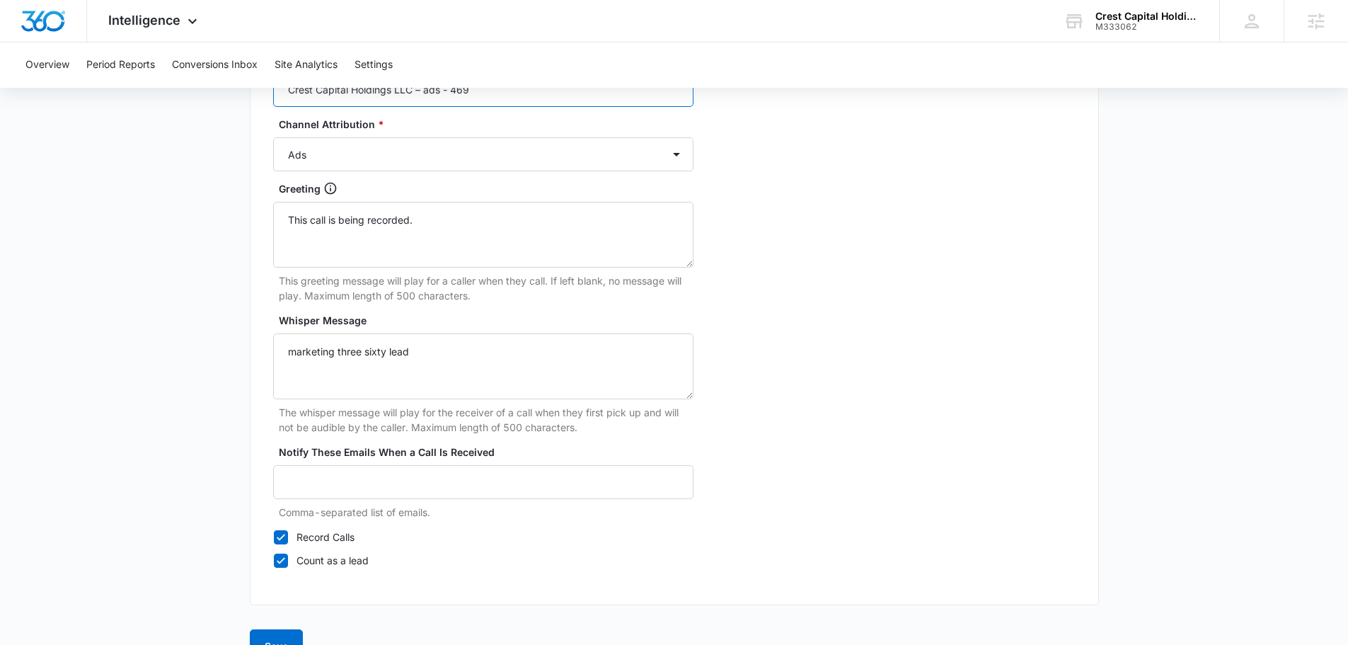
scroll to position [1262, 0]
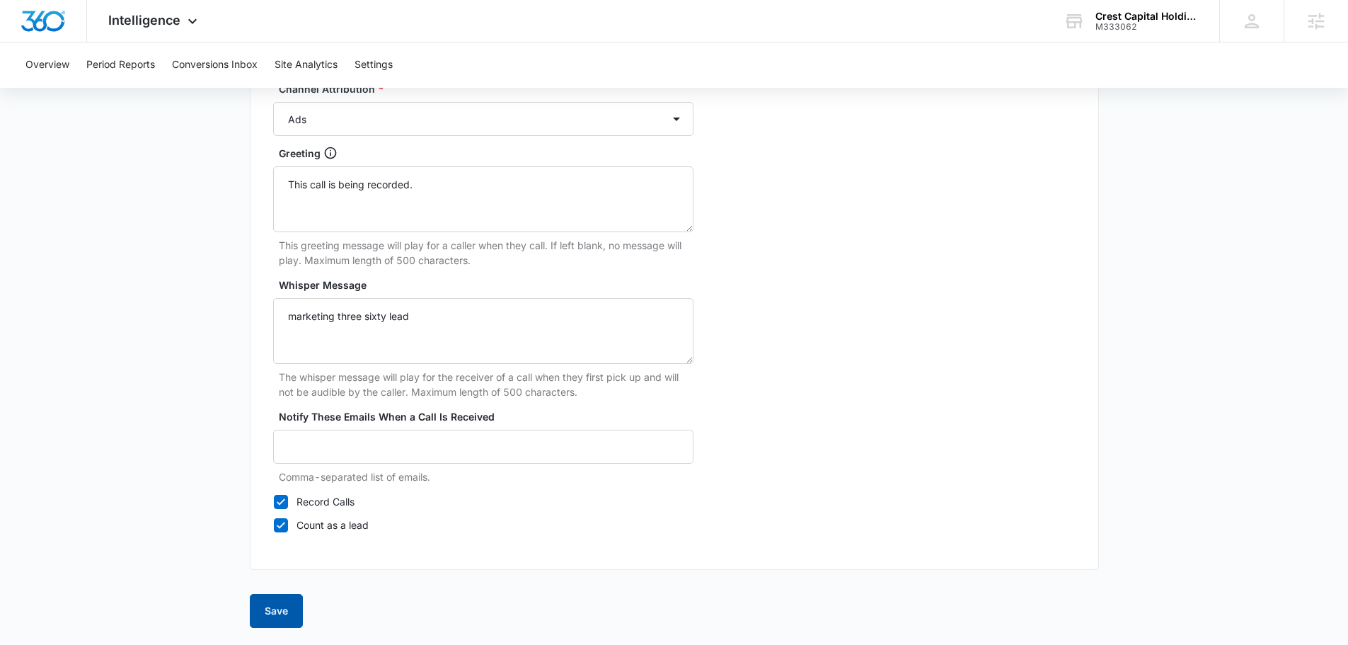
type input "Crest Capital Holdings LLC – ads - 469"
click at [268, 616] on button "Save" at bounding box center [276, 611] width 53 height 34
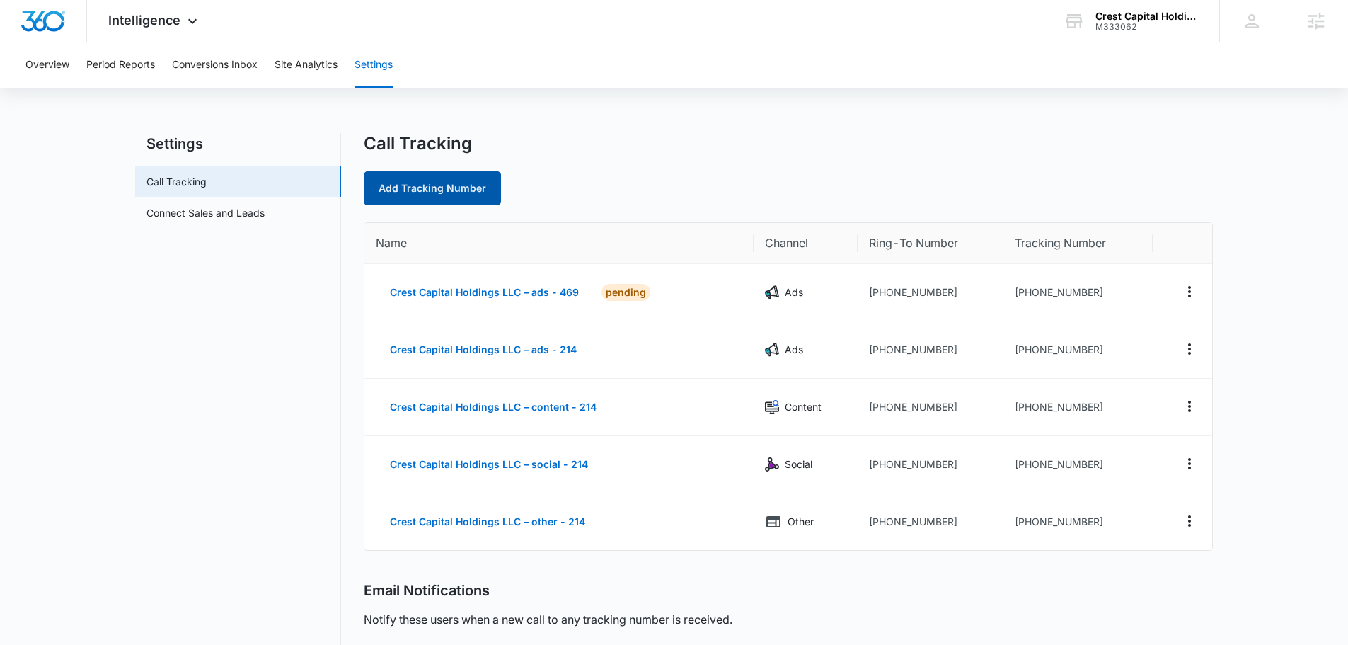
click at [400, 188] on link "Add Tracking Number" at bounding box center [432, 188] width 137 height 34
select select "by_area_code"
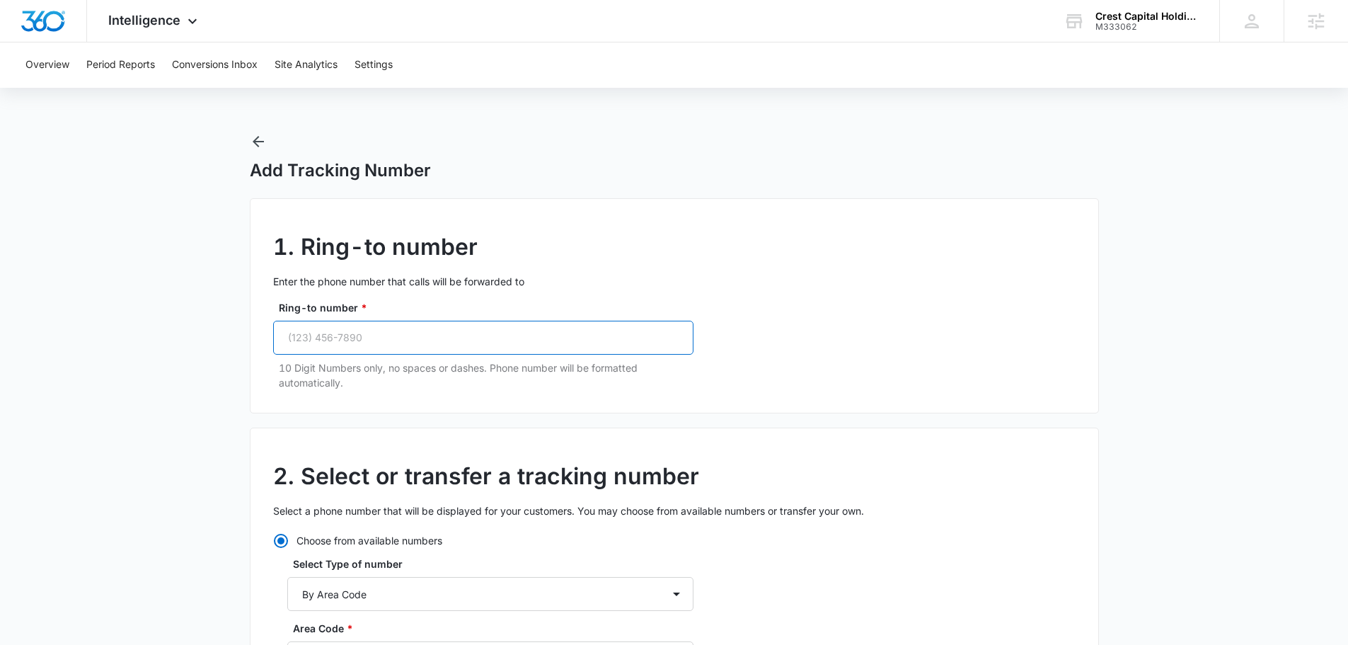
click at [418, 338] on input "Ring-to number *" at bounding box center [483, 338] width 420 height 34
paste input "(469) 481-2255"
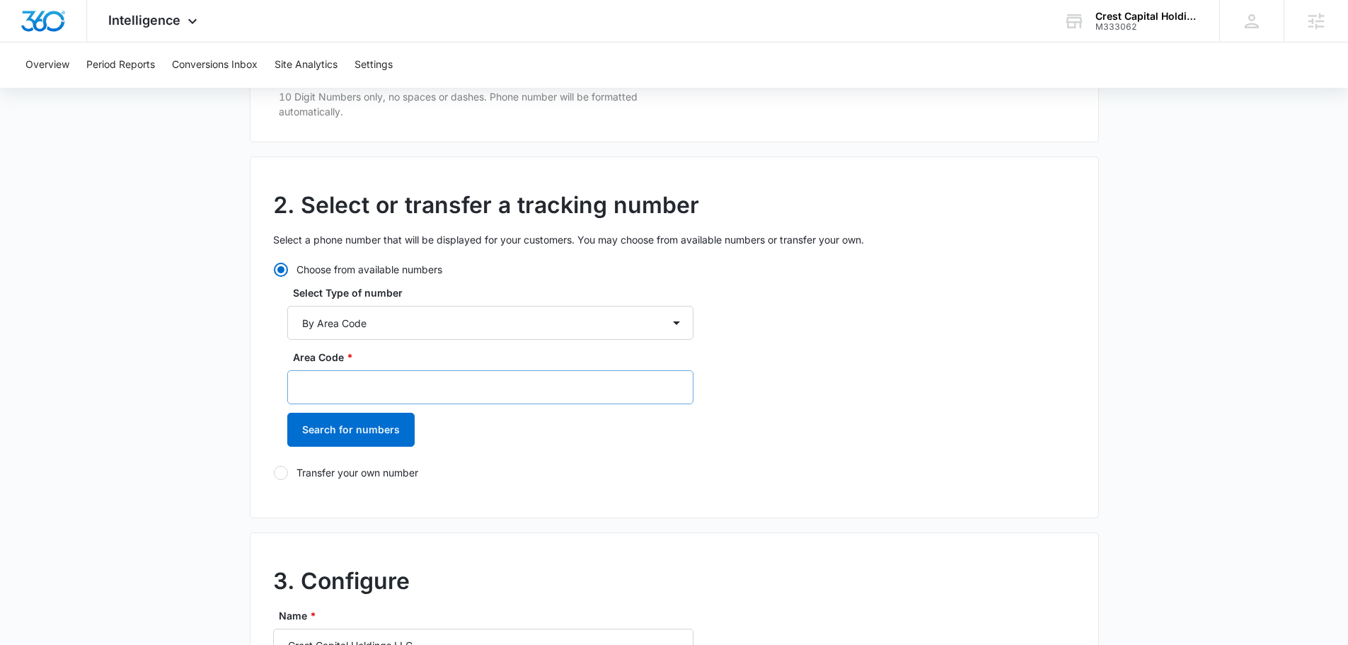
scroll to position [283, 0]
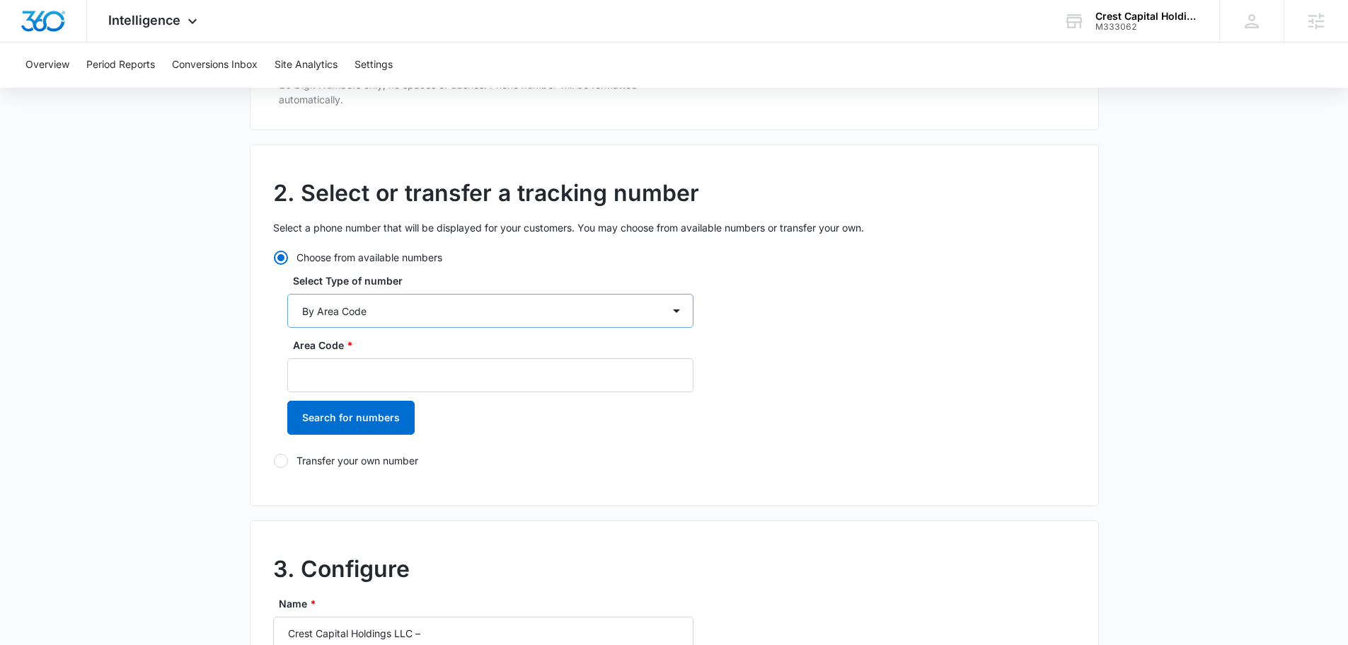
type input "(469) 481-2255"
click at [395, 318] on select "By City & State By State Only By Zip Code By Area Code Toll Free Numbers" at bounding box center [490, 311] width 406 height 34
select select "by_toll_free"
click at [287, 294] on select "By City & State By State Only By Zip Code By Area Code Toll Free Numbers" at bounding box center [490, 311] width 406 height 34
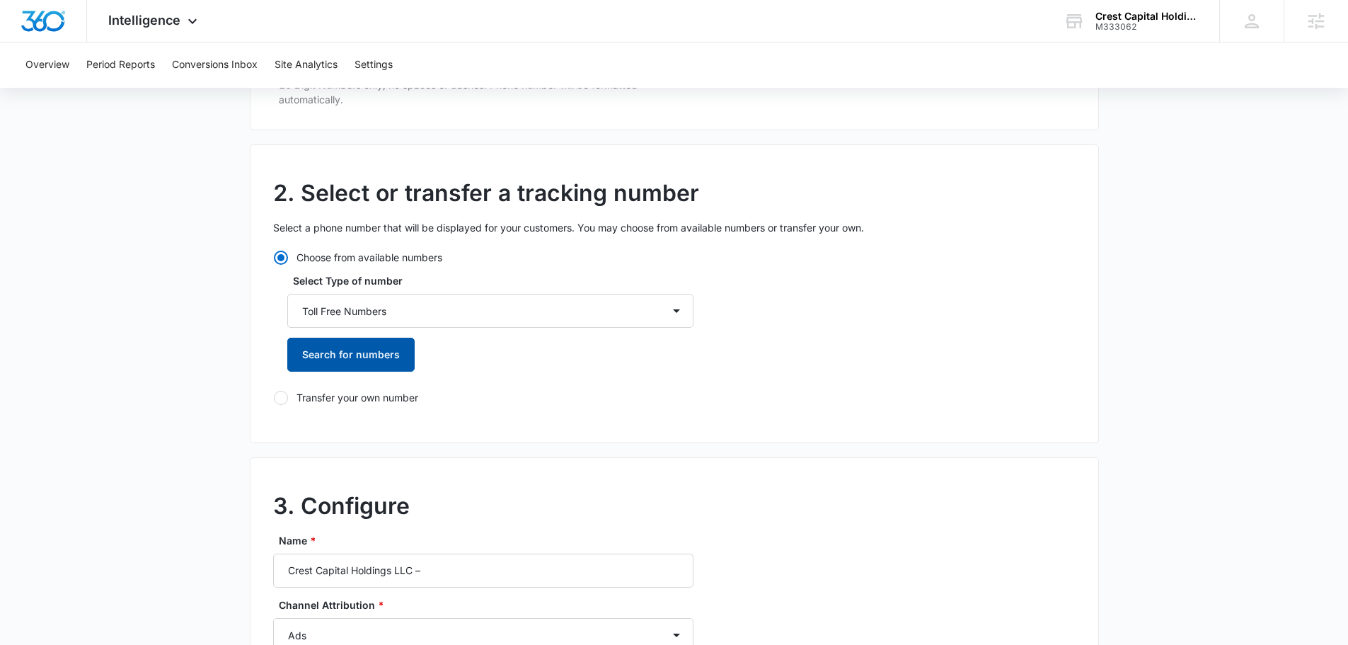
click at [373, 371] on button "Search for numbers" at bounding box center [350, 355] width 127 height 34
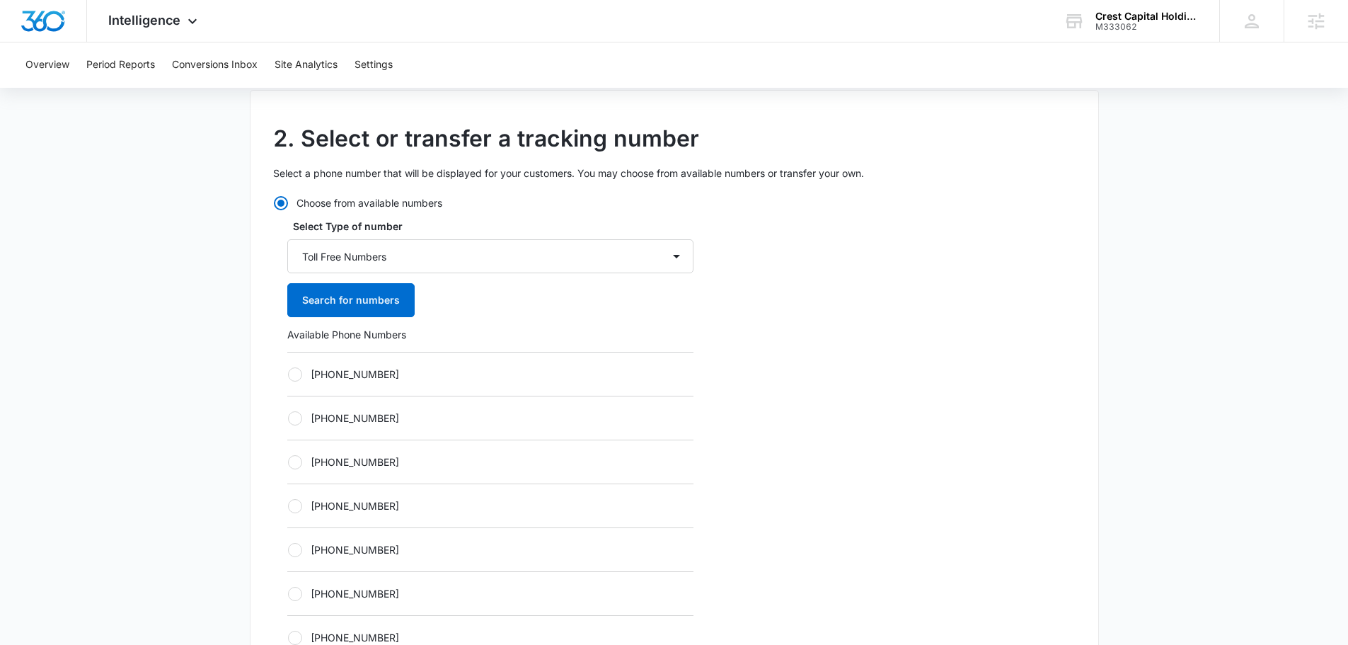
scroll to position [425, 0]
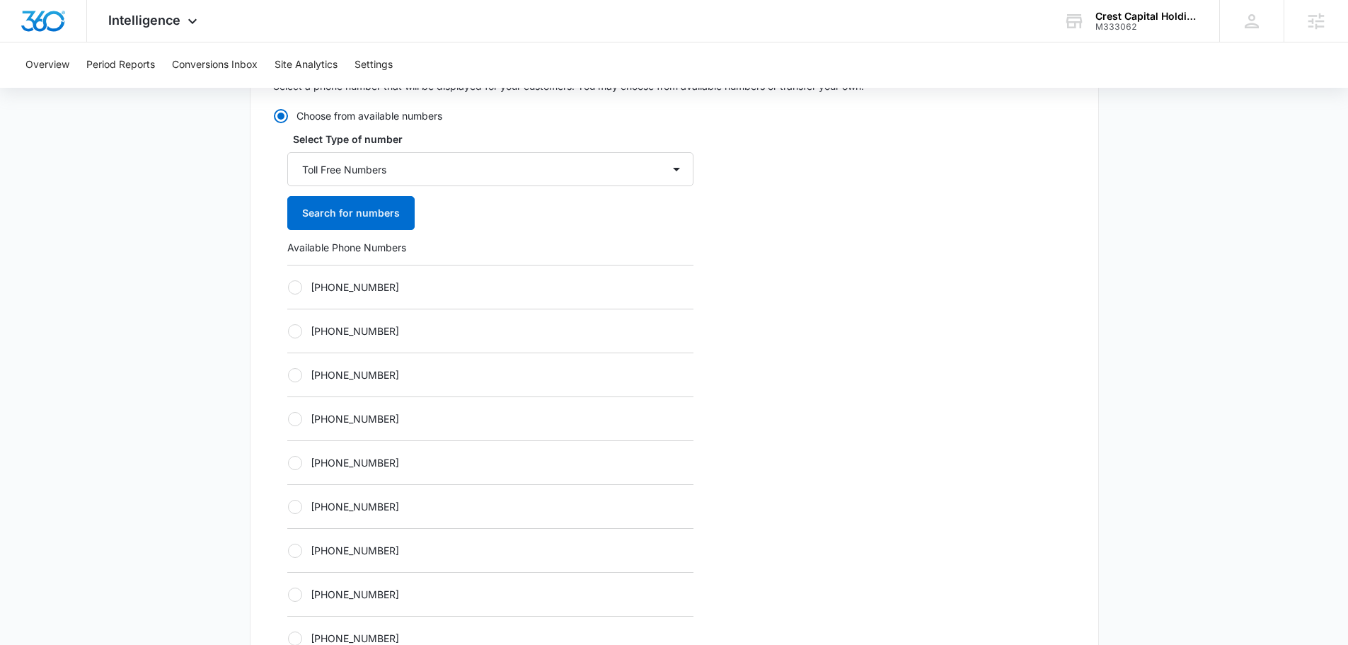
click at [389, 411] on div "+18336139350" at bounding box center [490, 418] width 406 height 44
click at [395, 419] on label "+18336139350" at bounding box center [490, 418] width 406 height 15
click at [288, 419] on input "+18336139350" at bounding box center [287, 418] width 1 height 1
radio input "true"
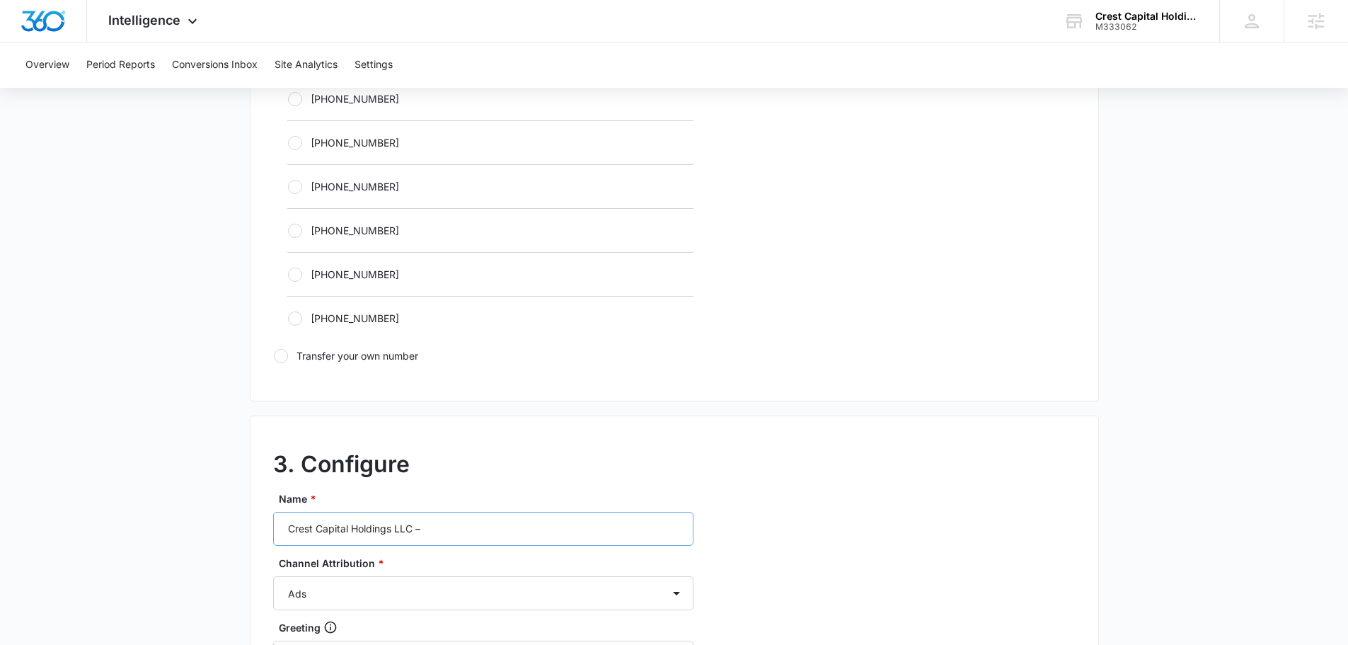
scroll to position [849, 0]
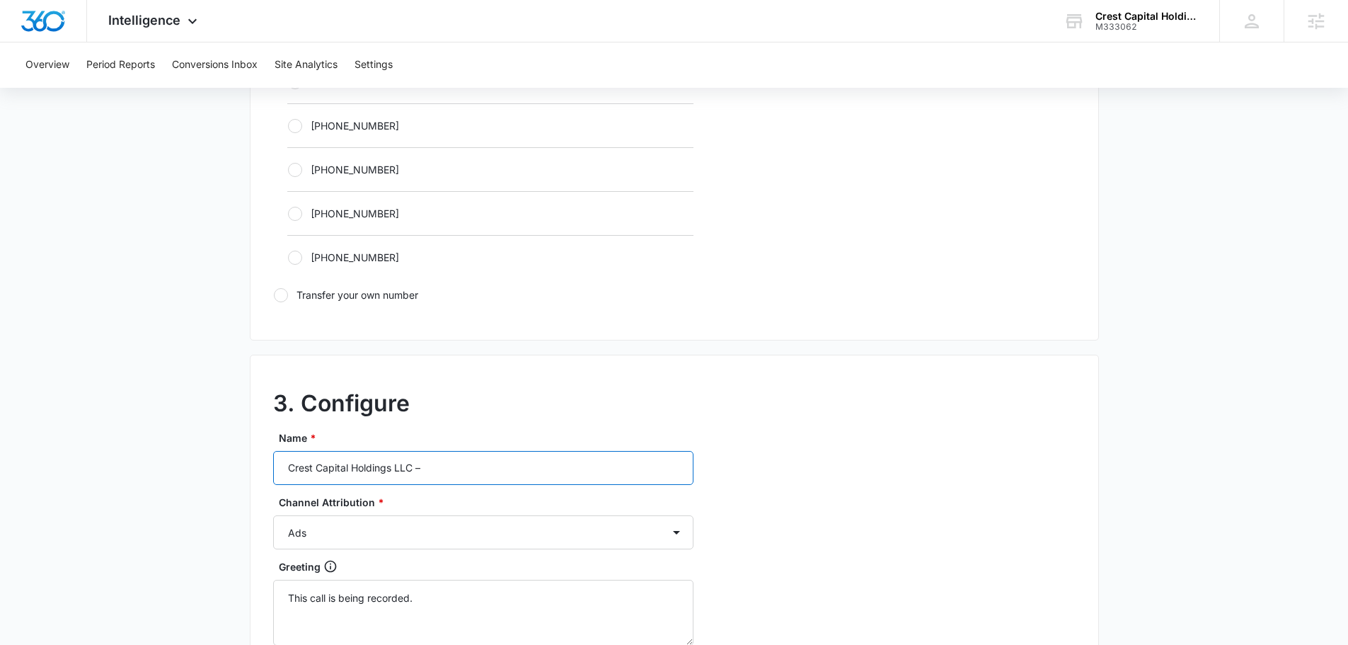
click at [507, 463] on input "Crest Capital Holdings LLC –" at bounding box center [483, 468] width 420 height 34
type input "Crest Capital Holdings LLC – content - 469"
click at [546, 531] on select "Ads Local Service Ads Content Social Other" at bounding box center [483, 532] width 420 height 34
select select "CONTENT"
click at [273, 515] on select "Ads Local Service Ads Content Social Other" at bounding box center [483, 532] width 420 height 34
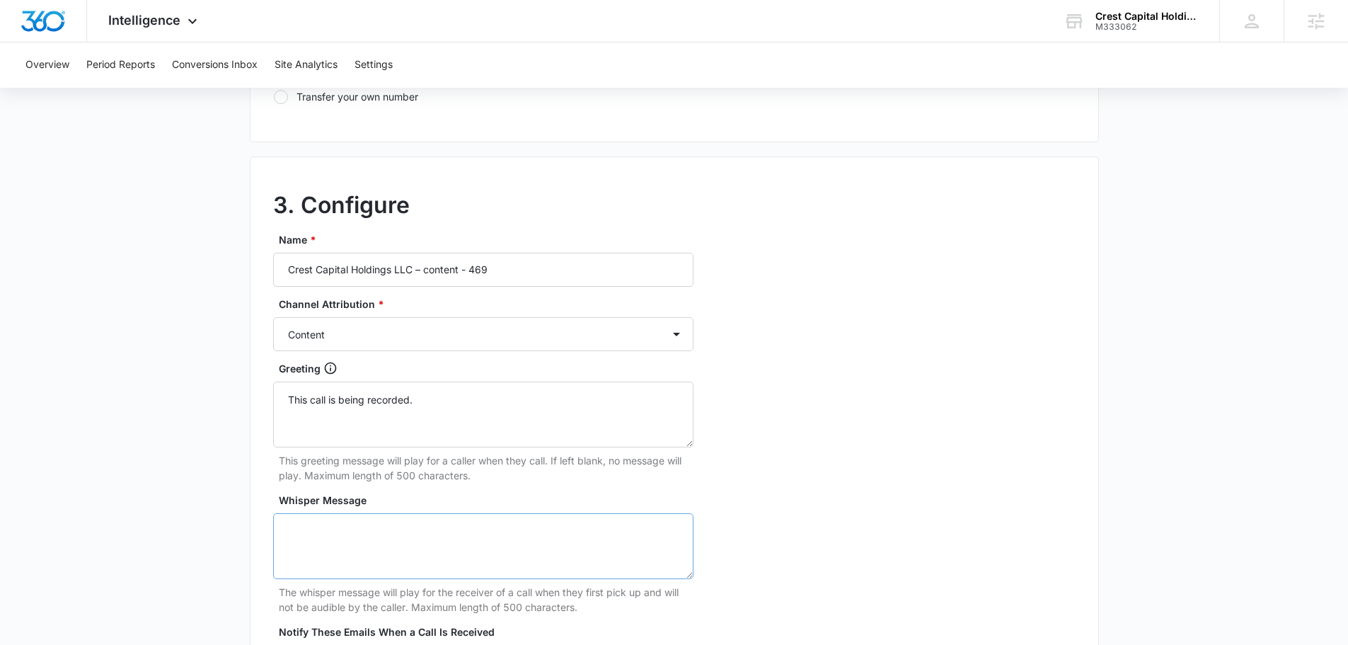
scroll to position [1061, 0]
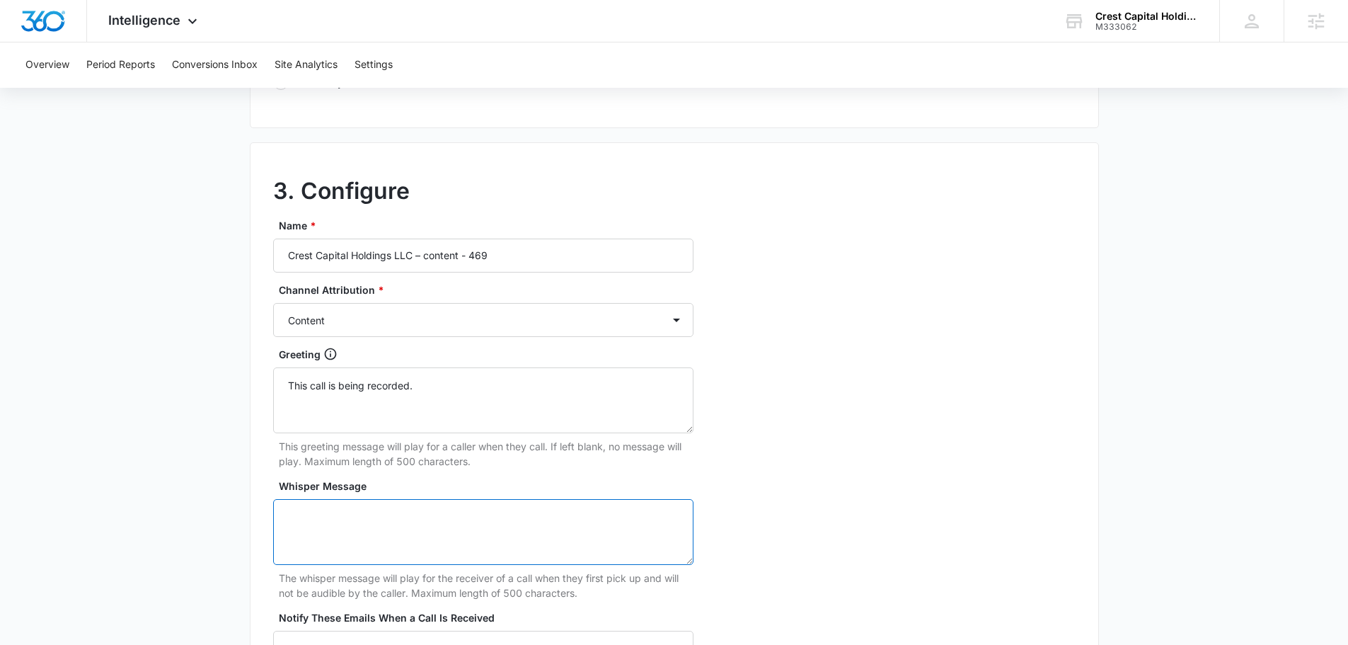
click at [466, 534] on textarea "Whisper Message" at bounding box center [483, 532] width 420 height 66
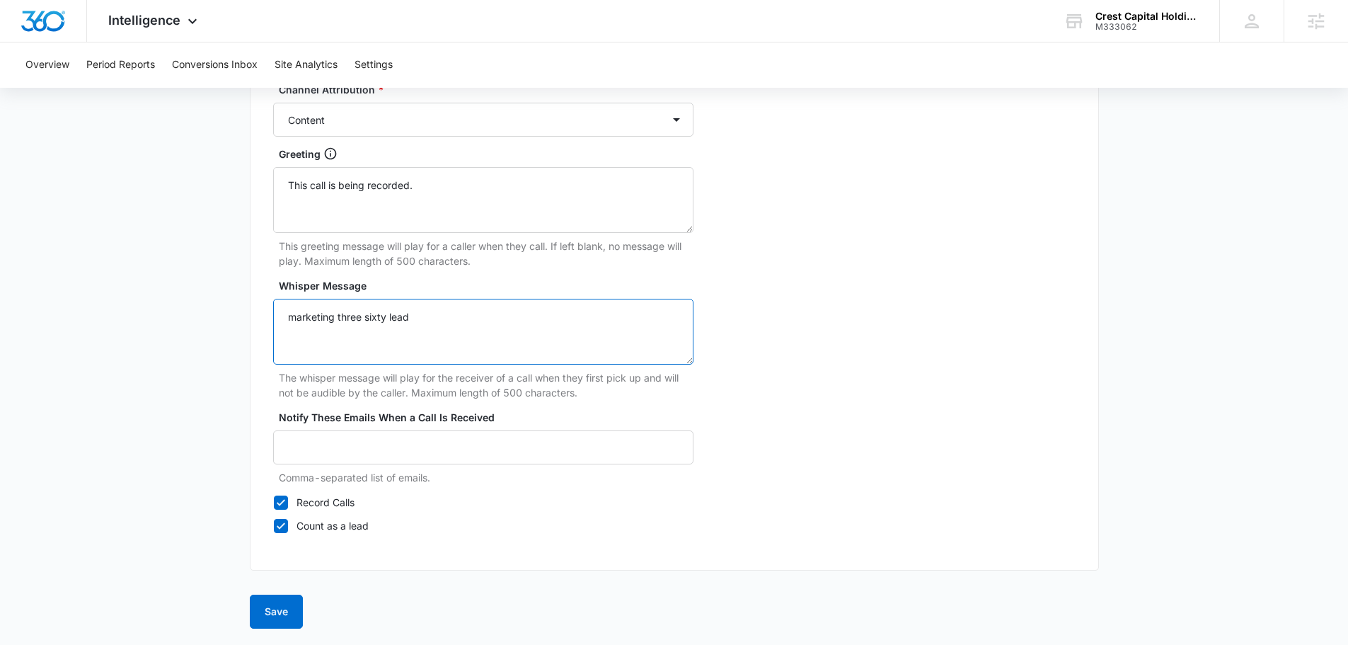
scroll to position [1262, 0]
type textarea "marketing three sixty lead"
click at [285, 618] on button "Save" at bounding box center [276, 611] width 53 height 34
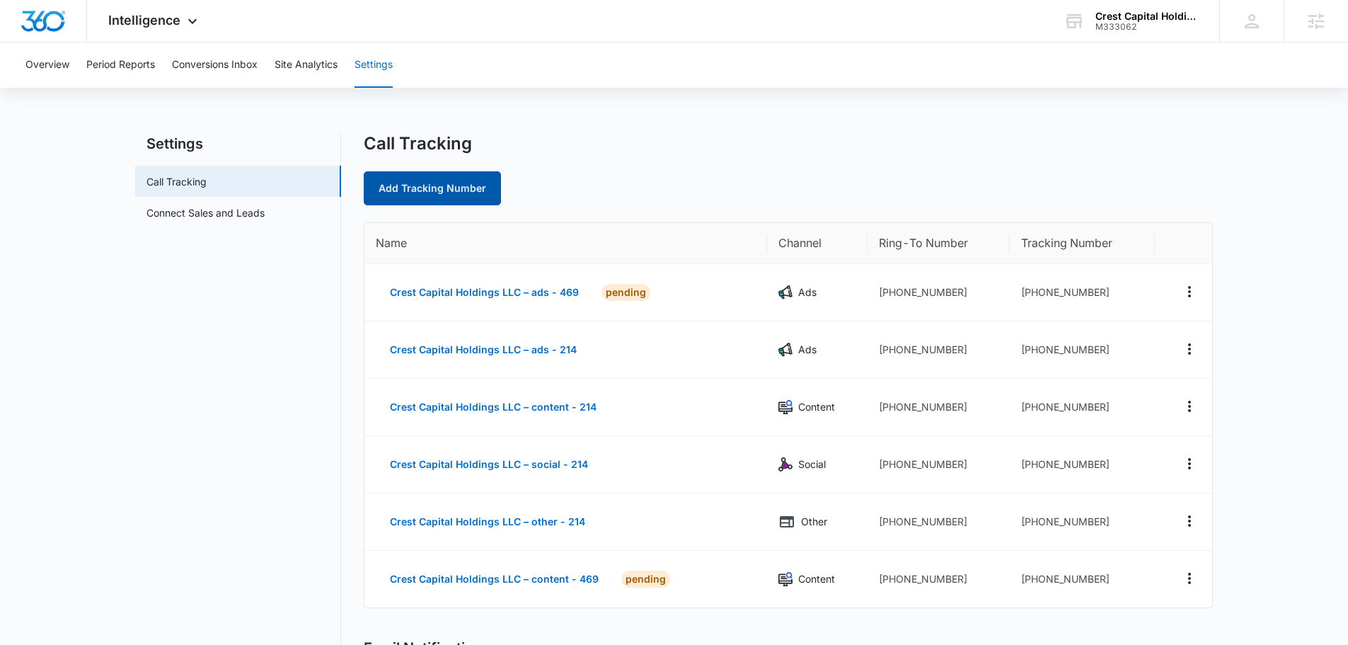
click at [445, 190] on link "Add Tracking Number" at bounding box center [432, 188] width 137 height 34
select select "by_area_code"
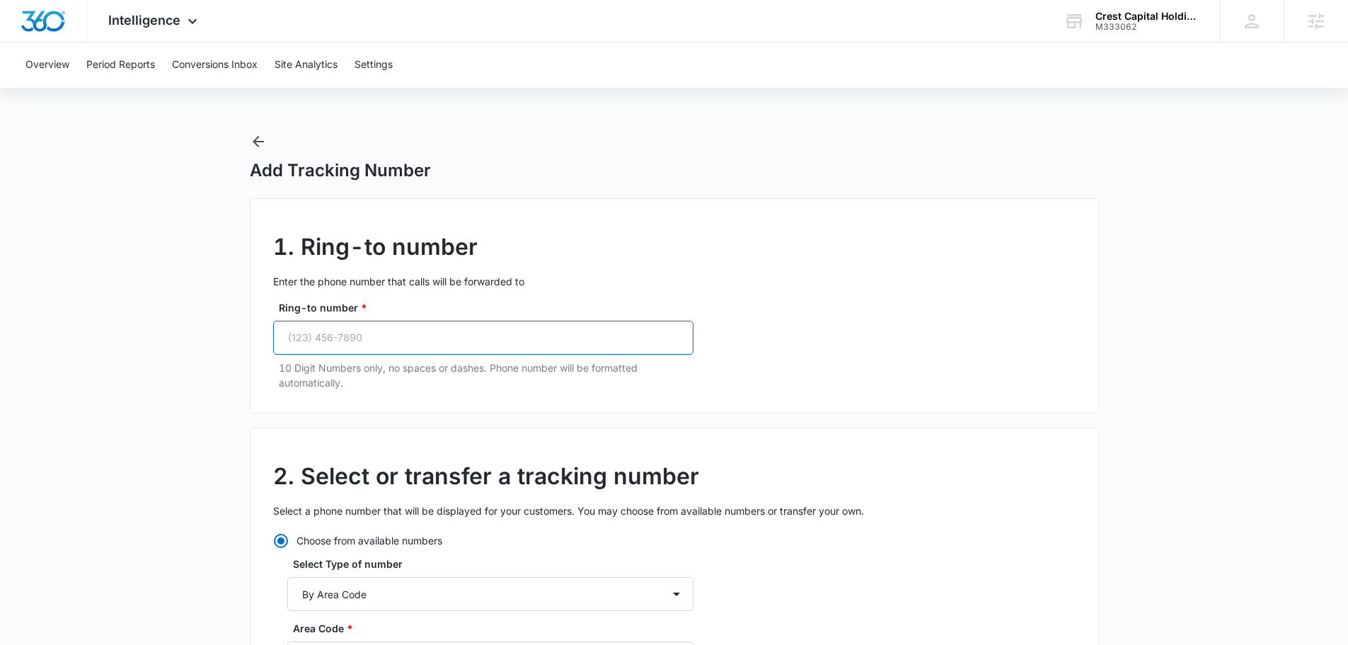
click at [417, 327] on input "Ring-to number *" at bounding box center [483, 338] width 420 height 34
paste input "(469) 481-2255"
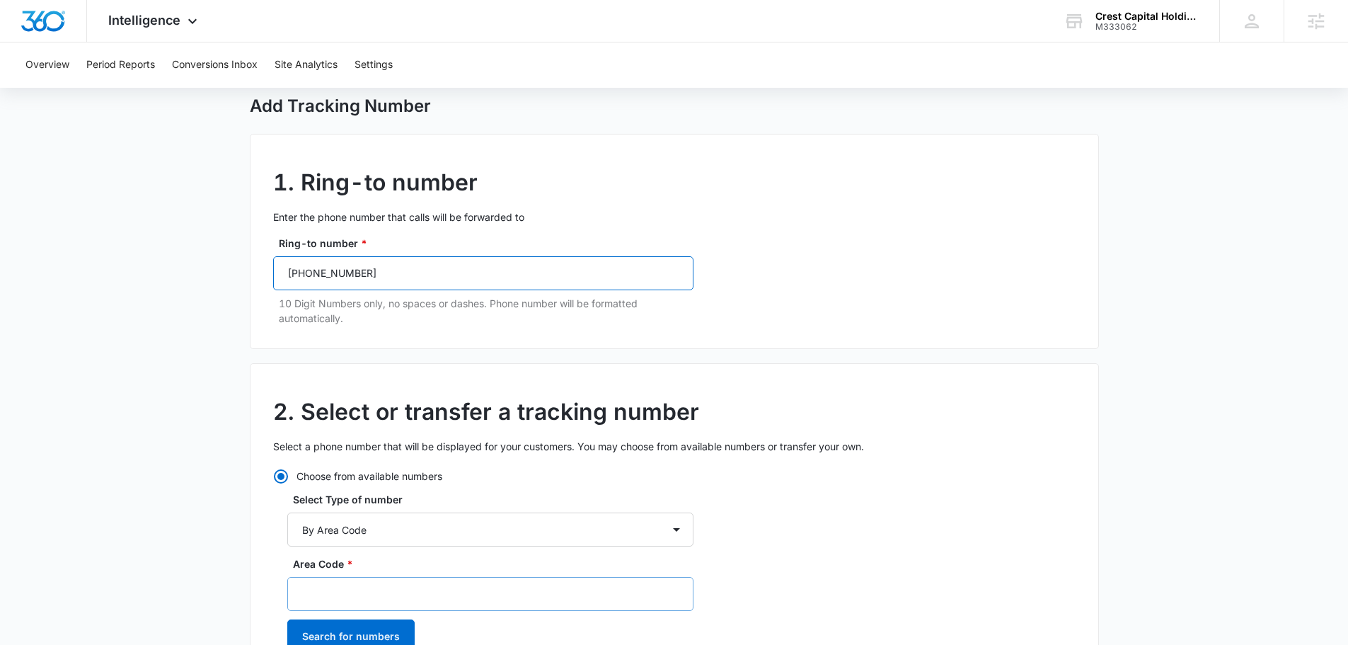
scroll to position [212, 0]
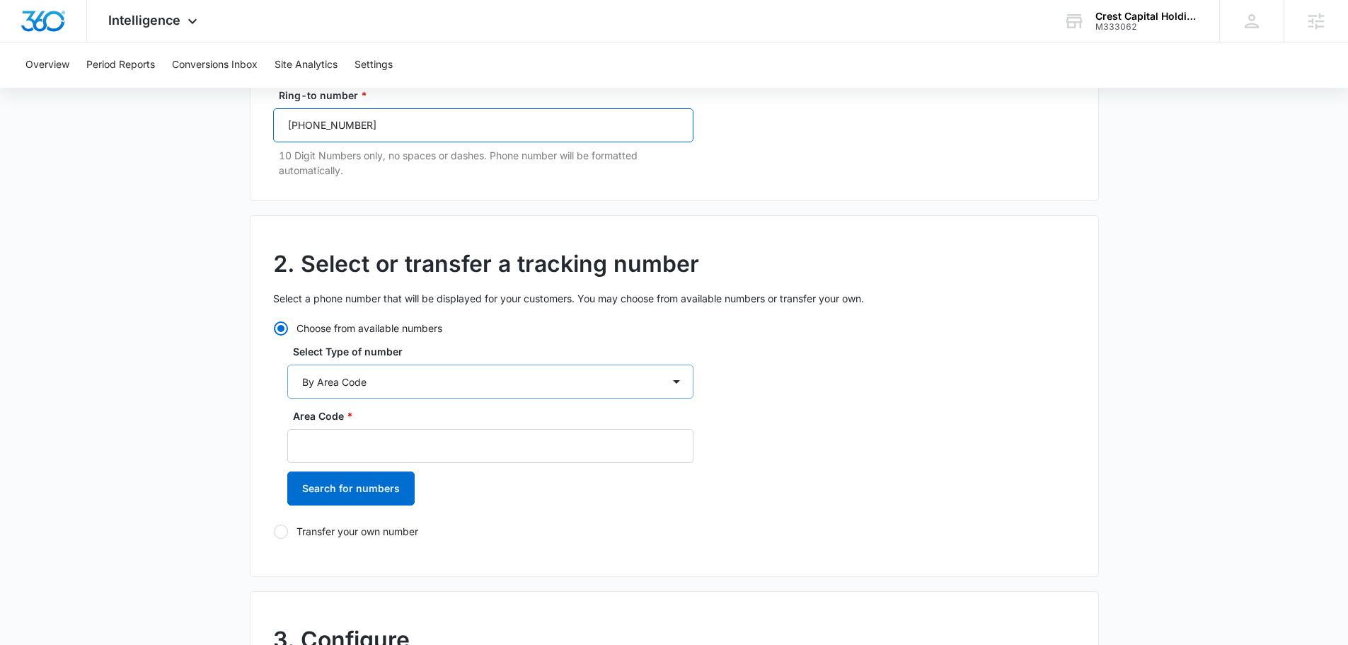
type input "(469) 481-2255"
click at [367, 393] on select "By City & State By State Only By Zip Code By Area Code Toll Free Numbers" at bounding box center [490, 381] width 406 height 34
select select "by_toll_free"
click at [287, 364] on select "By City & State By State Only By Zip Code By Area Code Toll Free Numbers" at bounding box center [490, 381] width 406 height 34
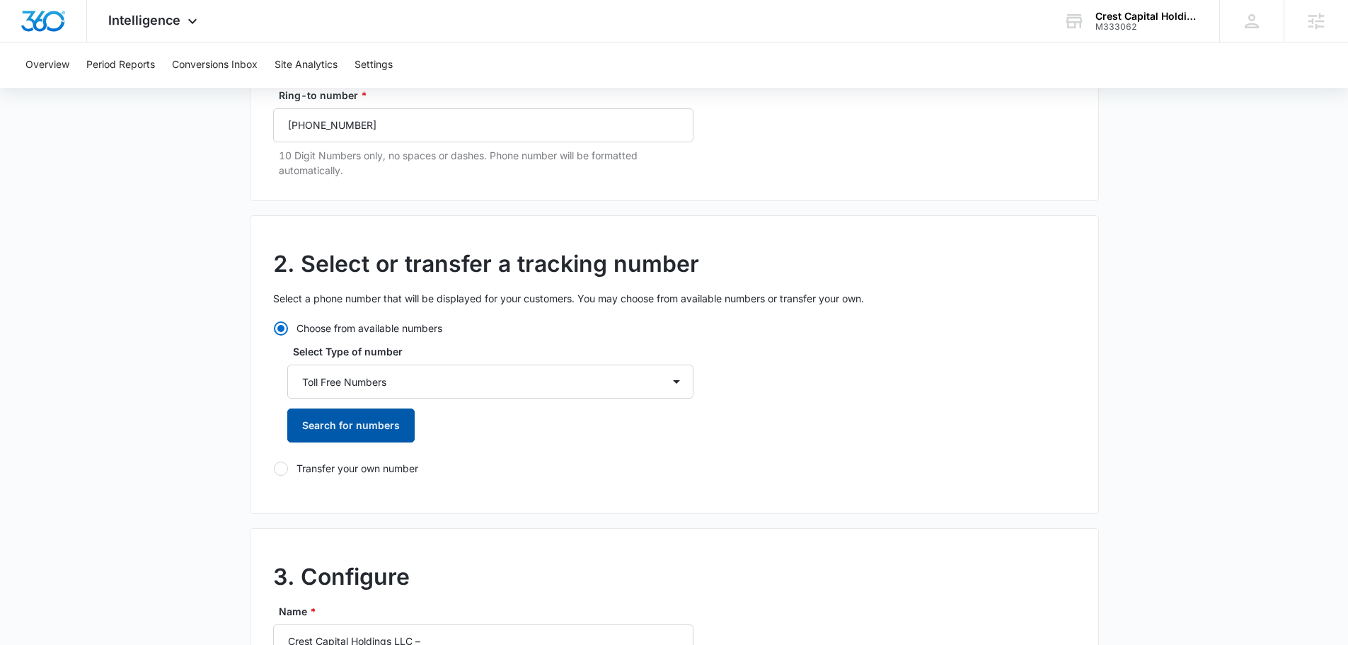
click at [359, 423] on button "Search for numbers" at bounding box center [350, 425] width 127 height 34
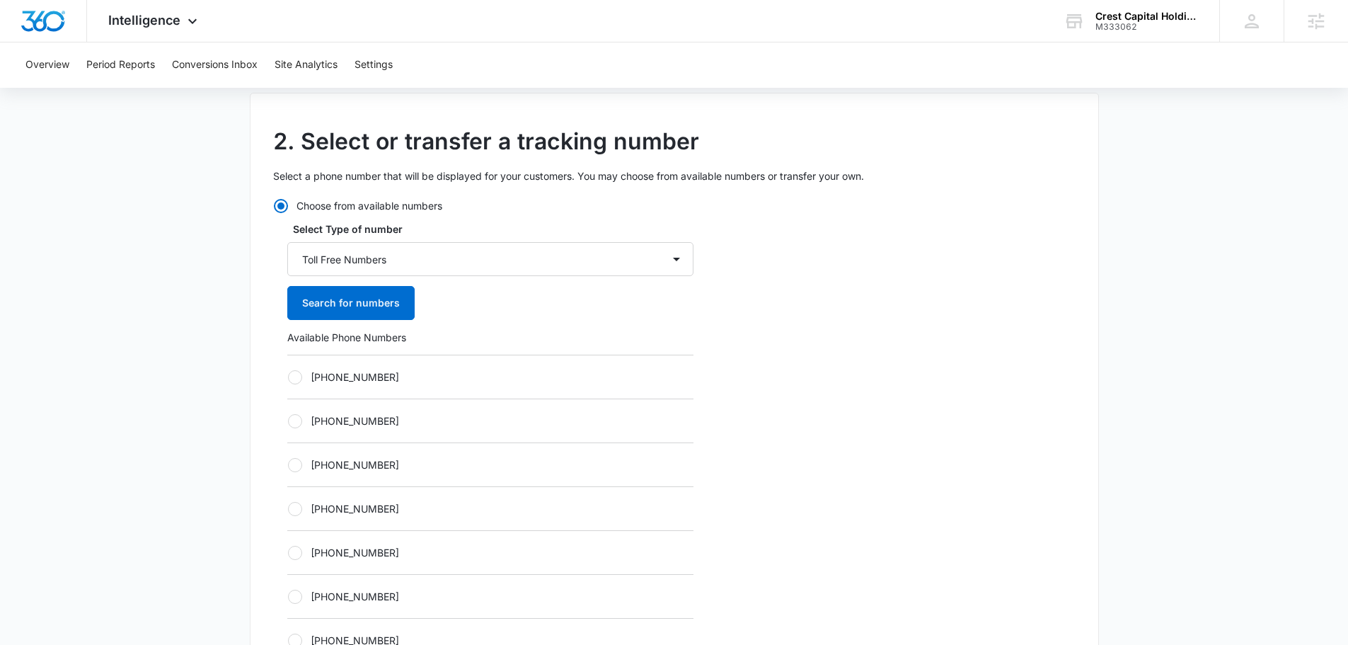
scroll to position [354, 0]
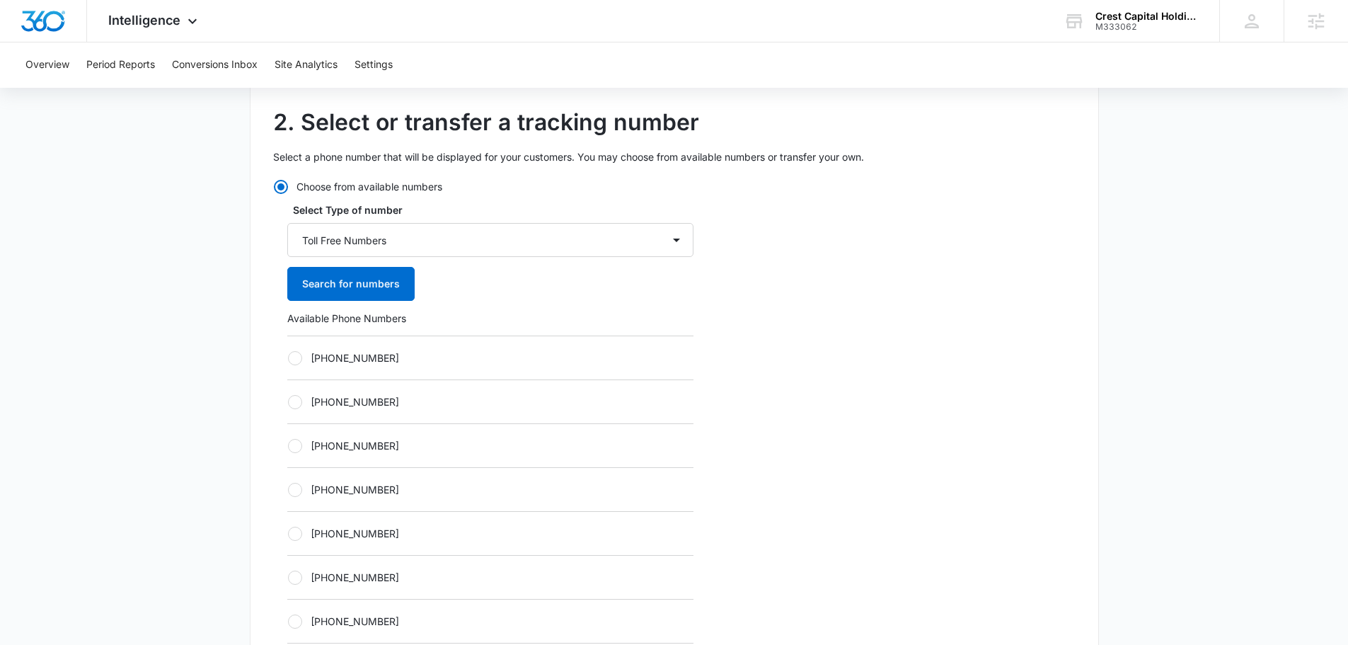
click at [408, 462] on div "+18336139349" at bounding box center [490, 445] width 406 height 44
click at [386, 492] on label "+18336139351" at bounding box center [490, 489] width 406 height 15
click at [288, 490] on input "+18336139351" at bounding box center [287, 489] width 1 height 1
radio input "true"
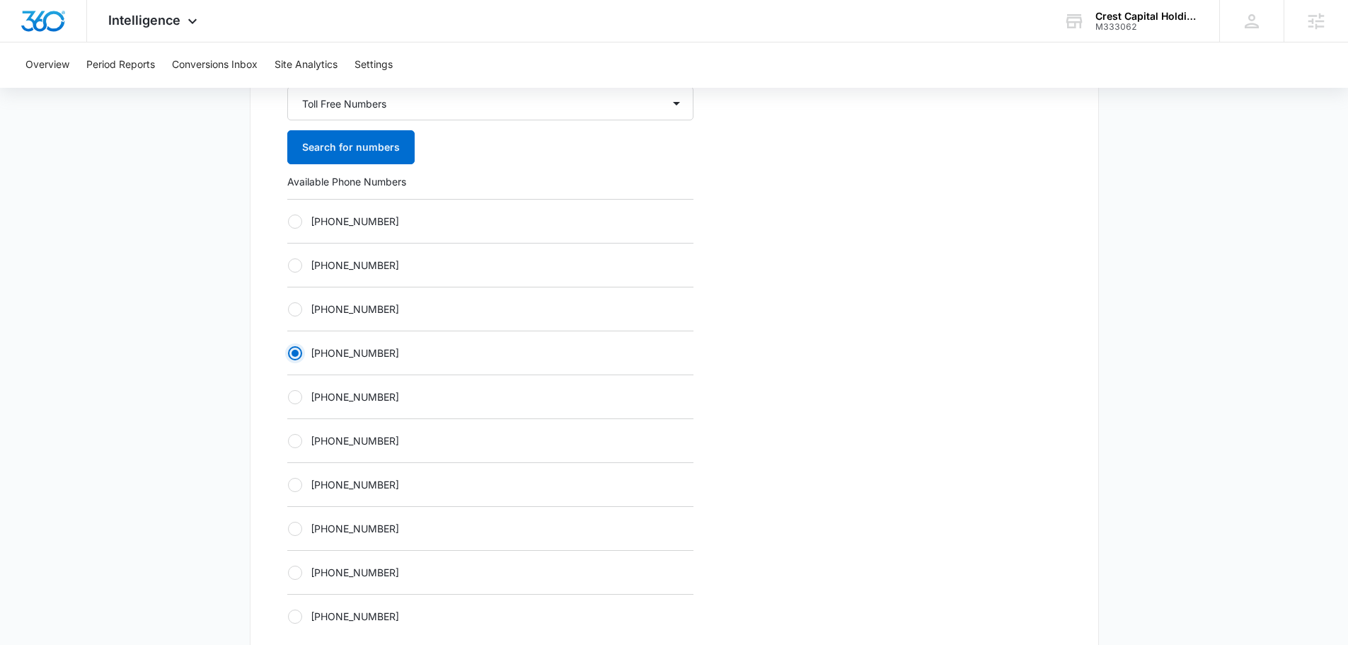
scroll to position [778, 0]
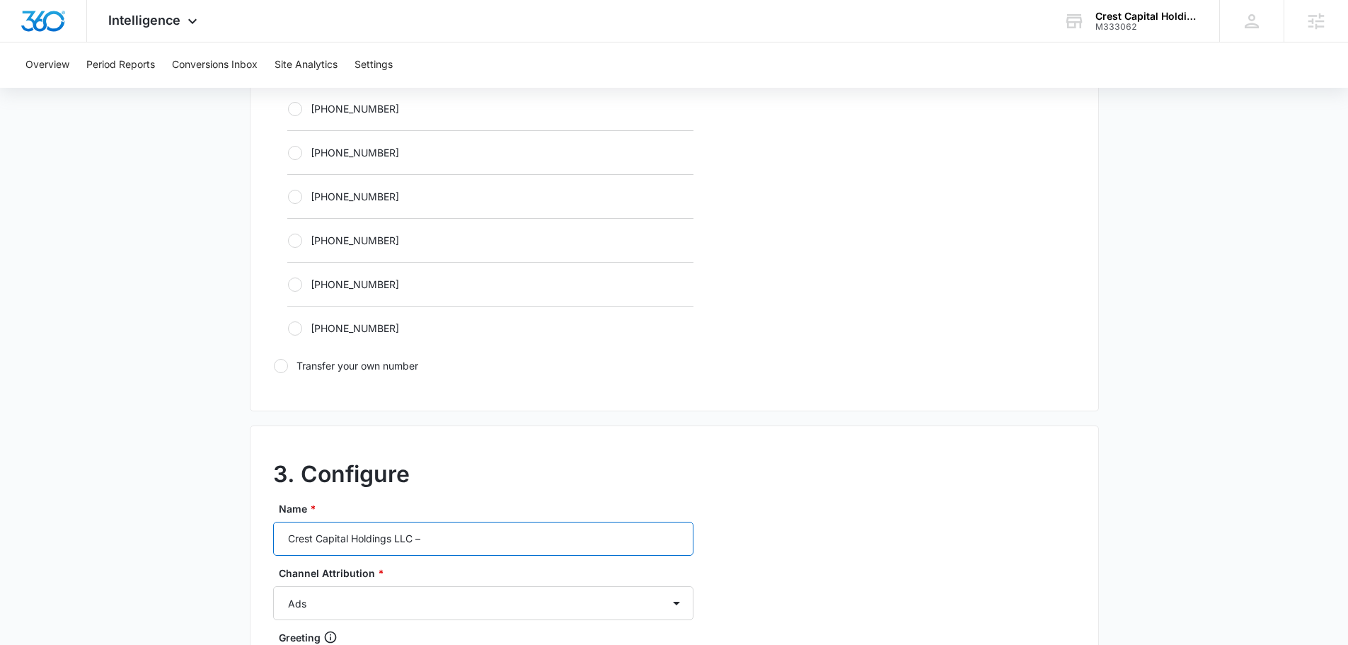
click at [517, 542] on input "Crest Capital Holdings LLC –" at bounding box center [483, 538] width 420 height 34
type input "Crest Capital Holdings LLC – social"
click at [534, 611] on select "Ads Local Service Ads Content Social Other" at bounding box center [483, 603] width 420 height 34
select select "SOCIAL"
click at [273, 586] on select "Ads Local Service Ads Content Social Other" at bounding box center [483, 603] width 420 height 34
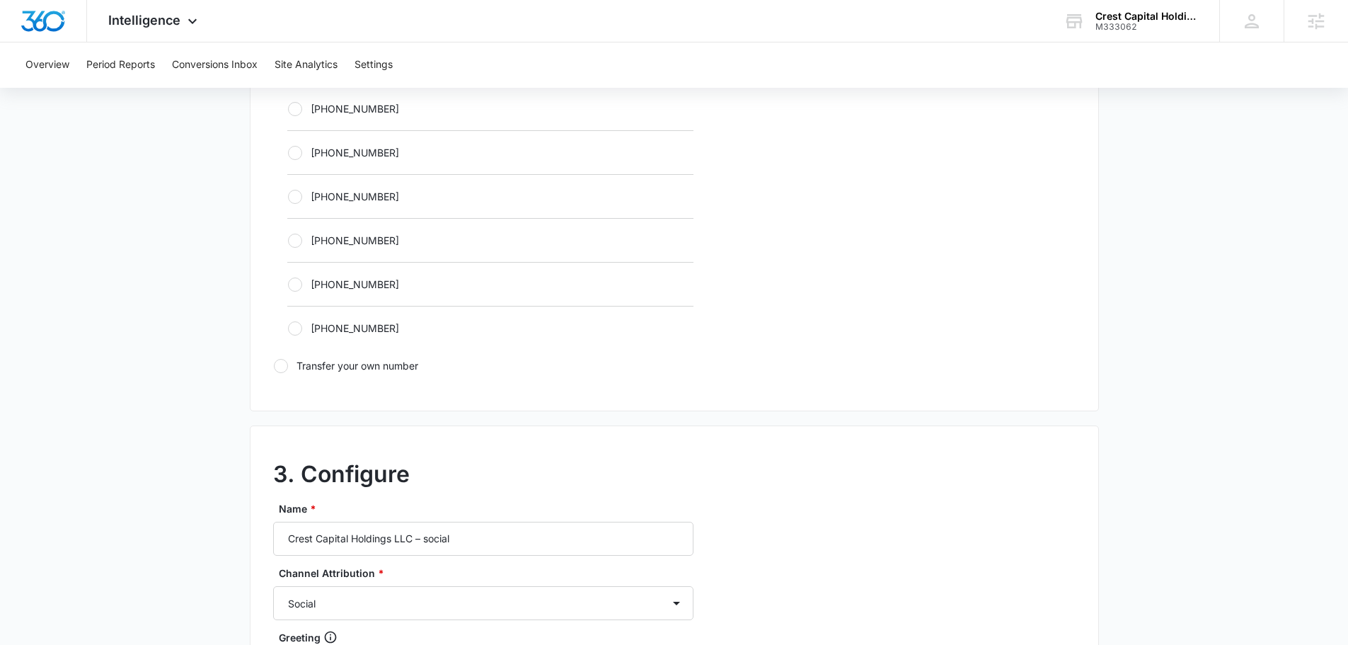
click at [814, 484] on h2 "3. Configure" at bounding box center [674, 474] width 802 height 34
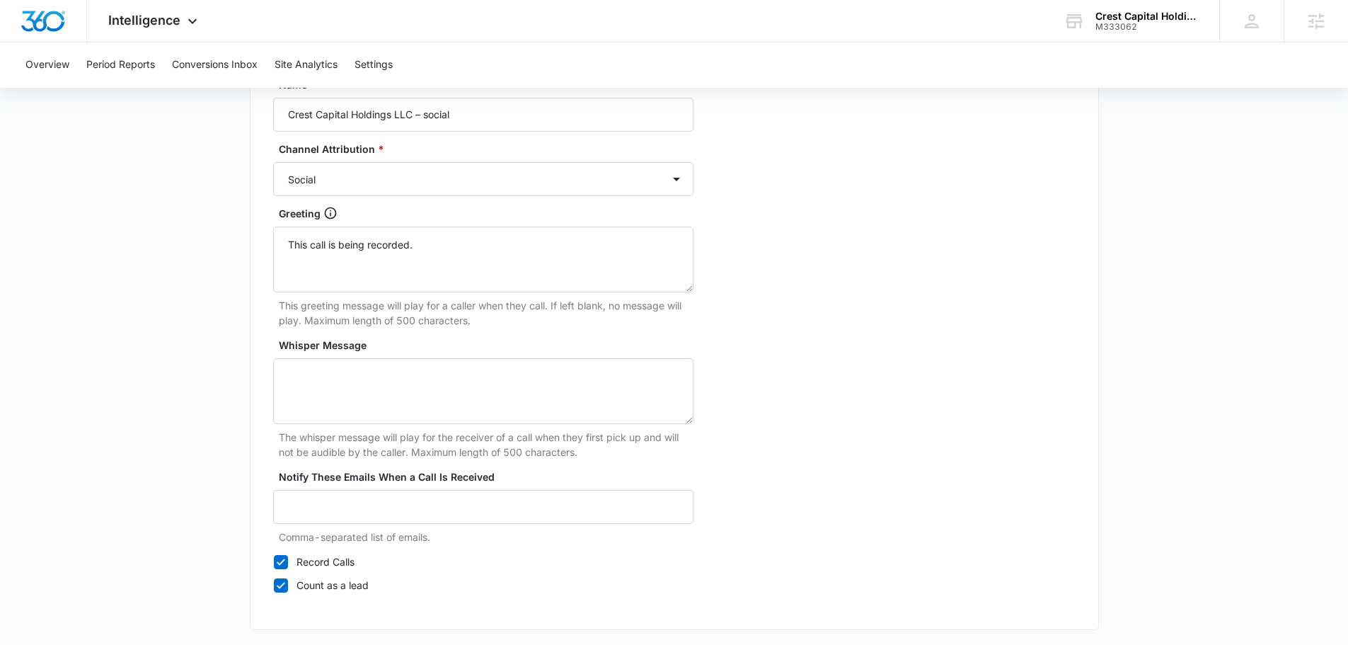
scroll to position [1203, 0]
click at [455, 406] on textarea "Whisper Message" at bounding box center [483, 390] width 420 height 66
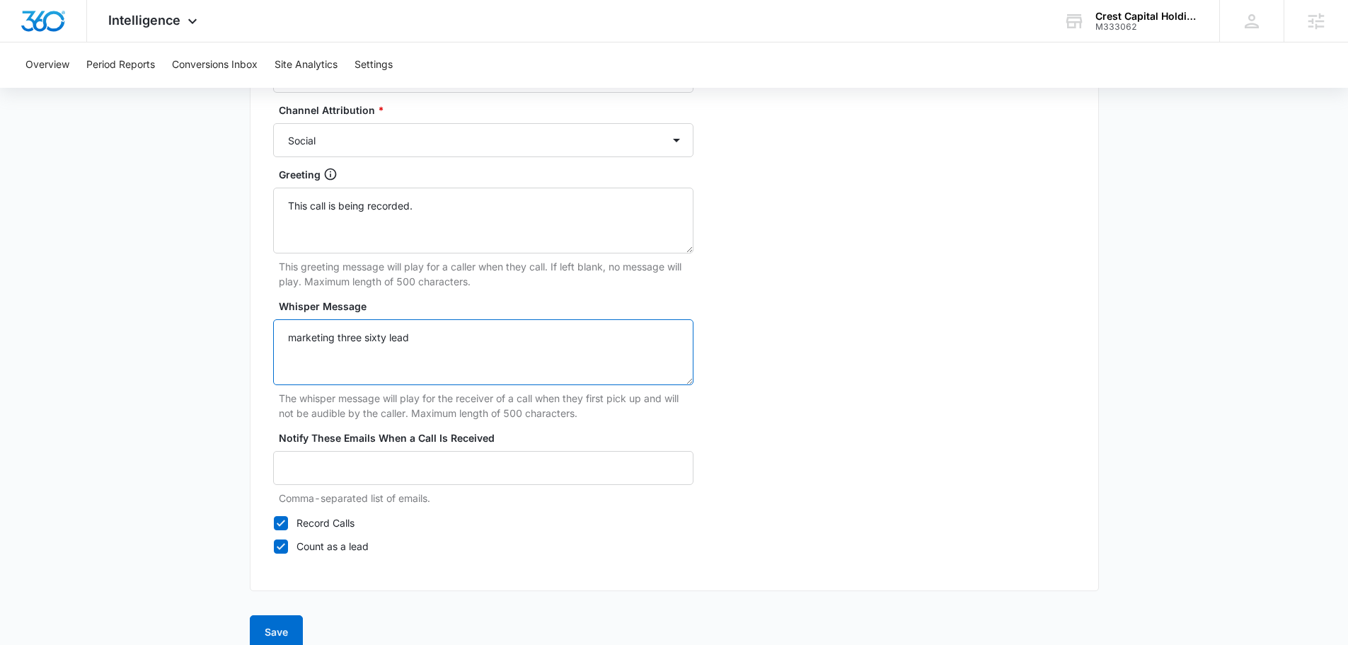
scroll to position [1262, 0]
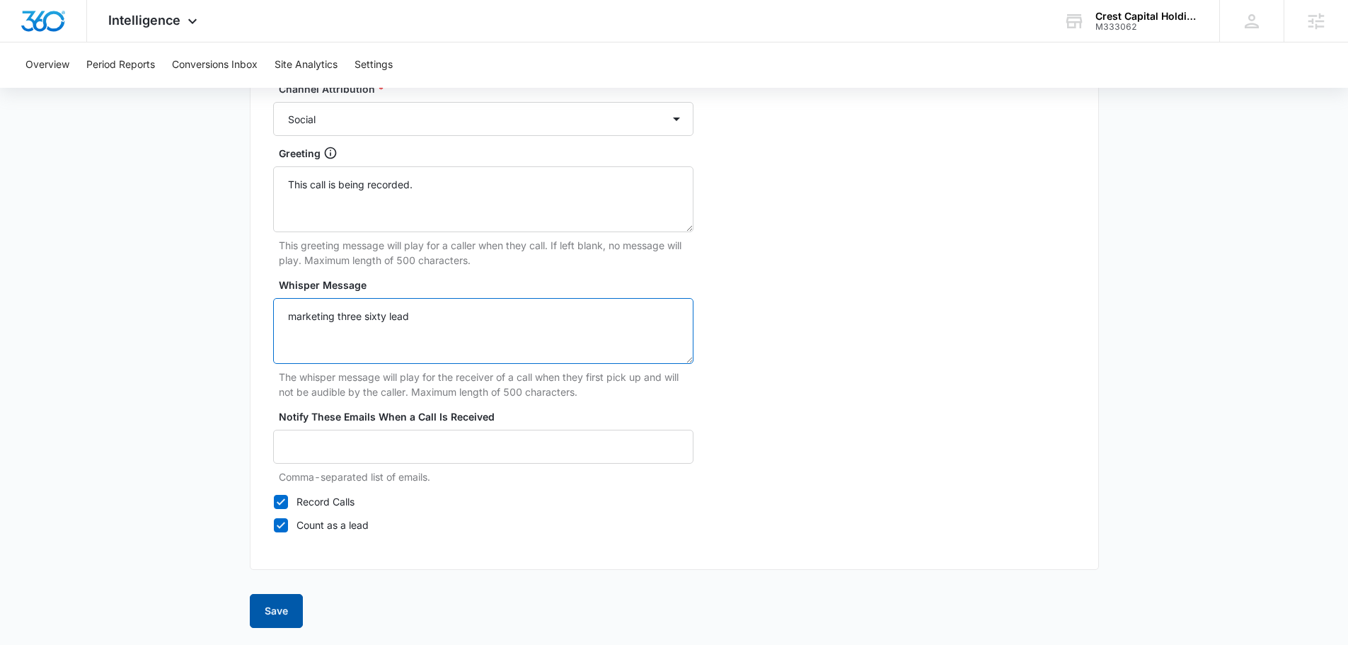
type textarea "marketing three sixty lead"
click at [268, 623] on button "Save" at bounding box center [276, 611] width 53 height 34
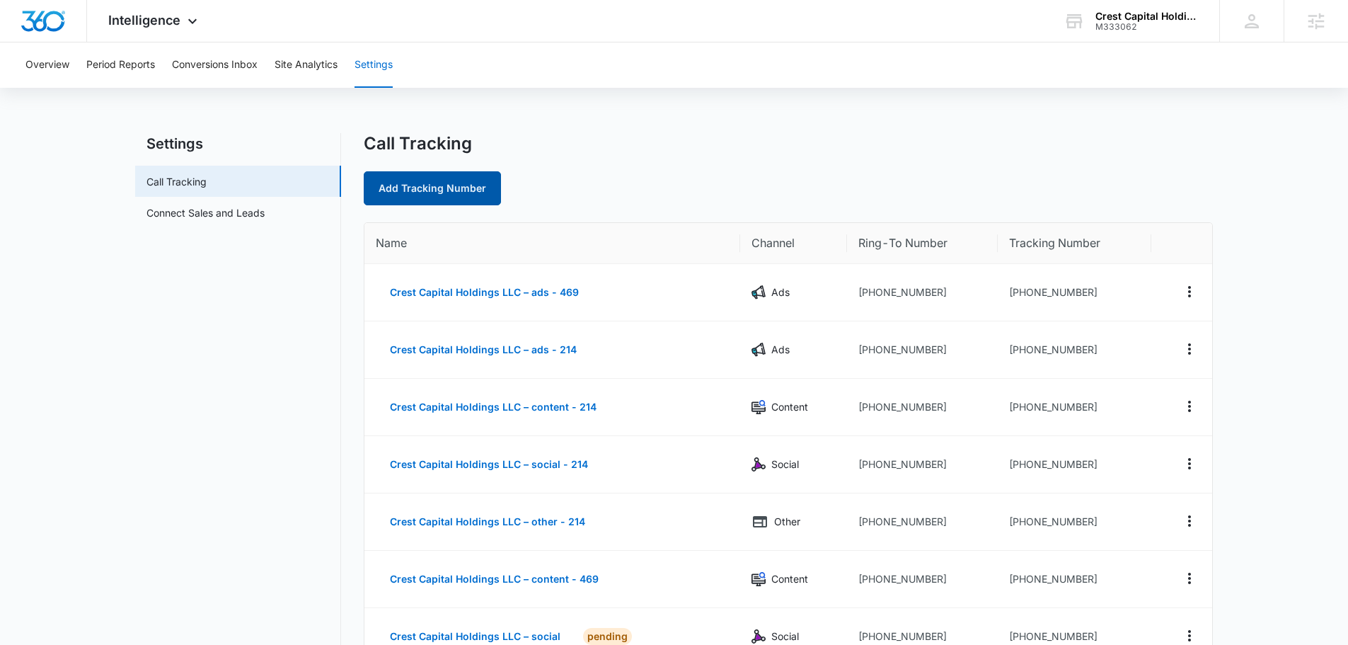
click at [455, 176] on link "Add Tracking Number" at bounding box center [432, 188] width 137 height 34
select select "by_area_code"
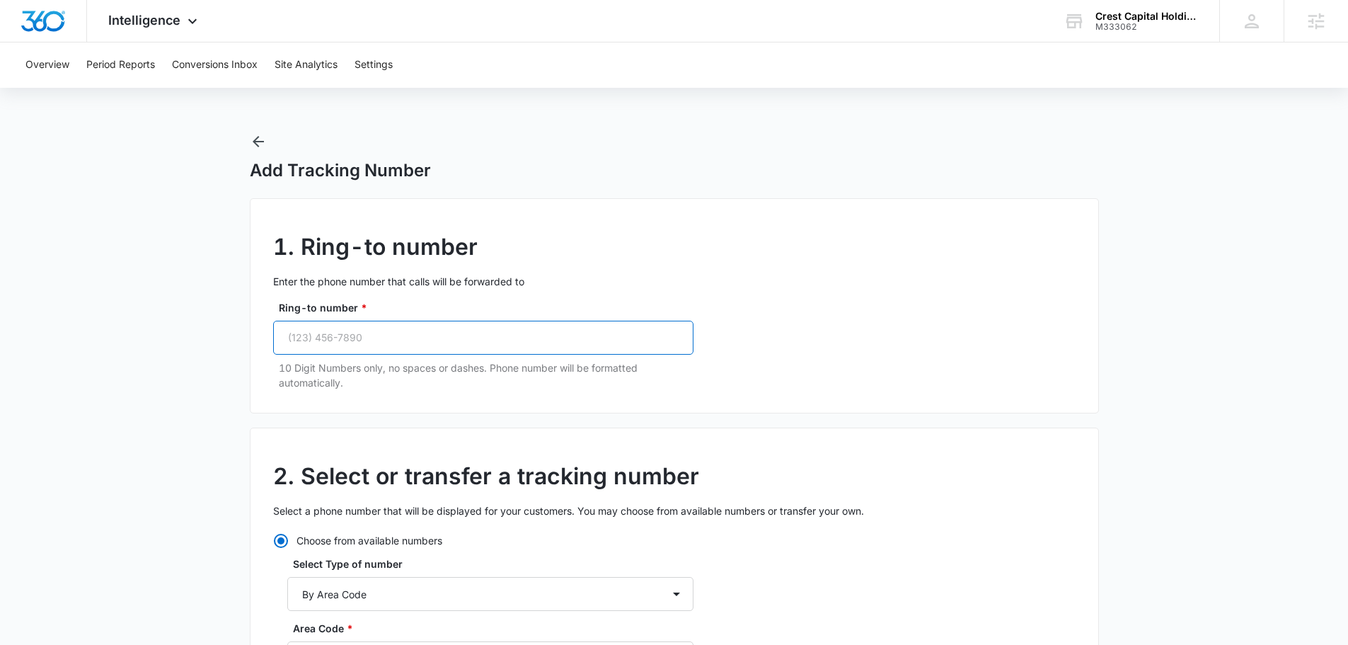
click at [417, 347] on input "Ring-to number *" at bounding box center [483, 338] width 420 height 34
paste input "(469) 481-2255"
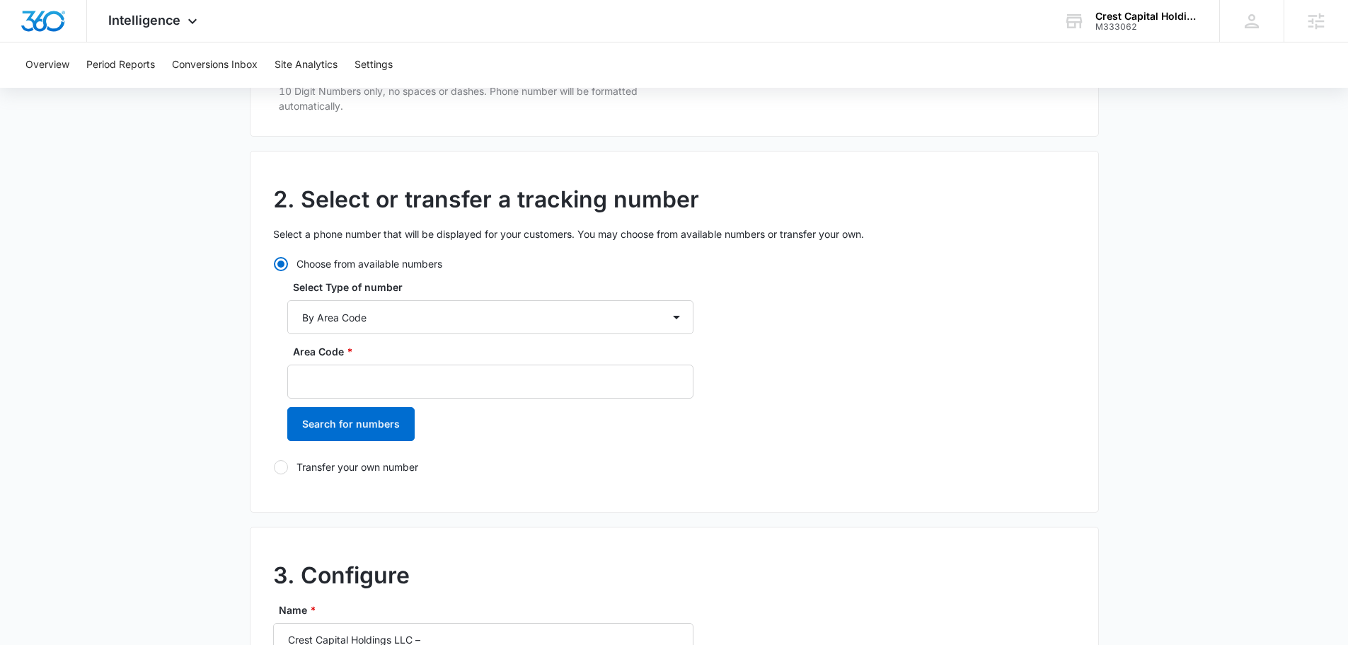
scroll to position [283, 0]
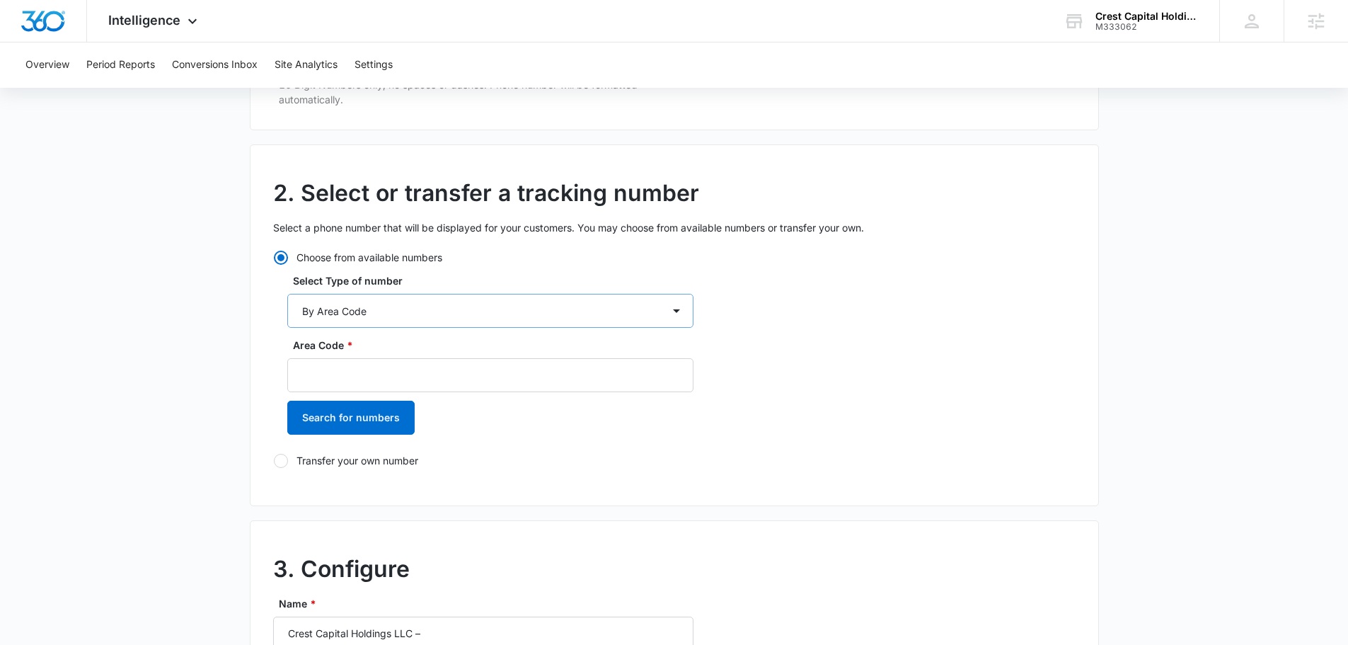
type input "(469) 481-2255"
click at [349, 323] on select "By City & State By State Only By Zip Code By Area Code Toll Free Numbers" at bounding box center [490, 311] width 406 height 34
select select "by_toll_free"
click at [287, 294] on select "By City & State By State Only By Zip Code By Area Code Toll Free Numbers" at bounding box center [490, 311] width 406 height 34
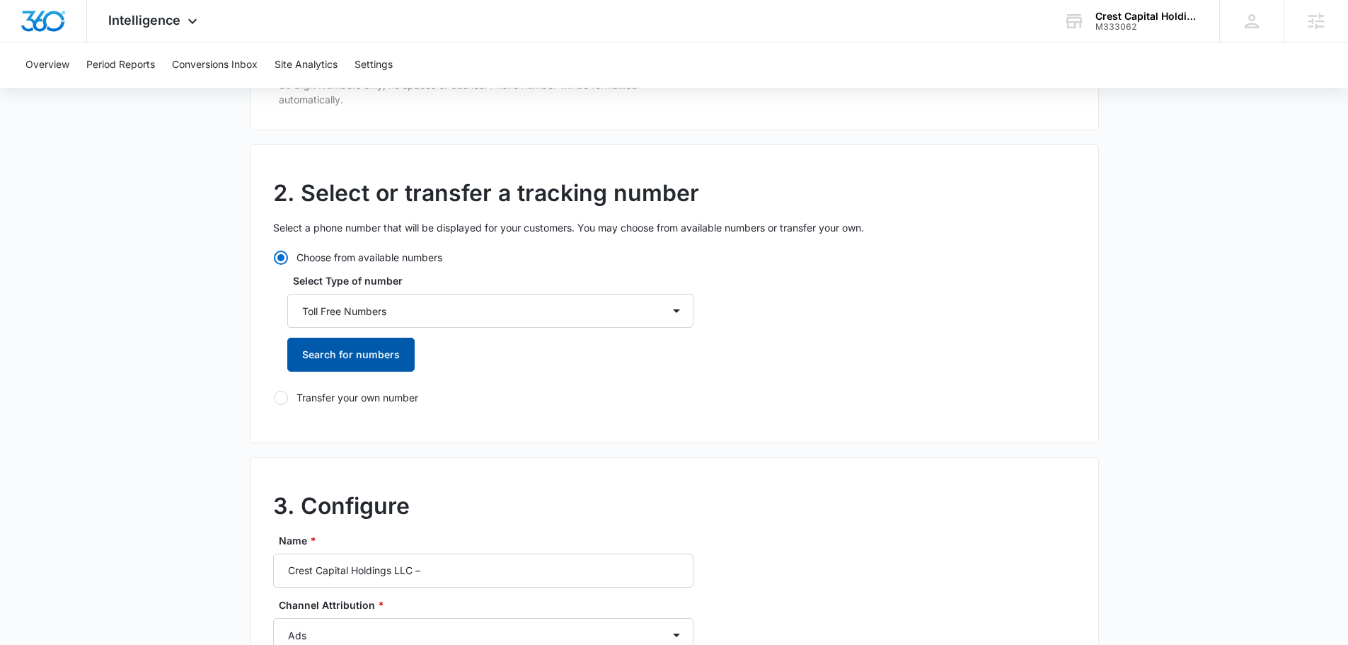
click at [366, 359] on button "Search for numbers" at bounding box center [350, 355] width 127 height 34
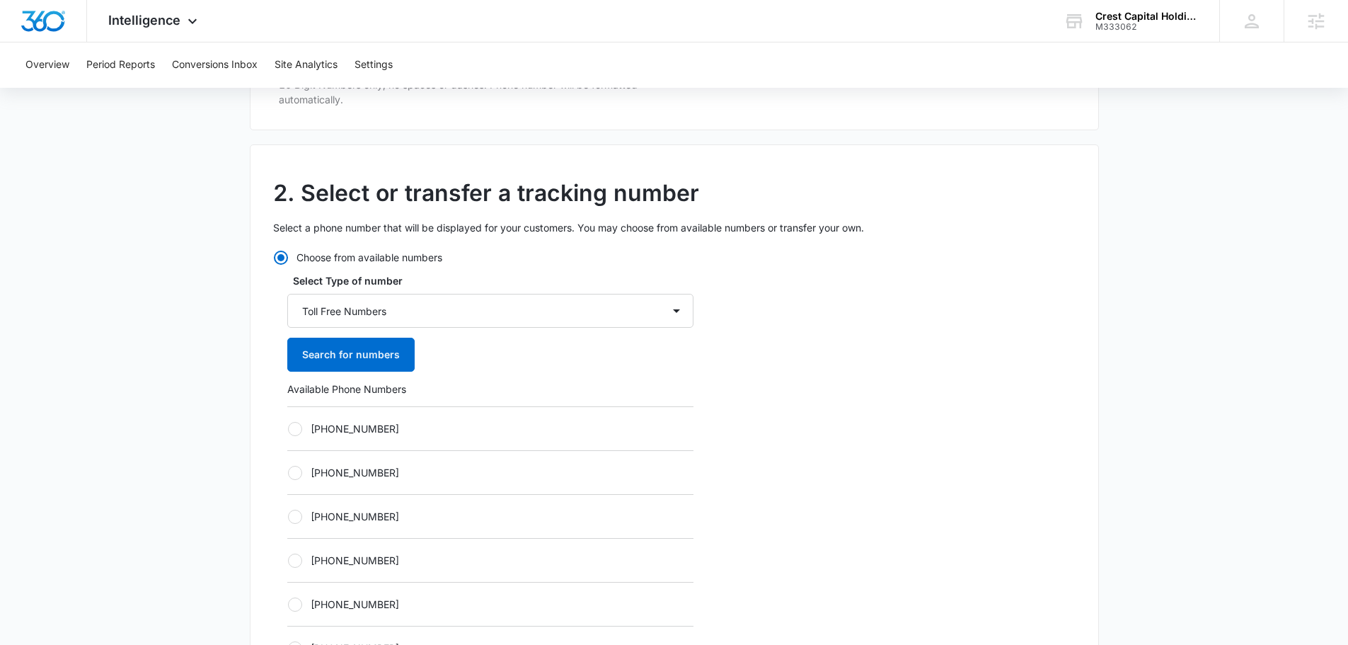
click at [334, 570] on div "+18336139353" at bounding box center [490, 560] width 406 height 44
click at [334, 557] on label "+18336139353" at bounding box center [490, 560] width 406 height 15
click at [288, 560] on input "+18336139353" at bounding box center [287, 560] width 1 height 1
radio input "true"
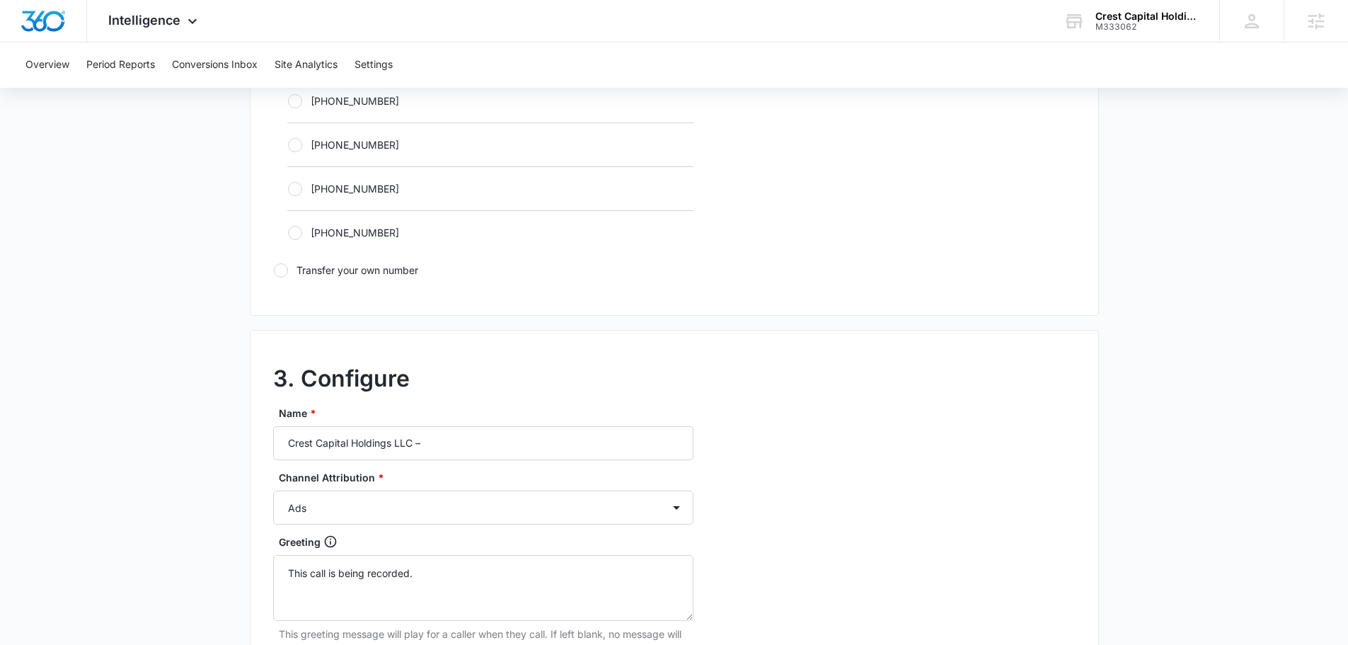
scroll to position [1061, 0]
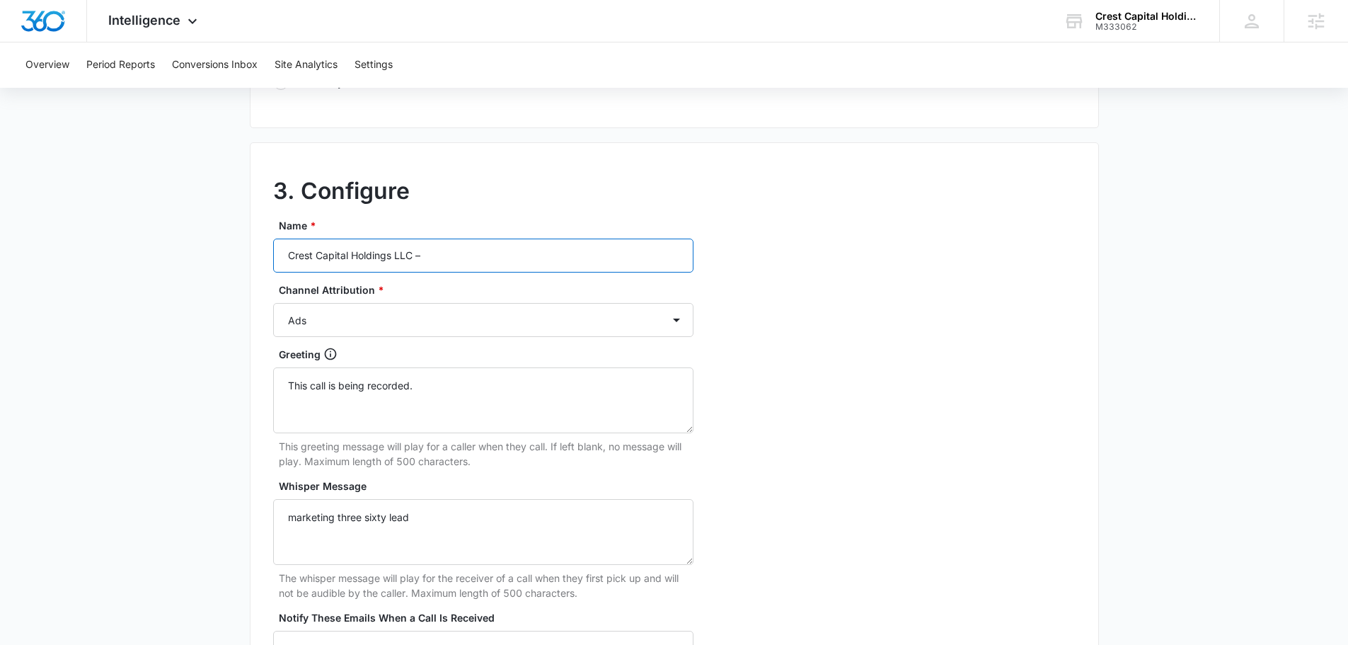
click at [514, 238] on input "Crest Capital Holdings LLC –" at bounding box center [483, 255] width 420 height 34
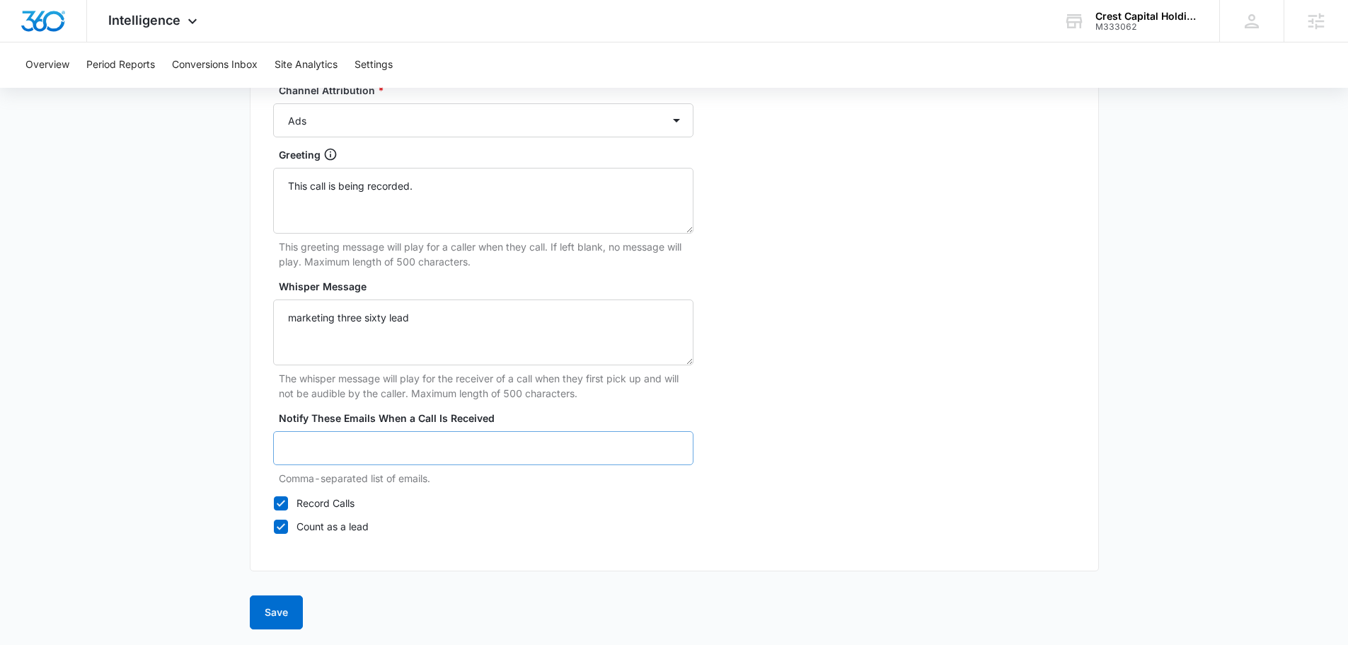
scroll to position [1262, 0]
type input "Crest Capital Holdings LLC – other - 469"
click at [511, 334] on textarea "marketing three sixty lead" at bounding box center [483, 331] width 420 height 66
click at [517, 108] on select "Ads Local Service Ads Content Social Other" at bounding box center [483, 119] width 420 height 34
select select "OTHER"
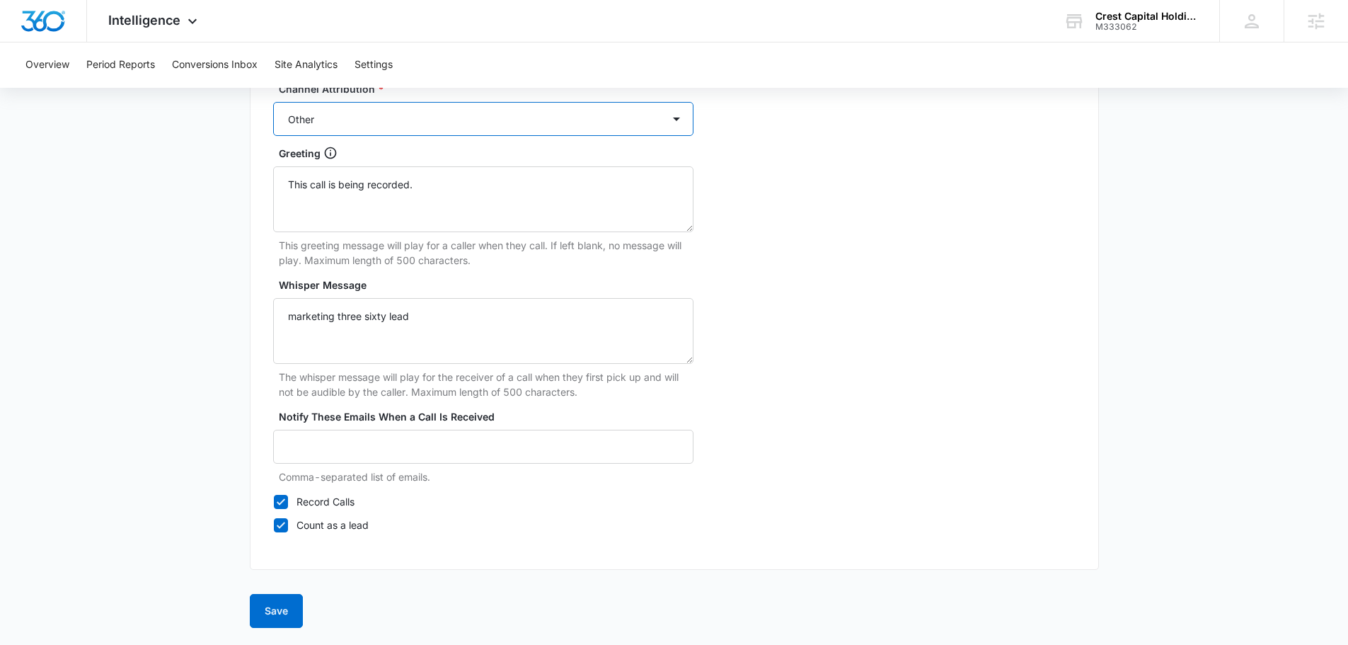
click at [273, 102] on select "Ads Local Service Ads Content Social Other" at bounding box center [483, 119] width 420 height 34
click at [455, 334] on textarea "Whisper Message" at bounding box center [483, 331] width 420 height 66
type textarea "marketing three sixty lead"
click at [277, 618] on button "Save" at bounding box center [276, 611] width 53 height 34
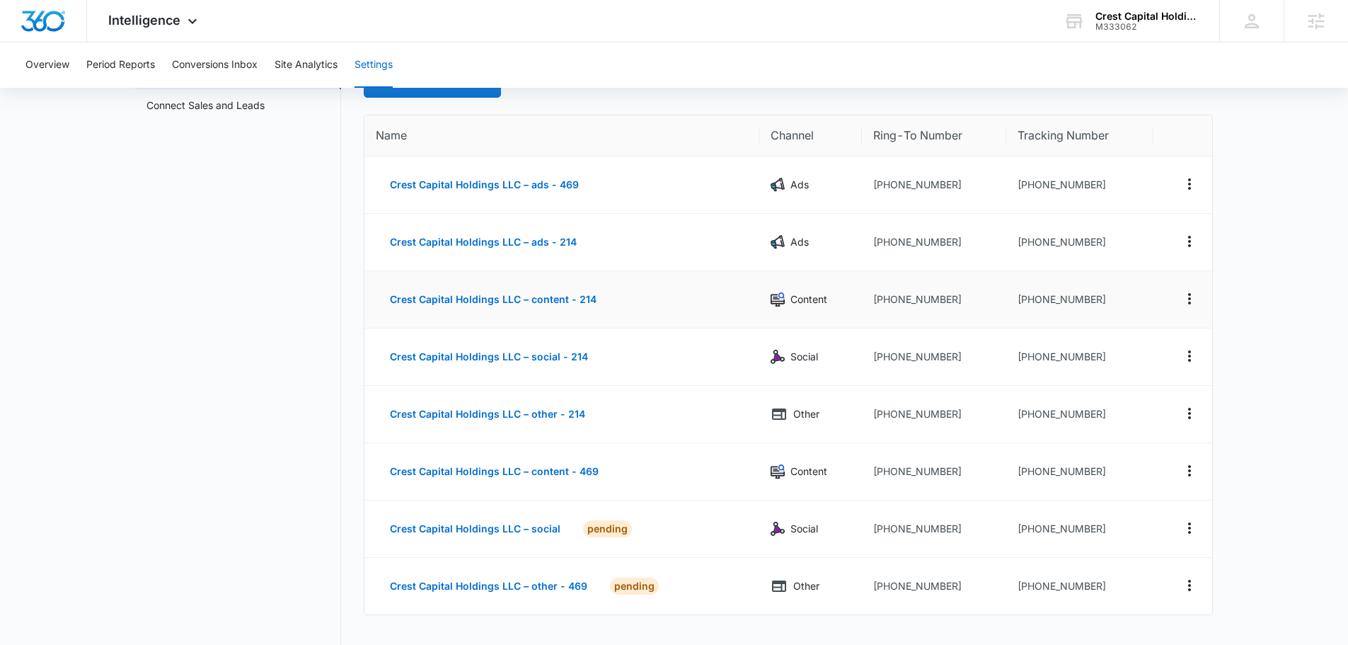
scroll to position [142, 0]
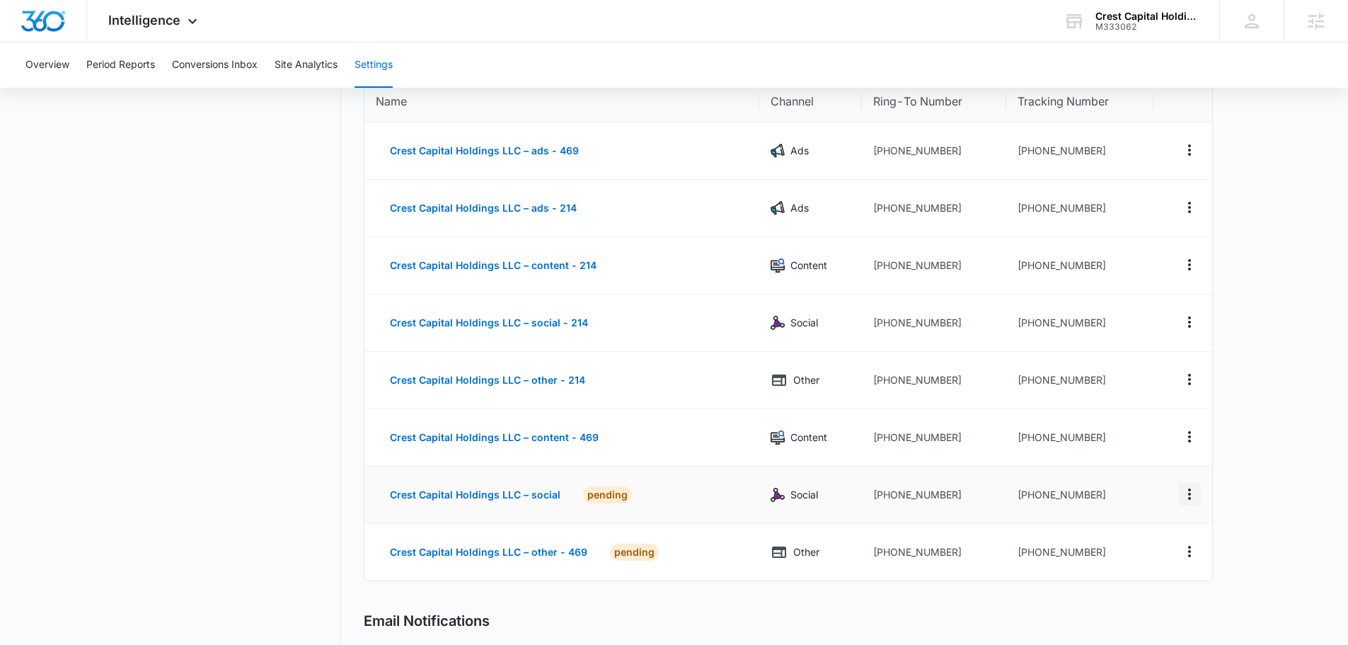
click at [1194, 490] on icon "Actions" at bounding box center [1189, 493] width 17 height 17
click at [1125, 475] on button "Edit" at bounding box center [1131, 483] width 81 height 21
select select "SOCIAL"
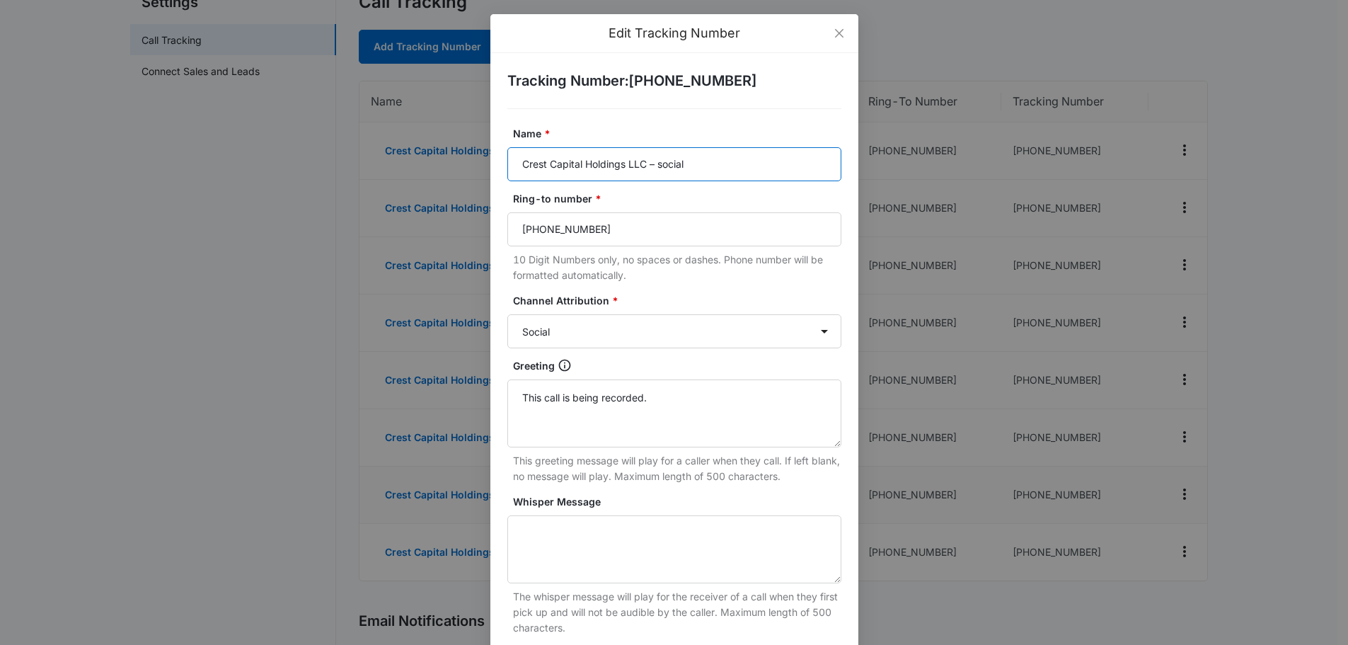
click at [738, 168] on input "Crest Capital Holdings LLC – social" at bounding box center [674, 164] width 334 height 34
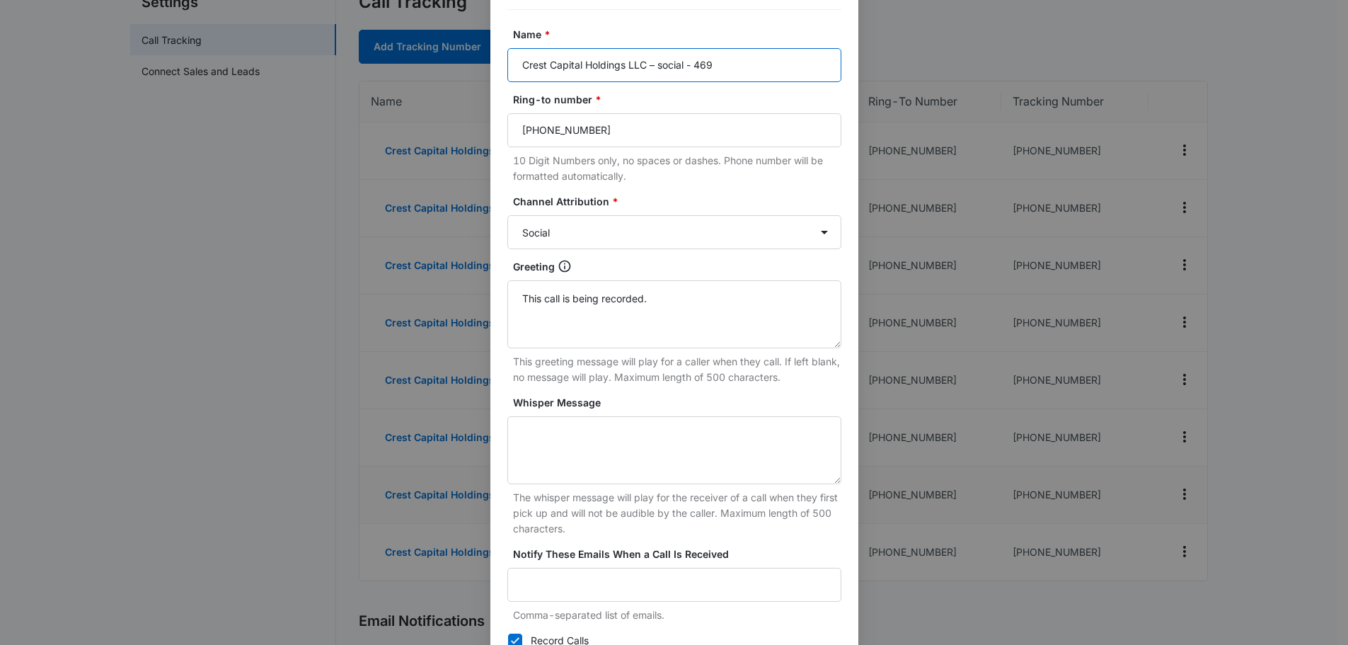
scroll to position [209, 0]
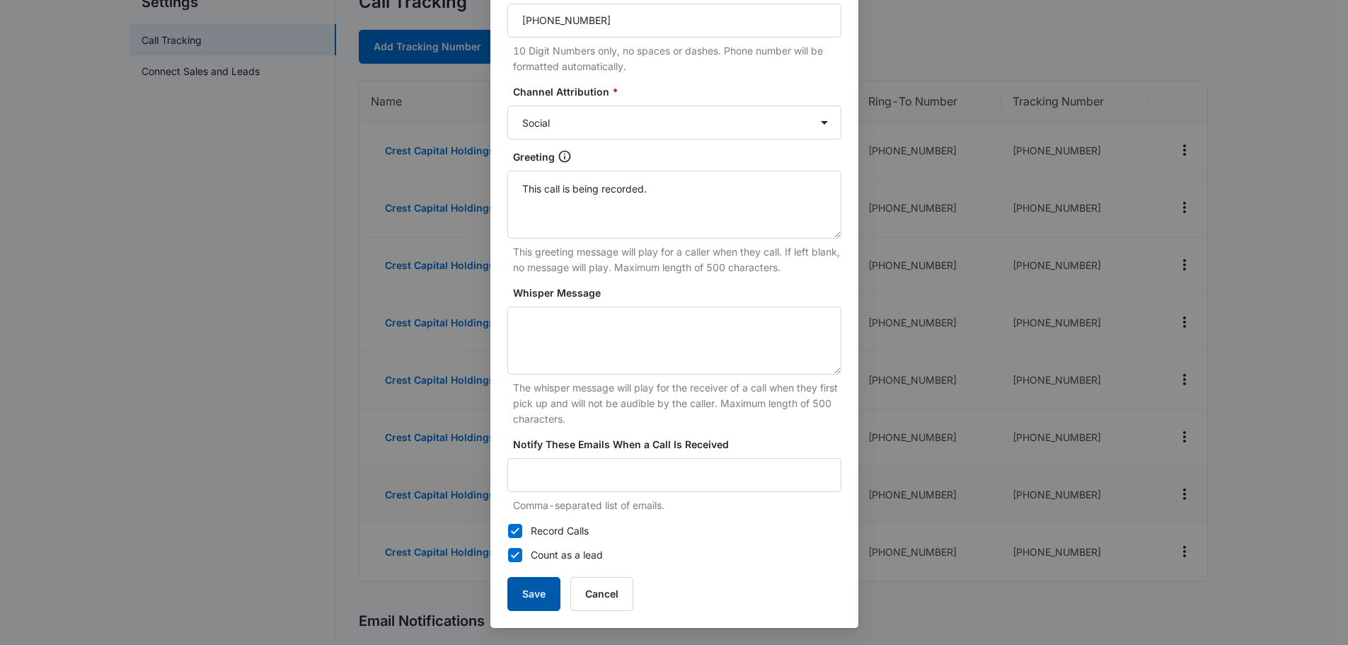
type input "Crest Capital Holdings LLC – social - 469"
click at [519, 579] on button "Save" at bounding box center [533, 594] width 53 height 34
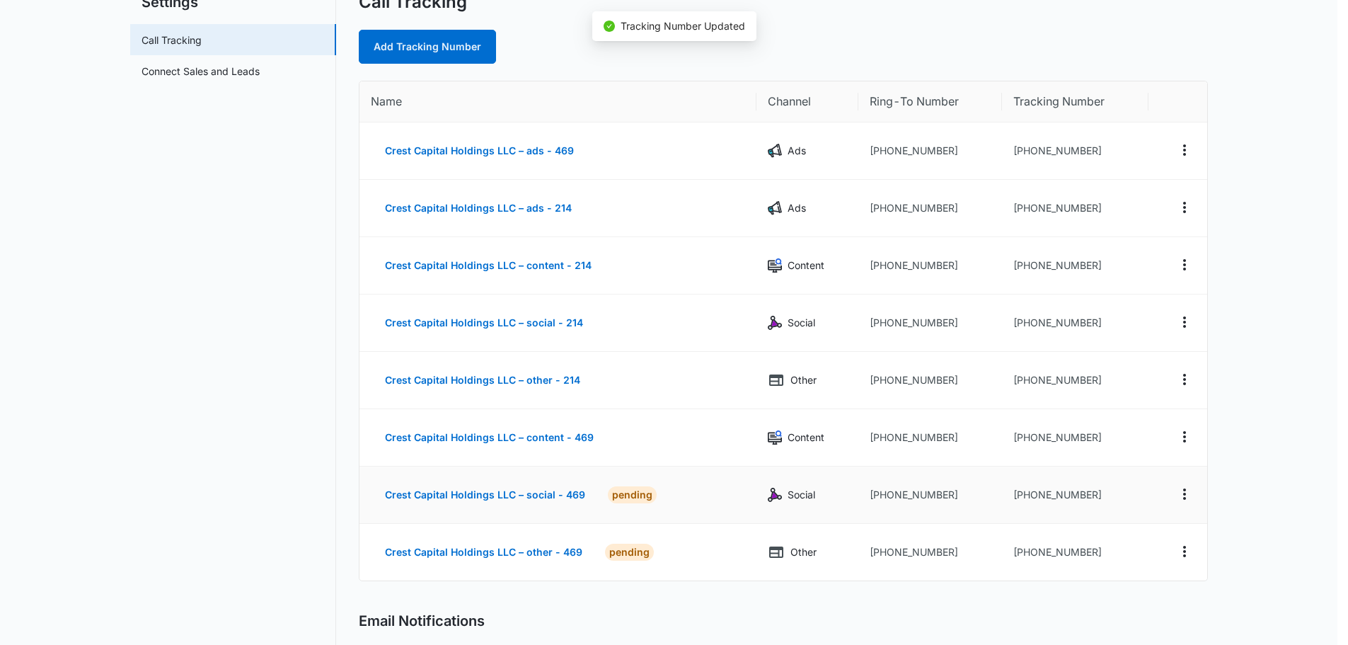
scroll to position [195, 0]
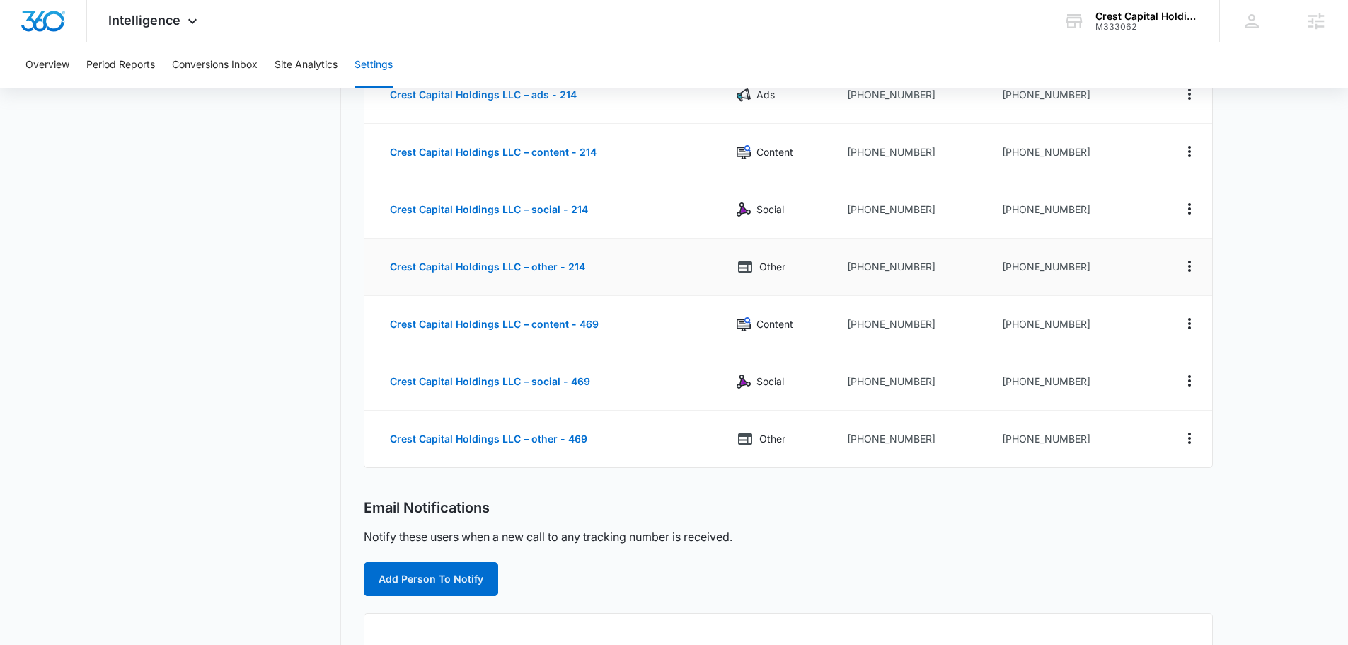
scroll to position [354, 0]
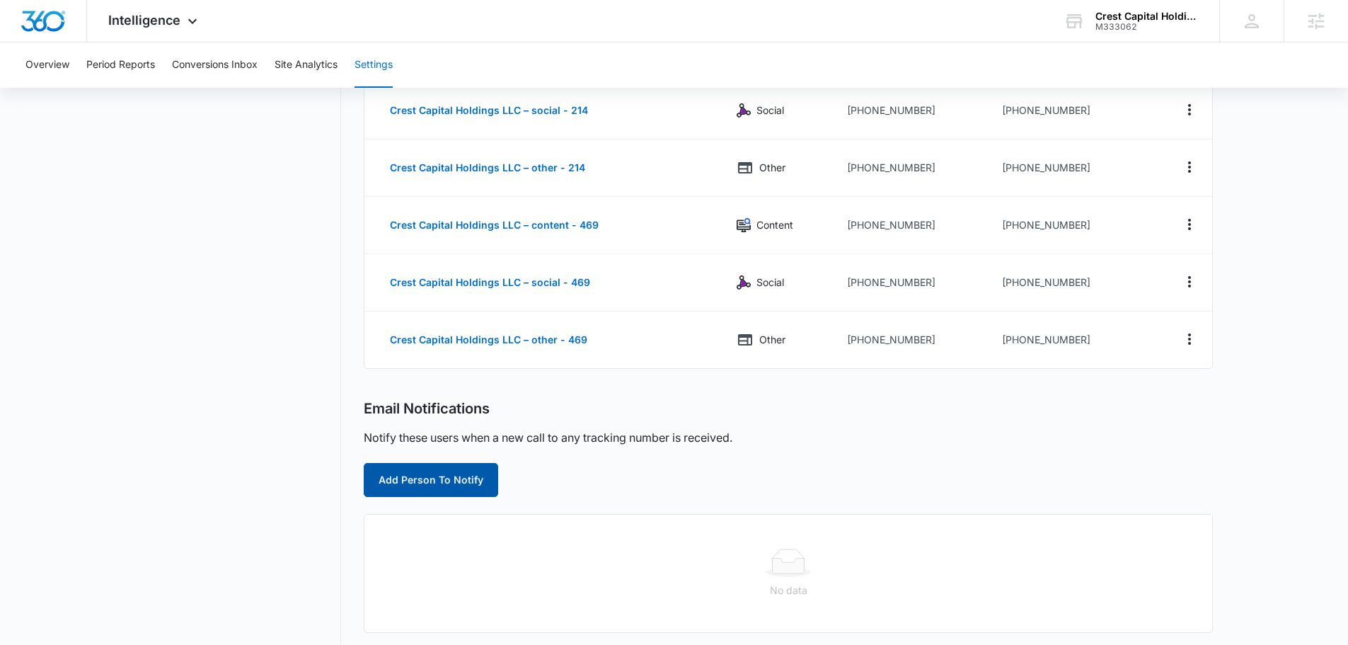
click at [438, 479] on button "Add Person To Notify" at bounding box center [431, 480] width 134 height 34
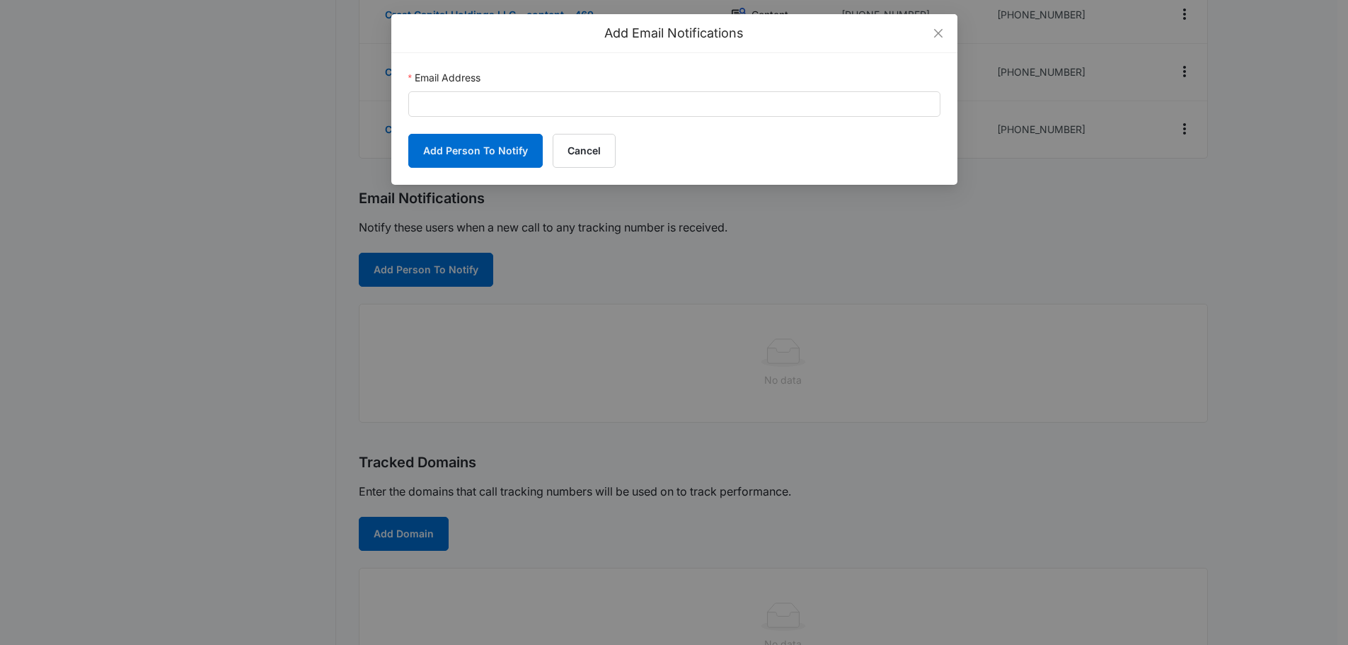
scroll to position [566, 0]
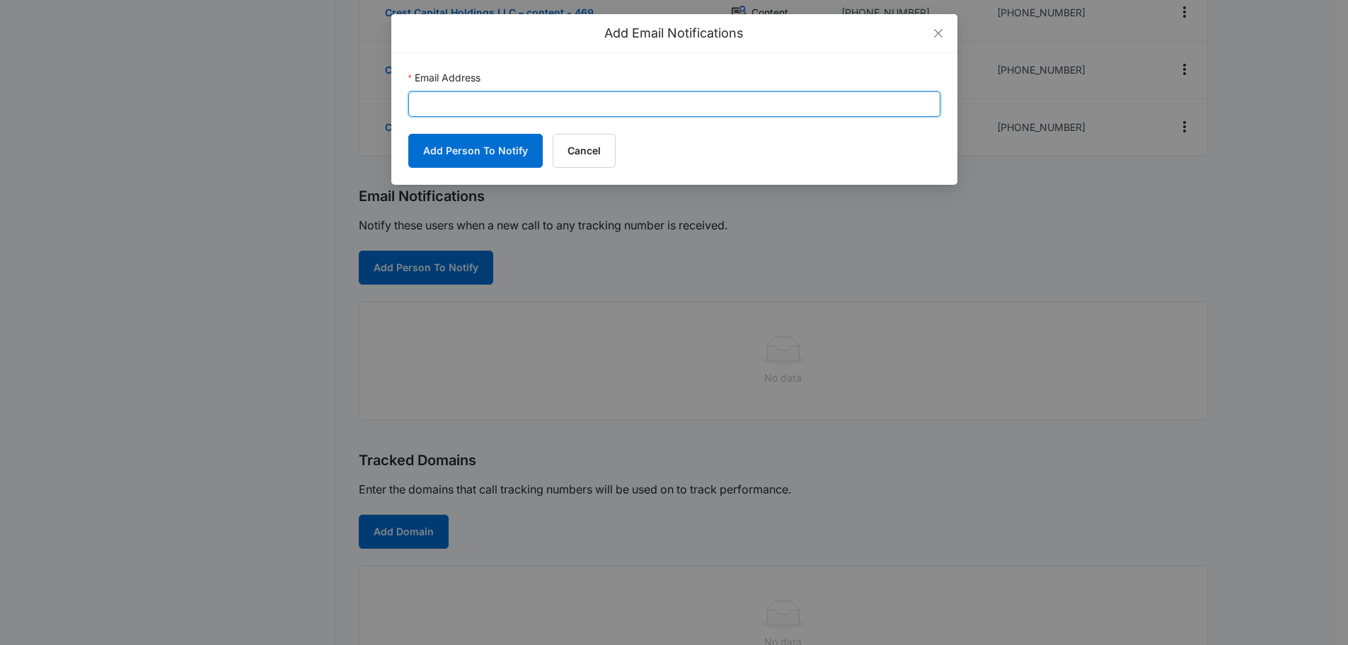
click at [609, 102] on input "Email Address" at bounding box center [674, 103] width 532 height 25
paste input "izzytonllc@yahoo.com"
type input "izzytonllc@yahoo.com"
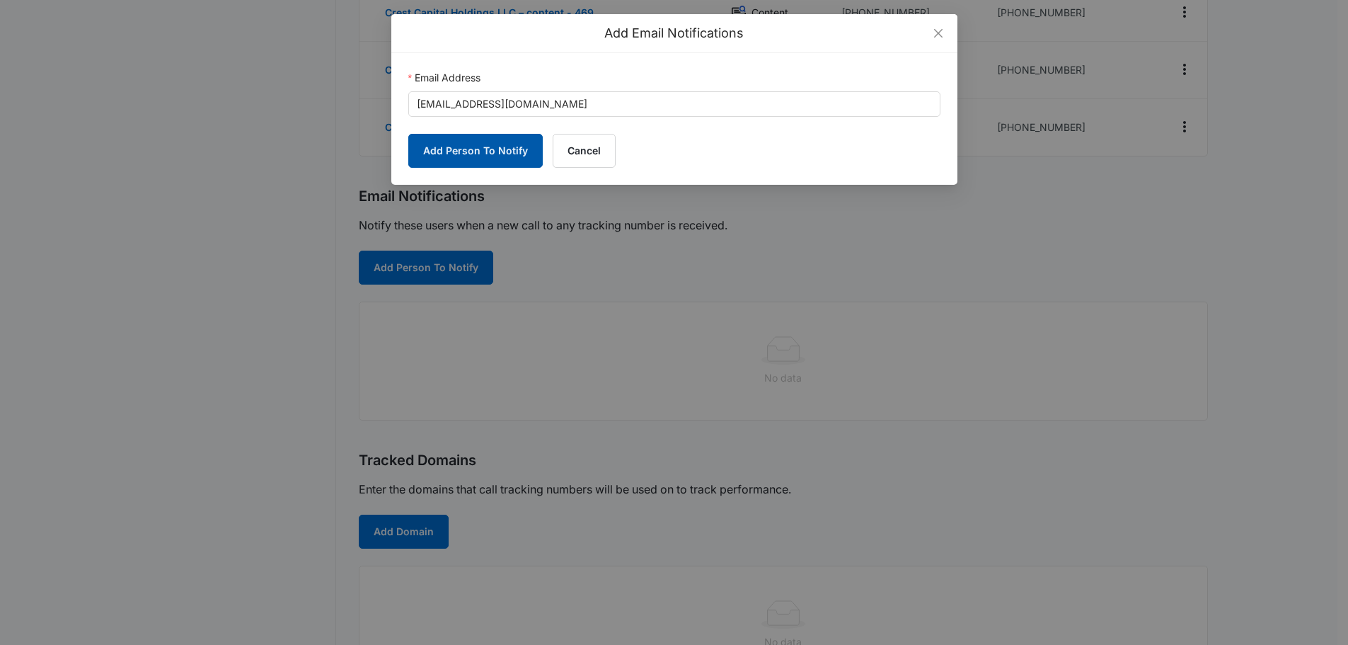
click at [478, 145] on button "Add Person To Notify" at bounding box center [475, 151] width 134 height 34
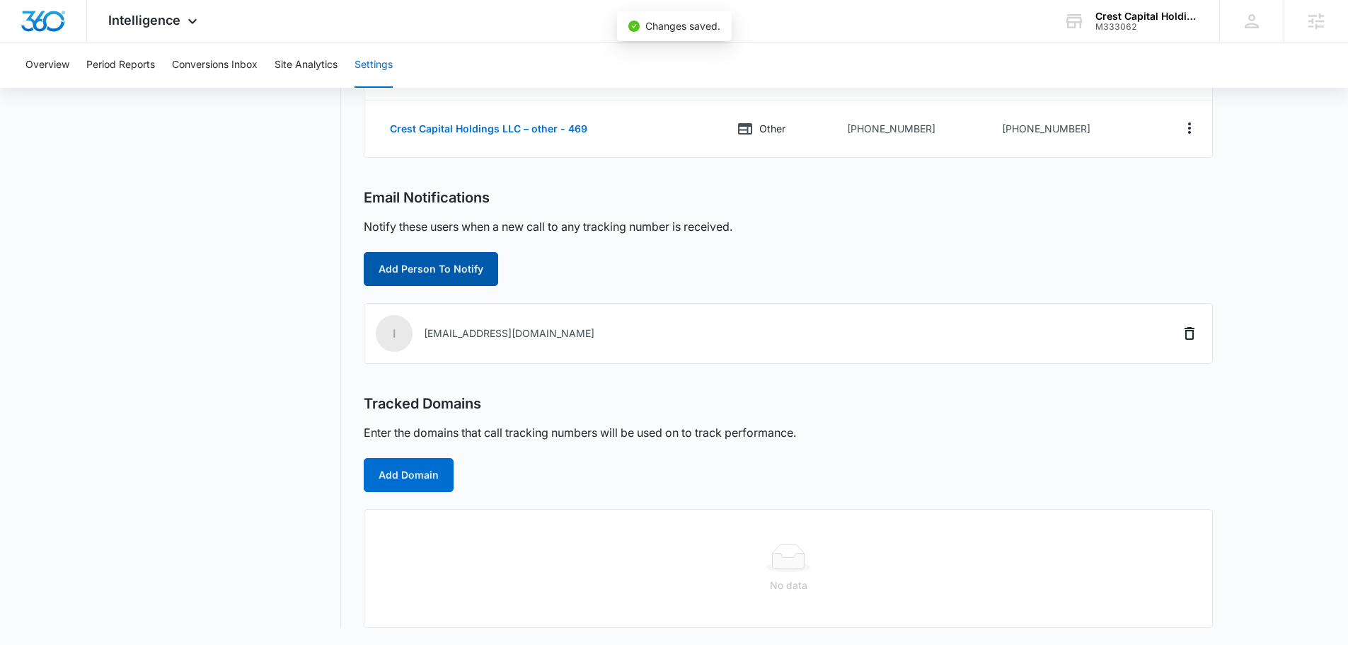
scroll to position [565, 0]
click at [447, 275] on button "Add Person To Notify" at bounding box center [431, 269] width 134 height 34
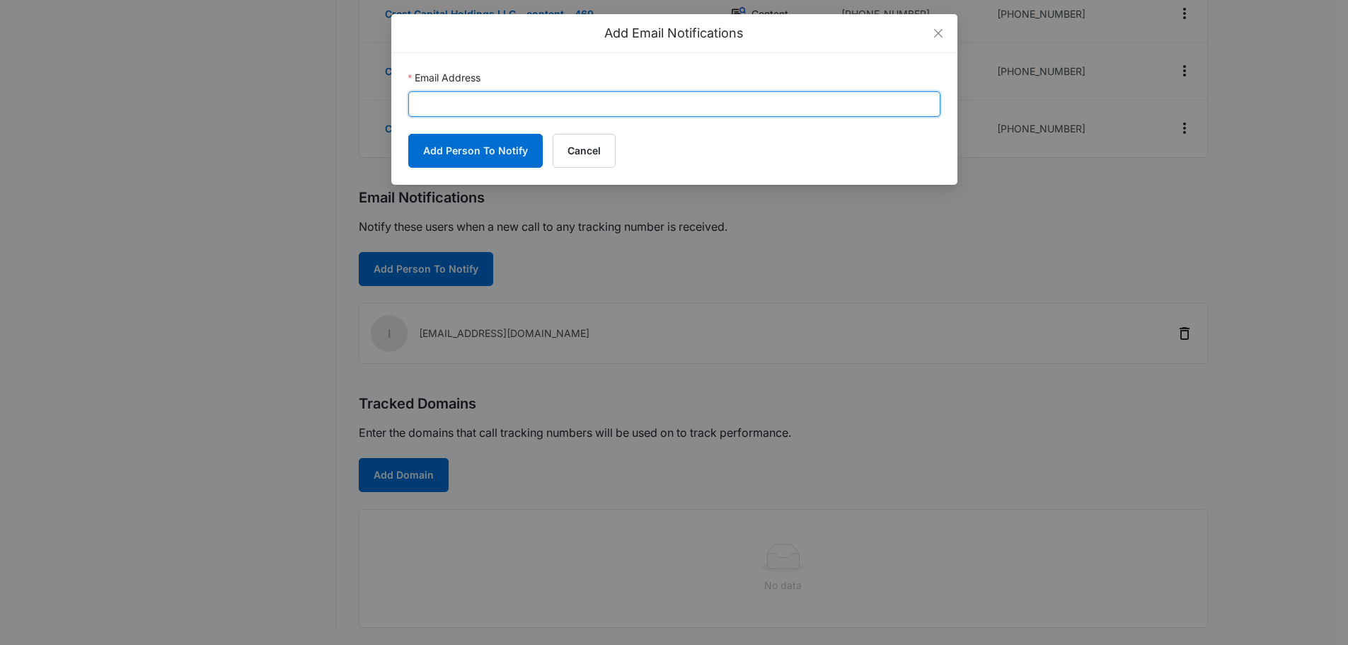
click at [535, 104] on input "Email Address" at bounding box center [674, 103] width 532 height 25
paste input "crestcapitalh@yahoo.com"
type input "crestcapitalh@yahoo.com"
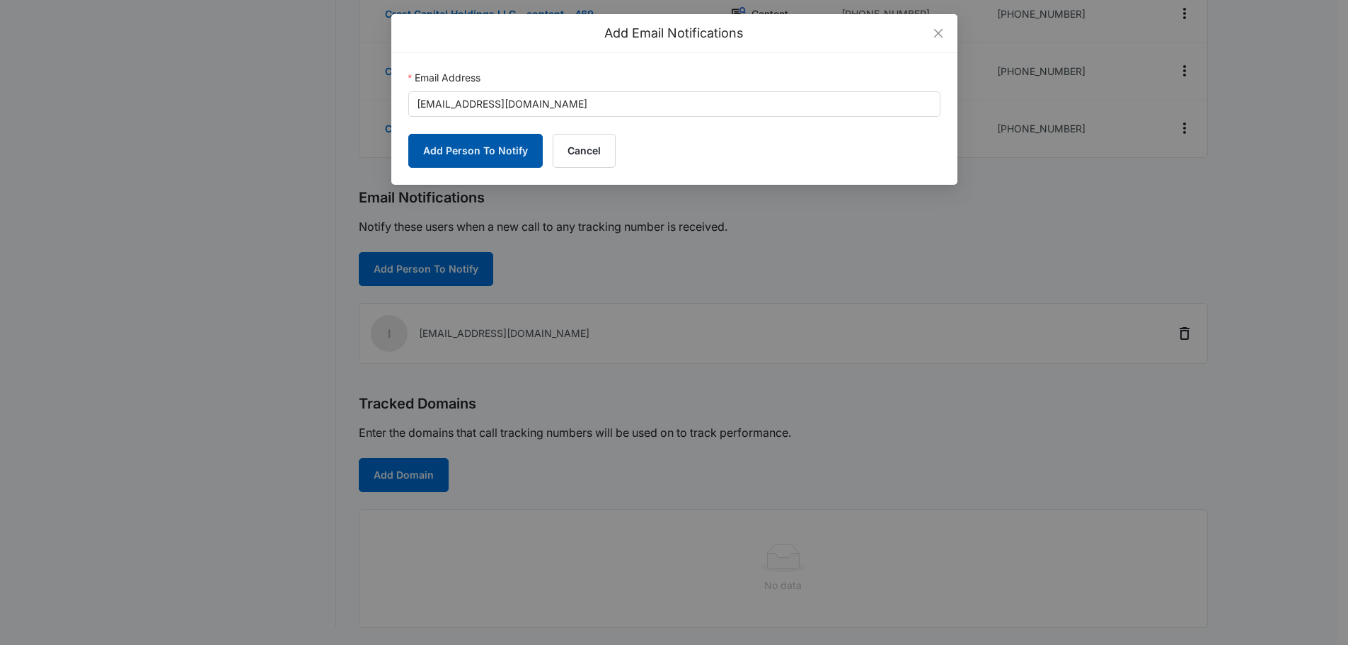
click at [437, 153] on button "Add Person To Notify" at bounding box center [475, 151] width 134 height 34
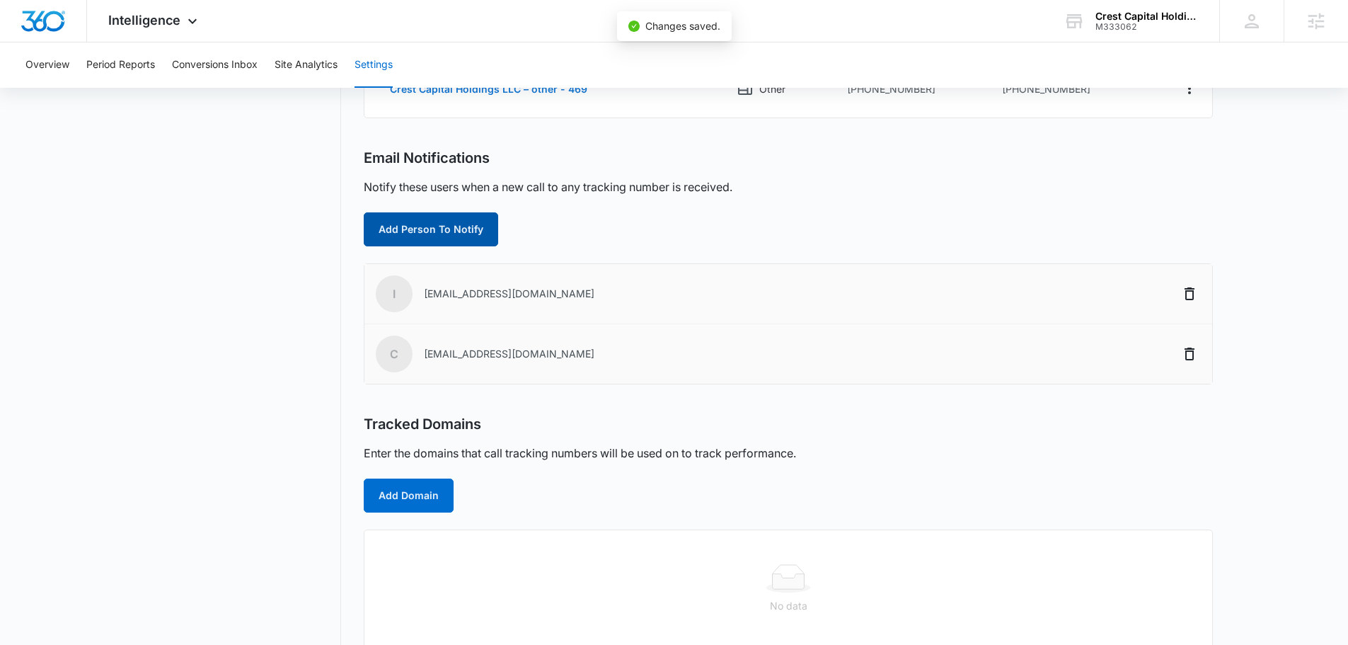
scroll to position [625, 0]
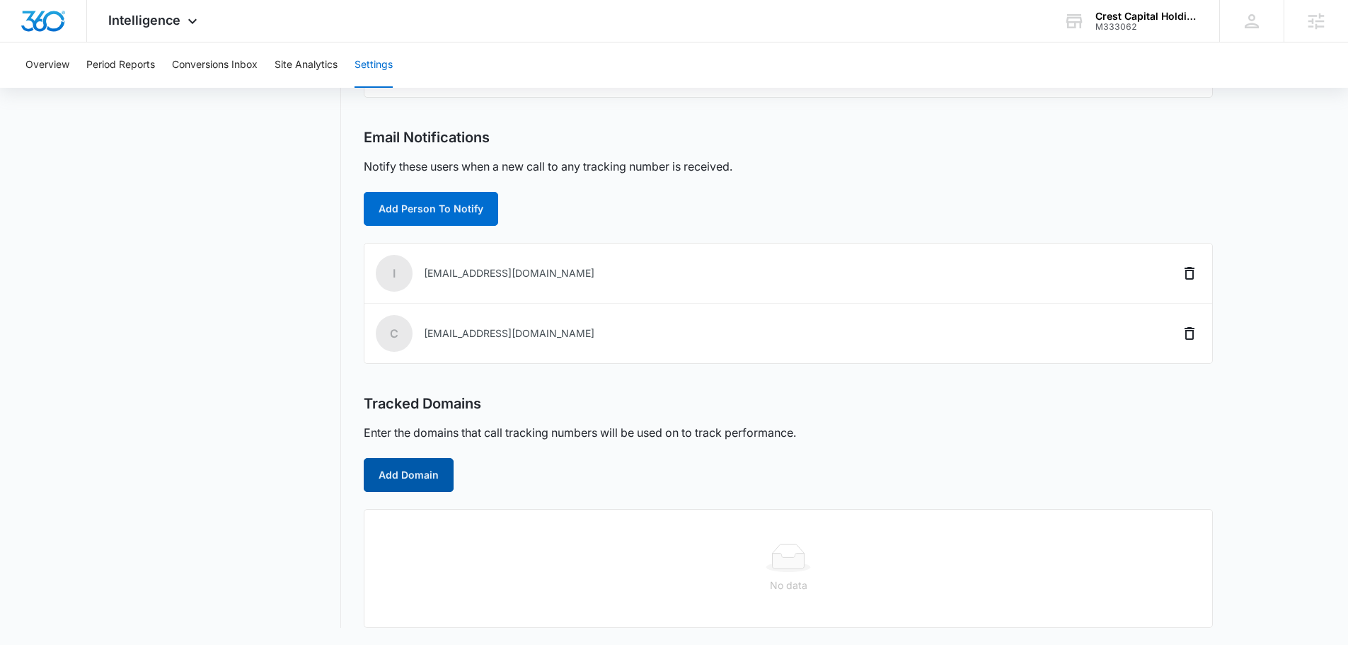
click at [415, 481] on button "Add Domain" at bounding box center [409, 475] width 90 height 34
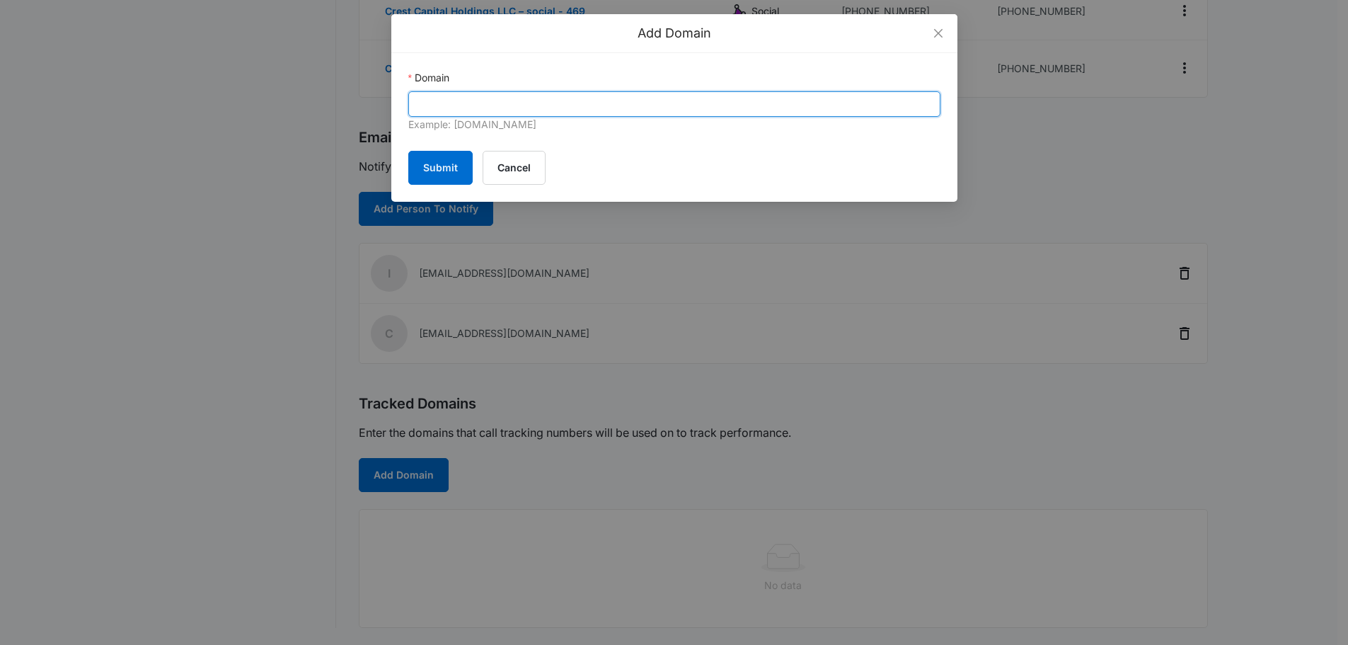
click at [561, 109] on input "Domain" at bounding box center [674, 103] width 532 height 25
paste input "[URL][DOMAIN_NAME]"
drag, startPoint x: 451, startPoint y: 105, endPoint x: -231, endPoint y: 150, distance: 682.9
click at [594, 105] on input "godfathers.com/" at bounding box center [674, 103] width 532 height 25
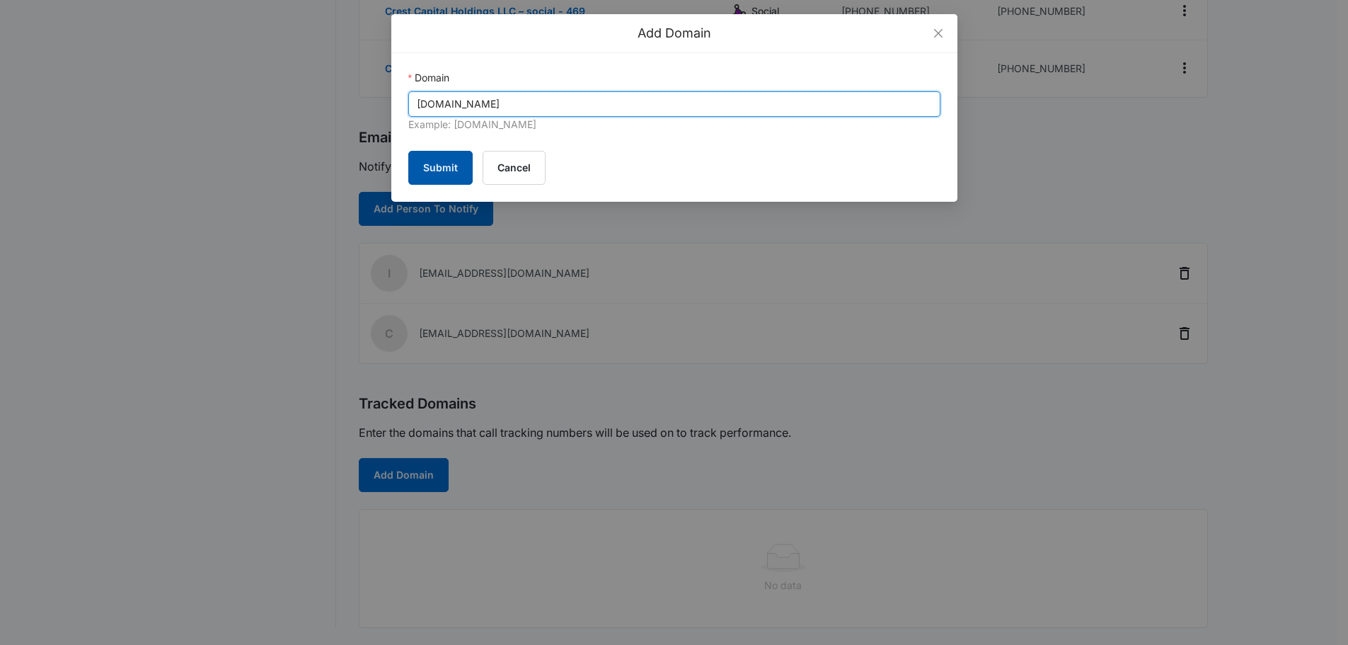
type input "godfathers.com"
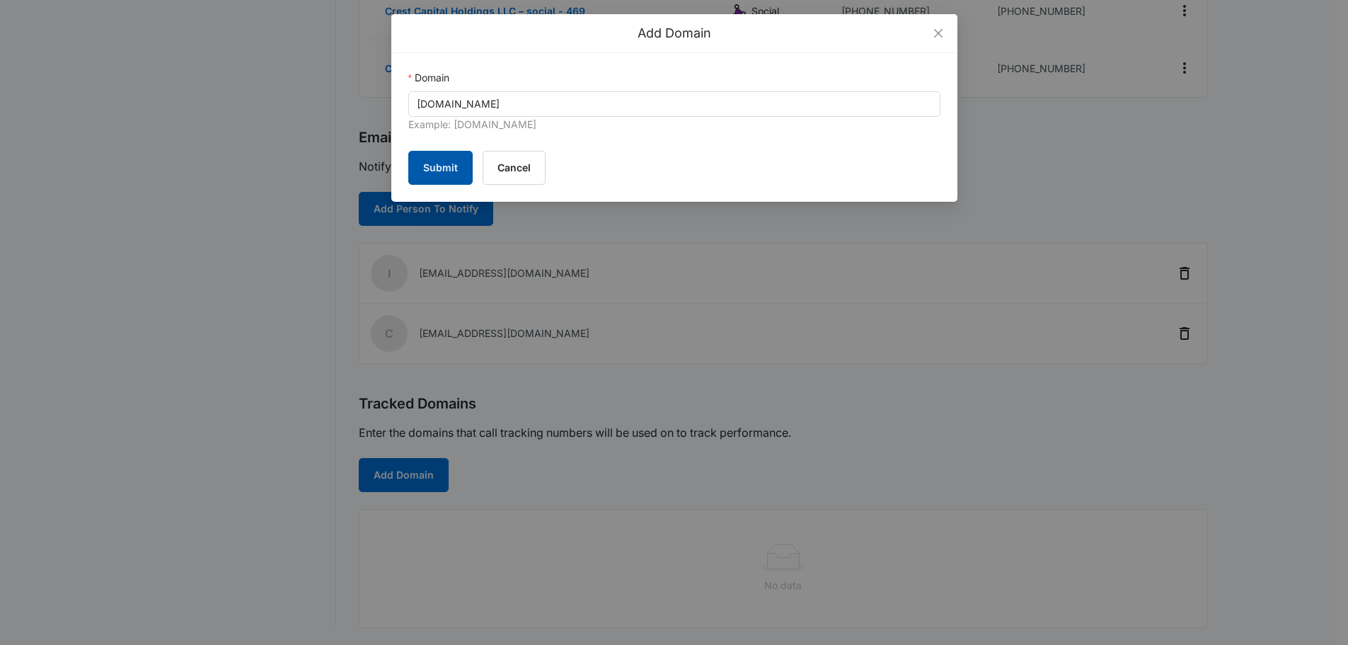
click at [434, 171] on button "Submit" at bounding box center [440, 168] width 64 height 34
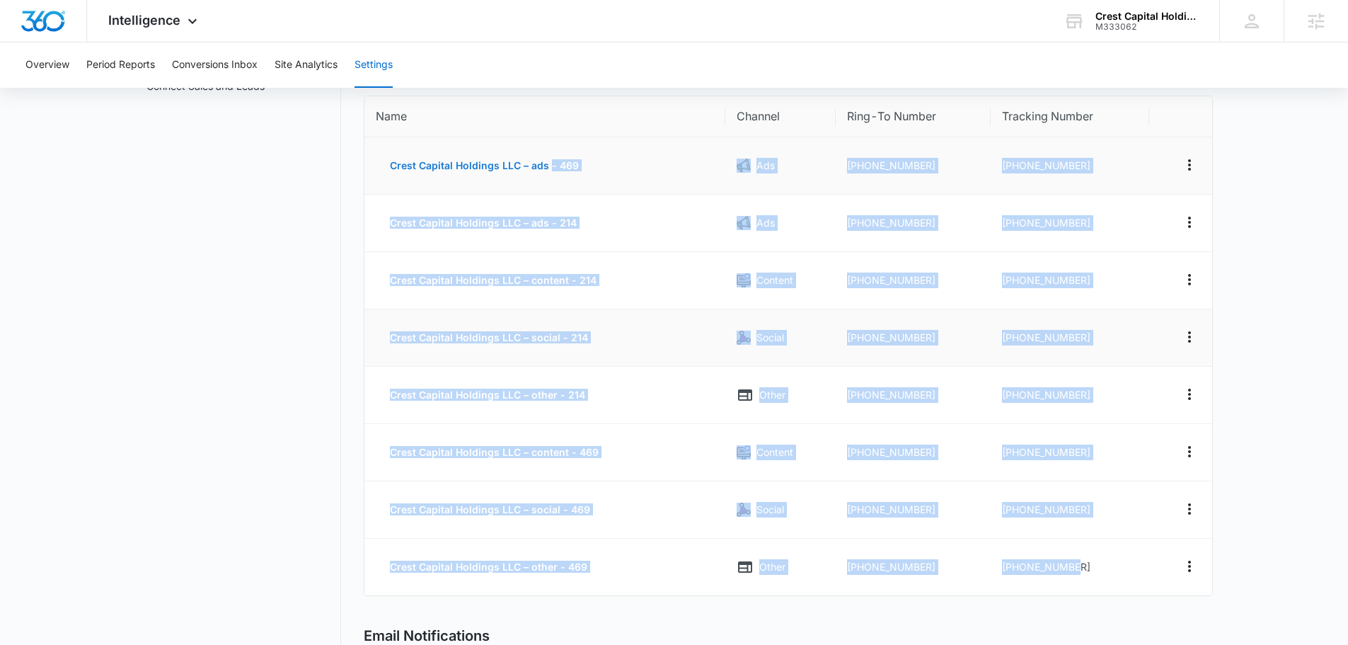
scroll to position [0, 0]
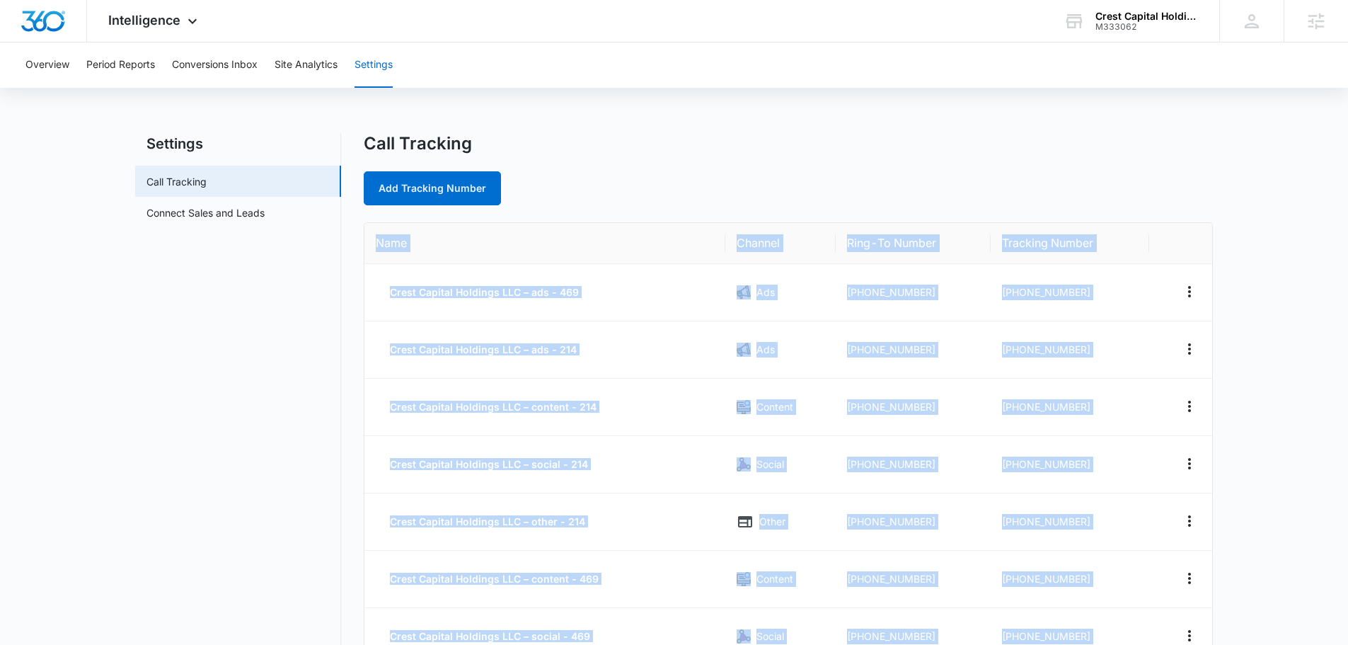
drag, startPoint x: 996, startPoint y: 466, endPoint x: 374, endPoint y: 246, distance: 658.8
click at [374, 246] on table "Name Channel Ring-To Number Tracking Number Crest Capital Holdings LLC – ads - …" at bounding box center [788, 472] width 848 height 499
copy table "Name Channel Ring-To Number Tracking Number Crest Capital Holdings LLC – ads - …"
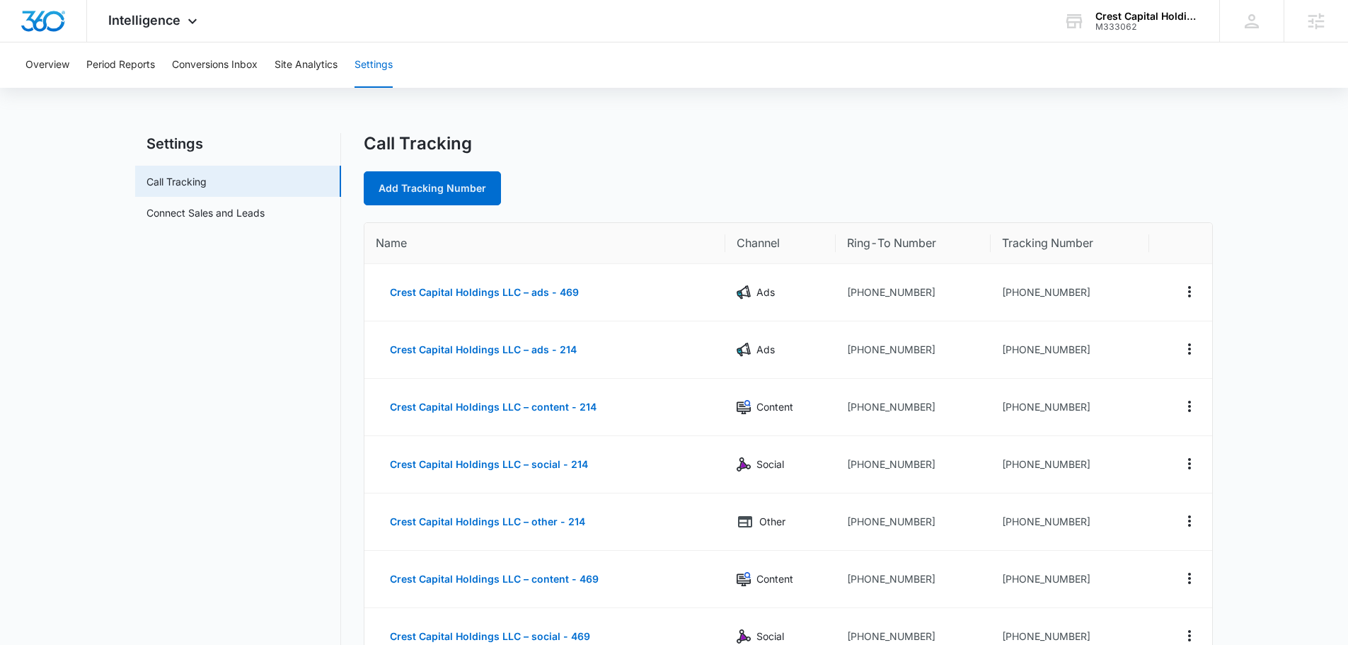
drag, startPoint x: 1090, startPoint y: 289, endPoint x: 1013, endPoint y: 292, distance: 77.9
click at [1013, 292] on td "+18336139342" at bounding box center [1070, 292] width 158 height 57
copy td "8336139342"
drag, startPoint x: 1080, startPoint y: 349, endPoint x: 1015, endPoint y: 359, distance: 65.8
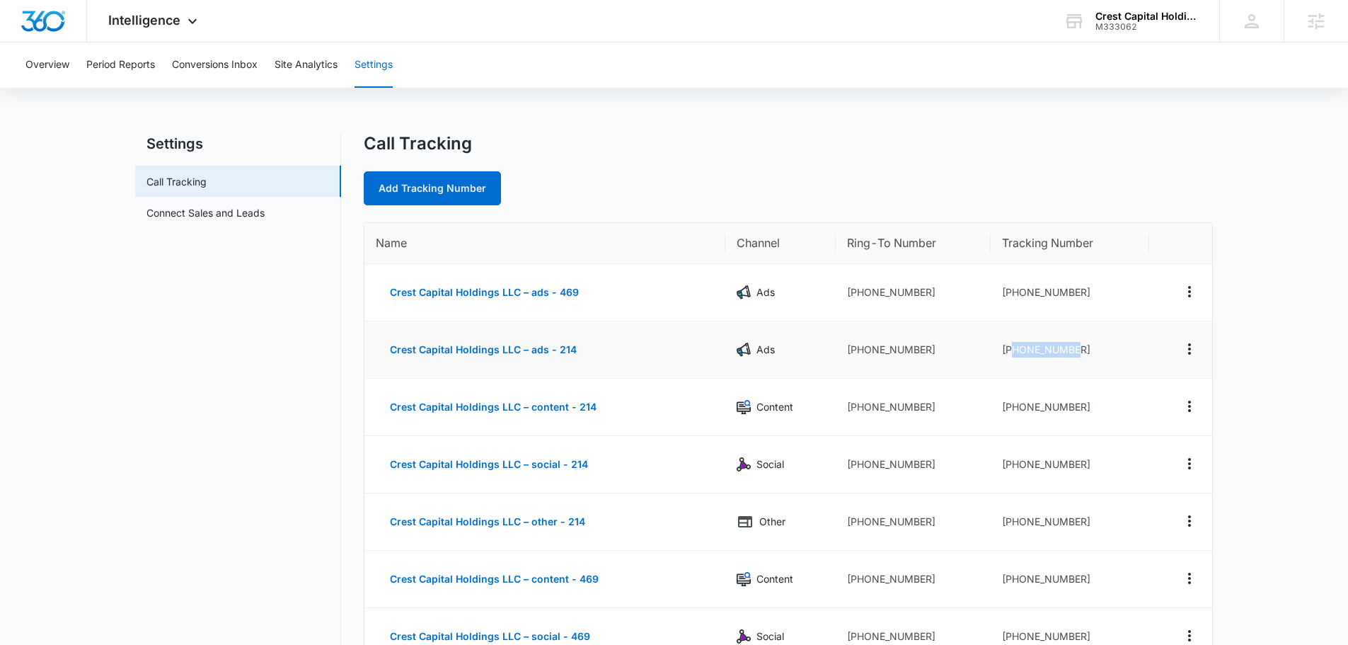
click at [1015, 359] on td "+18336139343" at bounding box center [1070, 349] width 158 height 57
copy td "8336139343"
drag, startPoint x: 1073, startPoint y: 409, endPoint x: 1015, endPoint y: 404, distance: 57.5
click at [1015, 404] on td "+18336139344" at bounding box center [1070, 407] width 158 height 57
copy td "8336139344"
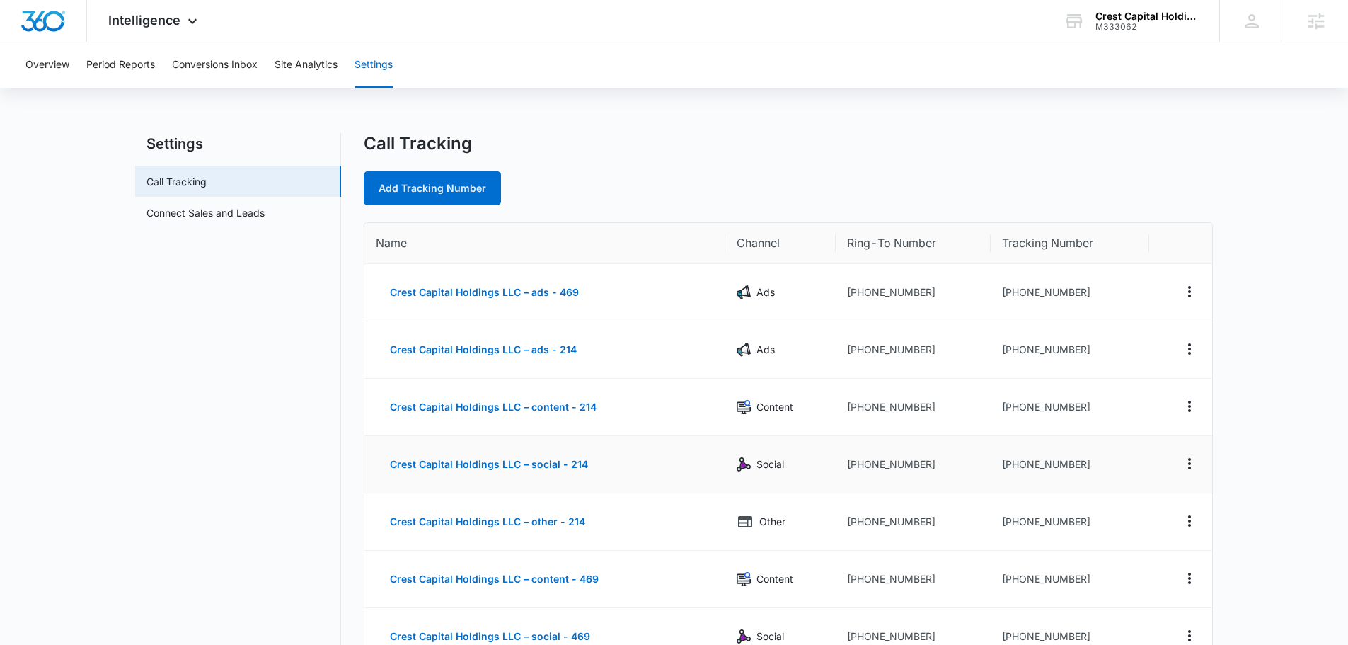
drag, startPoint x: 1008, startPoint y: 450, endPoint x: 1038, endPoint y: 437, distance: 32.3
click at [1012, 448] on td "+18336139346" at bounding box center [1070, 464] width 158 height 57
drag, startPoint x: 1079, startPoint y: 411, endPoint x: 1015, endPoint y: 404, distance: 64.1
click at [1015, 404] on td "+18336139344" at bounding box center [1070, 407] width 158 height 57
copy td "8336139344"
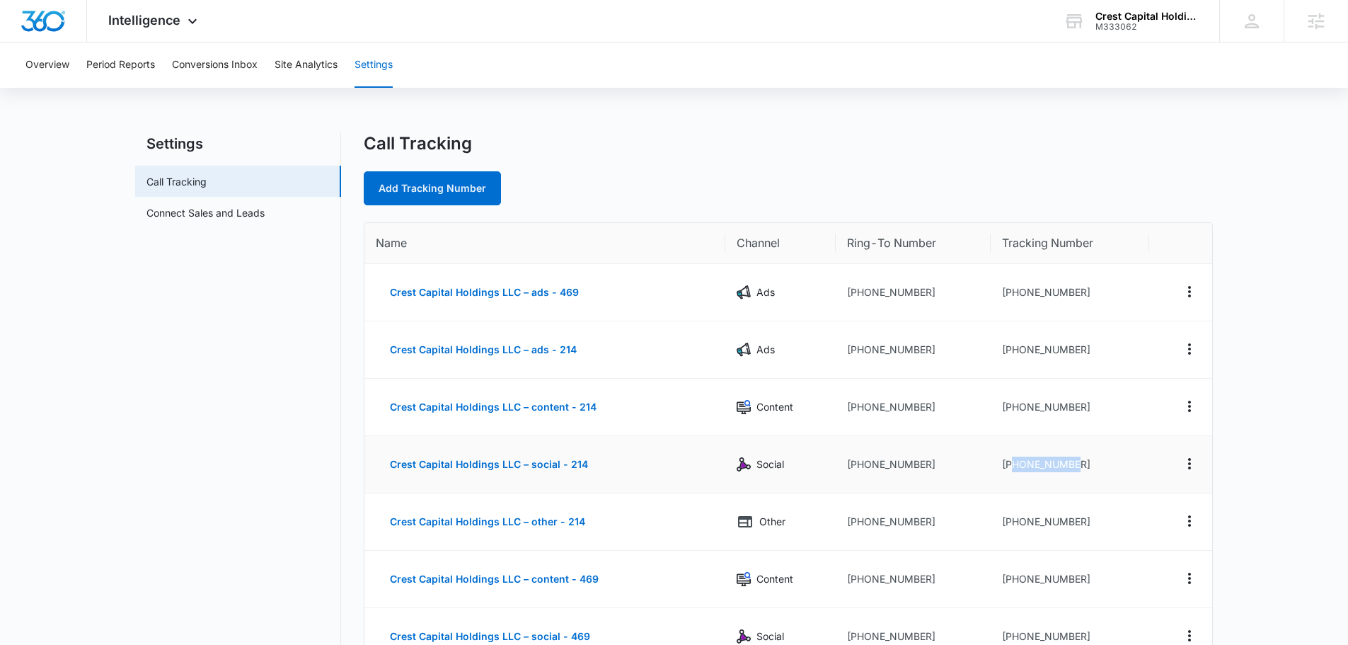
drag, startPoint x: 1074, startPoint y: 468, endPoint x: 1012, endPoint y: 461, distance: 62.7
click at [1012, 461] on td "+18336139346" at bounding box center [1070, 464] width 158 height 57
copy td "8336139346"
click at [1119, 477] on td "+18336139346" at bounding box center [1070, 464] width 158 height 57
drag, startPoint x: 1093, startPoint y: 520, endPoint x: 1013, endPoint y: 521, distance: 79.3
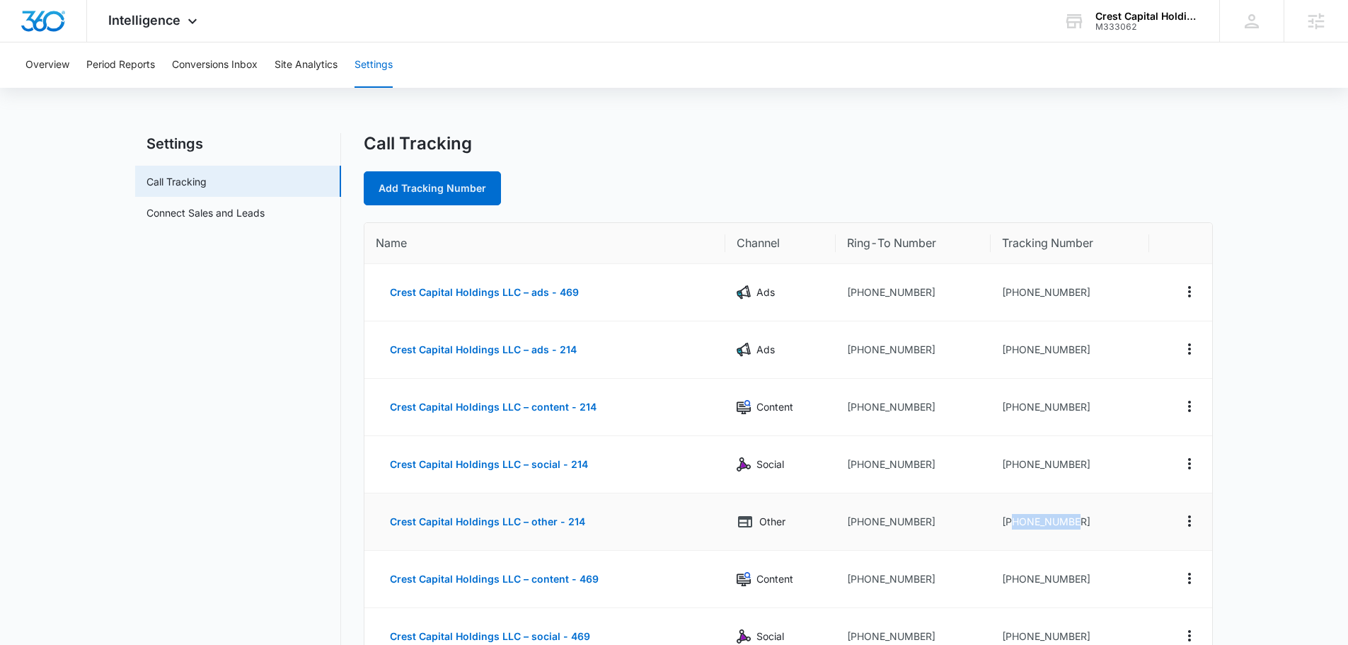
click at [1013, 521] on td "+18336139348" at bounding box center [1070, 521] width 158 height 57
copy td "8336139348"
click at [1143, 452] on td "+18336139346" at bounding box center [1070, 464] width 158 height 57
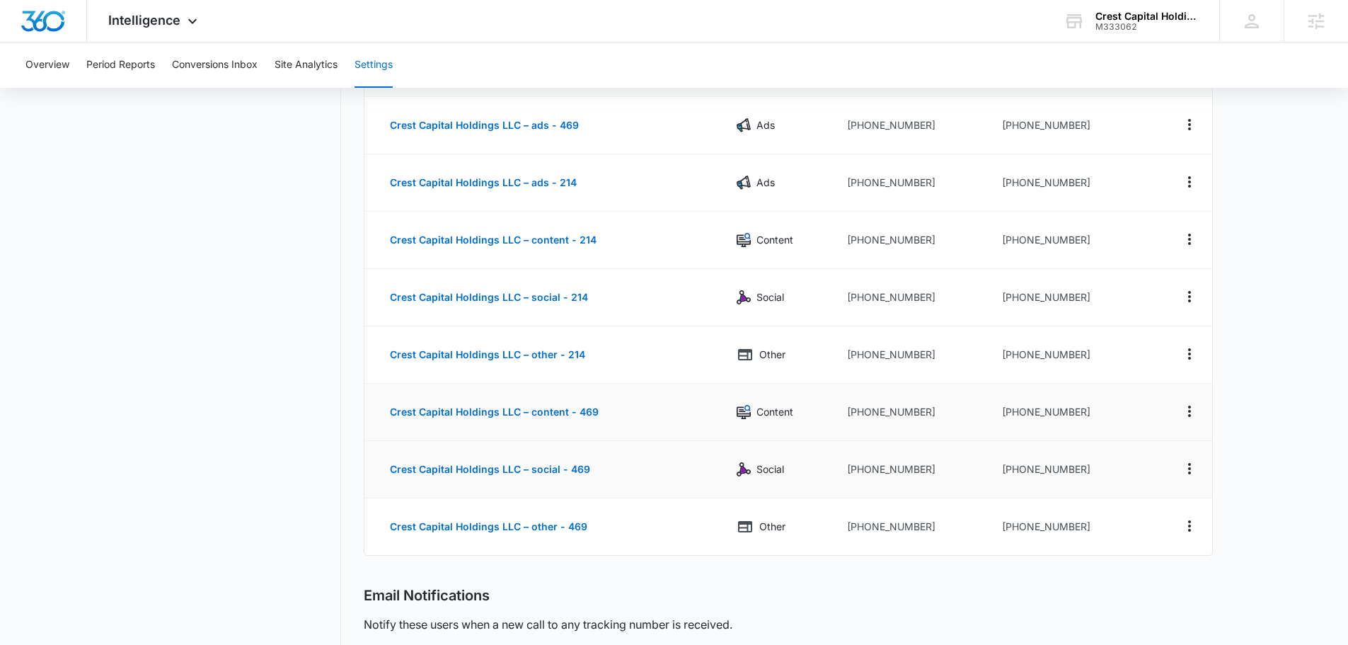
scroll to position [212, 0]
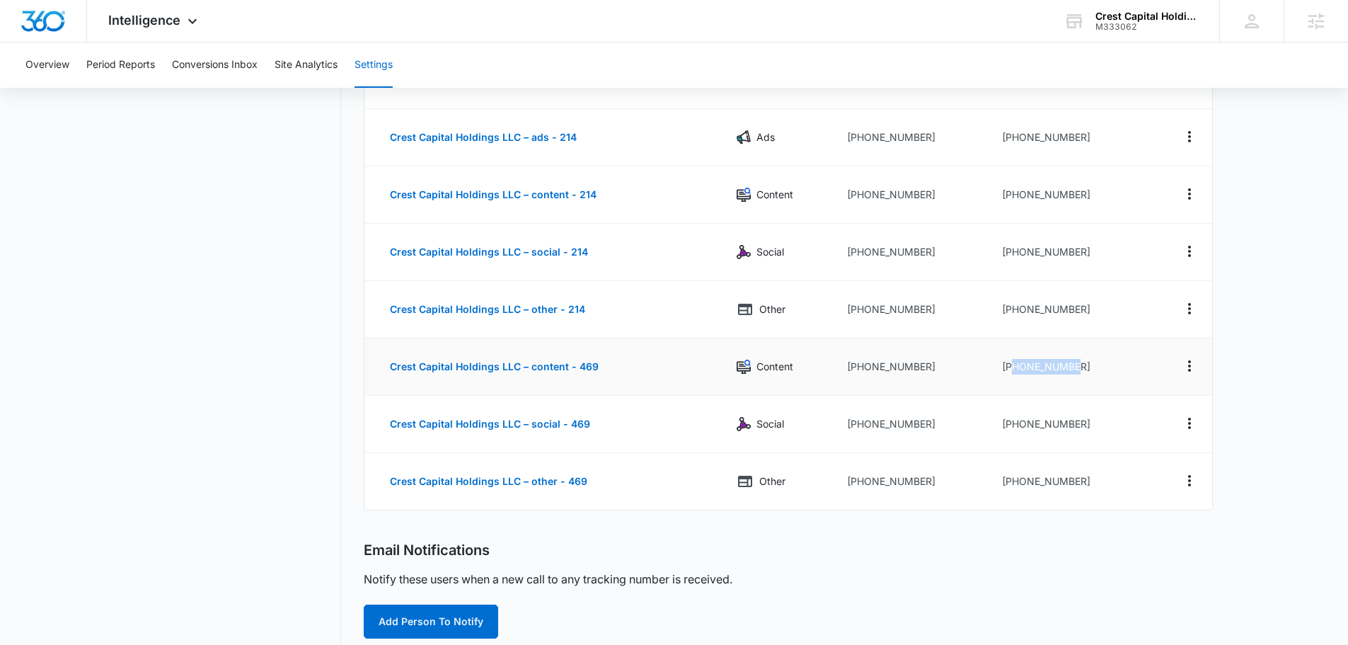
drag, startPoint x: 1088, startPoint y: 367, endPoint x: 1014, endPoint y: 364, distance: 74.3
click at [1014, 364] on td "+18336139350" at bounding box center [1070, 366] width 158 height 57
copy td "8336139350"
click at [1153, 411] on td at bounding box center [1180, 424] width 63 height 57
drag, startPoint x: 1095, startPoint y: 427, endPoint x: 1014, endPoint y: 419, distance: 81.0
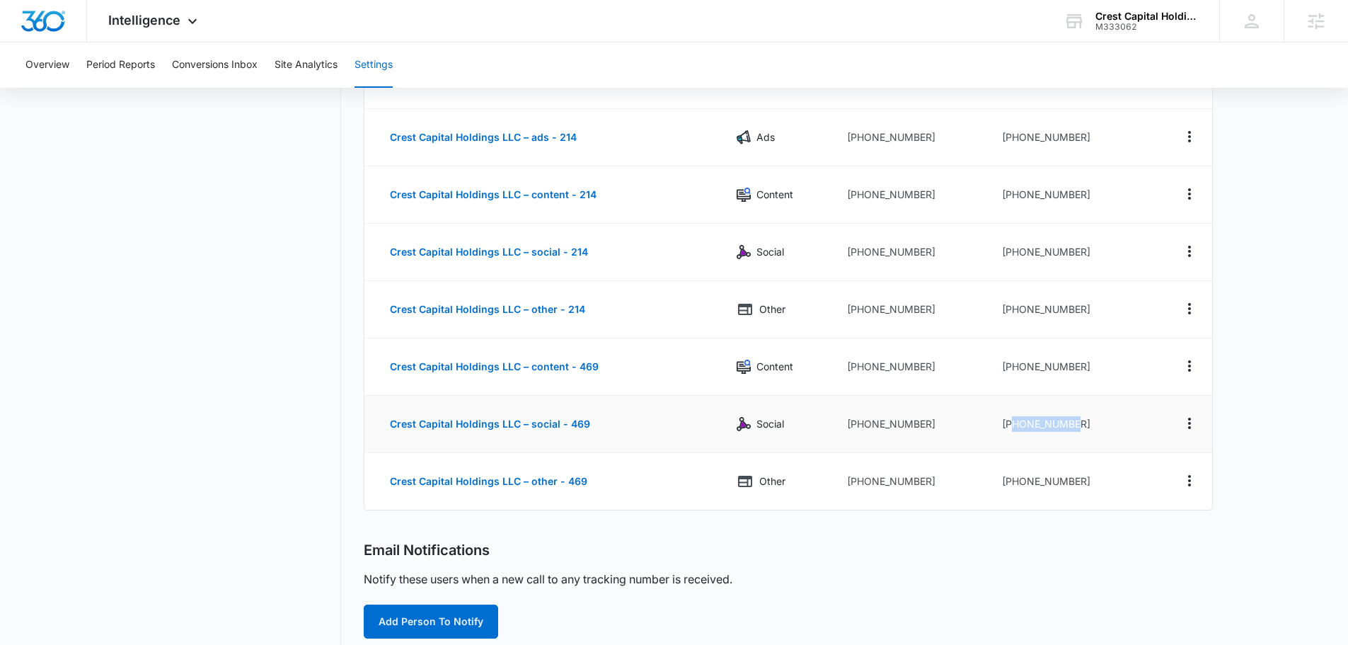
click at [1014, 419] on td "+18336139351" at bounding box center [1070, 424] width 158 height 57
copy td "8336139351"
click at [1134, 476] on td "+18336139353" at bounding box center [1070, 481] width 158 height 57
drag, startPoint x: 1090, startPoint y: 481, endPoint x: 1013, endPoint y: 483, distance: 77.2
click at [1013, 483] on td "+18336139353" at bounding box center [1070, 481] width 158 height 57
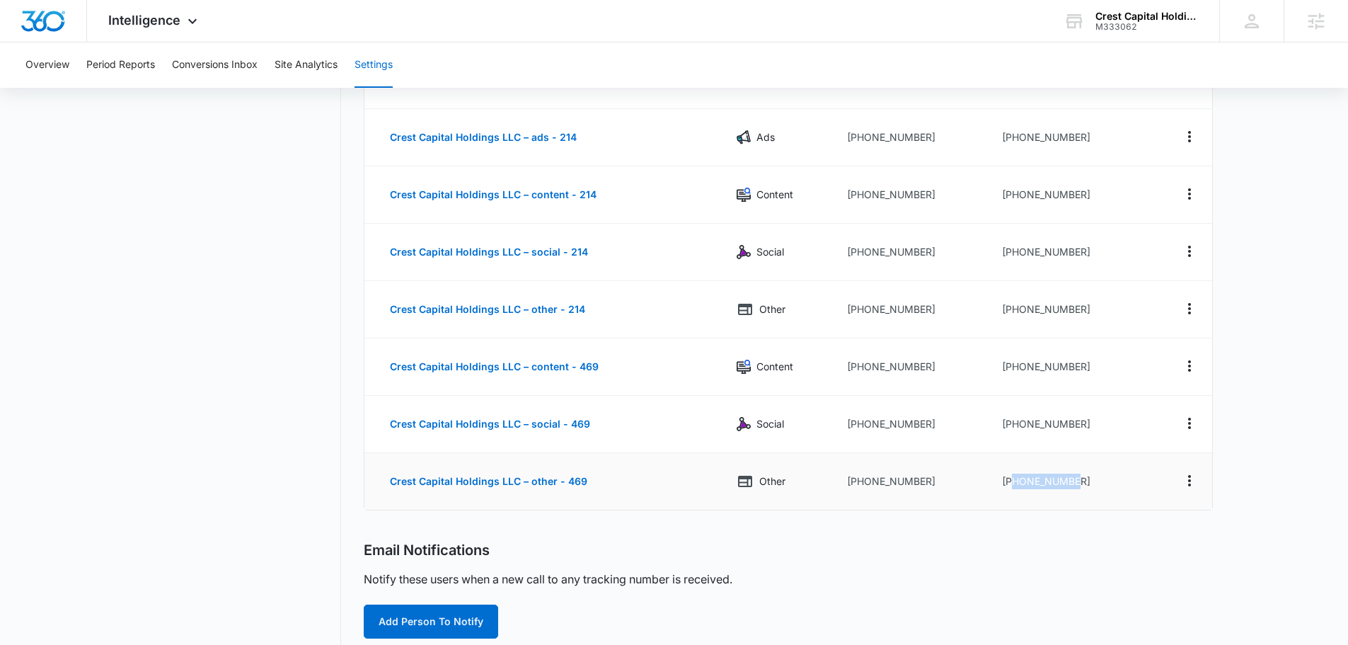
copy td "8336139353"
click at [824, 532] on div "Call Tracking Add Tracking Number Name Channel Ring-To Number Tracking Number C…" at bounding box center [788, 444] width 849 height 1047
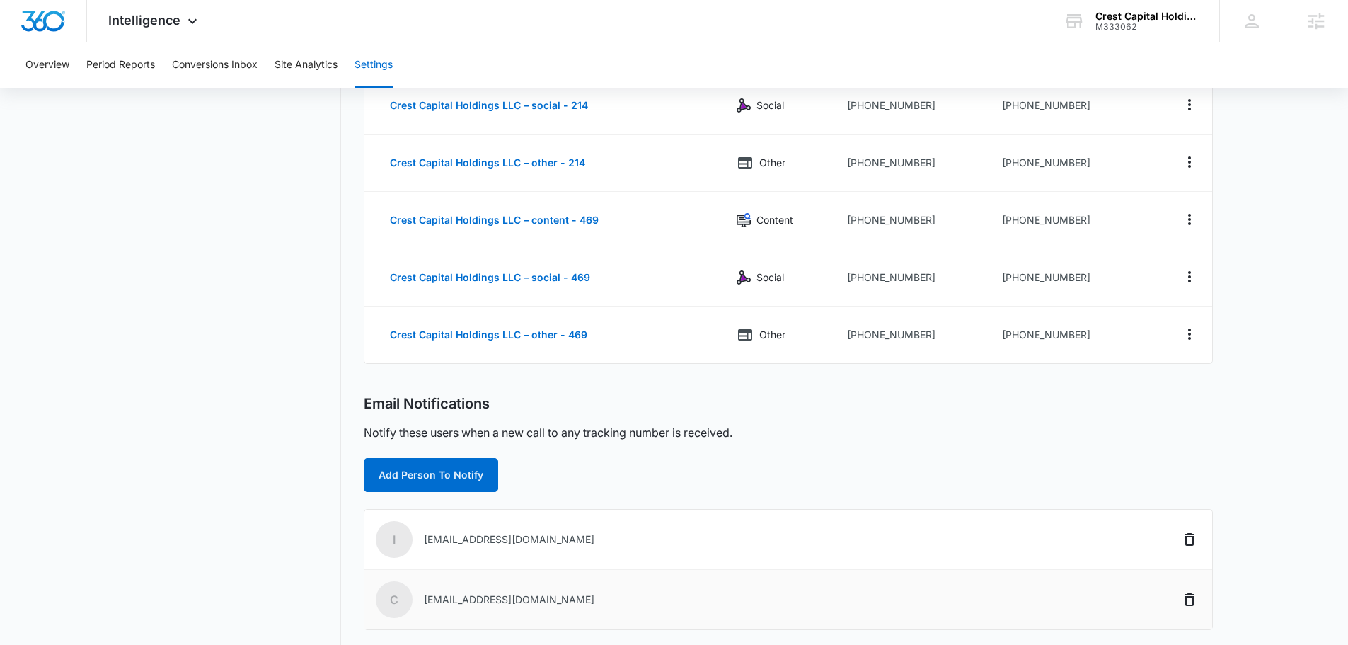
scroll to position [553, 0]
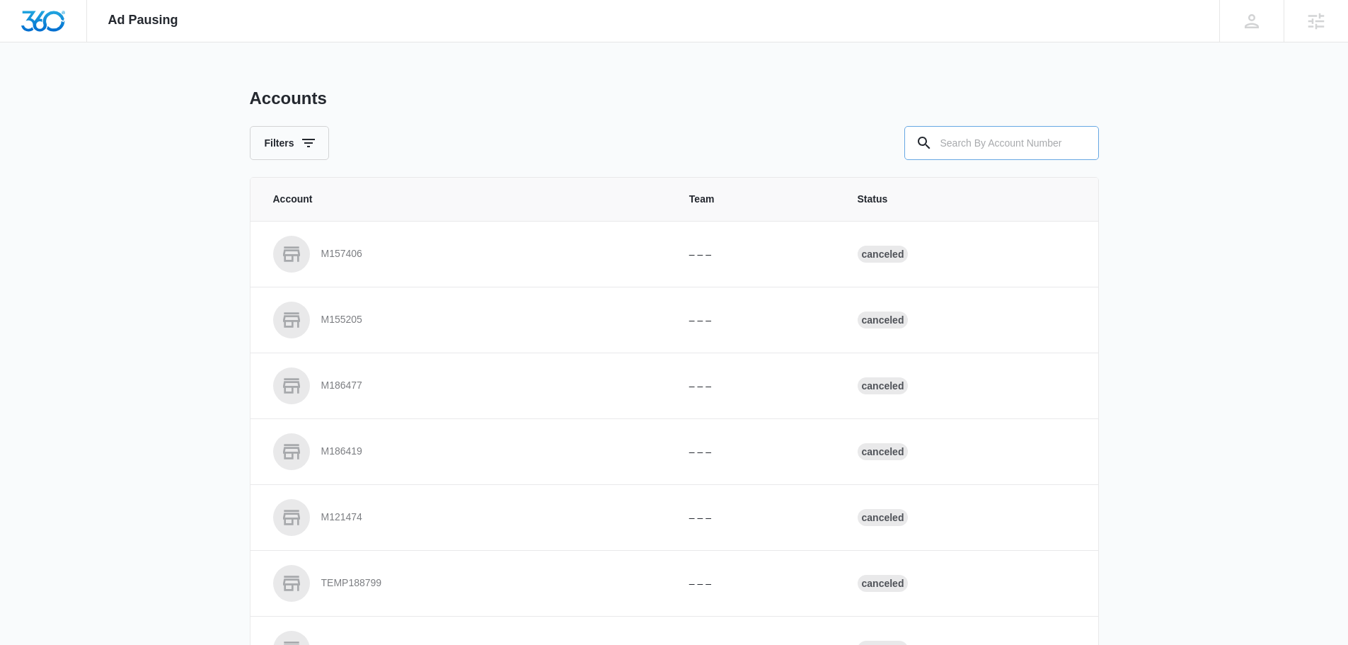
click at [950, 149] on input "text" at bounding box center [1001, 143] width 195 height 34
type input "m333062"
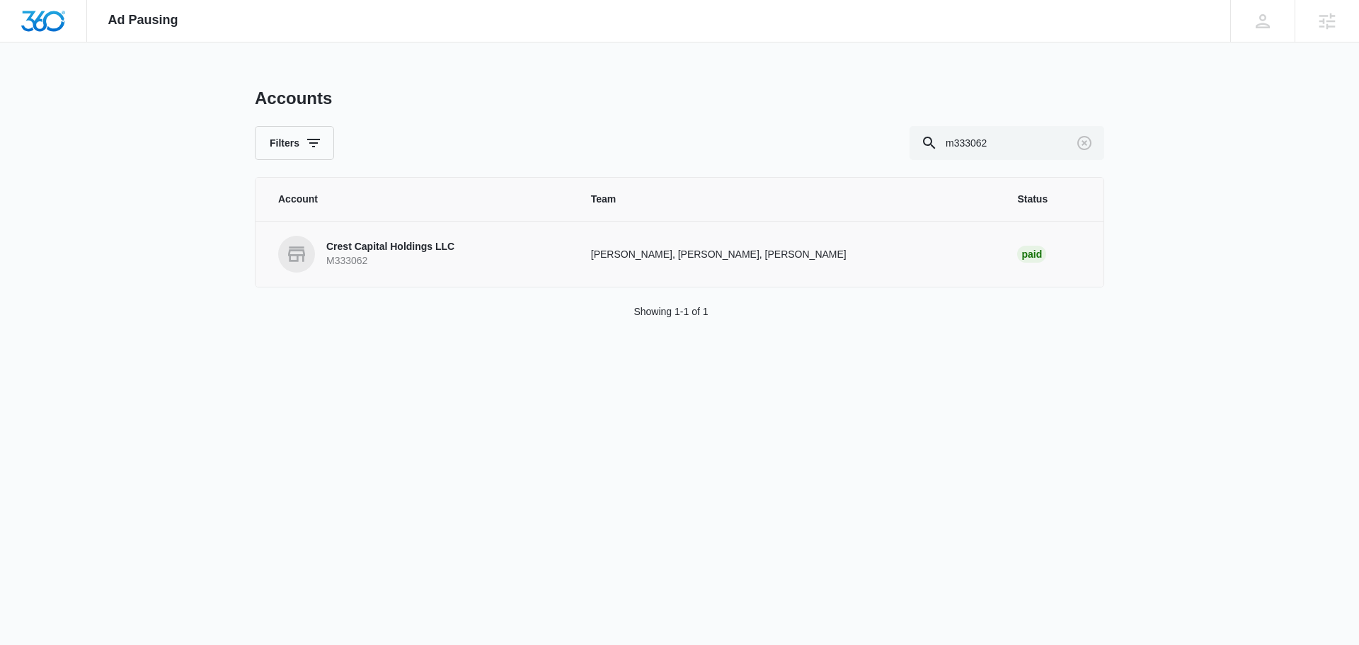
click at [451, 267] on p "M333062" at bounding box center [390, 261] width 128 height 14
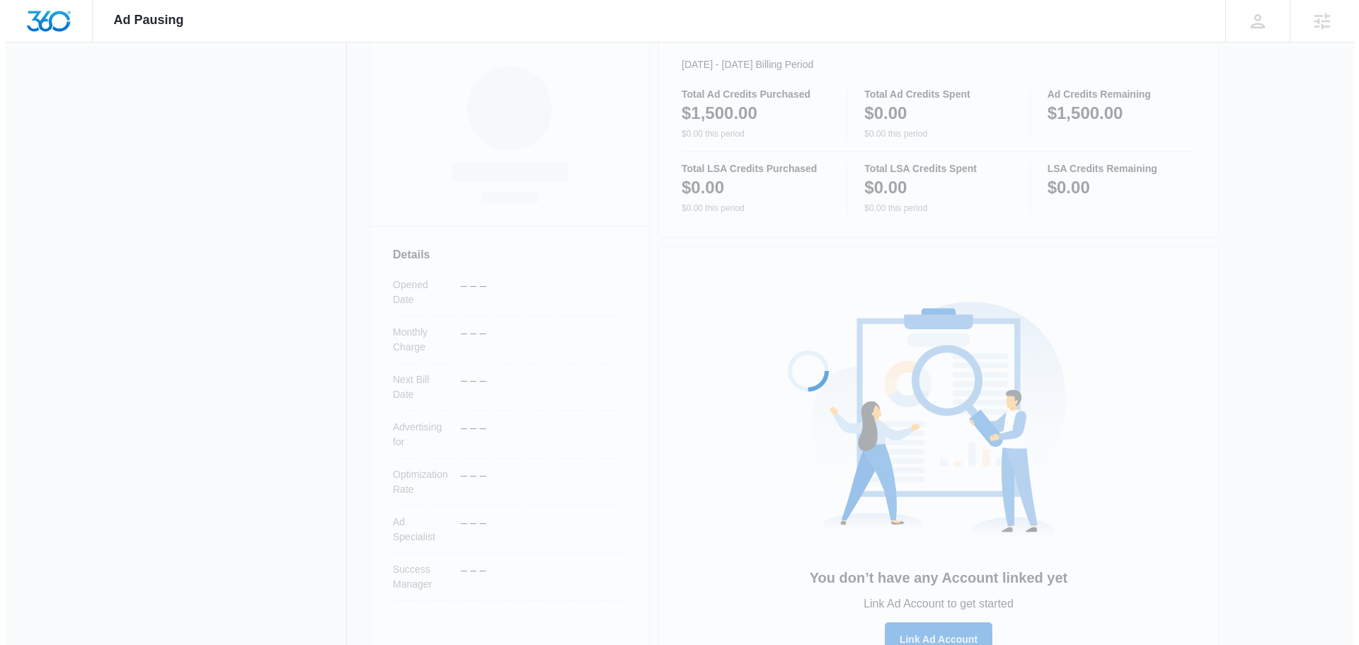
scroll to position [225, 0]
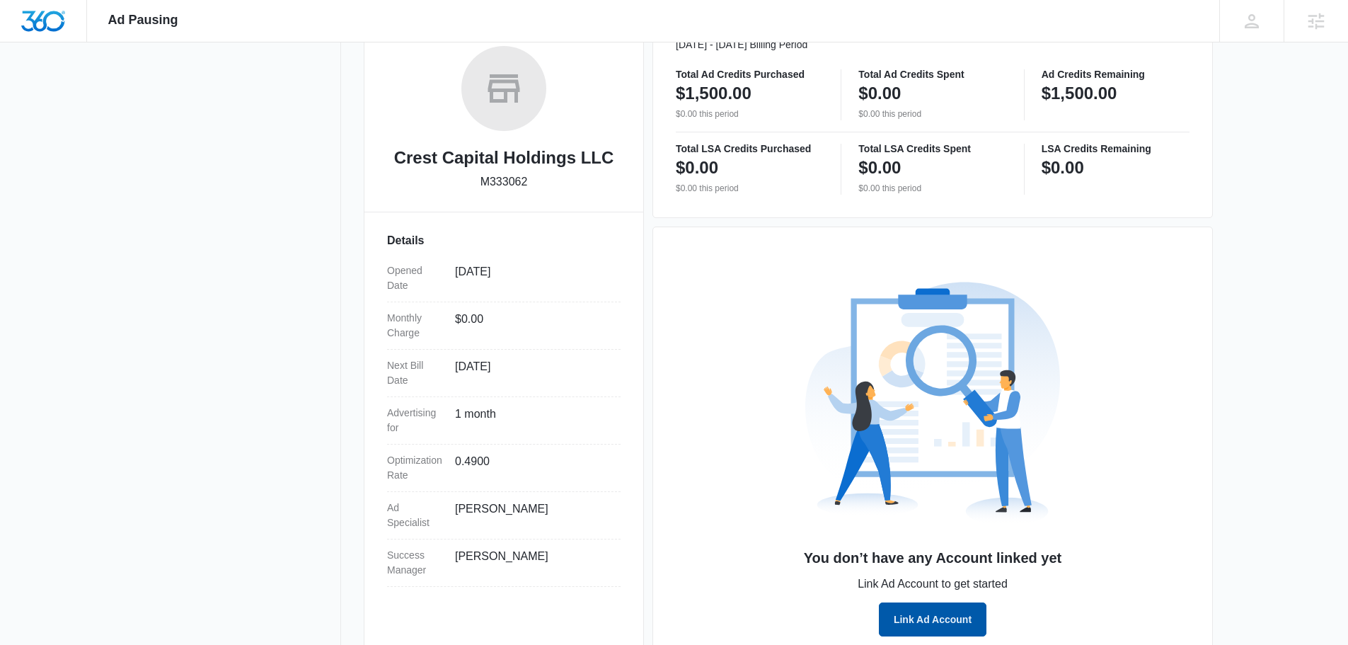
click at [931, 616] on button "Link Ad Account" at bounding box center [933, 619] width 108 height 34
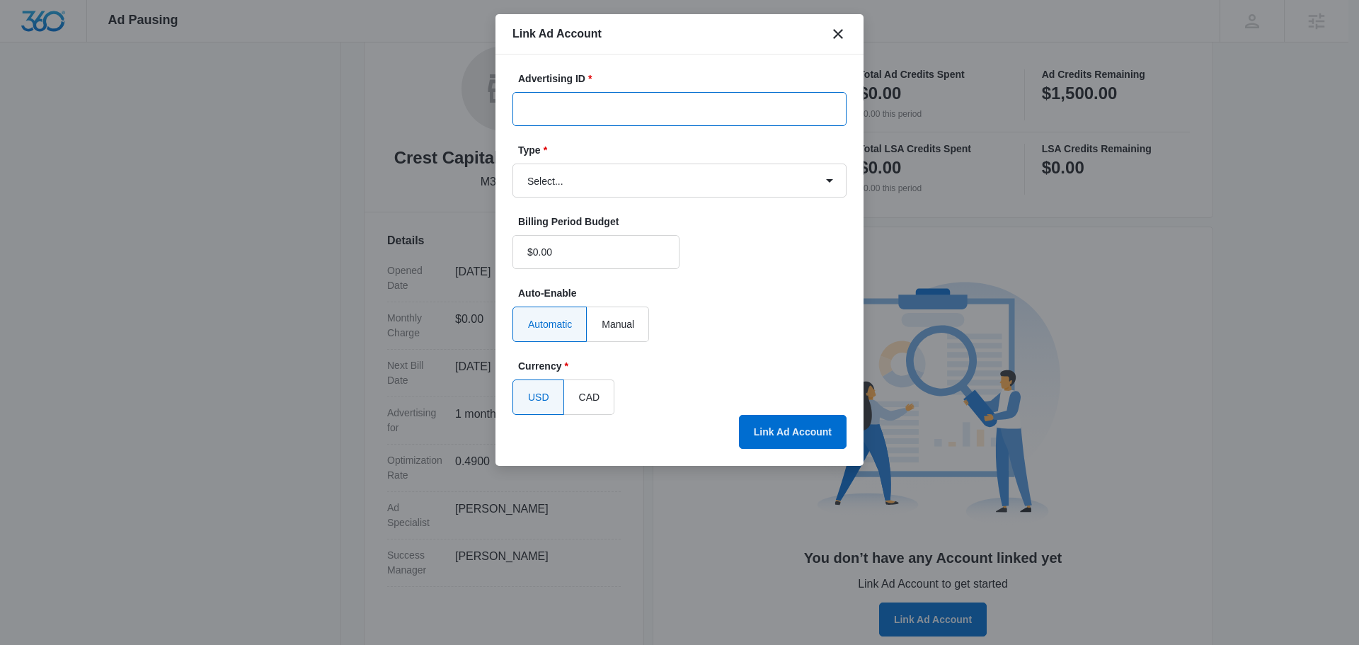
click at [645, 99] on input "Advertising ID *" at bounding box center [679, 109] width 334 height 34
paste input "860-059-7342"
type input "860-059-7342"
drag, startPoint x: 602, startPoint y: 186, endPoint x: 596, endPoint y: 197, distance: 12.0
click at [602, 187] on select "Select... Bing Ads Facebook Ads Google Ads" at bounding box center [679, 180] width 334 height 34
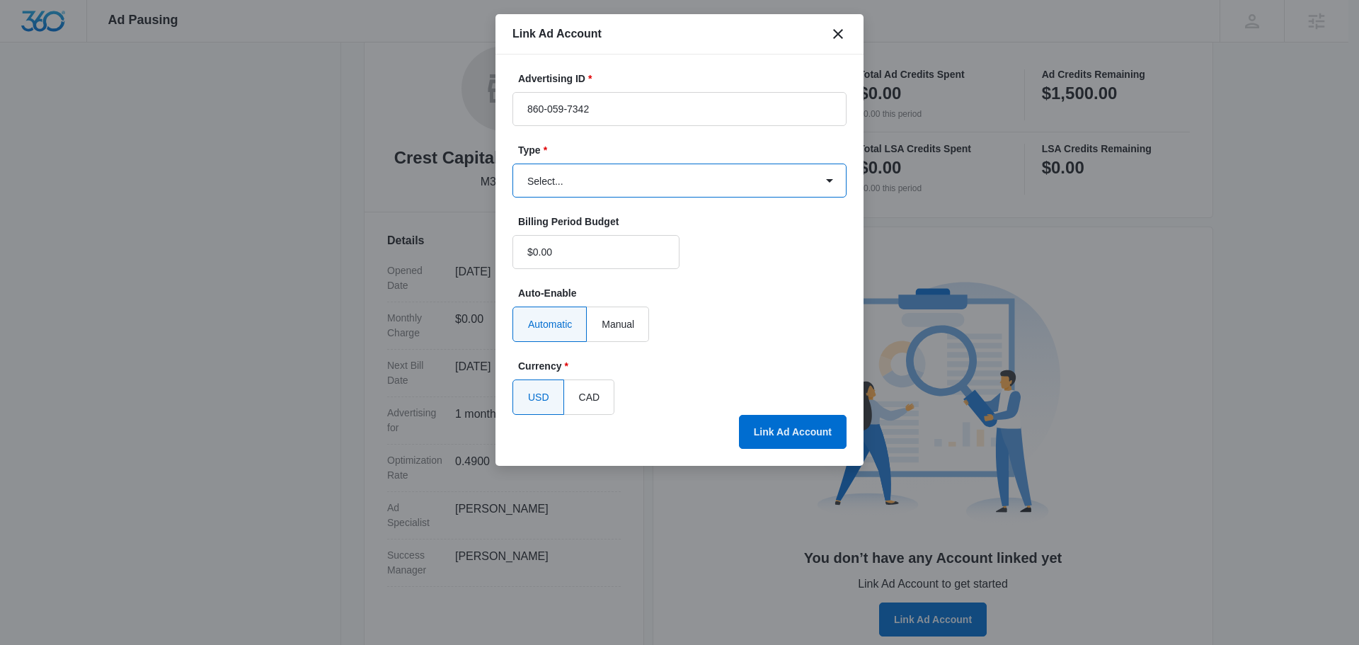
select select "google"
click at [512, 163] on select "Select... Bing Ads Facebook Ads Google Ads" at bounding box center [679, 180] width 334 height 34
click at [747, 414] on div "USD CAD" at bounding box center [679, 396] width 334 height 35
click at [754, 419] on button "Link Ad Account" at bounding box center [793, 432] width 108 height 34
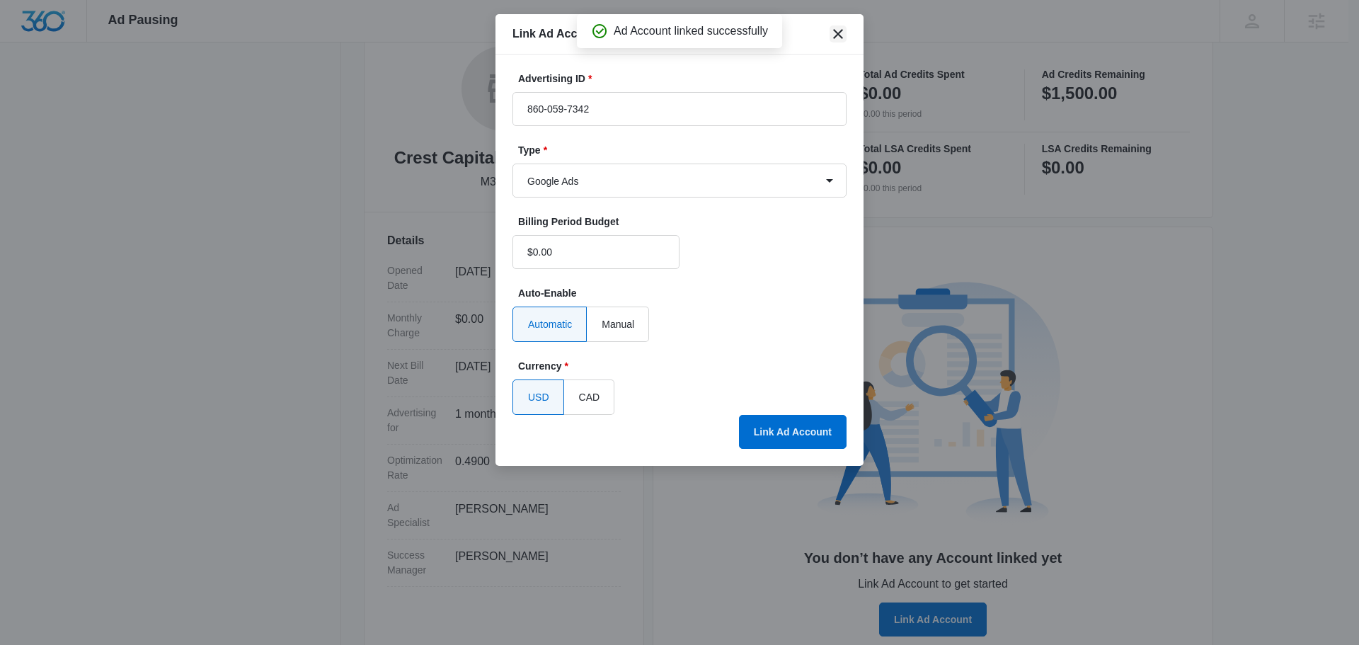
click at [840, 34] on icon "close" at bounding box center [837, 33] width 17 height 17
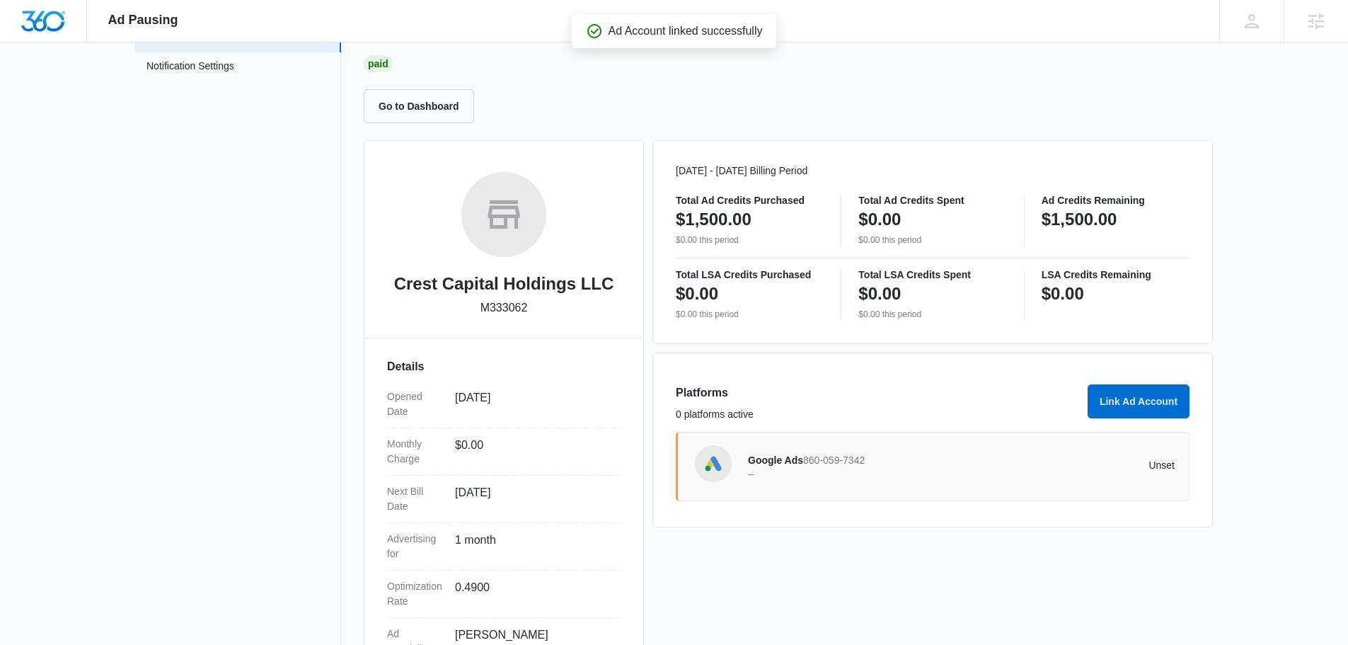
scroll to position [0, 0]
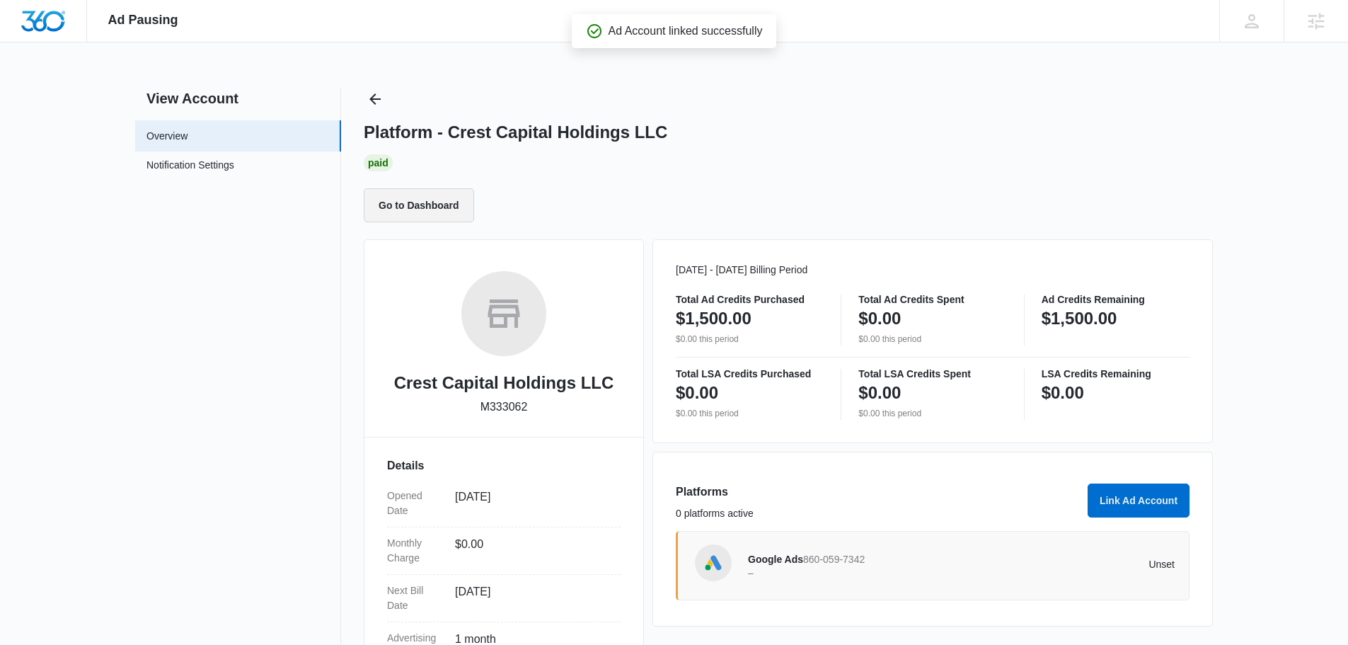
click at [416, 204] on button "Go to Dashboard" at bounding box center [419, 205] width 110 height 34
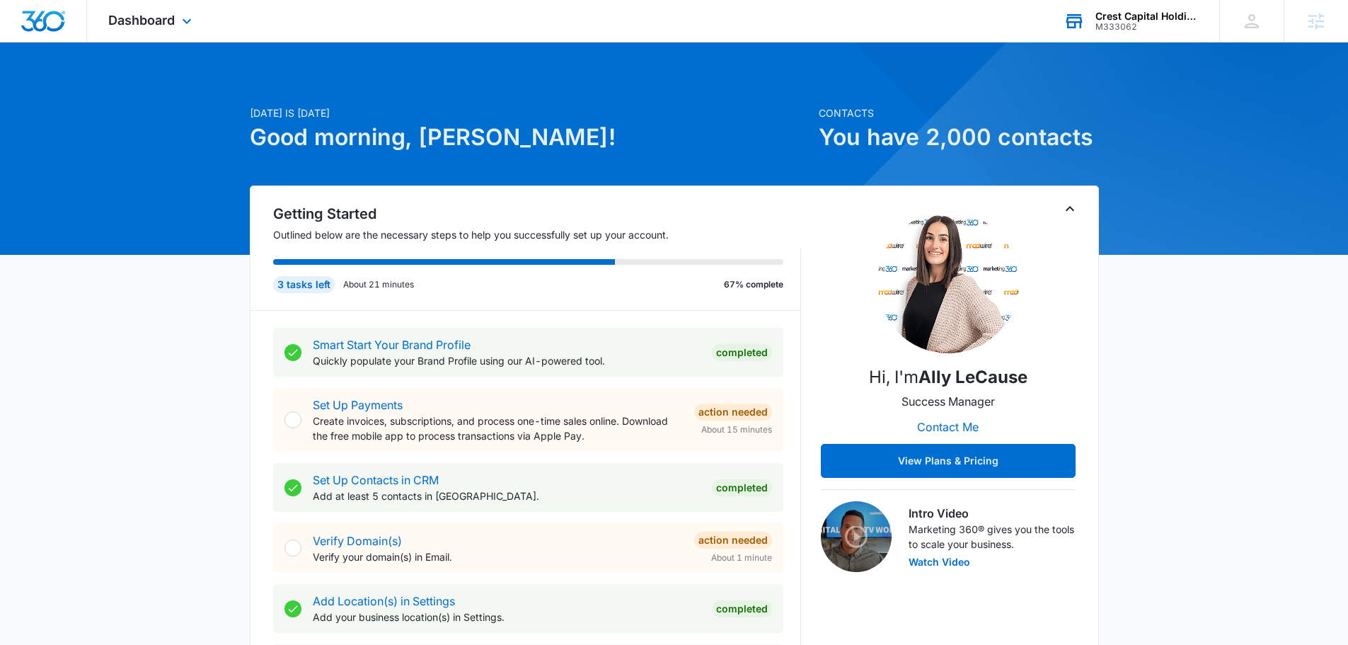
click at [1155, 28] on div "M333062" at bounding box center [1146, 27] width 103 height 10
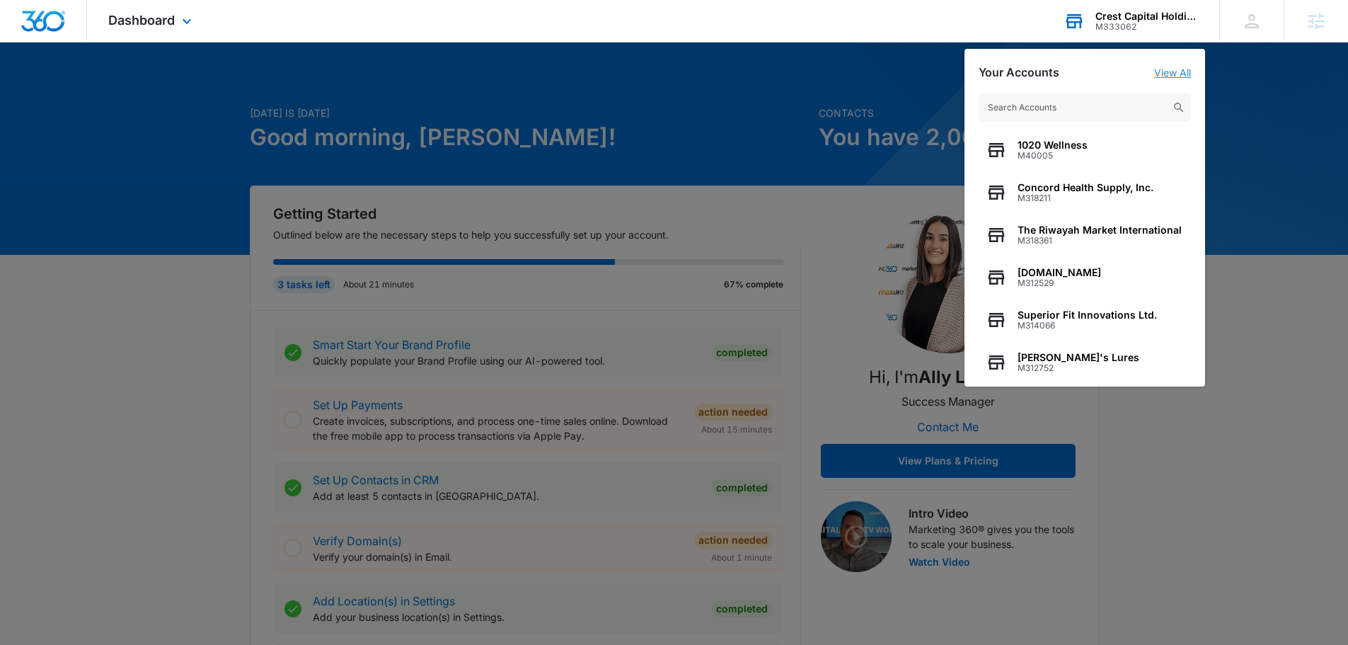
click at [1159, 77] on link "View All" at bounding box center [1172, 73] width 37 height 12
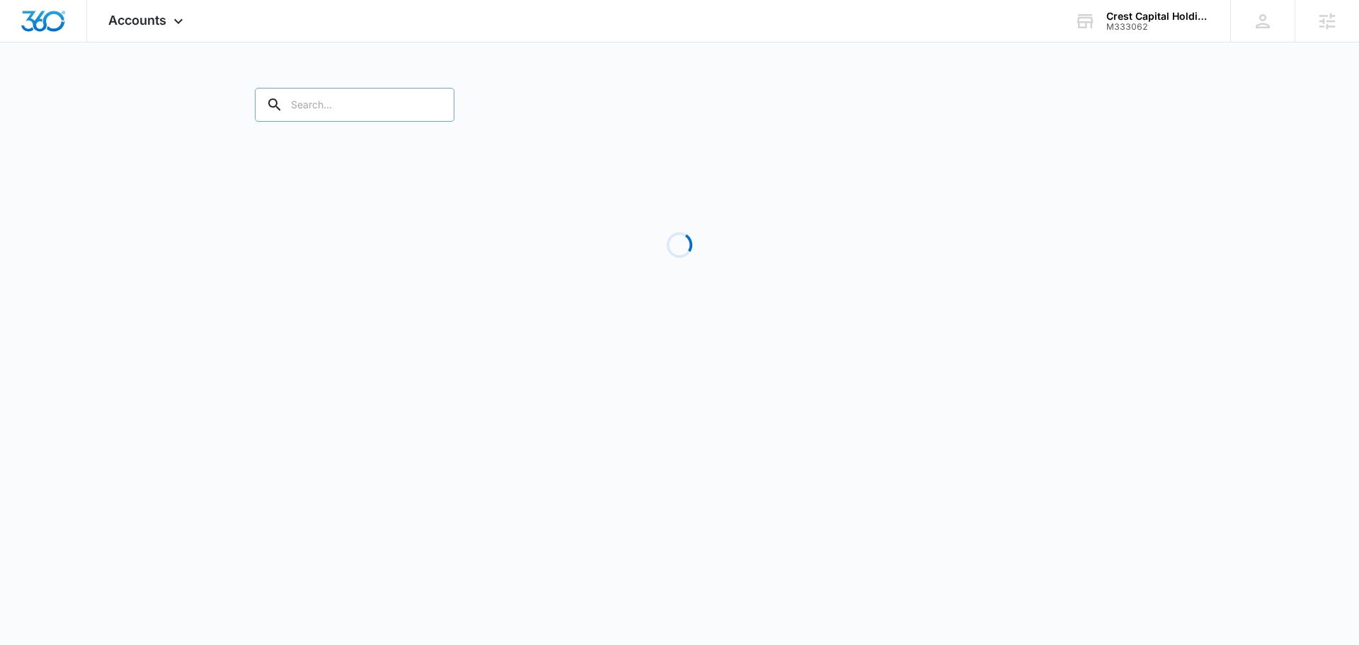
click at [338, 100] on input "text" at bounding box center [355, 105] width 200 height 34
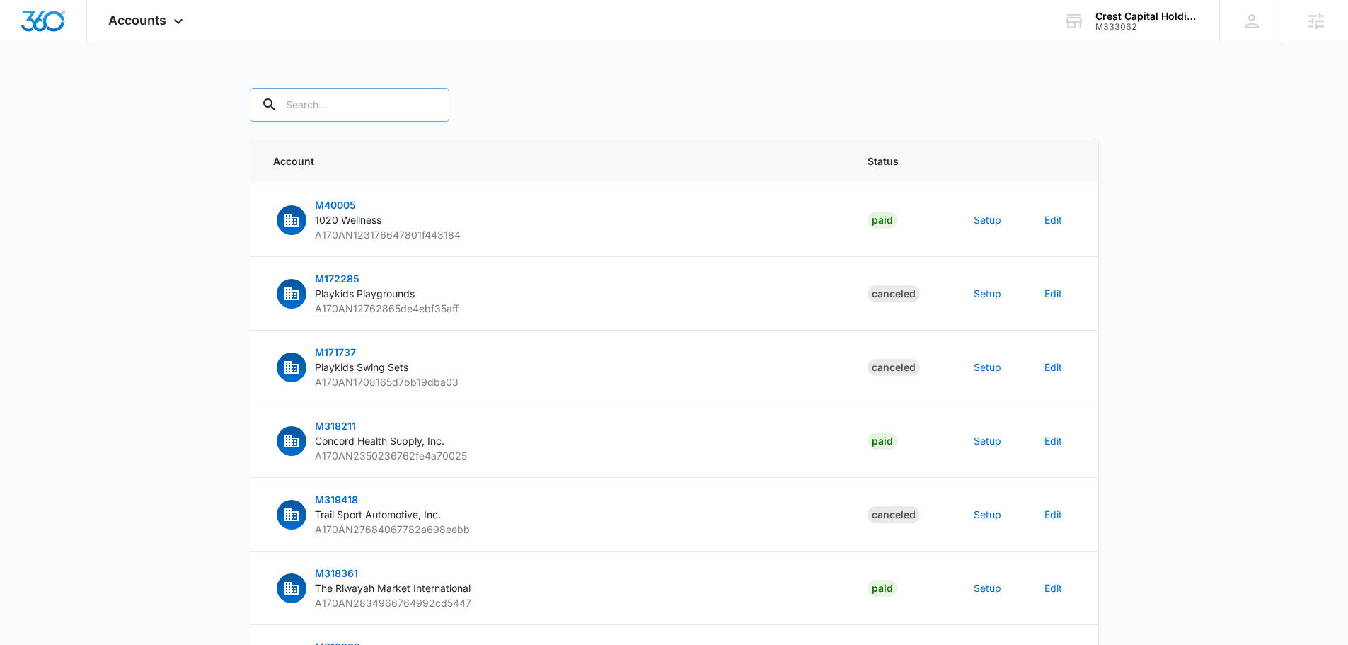
click at [341, 110] on input "text" at bounding box center [350, 105] width 200 height 34
type input "m333062"
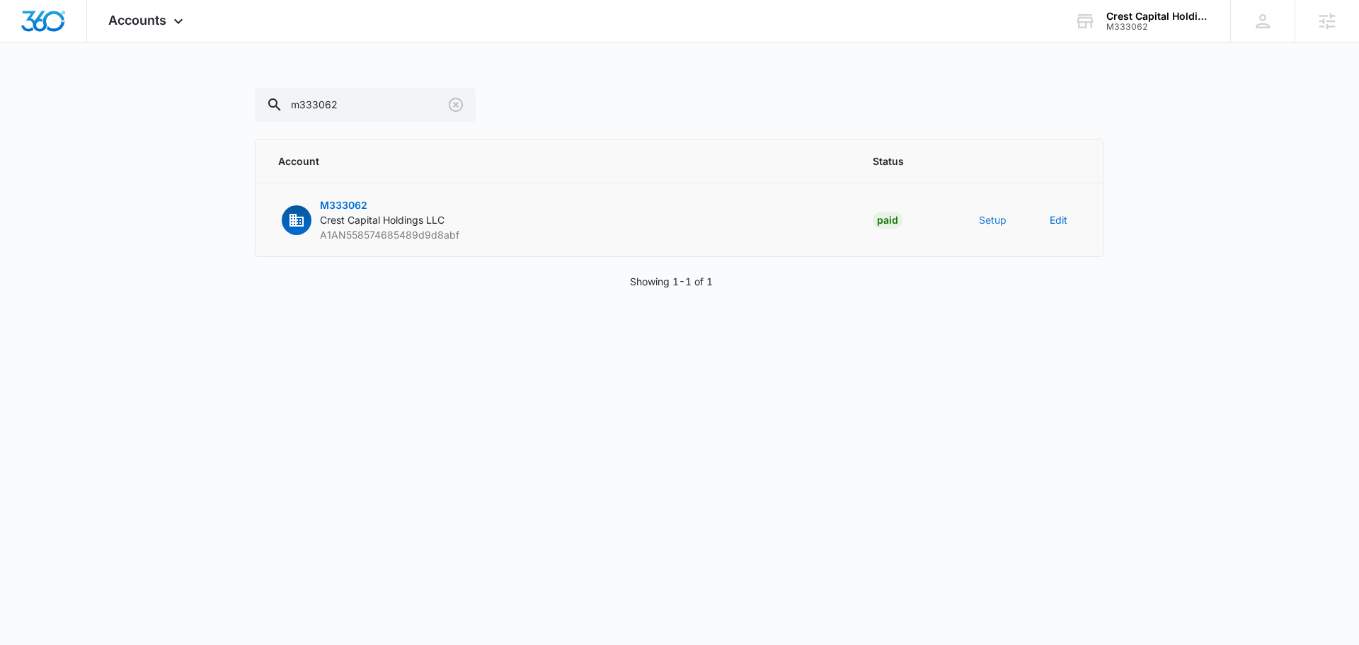
click at [1003, 221] on button "Setup" at bounding box center [993, 219] width 28 height 15
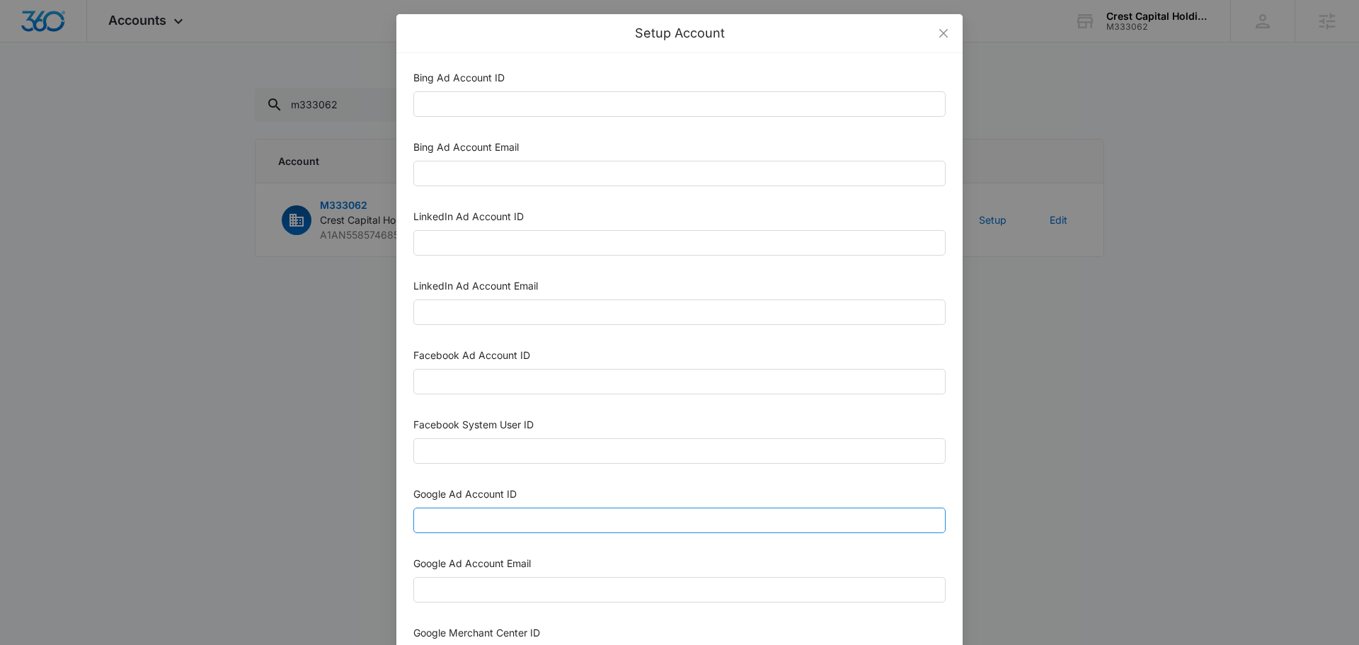
drag, startPoint x: 570, startPoint y: 500, endPoint x: 563, endPoint y: 518, distance: 19.7
click at [570, 500] on div "Google Ad Account ID" at bounding box center [679, 496] width 532 height 21
click at [563, 518] on input "Google Ad Account ID" at bounding box center [679, 519] width 532 height 25
paste input "860-059-7342"
type input "860-059-7342"
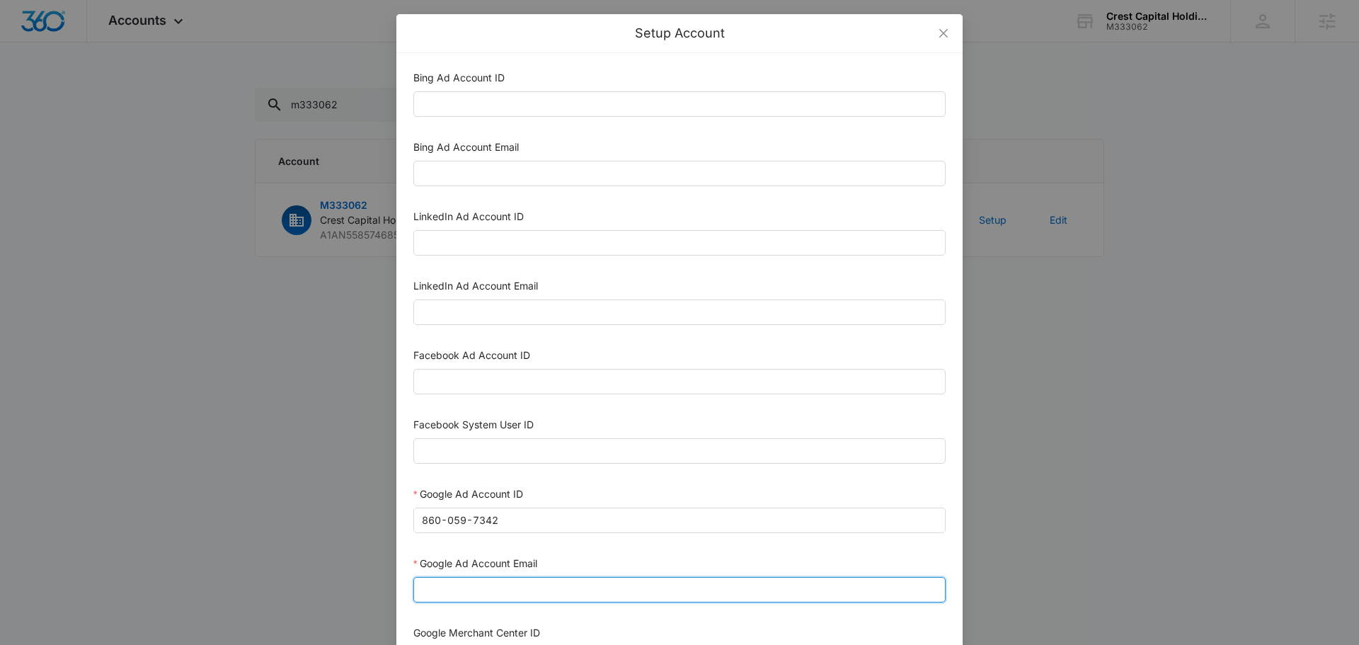
click at [549, 594] on input "Google Ad Account Email" at bounding box center [679, 589] width 532 height 25
type input "[EMAIL_ADDRESS][DOMAIN_NAME]"
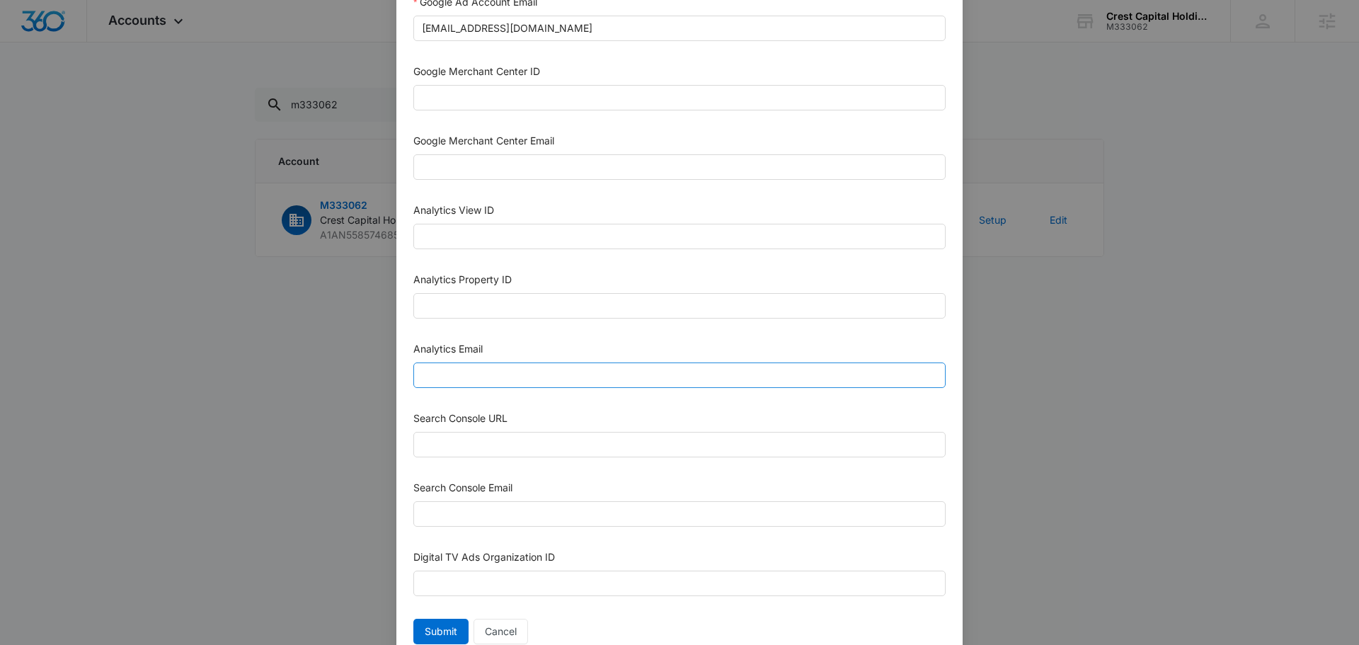
scroll to position [566, 0]
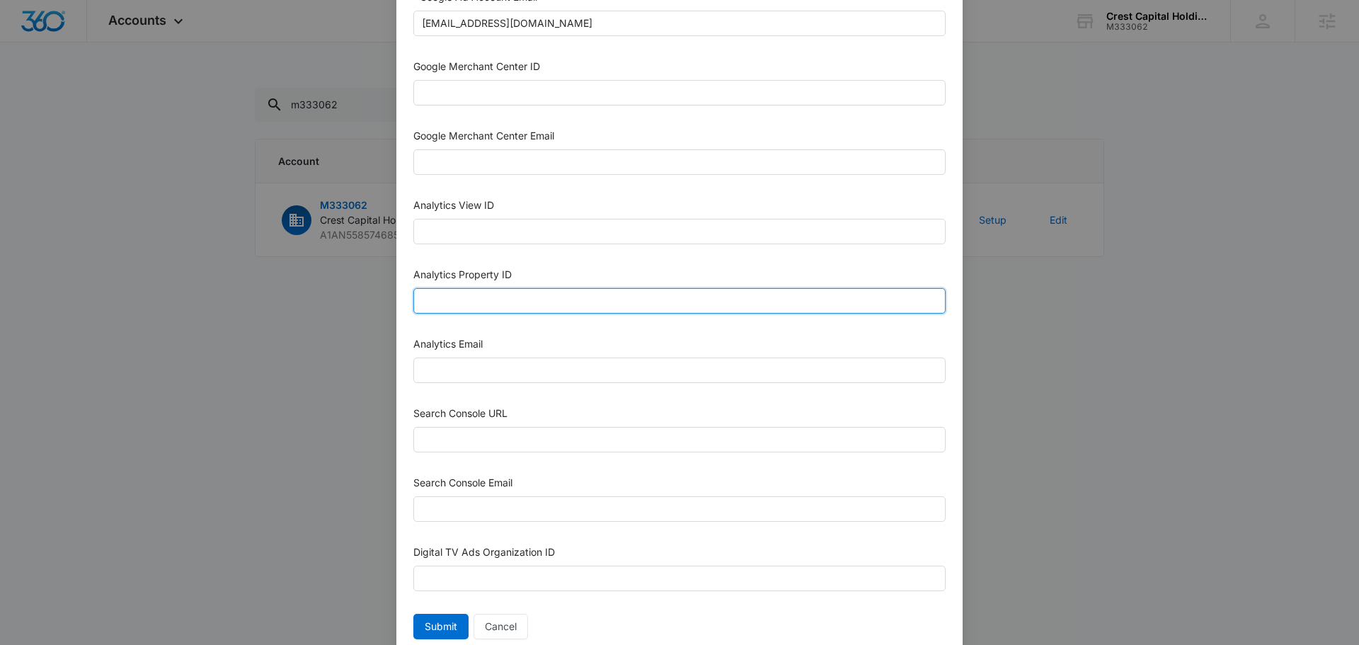
click at [556, 299] on input "Analytics Property ID" at bounding box center [679, 300] width 532 height 25
paste input "500499677"
type input "500499677"
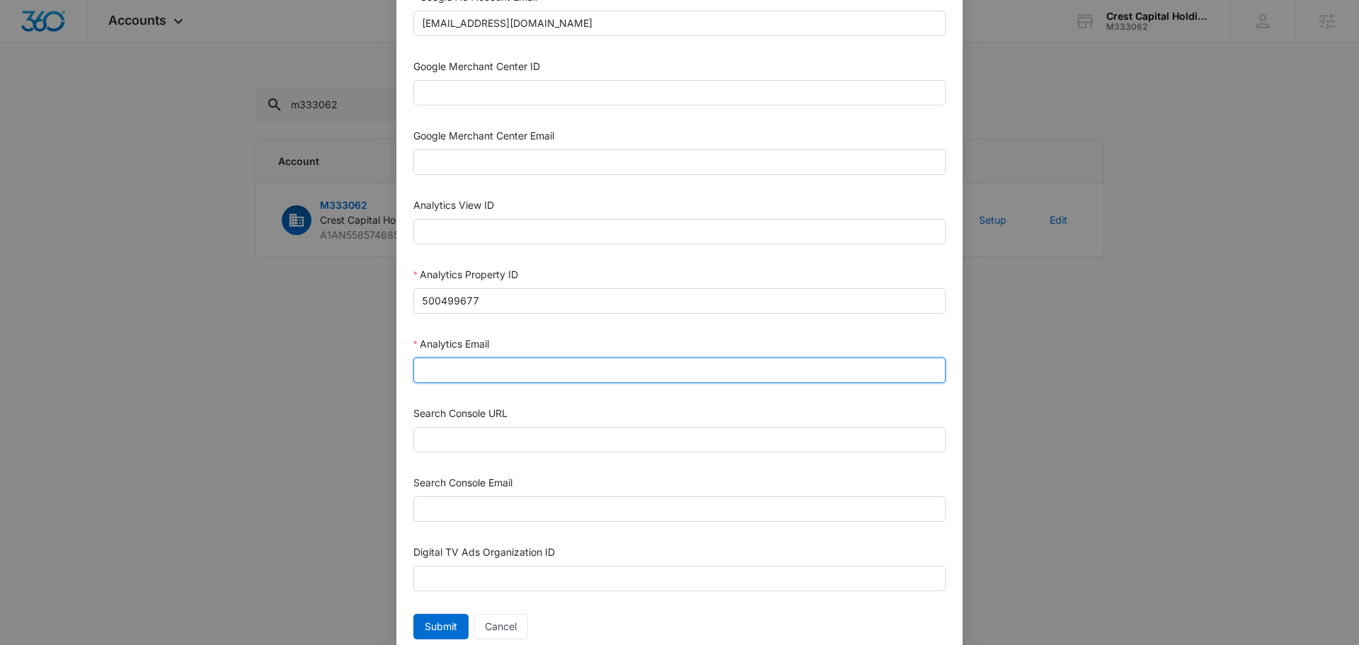
click at [495, 380] on input "Analytics Email" at bounding box center [679, 369] width 532 height 25
type input "[EMAIL_ADDRESS][DOMAIN_NAME]"
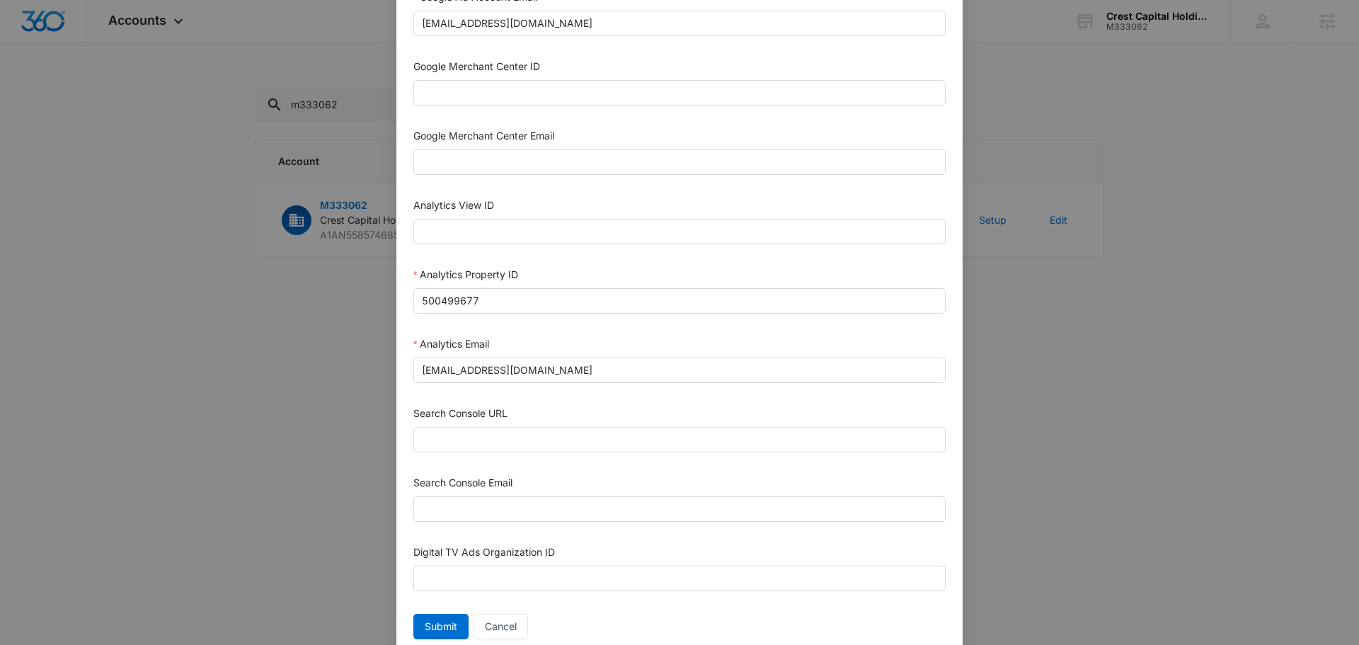
click at [532, 528] on form "Bing Ad Account ID Bing Ad Account Email LinkedIn Ad Account ID LinkedIn Ad Acc…" at bounding box center [679, 74] width 532 height 1141
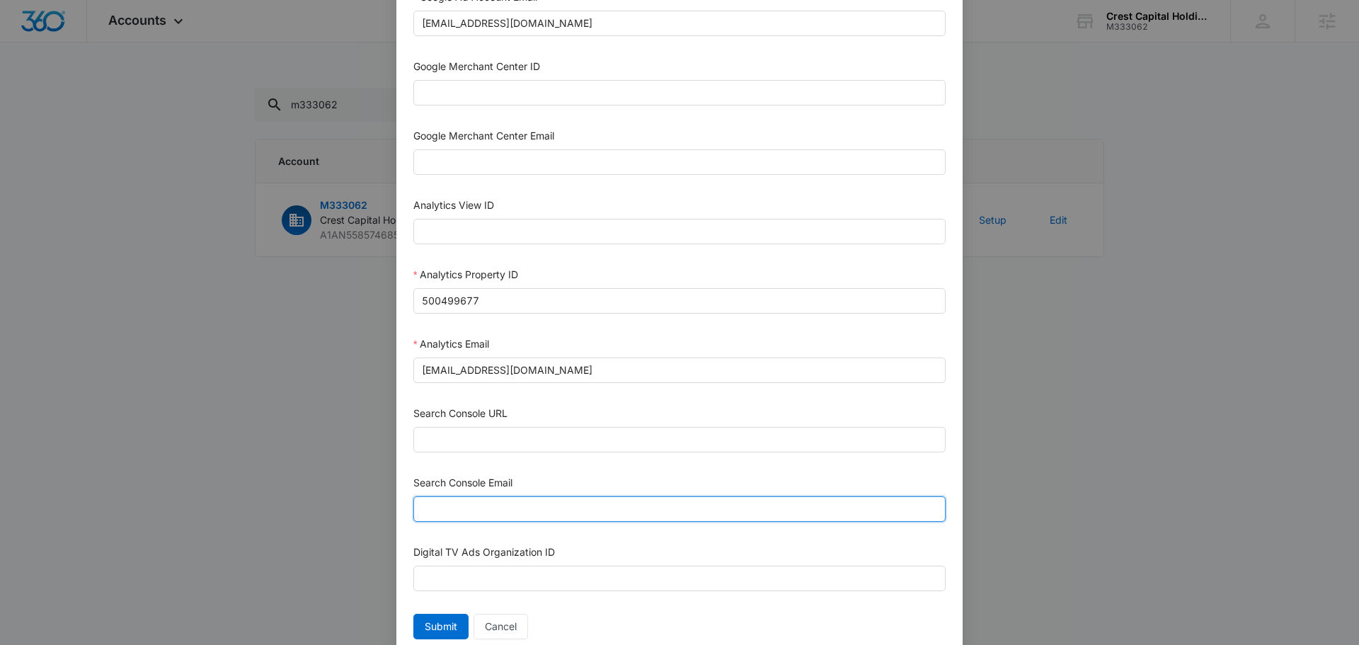
click at [532, 505] on input "Search Console Email" at bounding box center [679, 508] width 532 height 25
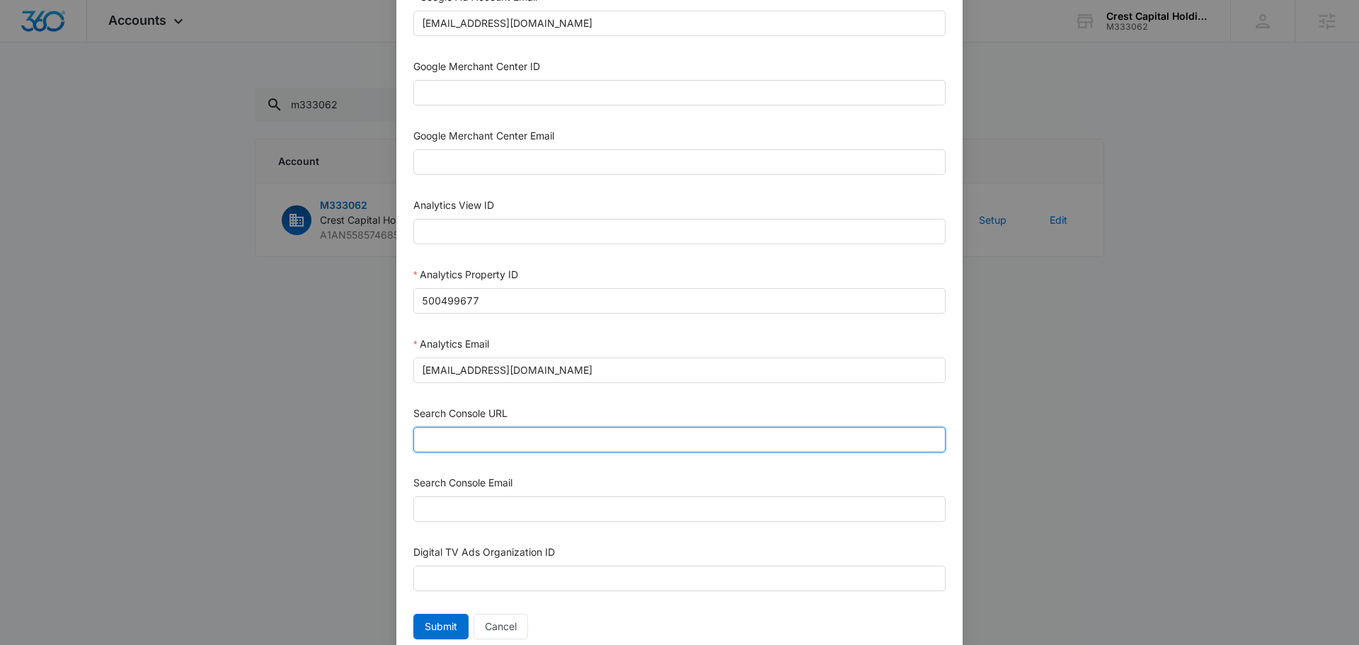
click at [519, 446] on input "Search Console URL" at bounding box center [679, 439] width 532 height 25
paste input "[URL][DOMAIN_NAME]"
type input "[URL][DOMAIN_NAME]"
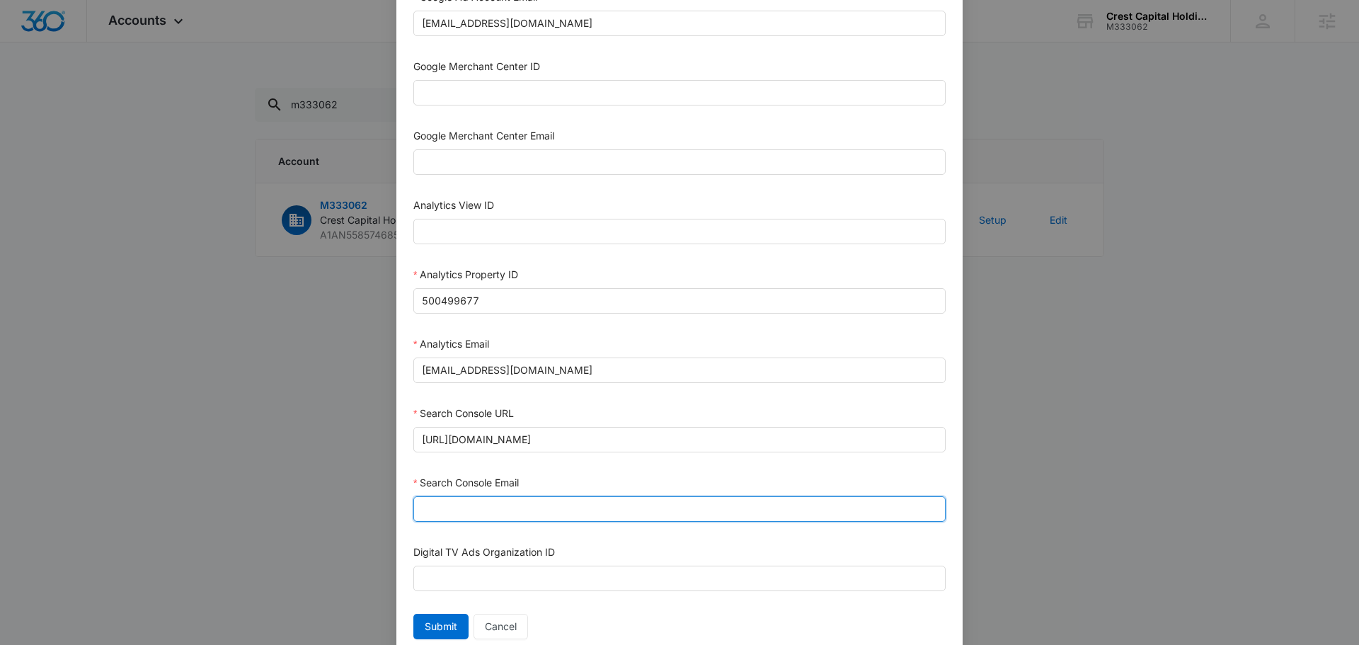
click at [498, 511] on input "Search Console Email" at bounding box center [679, 508] width 532 height 25
type input "[EMAIL_ADDRESS][DOMAIN_NAME]"
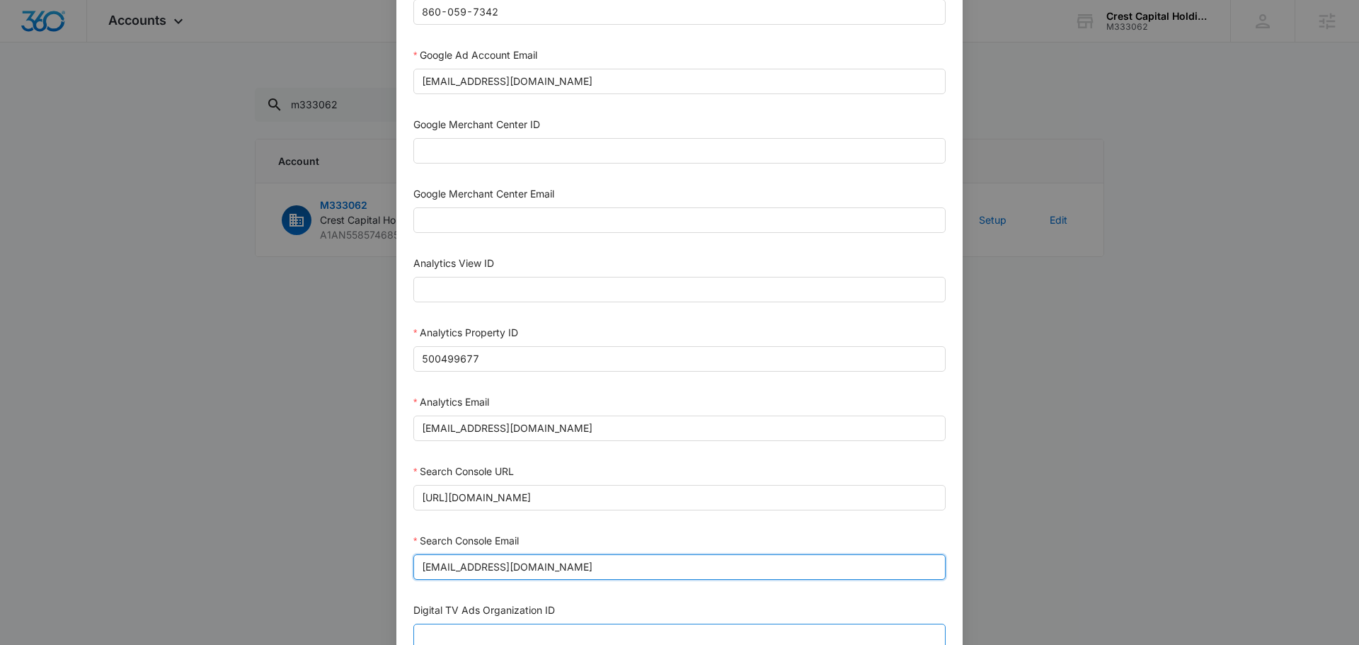
scroll to position [617, 0]
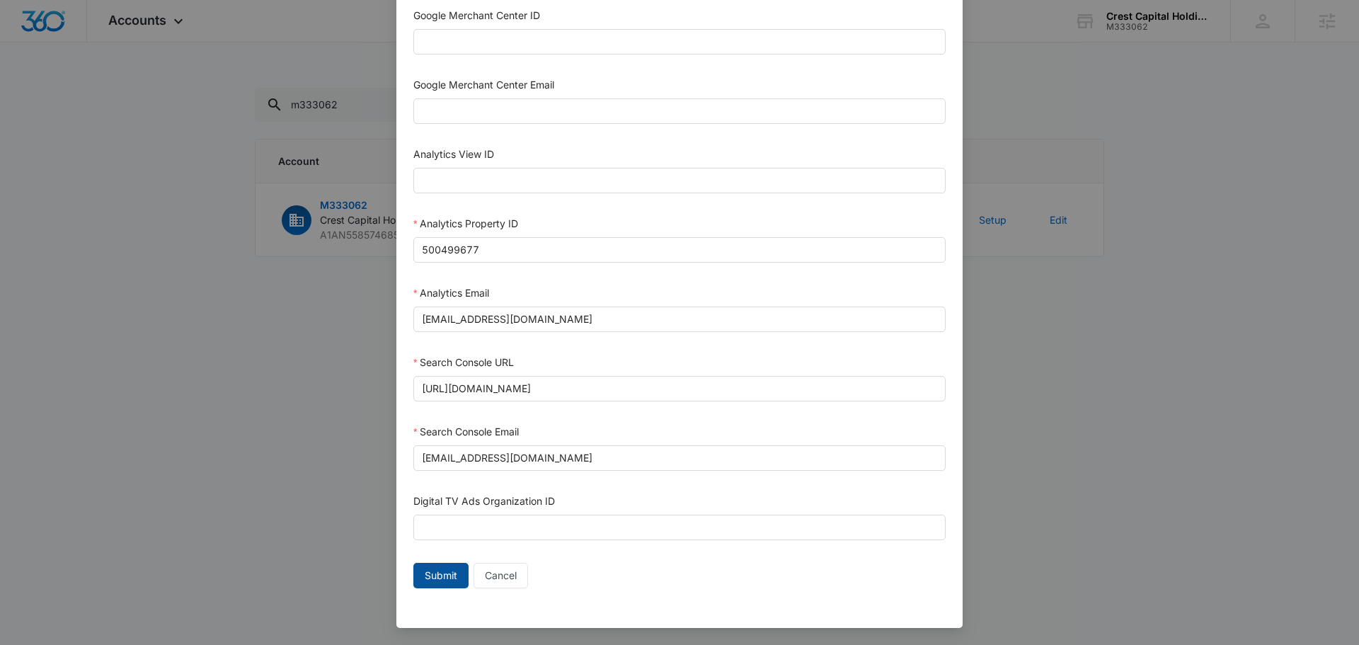
click at [431, 574] on span "Submit" at bounding box center [441, 575] width 33 height 16
